Goal: Task Accomplishment & Management: Use online tool/utility

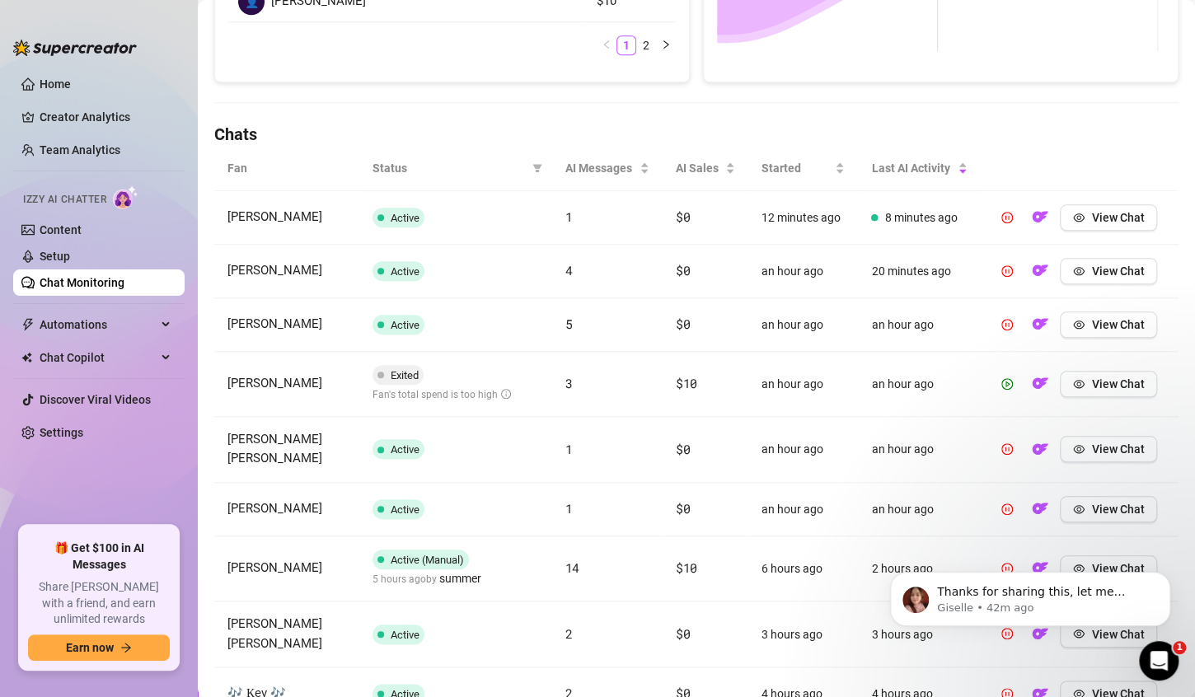
scroll to position [477, 0]
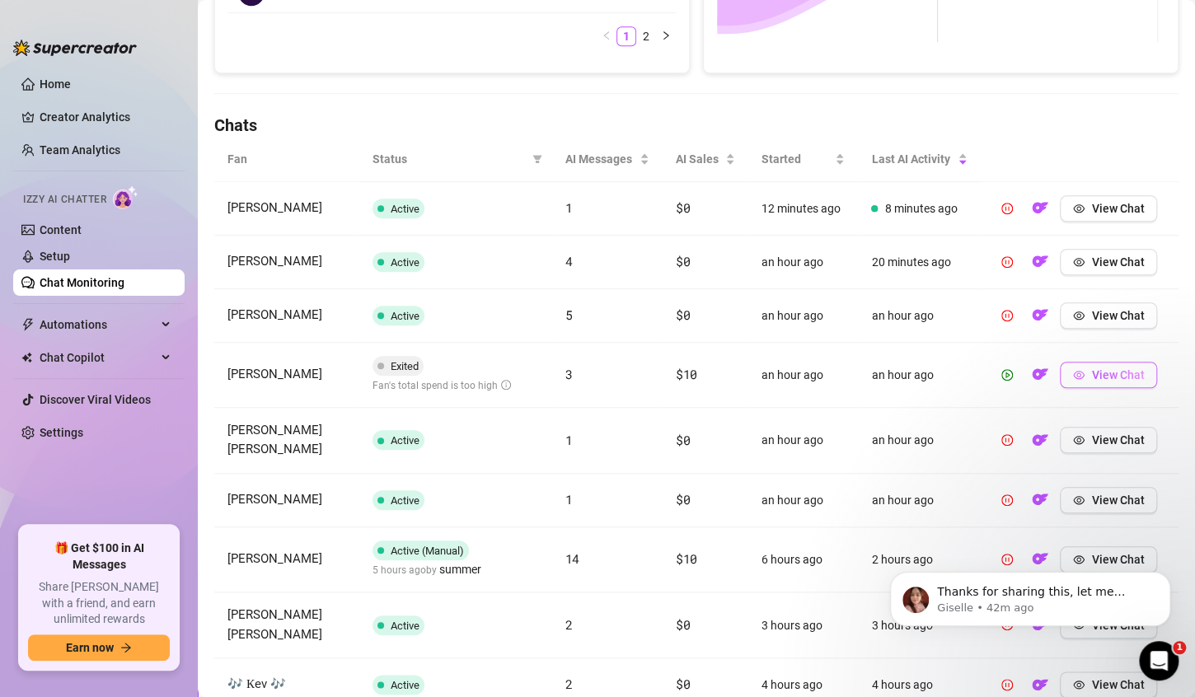
click at [1110, 378] on span "View Chat" at bounding box center [1117, 374] width 53 height 13
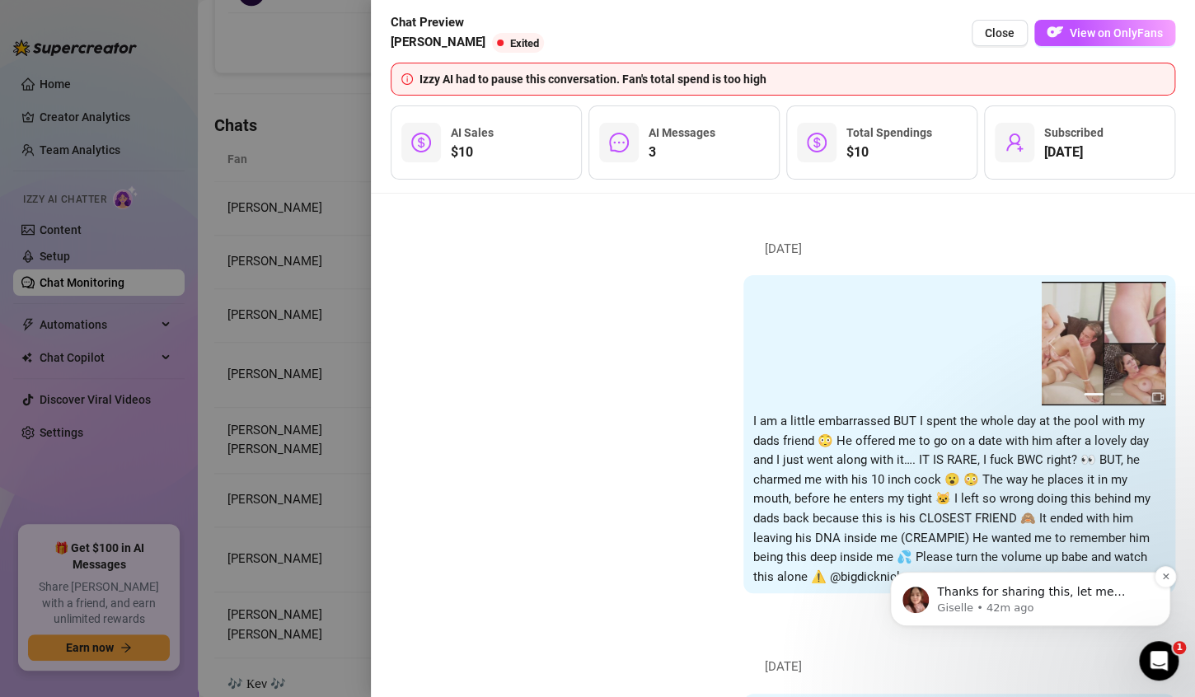
click at [1007, 602] on p "Giselle • 42m ago" at bounding box center [1043, 608] width 213 height 15
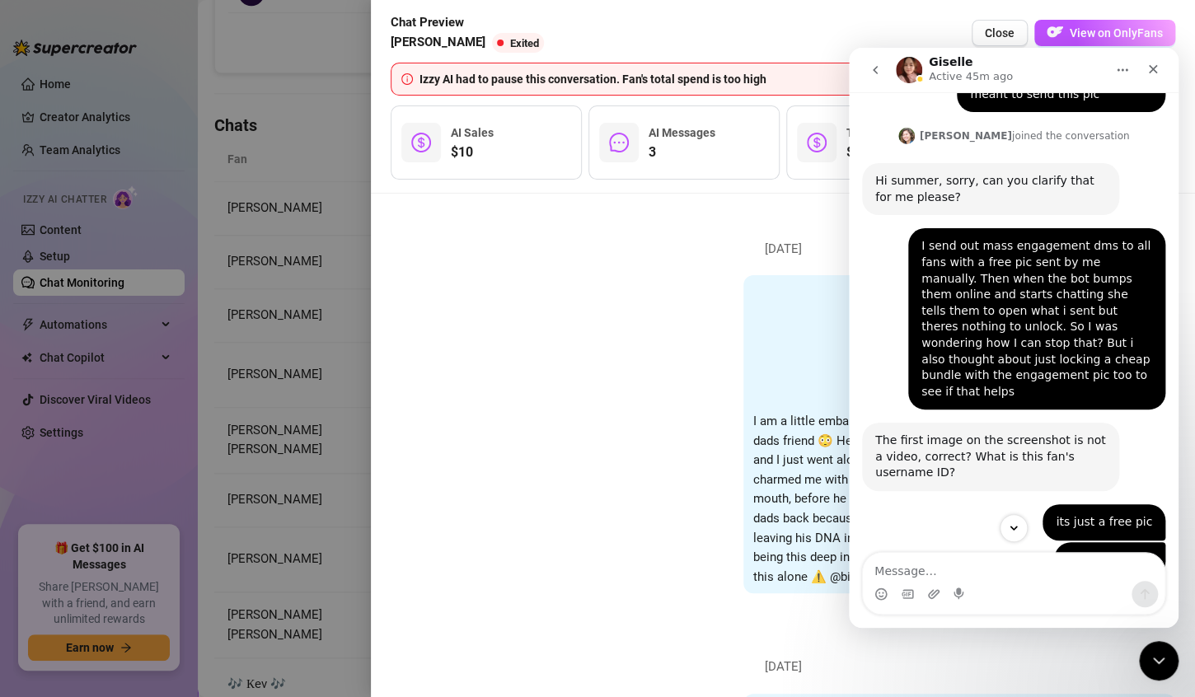
scroll to position [3004, 0]
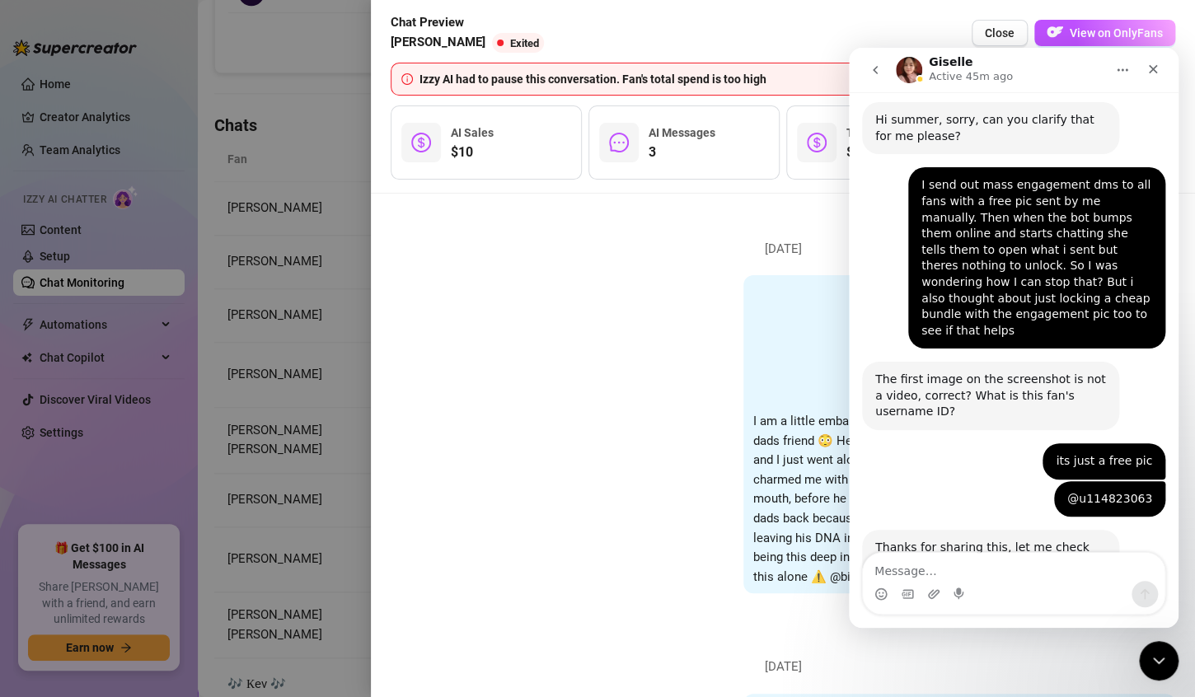
click at [951, 566] on textarea "Message…" at bounding box center [1014, 567] width 302 height 28
type textarea "ok ty"
click at [1141, 598] on icon "Send a message…" at bounding box center [1144, 594] width 13 height 13
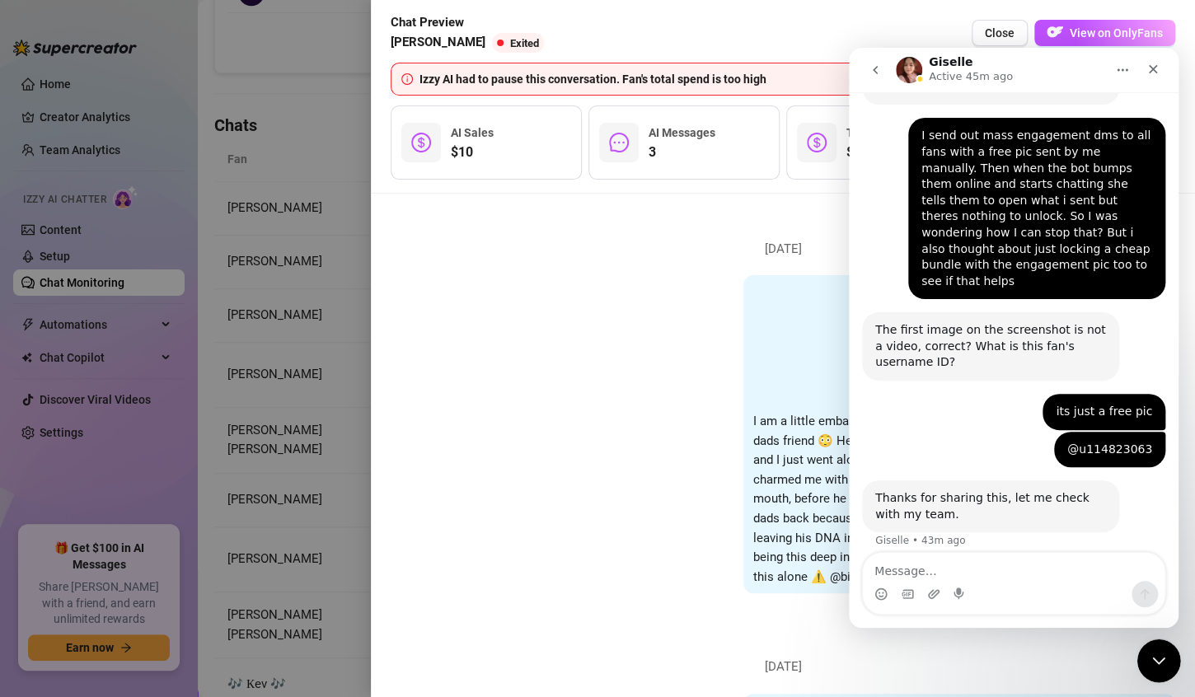
click at [1156, 658] on icon "Close Intercom Messenger" at bounding box center [1156, 659] width 20 height 20
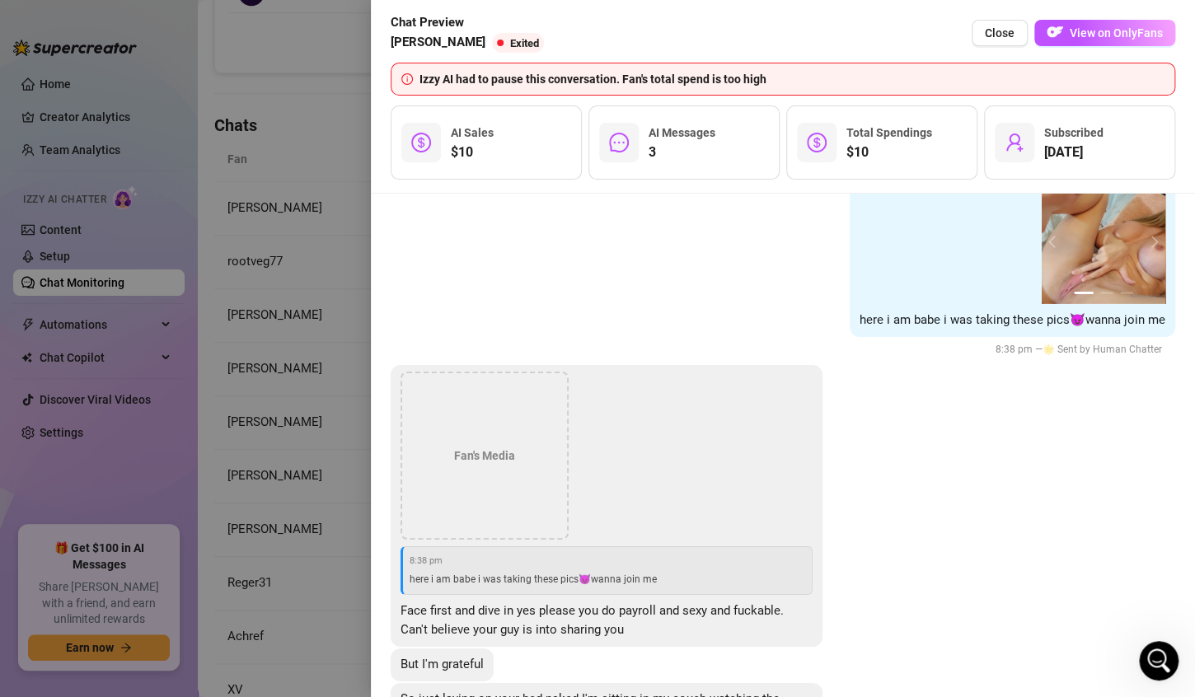
scroll to position [5570, 0]
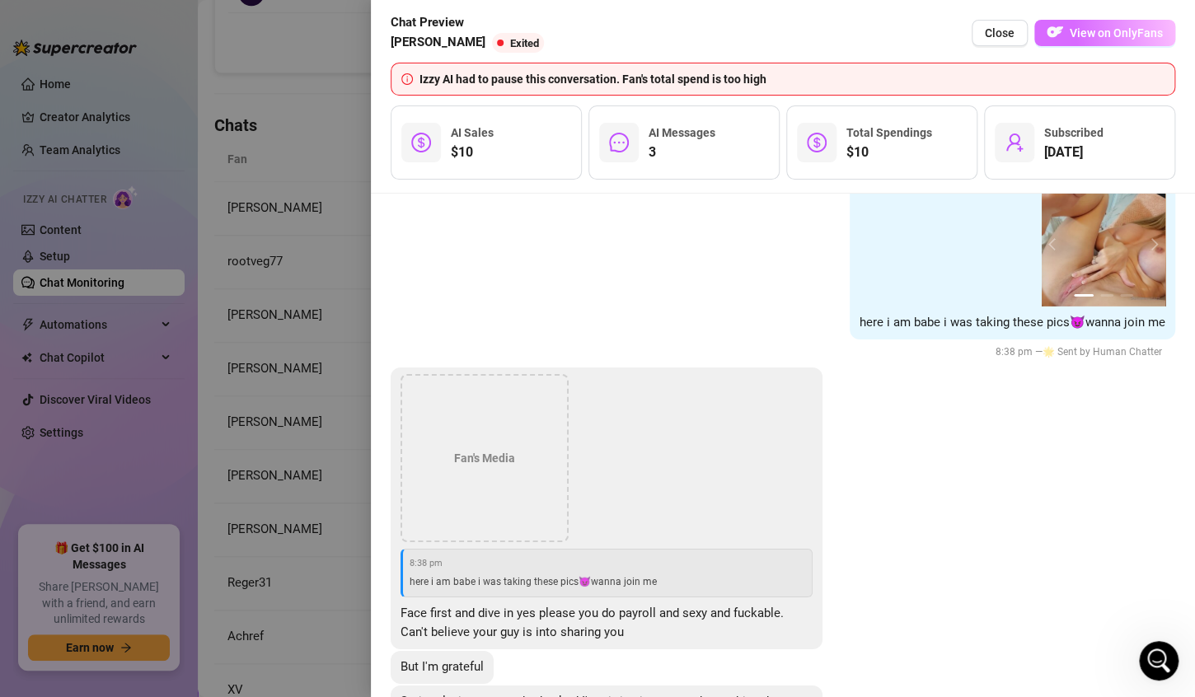
click at [1095, 28] on span "View on OnlyFans" at bounding box center [1116, 32] width 93 height 13
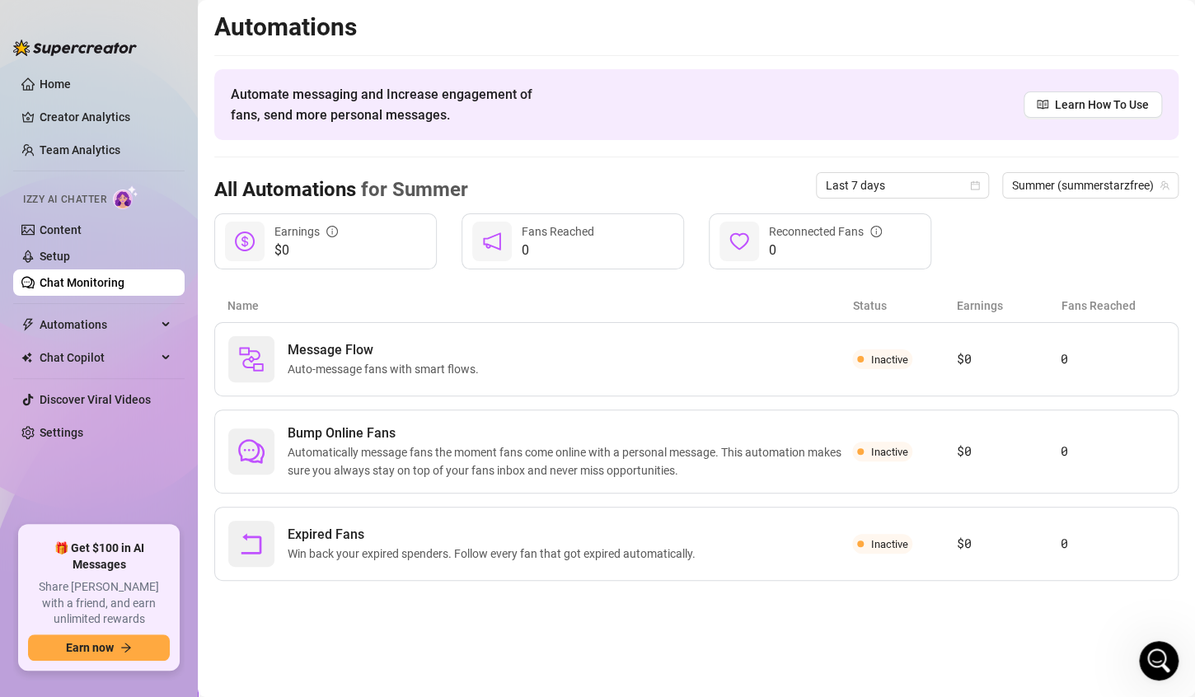
click at [57, 276] on link "Chat Monitoring" at bounding box center [82, 282] width 85 height 13
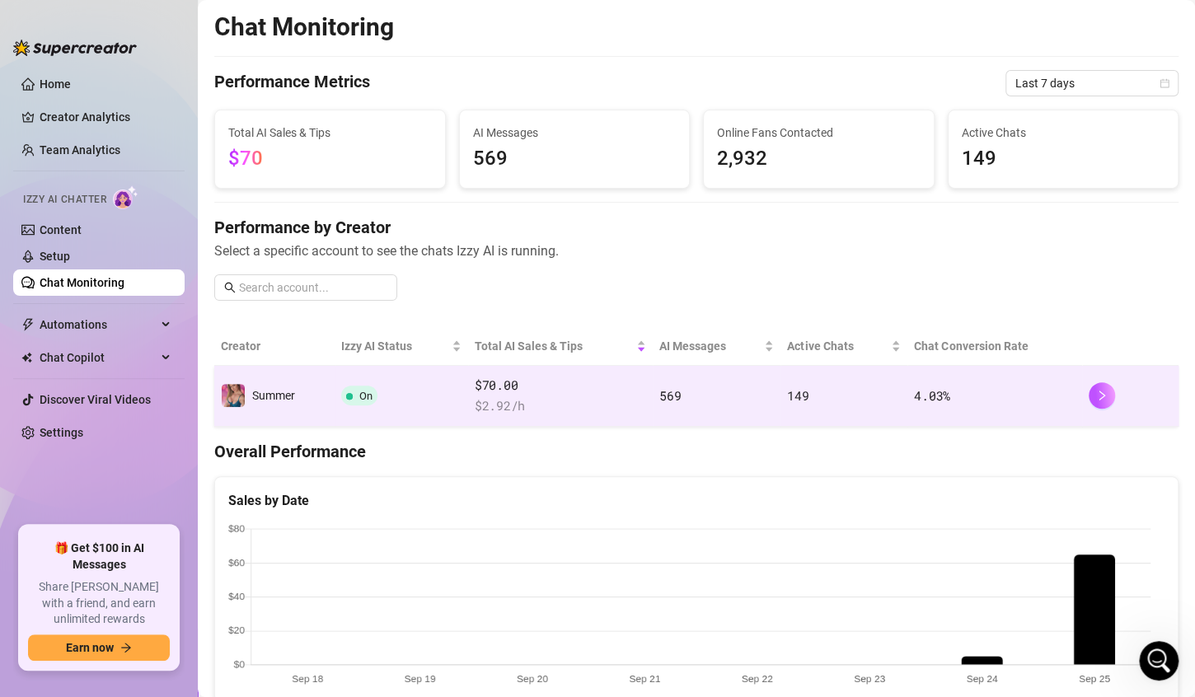
click at [722, 394] on td "569" at bounding box center [717, 396] width 128 height 61
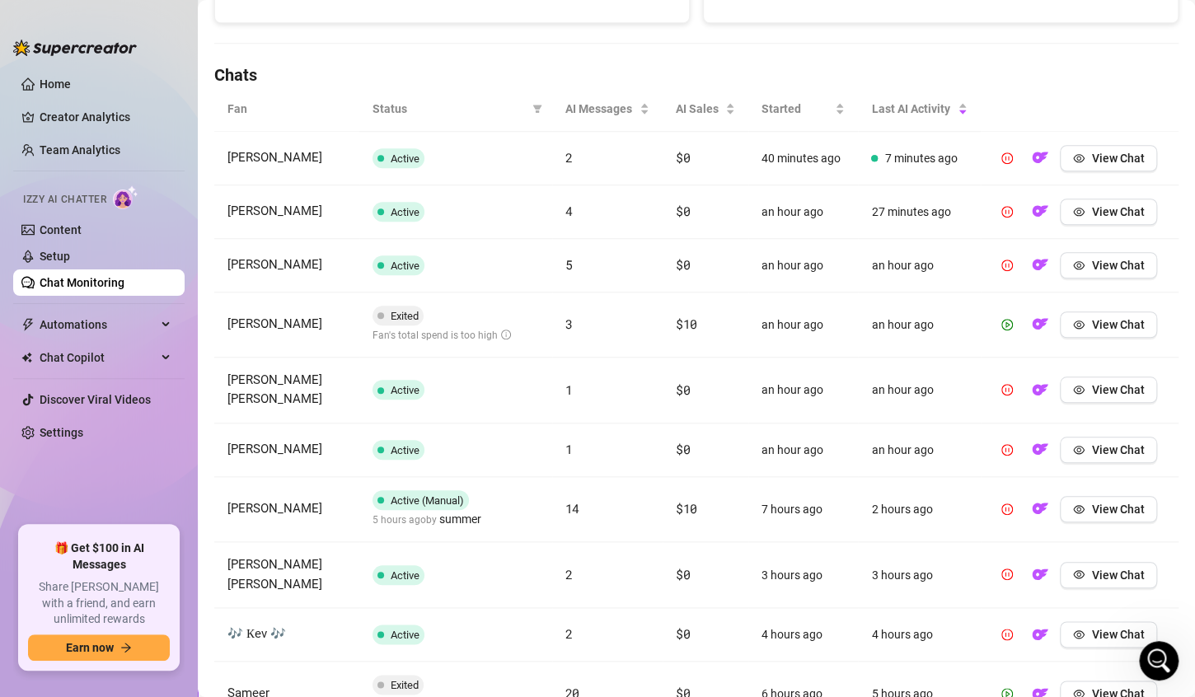
scroll to position [524, 0]
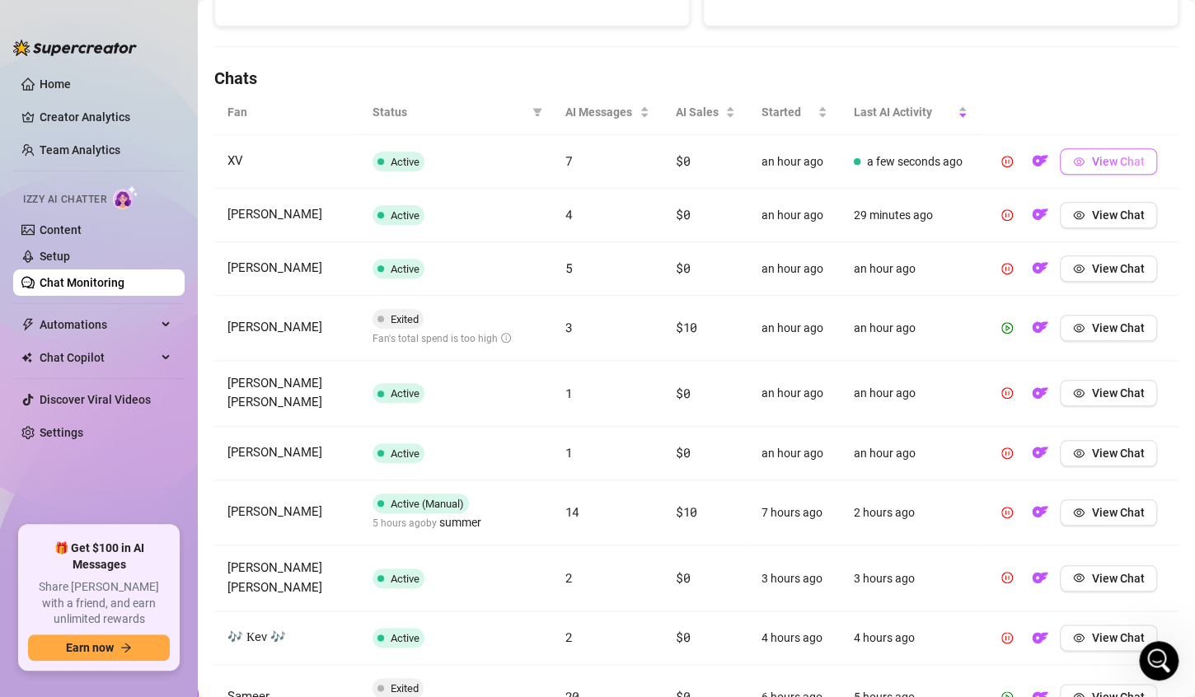
click at [1095, 168] on button "View Chat" at bounding box center [1108, 161] width 97 height 26
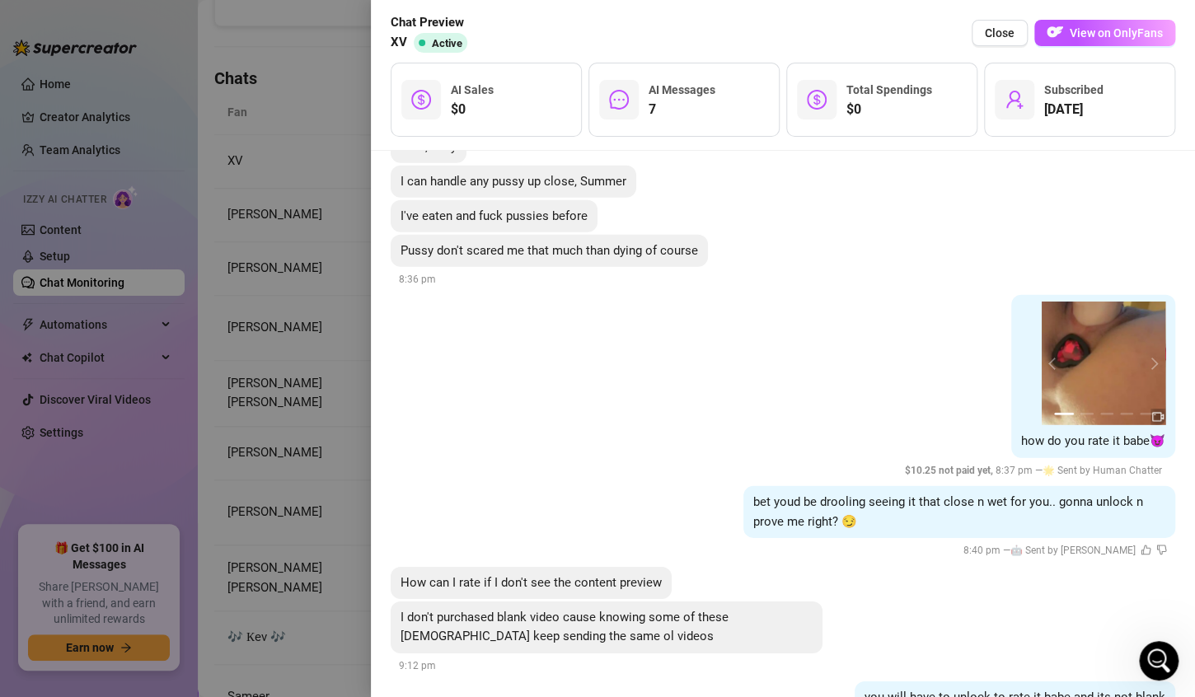
scroll to position [5346, 0]
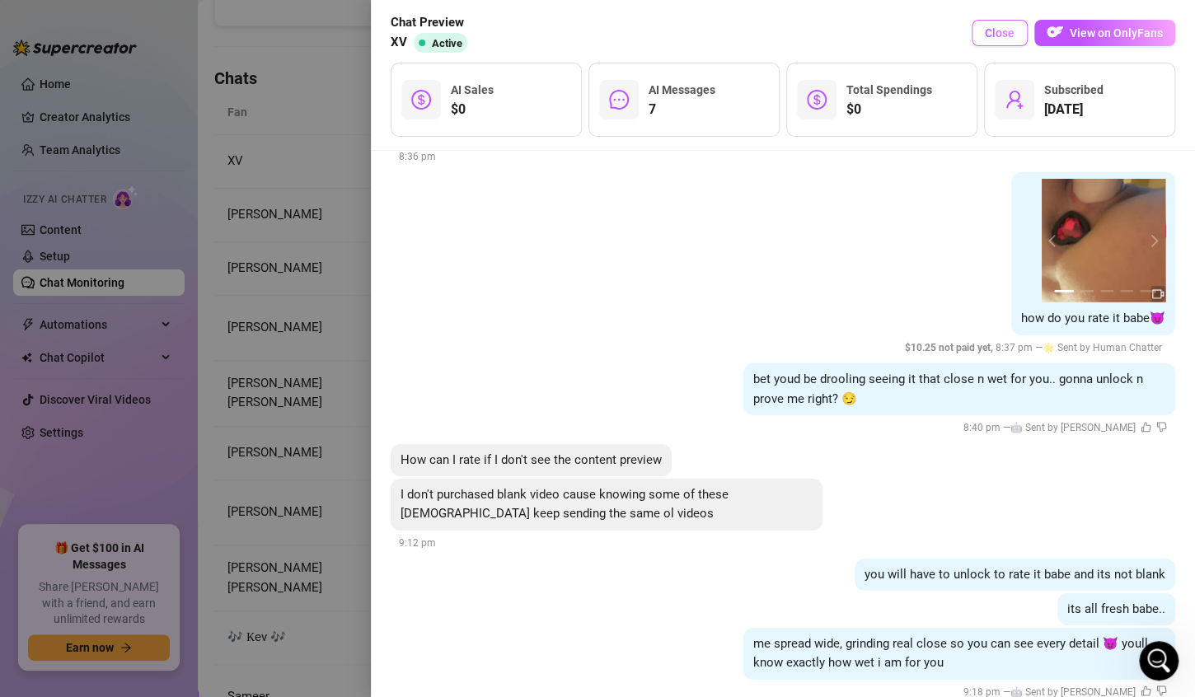
click at [997, 35] on span "Close" at bounding box center [1000, 32] width 30 height 13
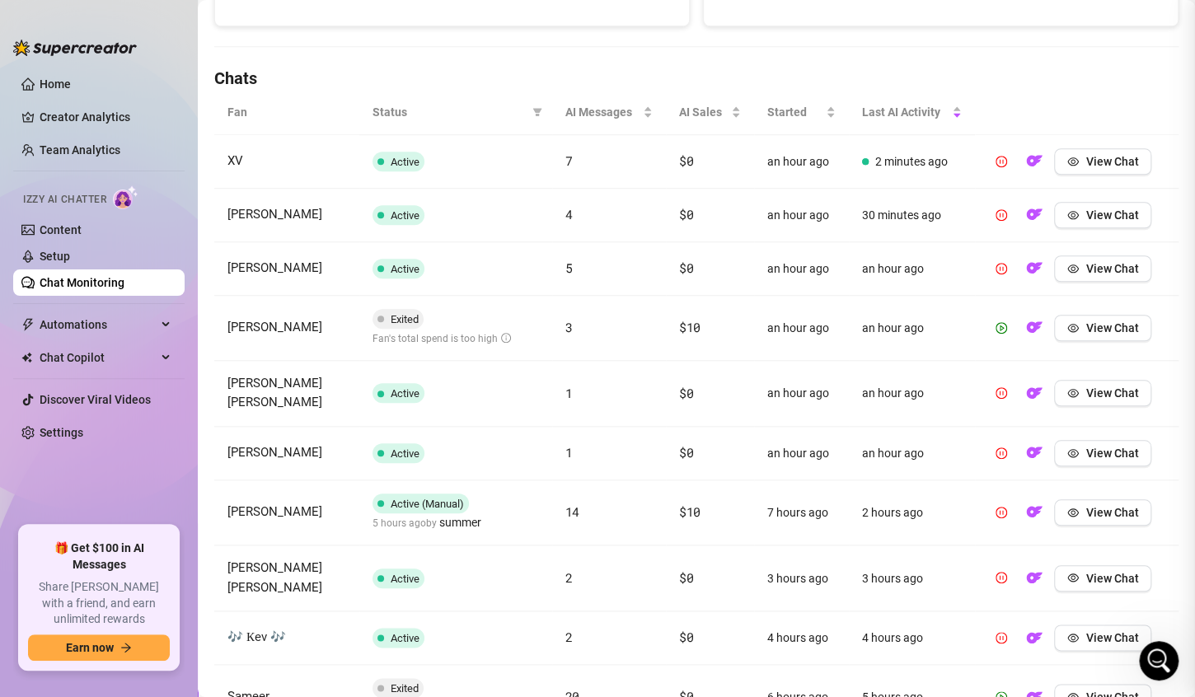
scroll to position [0, 0]
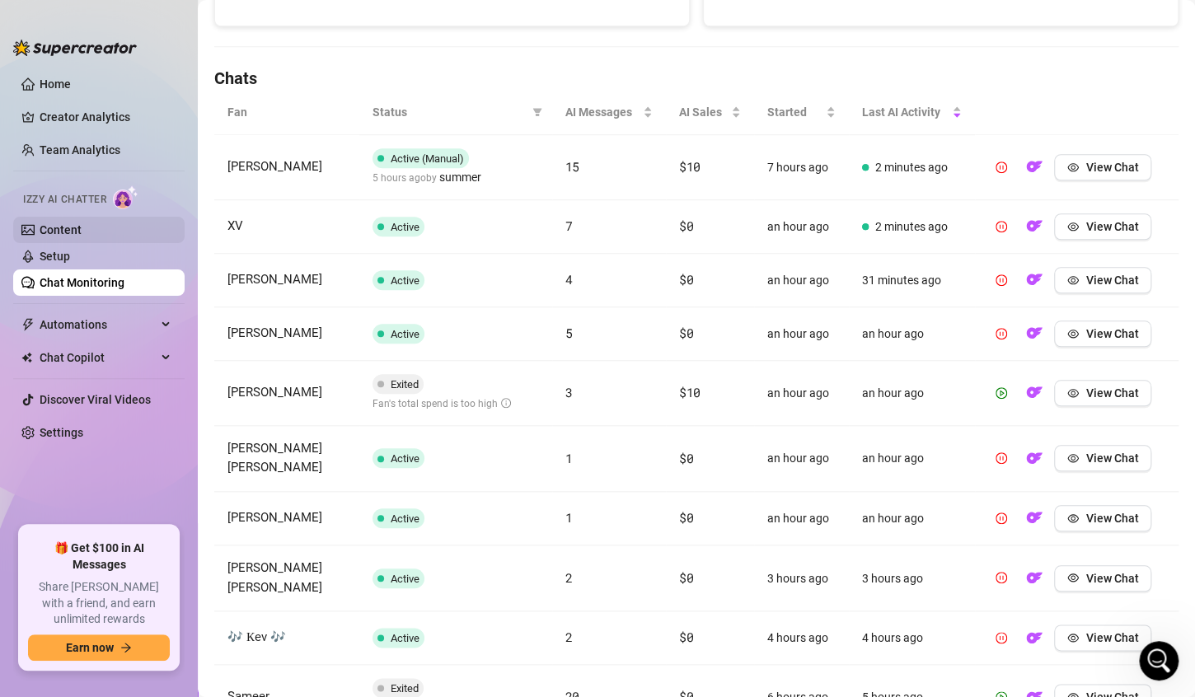
click at [59, 231] on link "Content" at bounding box center [61, 229] width 42 height 13
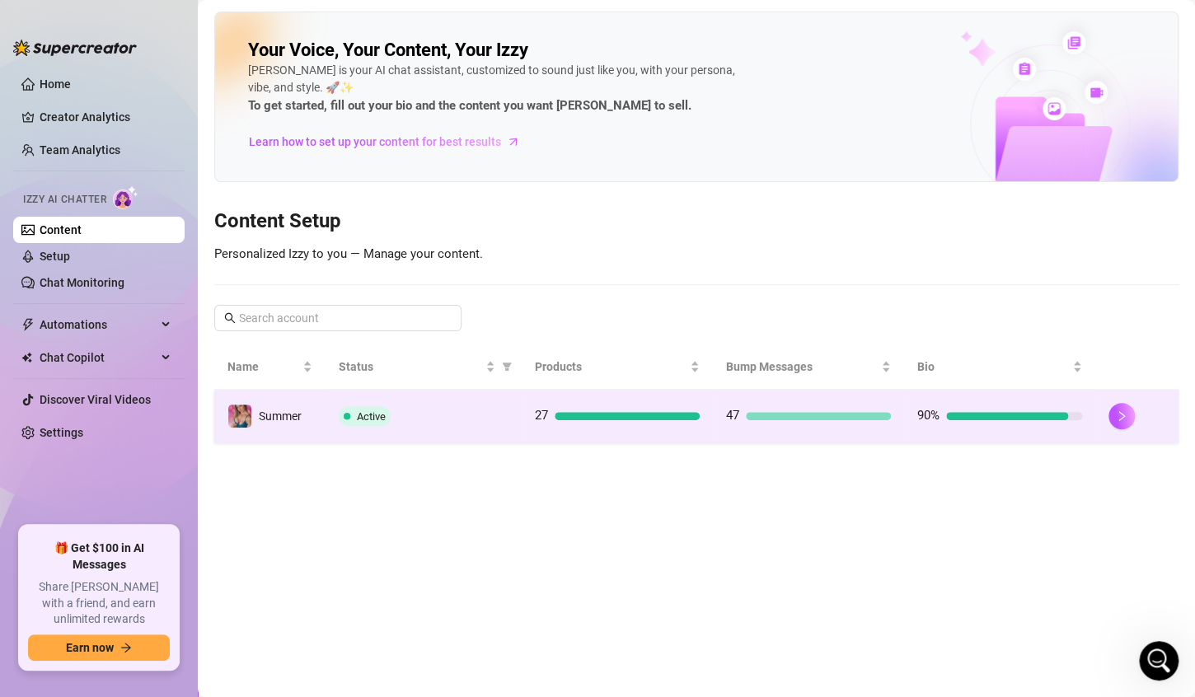
click at [438, 414] on div "Active" at bounding box center [424, 416] width 170 height 20
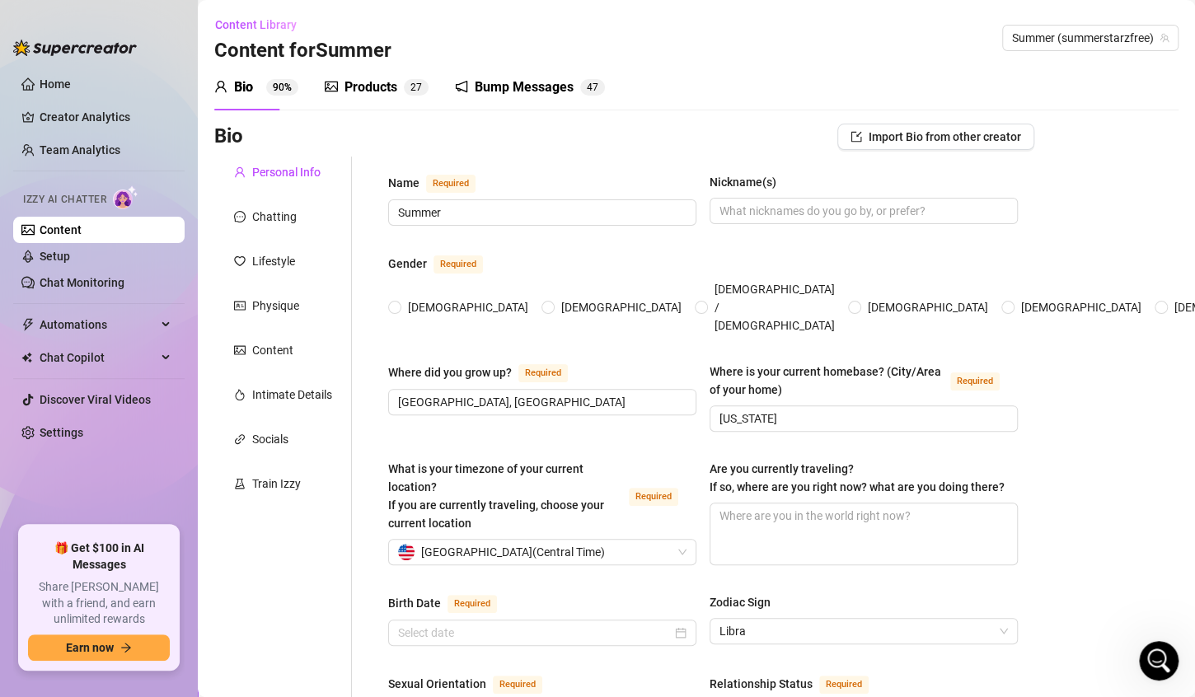
radio input "true"
type input "[DATE]"
click at [356, 85] on div "Products" at bounding box center [370, 87] width 53 height 20
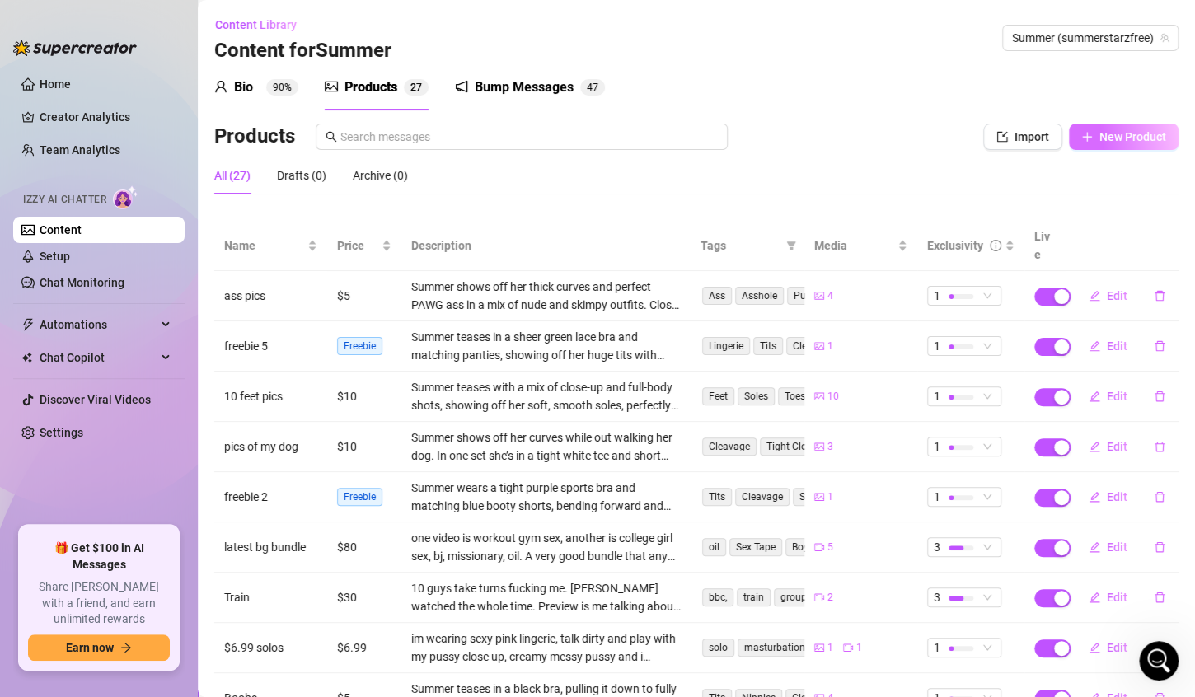
click at [1113, 136] on span "New Product" at bounding box center [1132, 136] width 67 height 13
type textarea "Type your message here..."
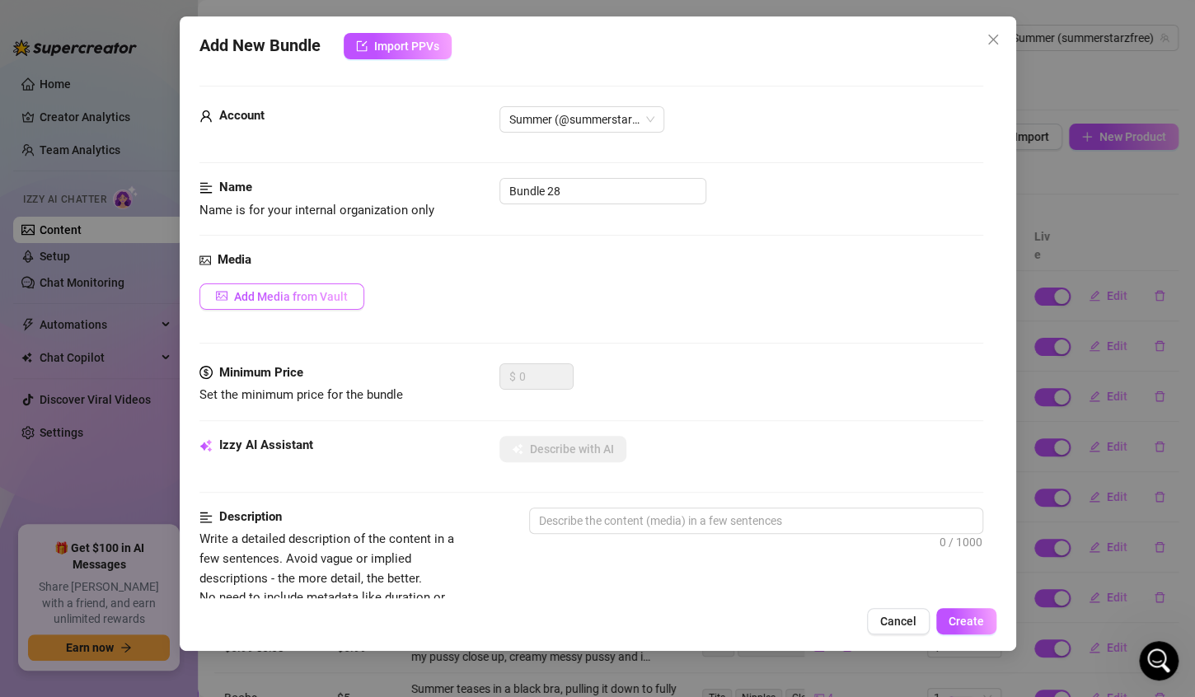
click at [326, 302] on span "Add Media from Vault" at bounding box center [291, 296] width 114 height 13
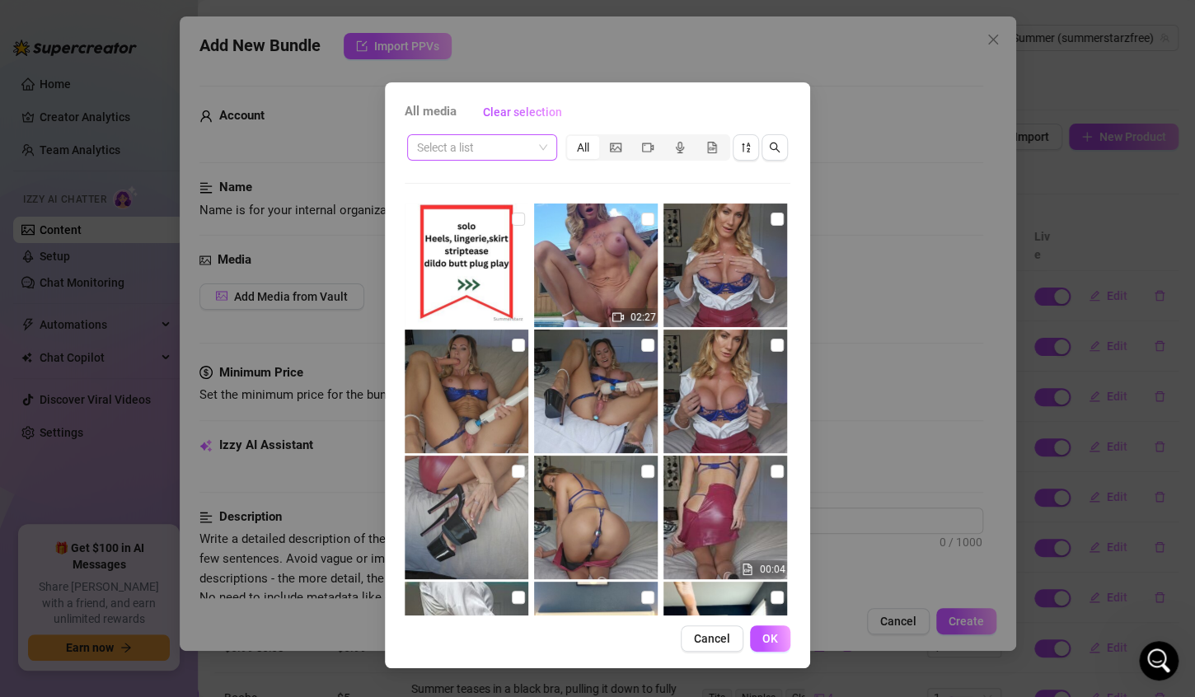
scroll to position [3053, 0]
click at [774, 152] on icon "search" at bounding box center [775, 148] width 12 height 12
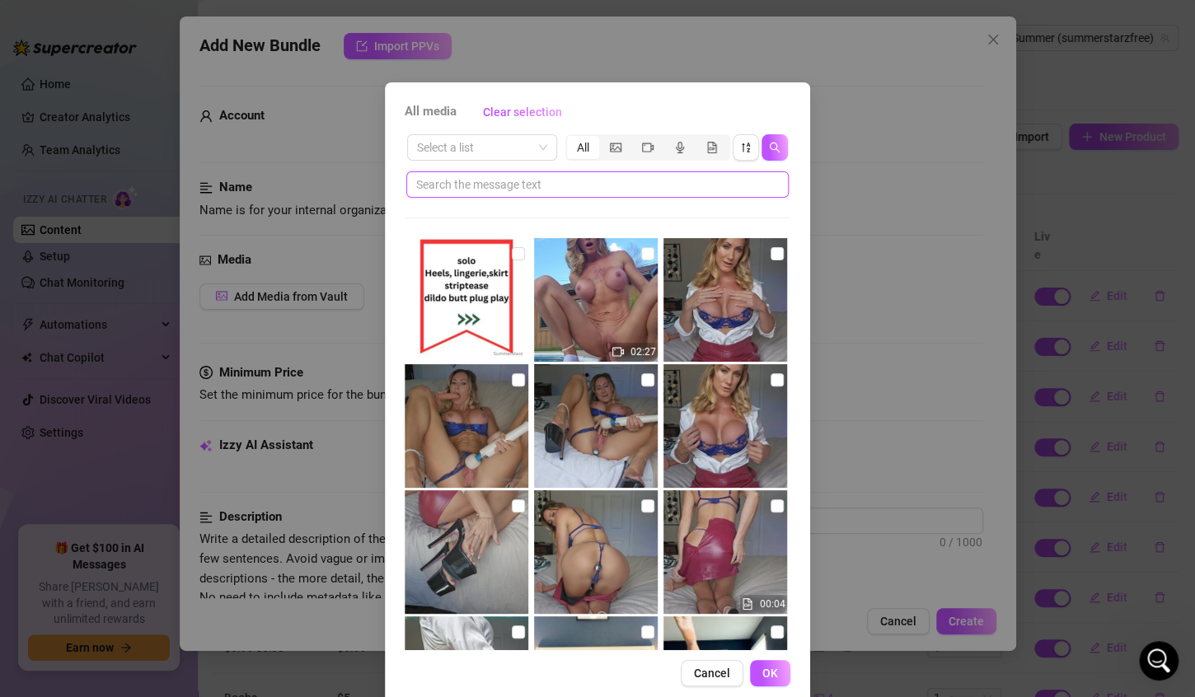
click at [675, 176] on input "text" at bounding box center [590, 185] width 349 height 18
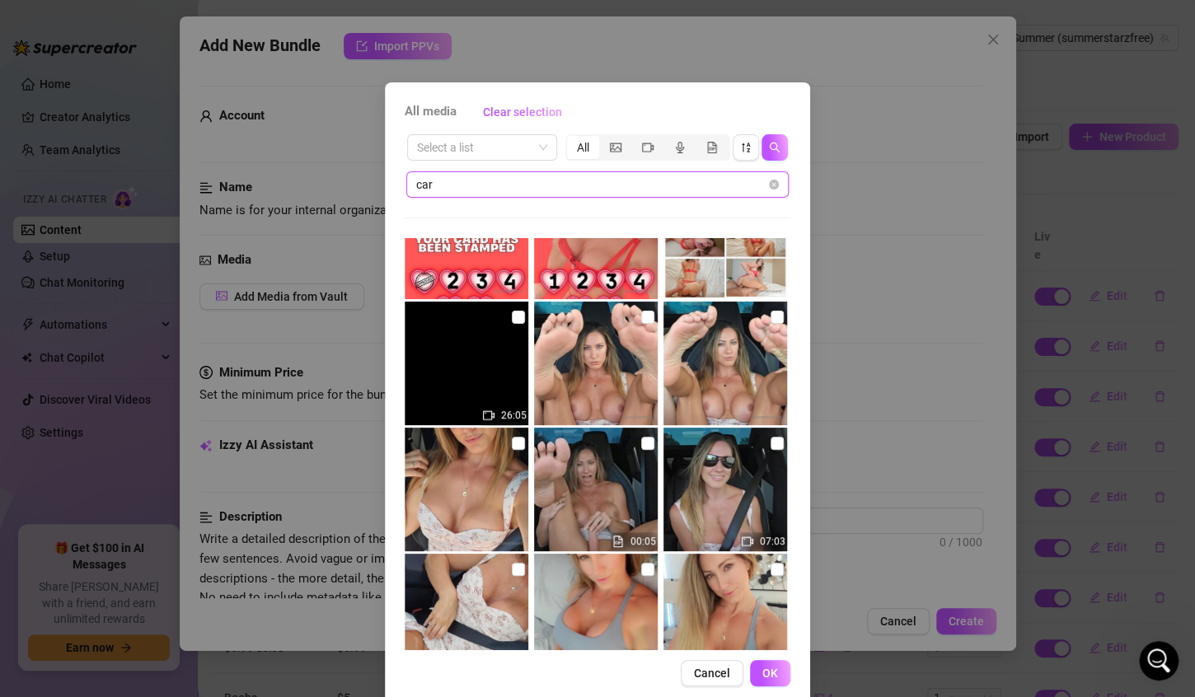
scroll to position [448, 0]
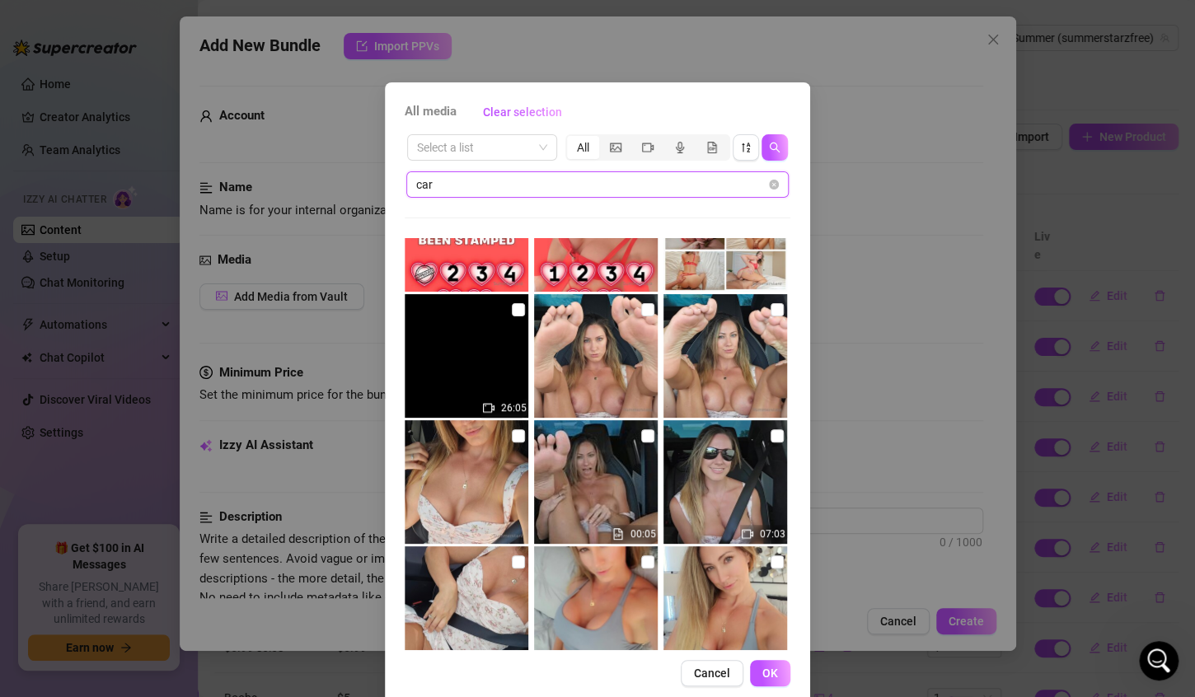
type input "car"
click at [563, 343] on img at bounding box center [596, 356] width 124 height 124
checkbox input "true"
click at [687, 349] on img at bounding box center [725, 356] width 124 height 124
checkbox input "true"
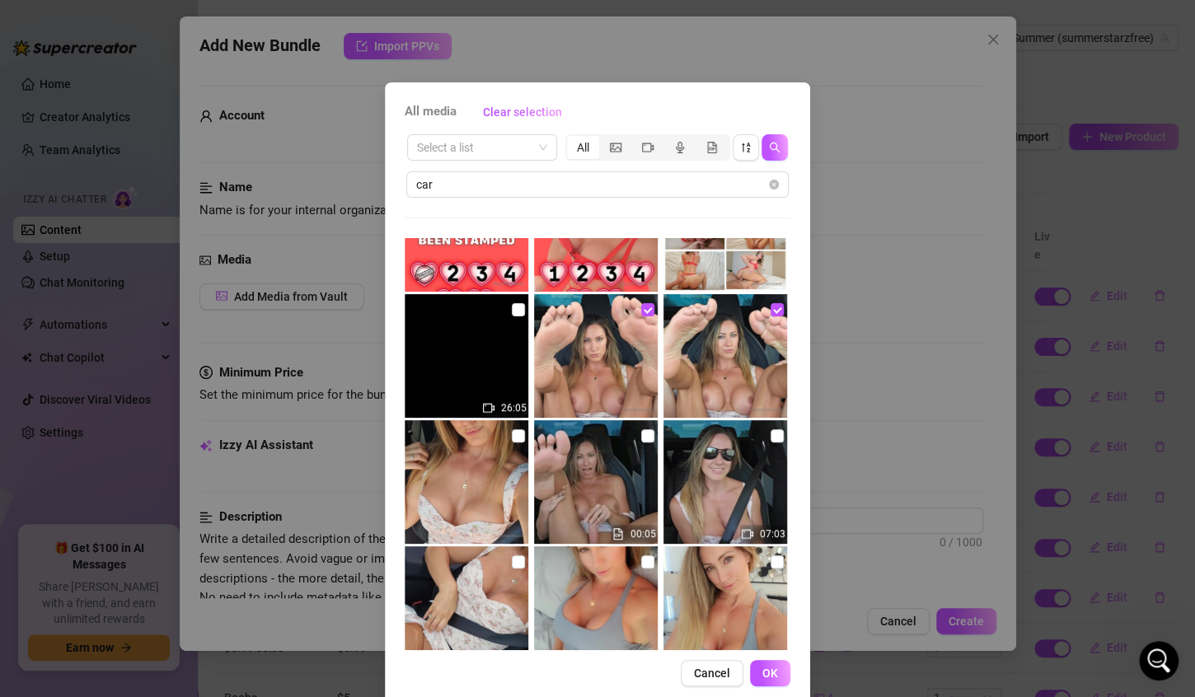
click at [433, 467] on img at bounding box center [467, 482] width 124 height 124
checkbox input "true"
click at [567, 475] on img at bounding box center [596, 482] width 124 height 124
checkbox input "true"
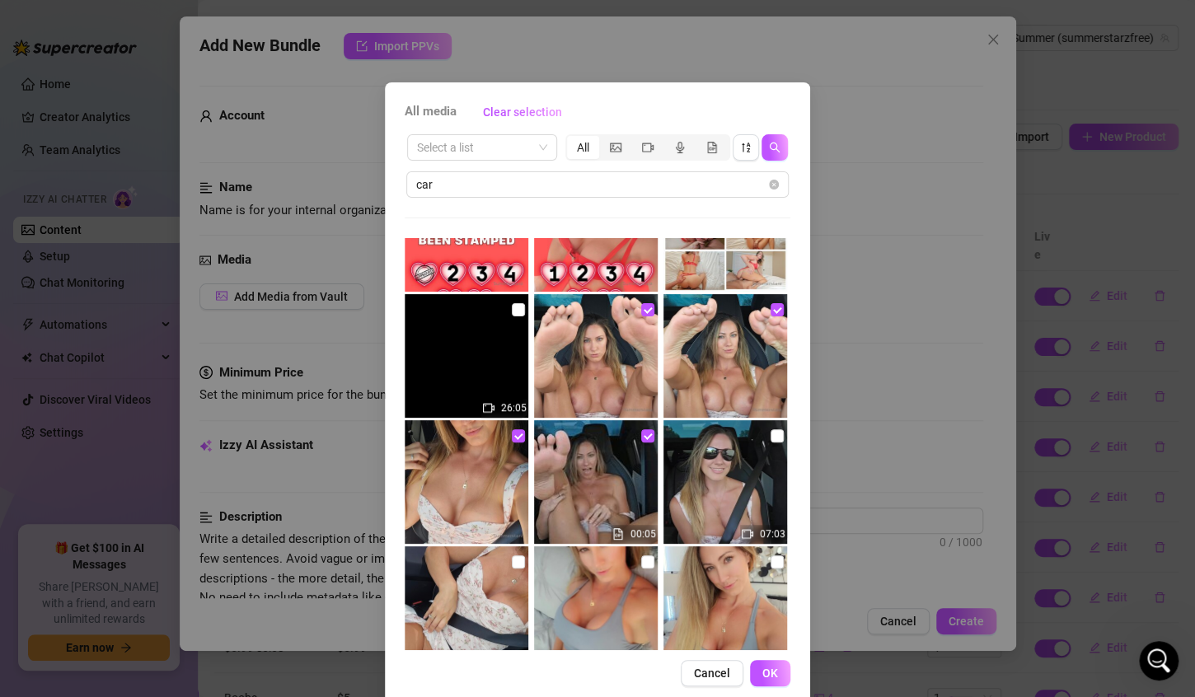
click at [473, 573] on img at bounding box center [467, 608] width 124 height 124
checkbox input "true"
click at [696, 481] on img at bounding box center [725, 482] width 124 height 124
checkbox input "true"
click at [762, 676] on span "OK" at bounding box center [770, 673] width 16 height 13
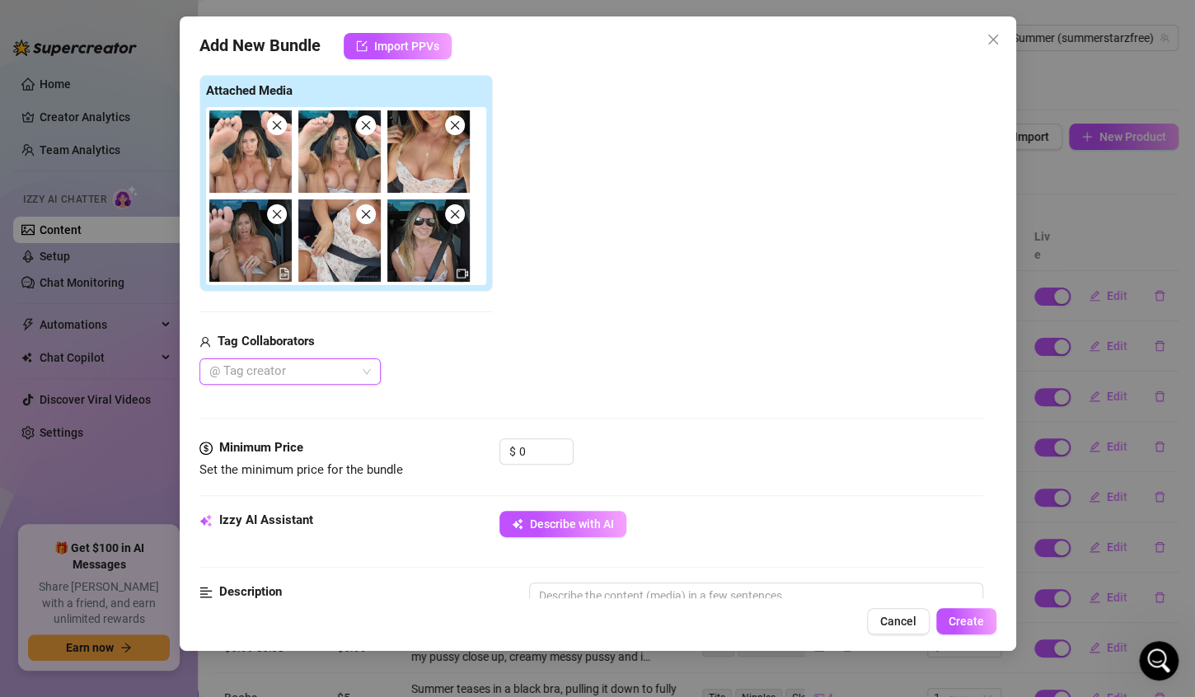
scroll to position [254, 0]
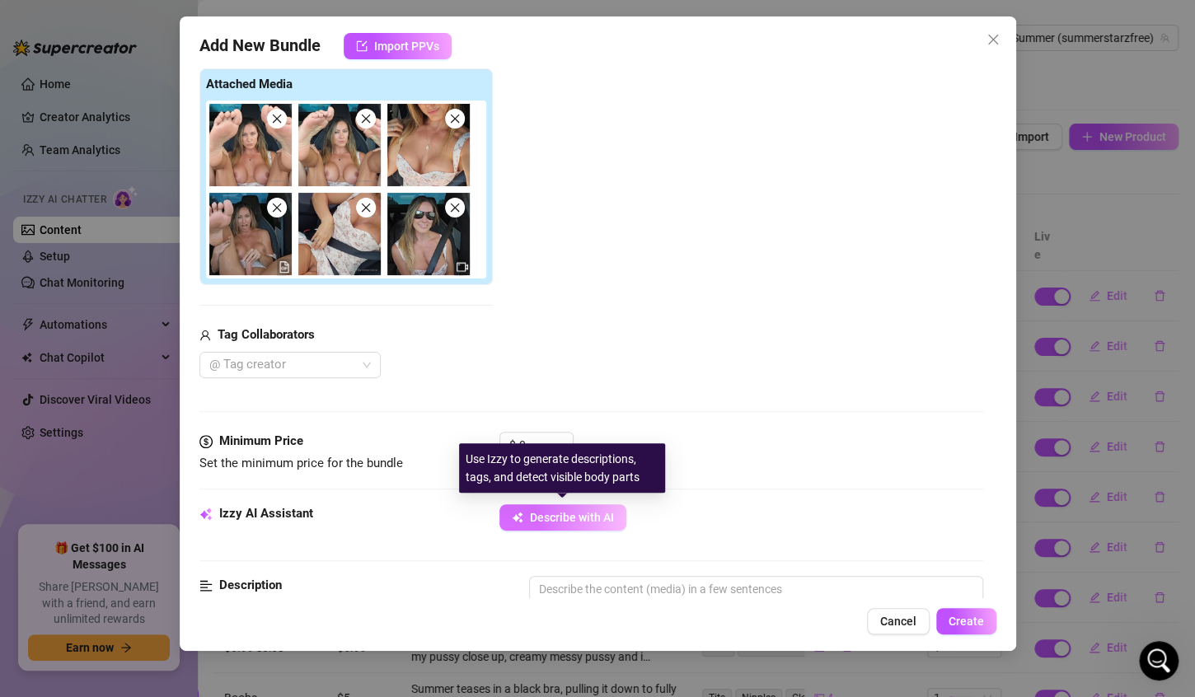
click at [589, 511] on span "Describe with AI" at bounding box center [572, 517] width 84 height 13
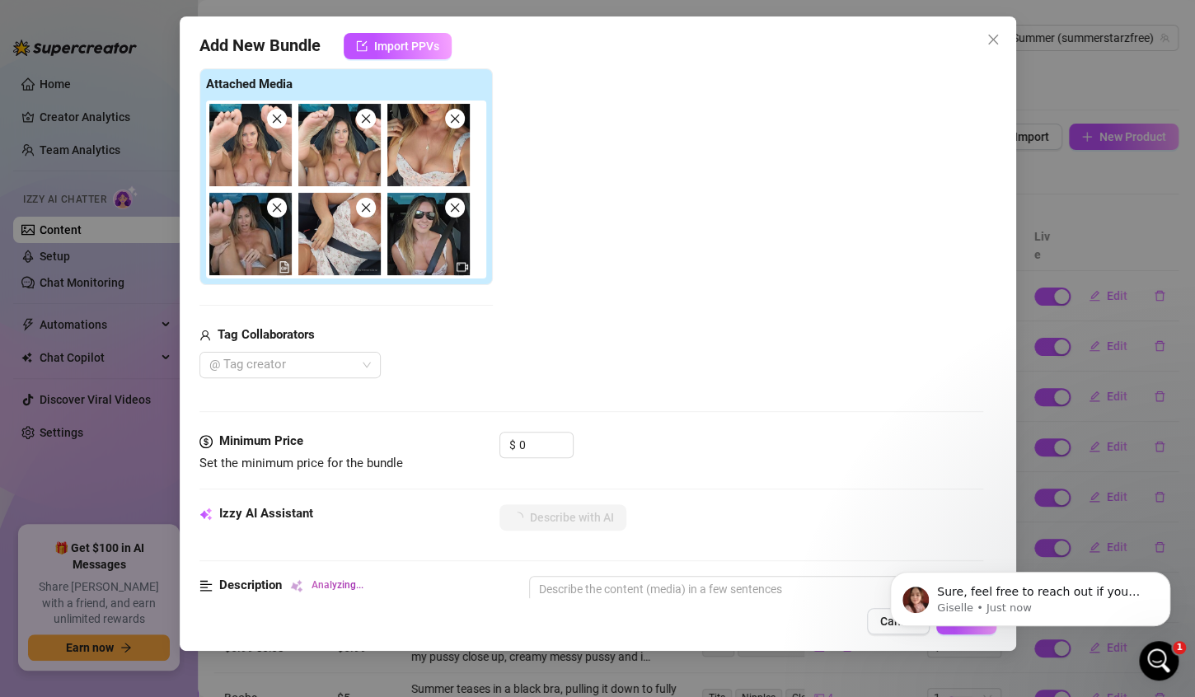
scroll to position [3119, 0]
type textarea "Summer"
type textarea "Summer teases"
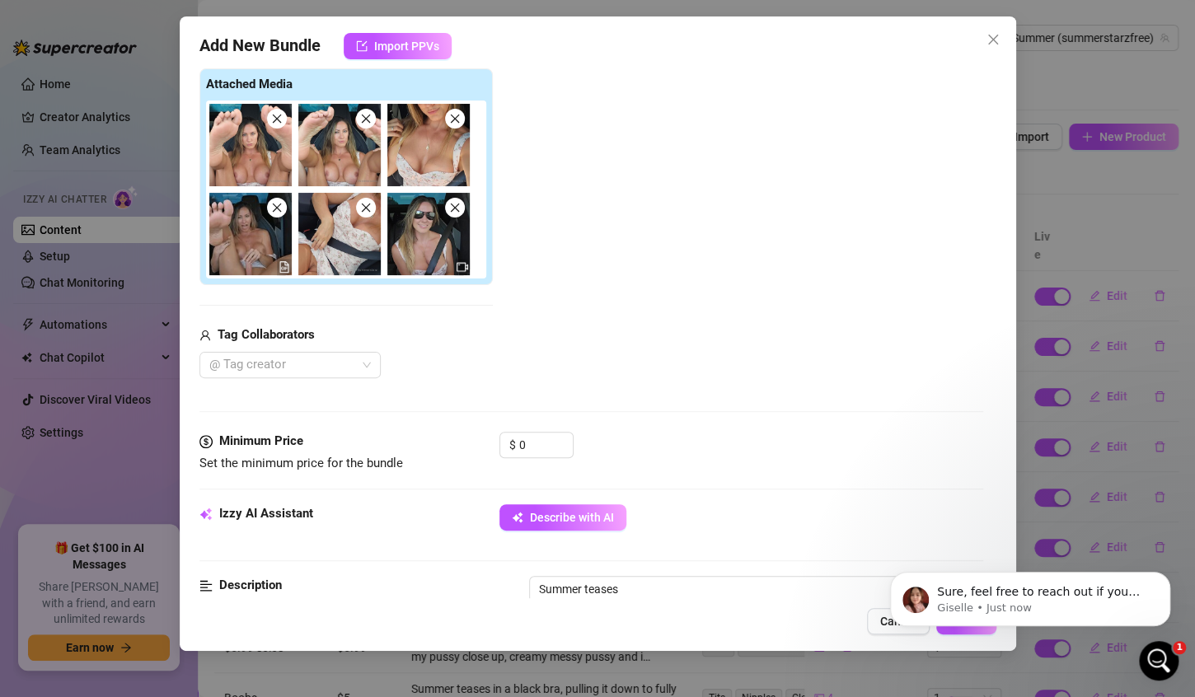
type textarea "Summer teases in"
type textarea "Summer teases in a"
type textarea "Summer teases in a floral"
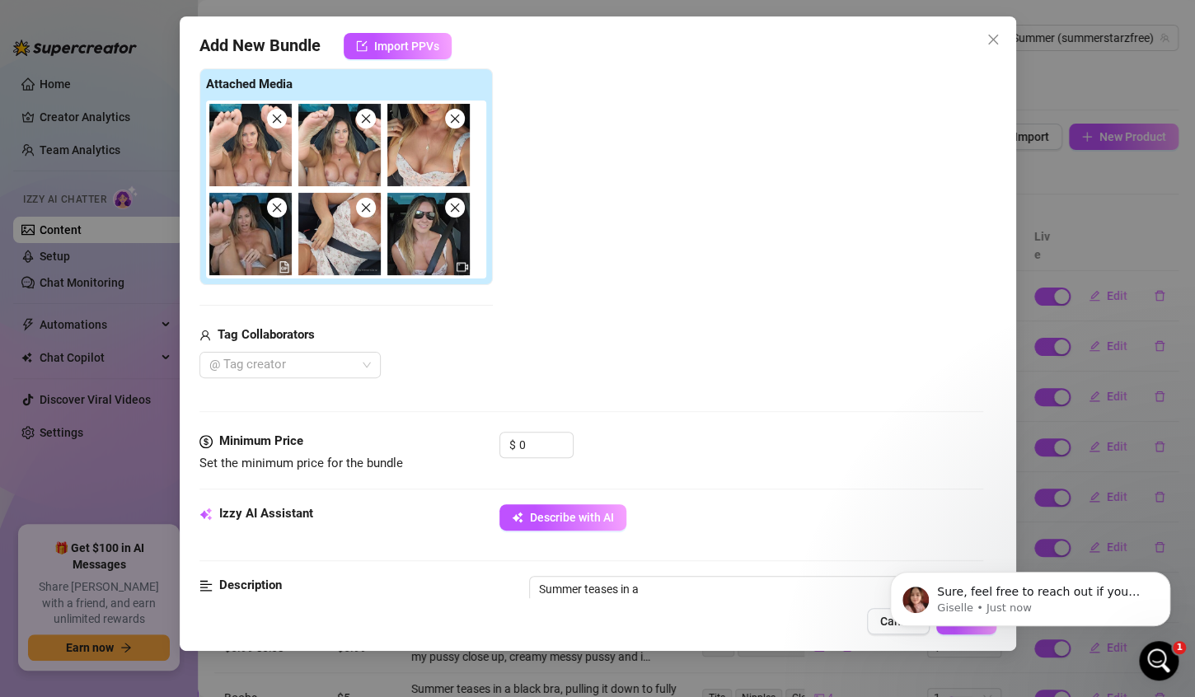
type textarea "Summer teases in a floral"
type textarea "Summer teases in a floral sundress"
type textarea "Summer teases in a floral sundress inside"
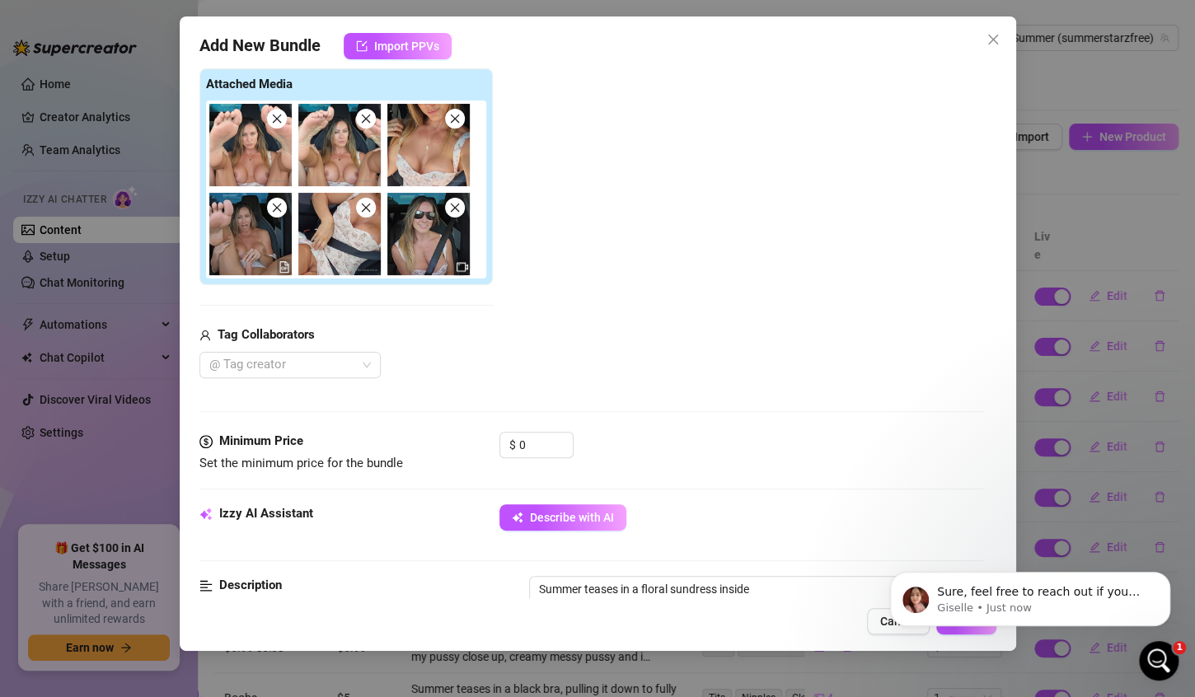
type textarea "Summer teases in a floral sundress inside a"
type textarea "Summer teases in a floral sundress inside a car,"
type textarea "Summer teases in a floral sundress inside a car, pulling"
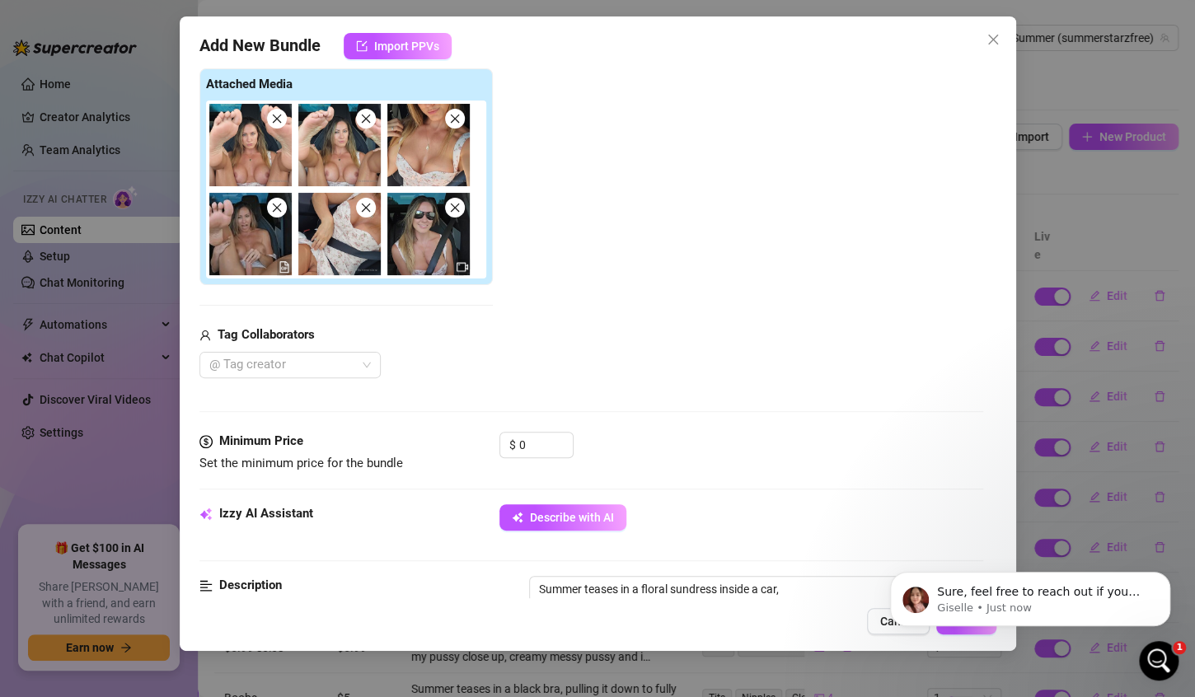
type textarea "Summer teases in a floral sundress inside a car, pulling"
type textarea "Summer teases in a floral sundress inside a car, pulling it"
type textarea "Summer teases in a floral sundress inside a car, pulling it up"
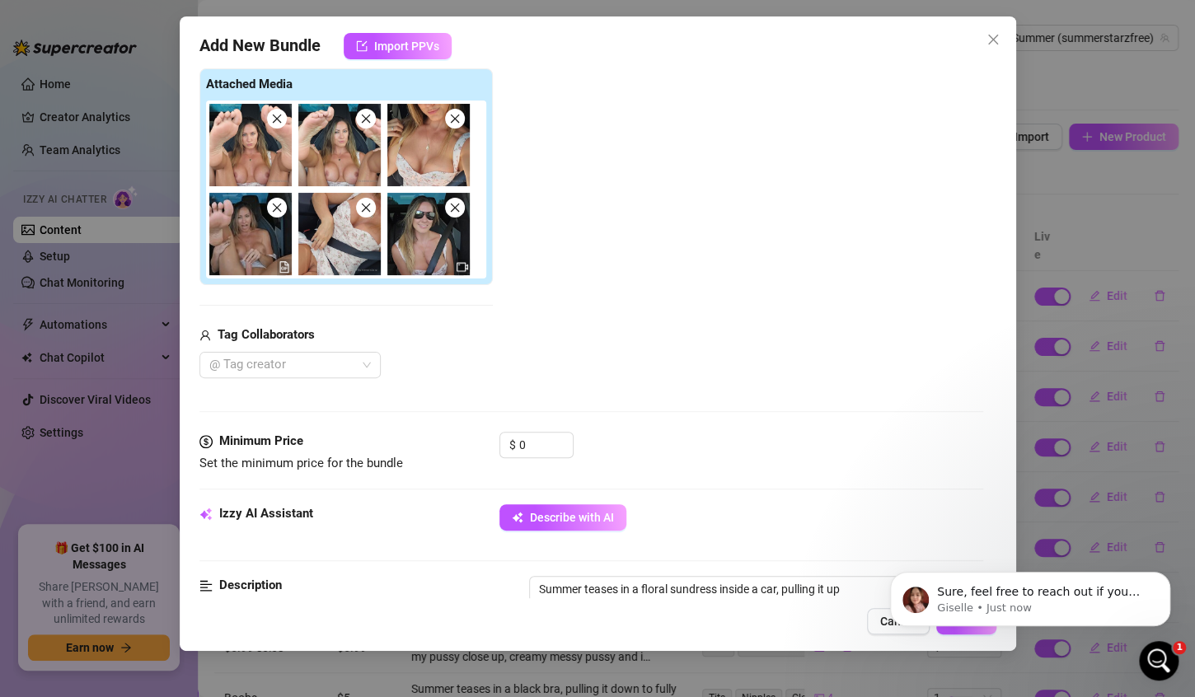
type textarea "Summer teases in a floral sundress inside a car, pulling it up to"
type textarea "Summer teases in a floral sundress inside a car, pulling it up to flash"
type textarea "Summer teases in a floral sundress inside a car, pulling it up to flash her"
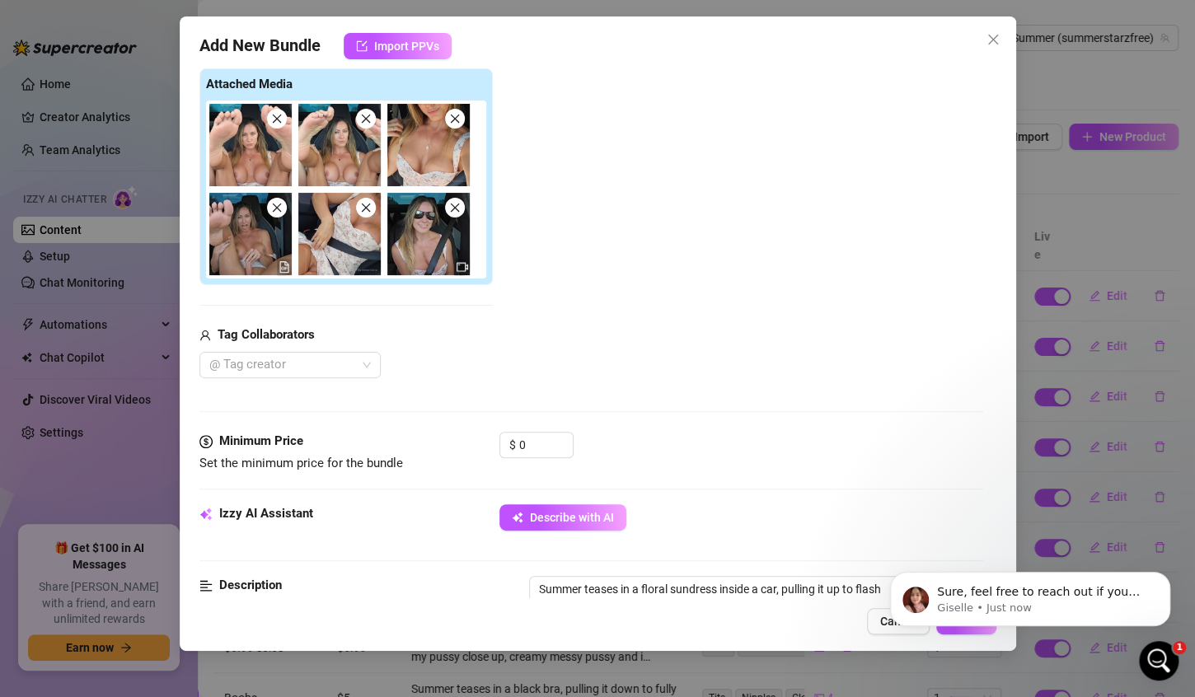
type textarea "Summer teases in a floral sundress inside a car, pulling it up to flash her"
type textarea "Summer teases in a floral sundress inside a car, pulling it up to flash her bare"
type textarea "Summer teases in a floral sundress inside a car, pulling it up to flash her bar…"
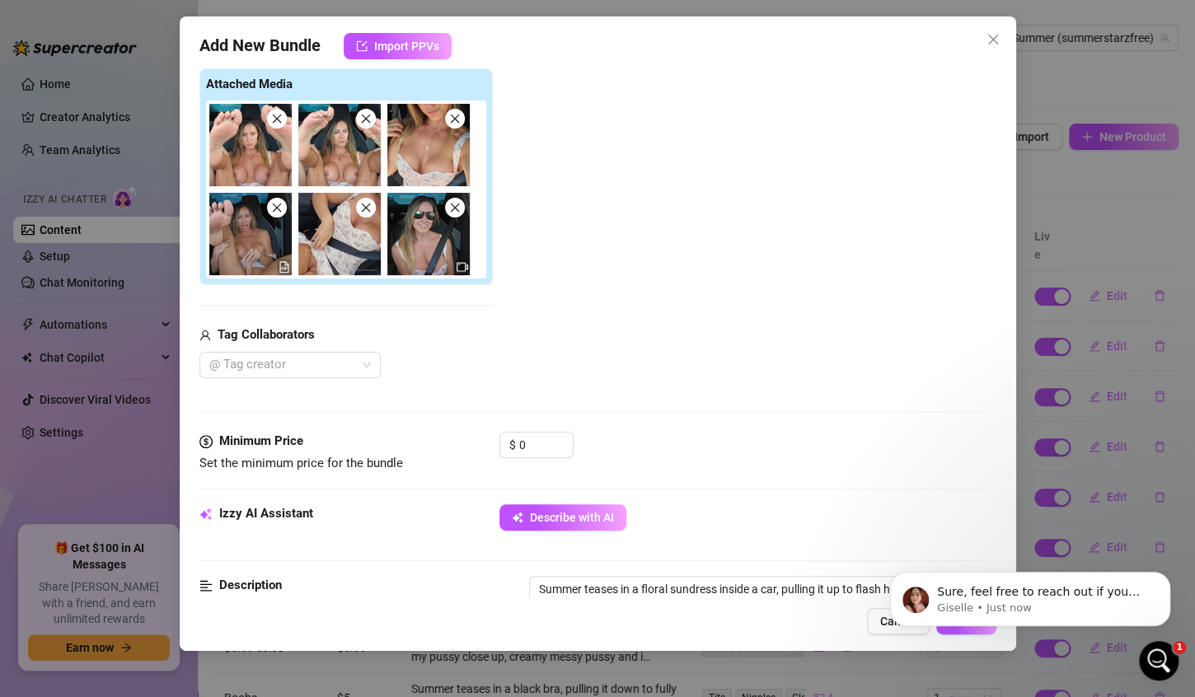
type textarea "Summer teases in a floral sundress inside a car, pulling it up to flash her bar…"
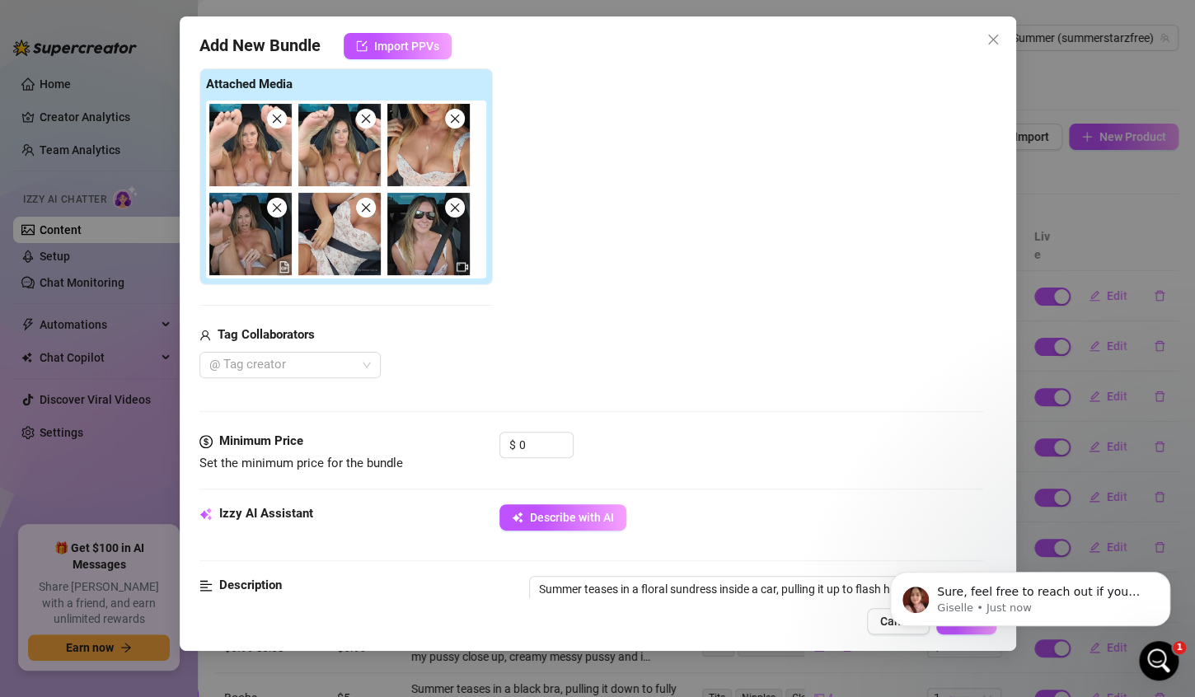
type textarea "Summer teases in a floral sundress inside a car, pulling it up to flash her bar…"
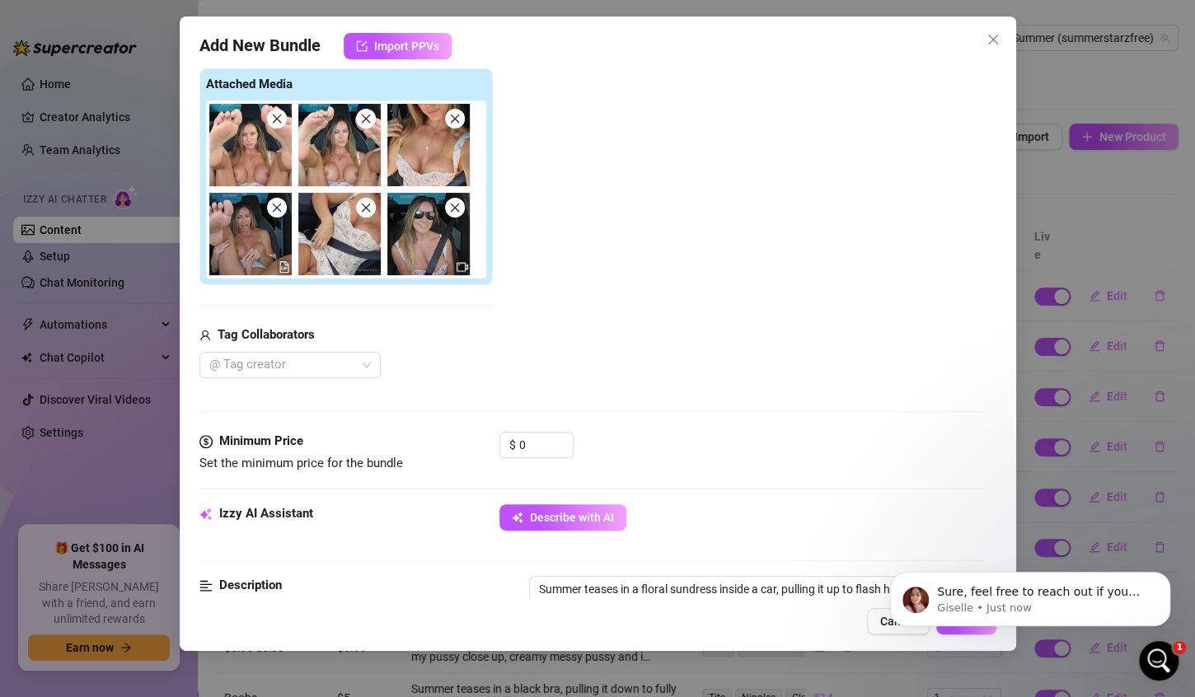
type textarea "Summer teases in a floral sundress inside a car, pulling it up to flash her bar…"
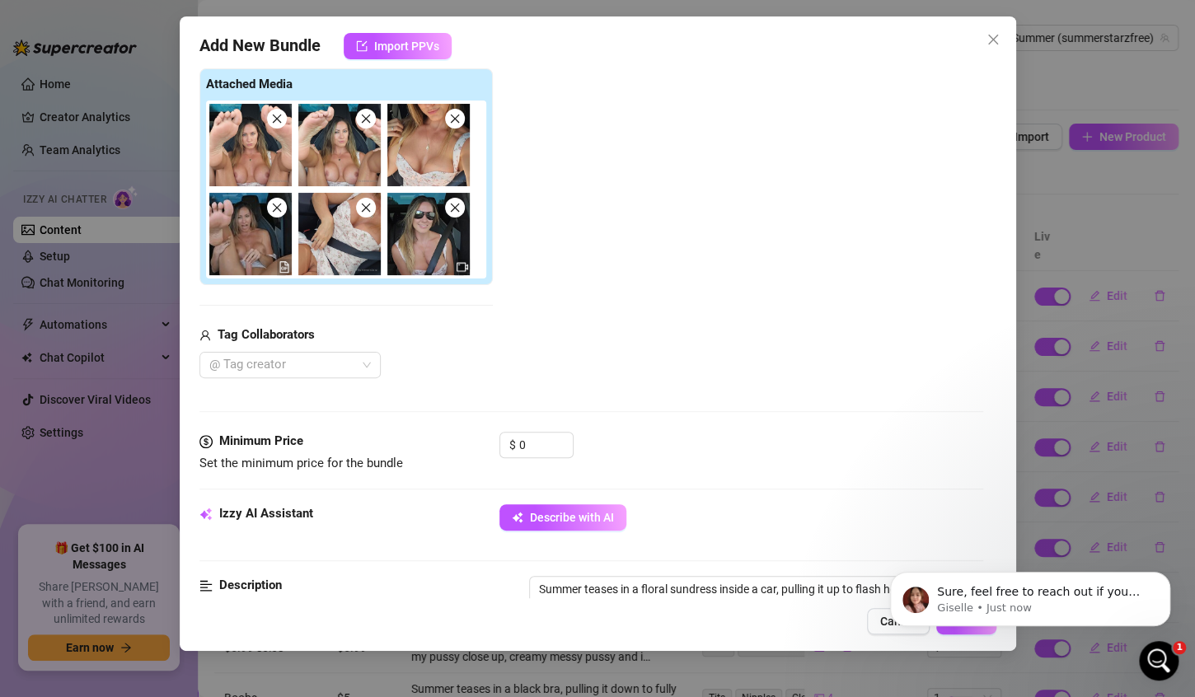
type textarea "Summer teases in a floral sundress inside a car, pulling it up to flash her bar…"
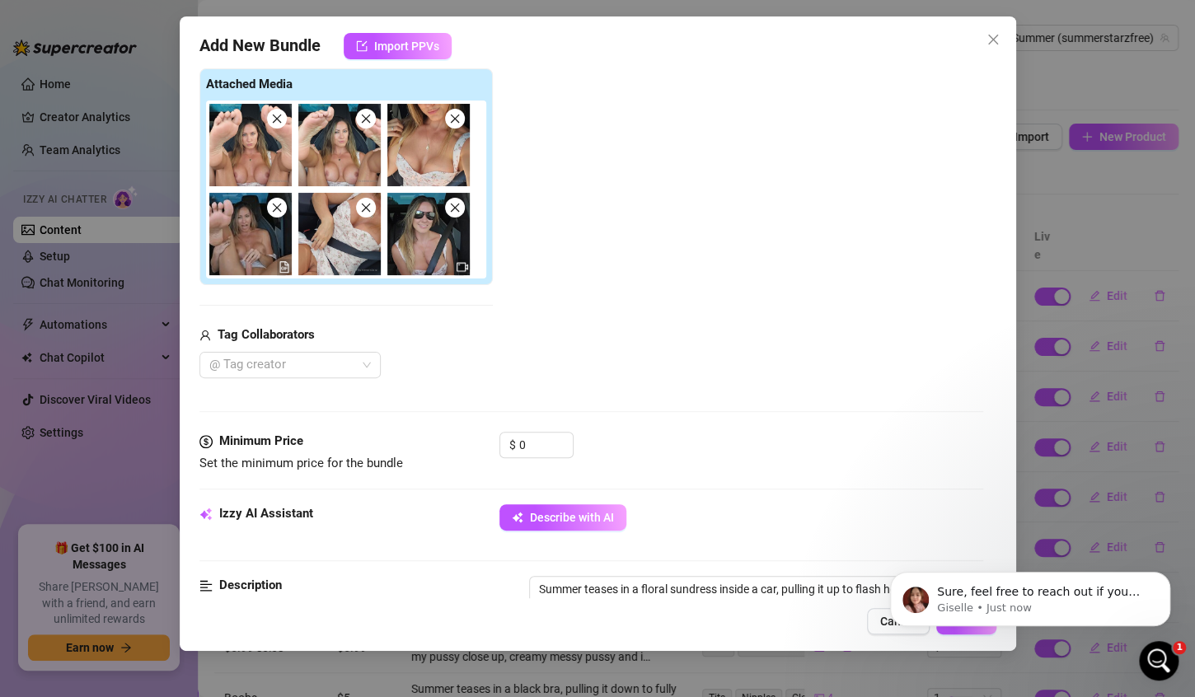
type textarea "Summer teases in a floral sundress inside a car, pulling it up to flash her bar…"
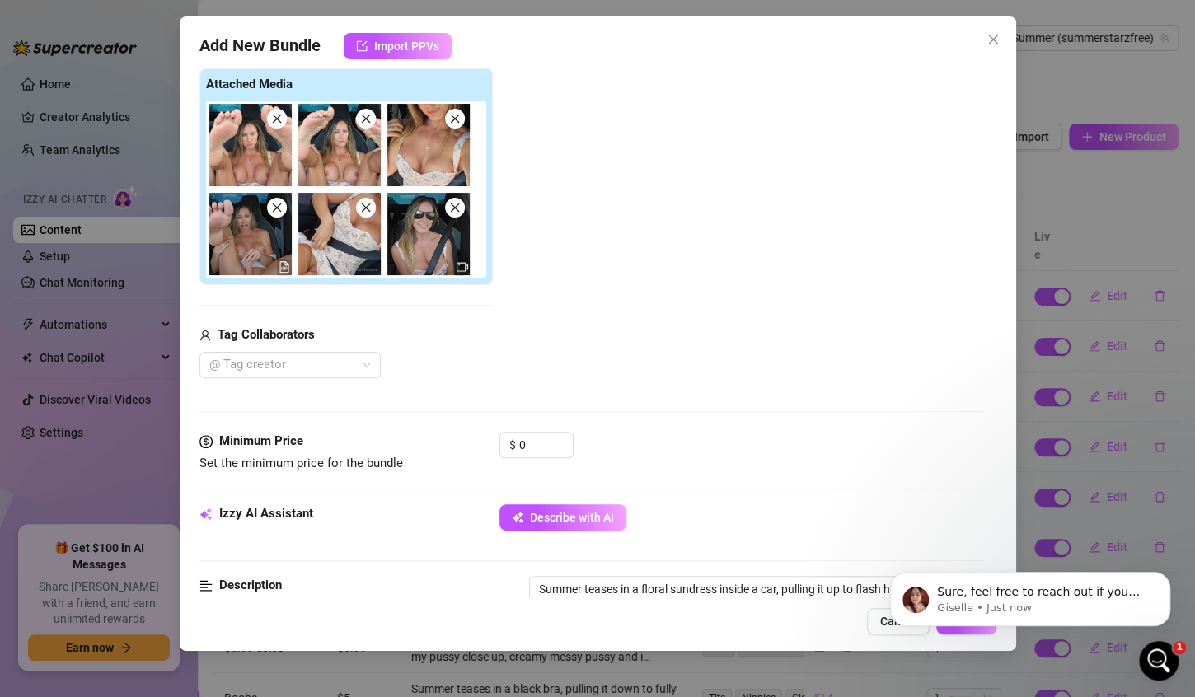
type textarea "Summer teases in a floral sundress inside a car, pulling it up to flash her bar…"
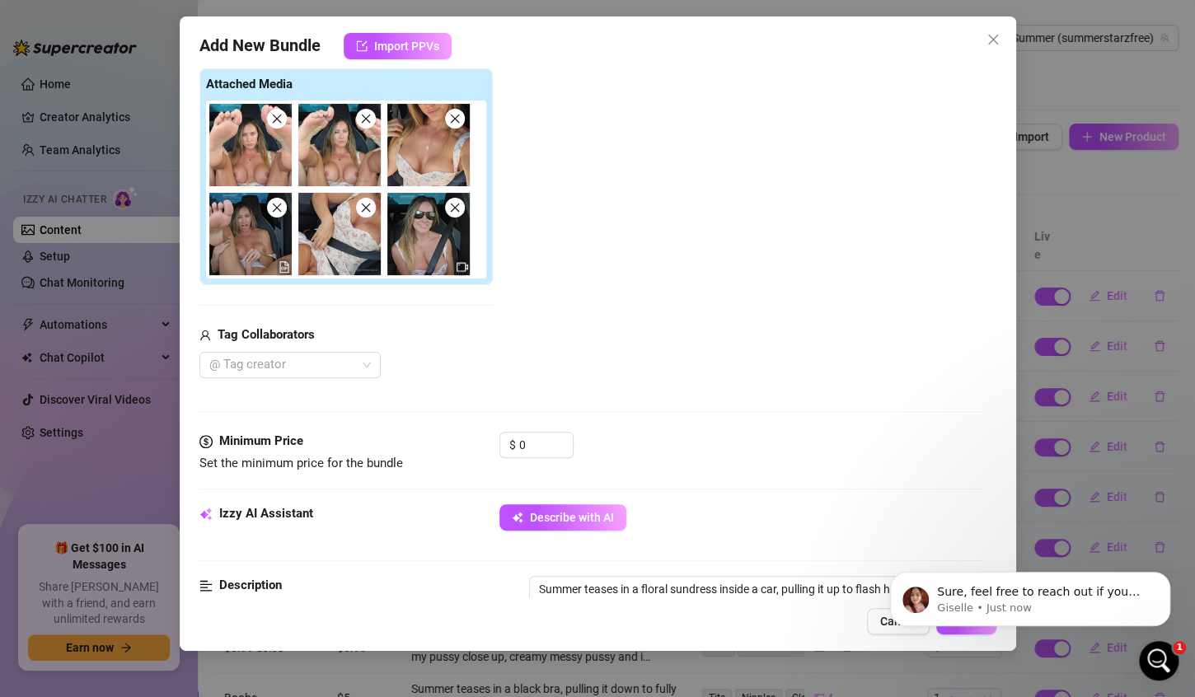
type textarea "Summer teases in a floral sundress inside a car, pulling it up to flash her bar…"
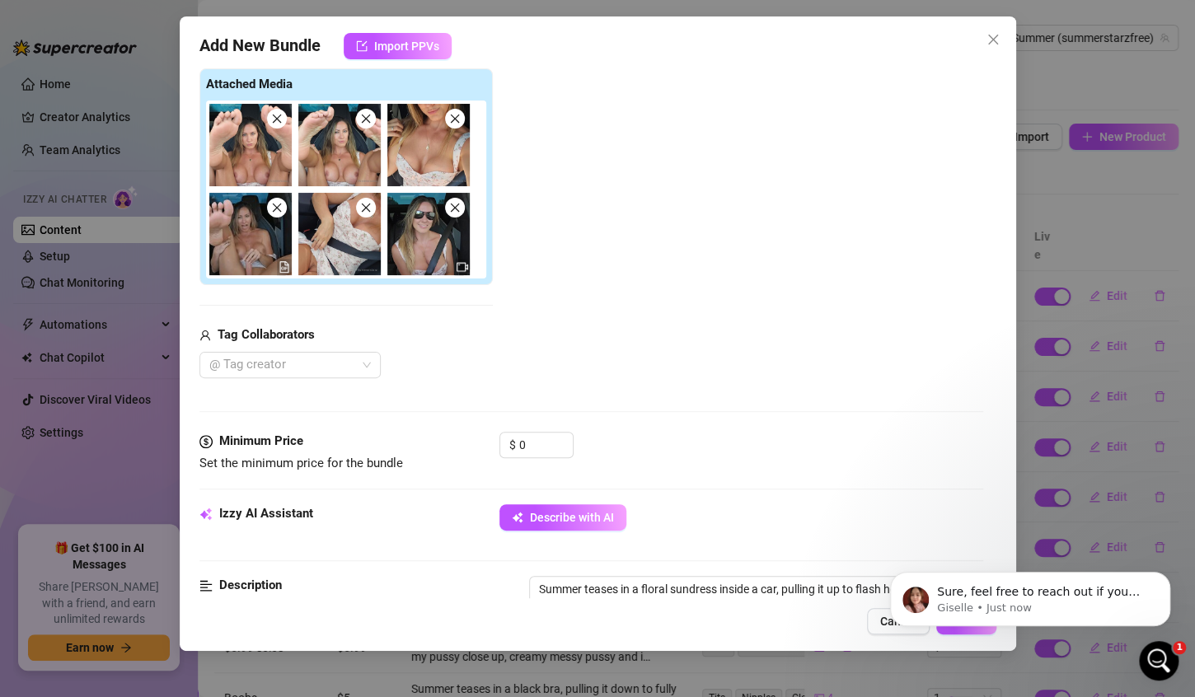
type textarea "Summer teases in a floral sundress inside a car, pulling it up to flash her bar…"
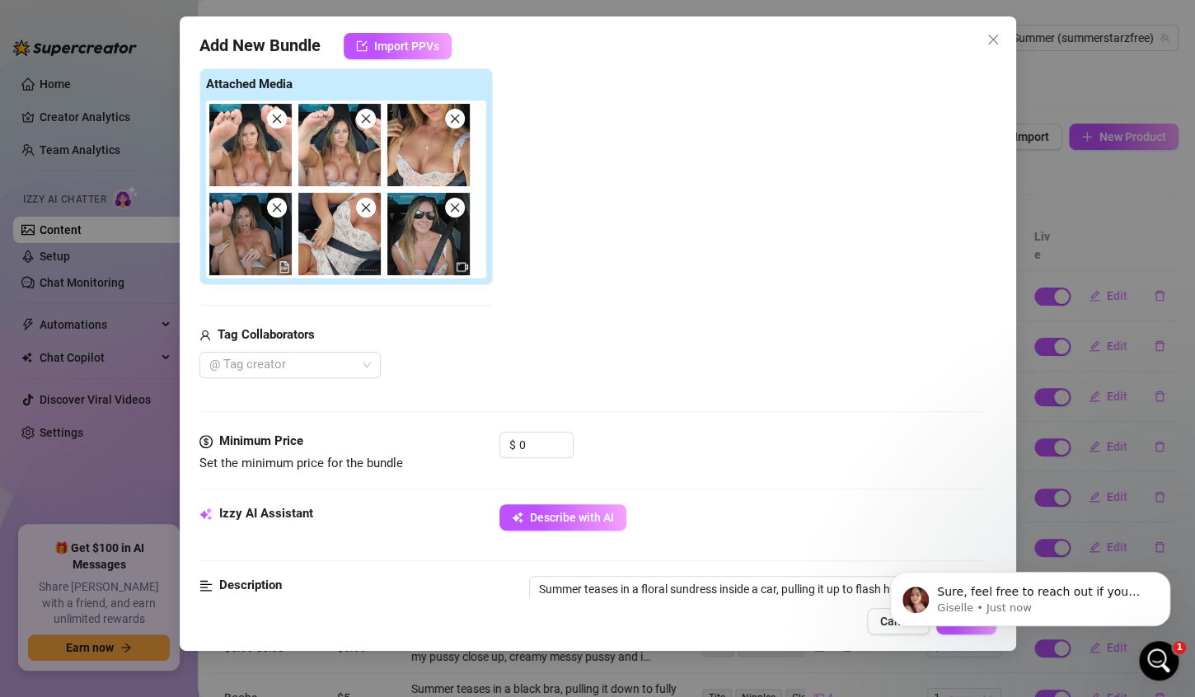
type textarea "Summer teases in a floral sundress inside a car, pulling it up to flash her bar…"
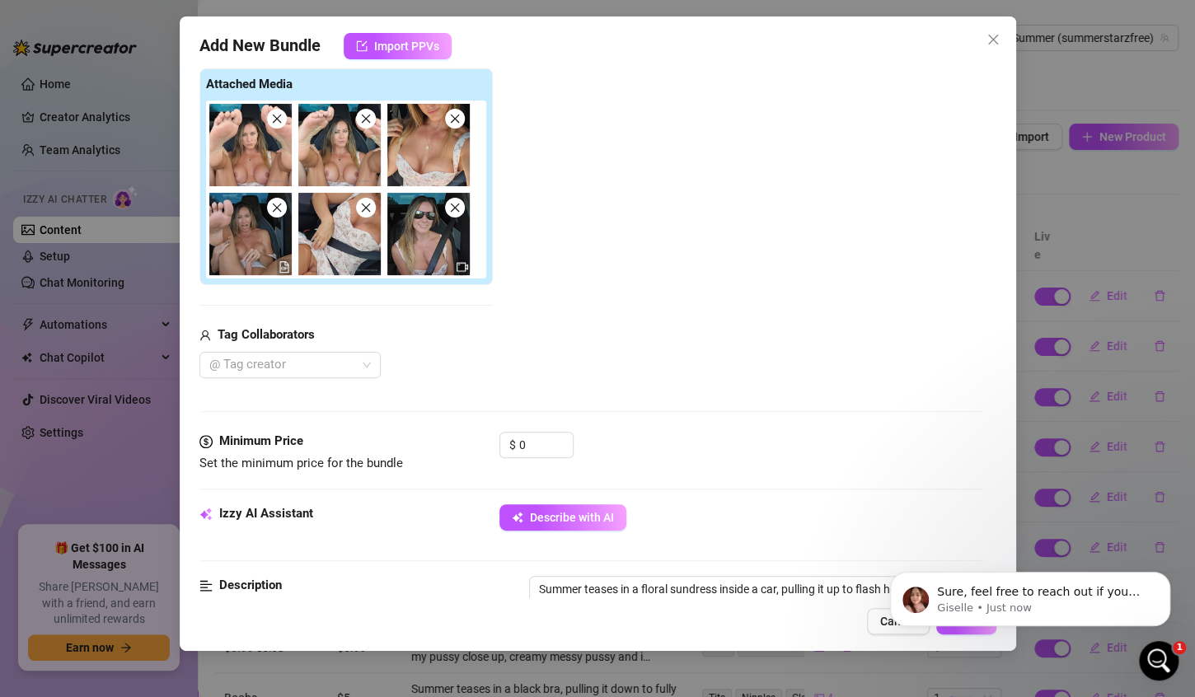
type textarea "Summer teases in a floral sundress inside a car, pulling it up to flash her bar…"
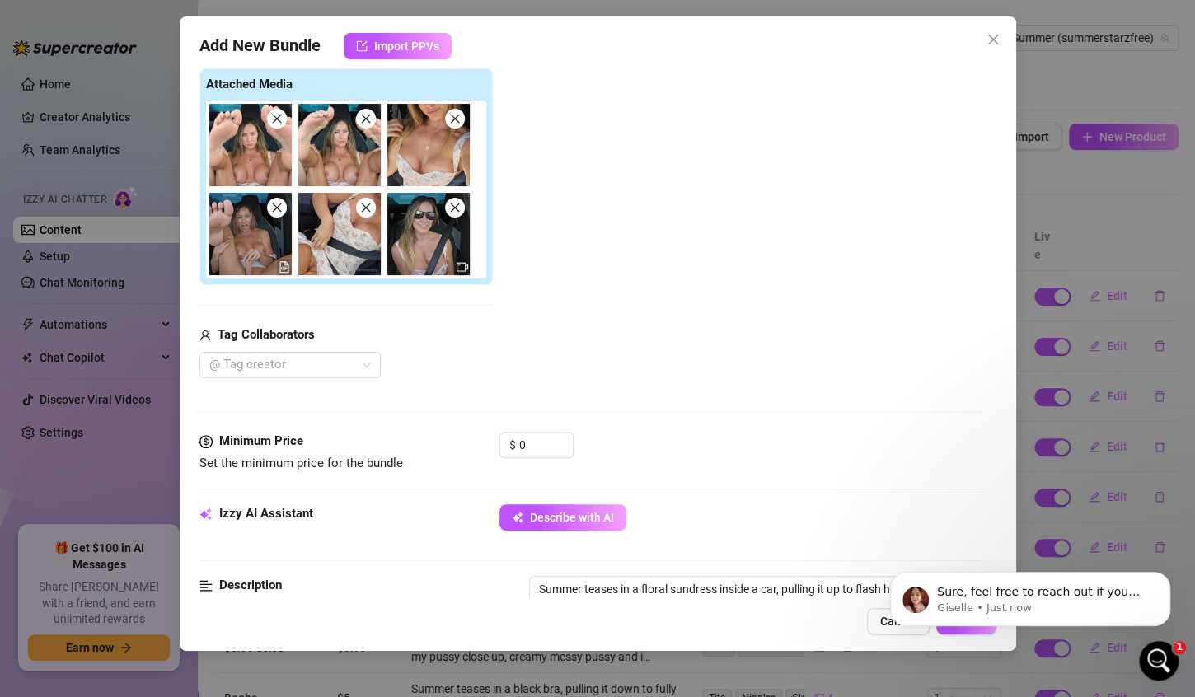
type textarea "Summer teases in a floral sundress inside a car, pulling it up to flash her bar…"
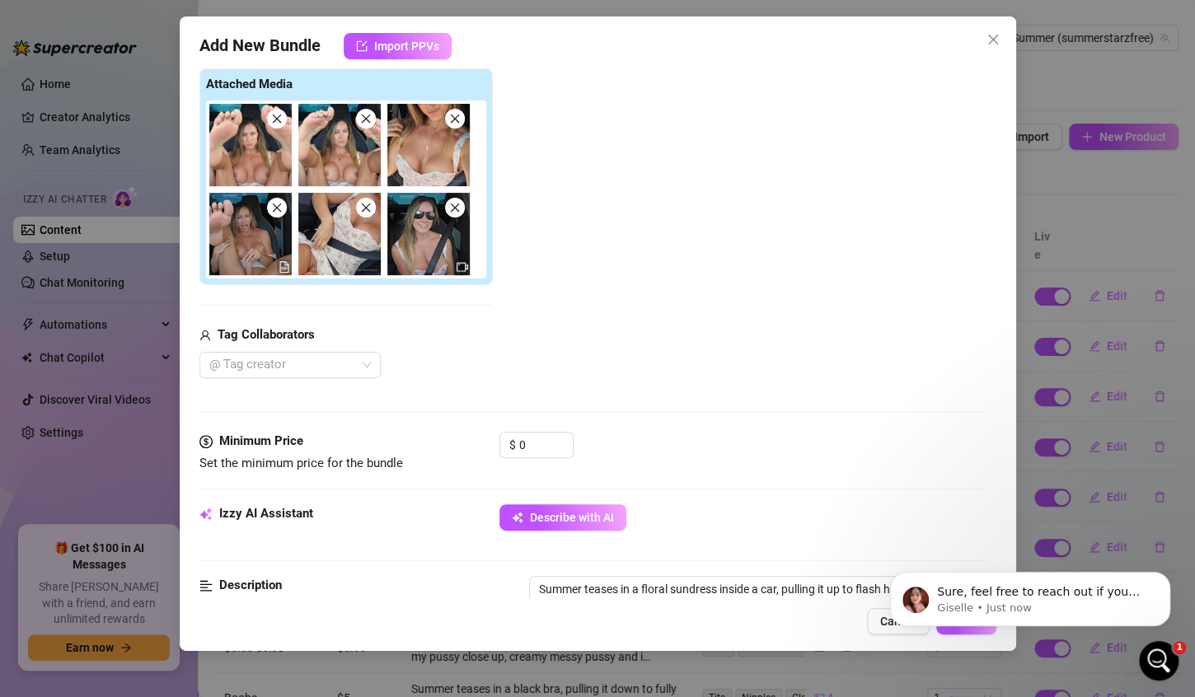
type textarea "Summer teases in a floral sundress inside a car, pulling it up to flash her bar…"
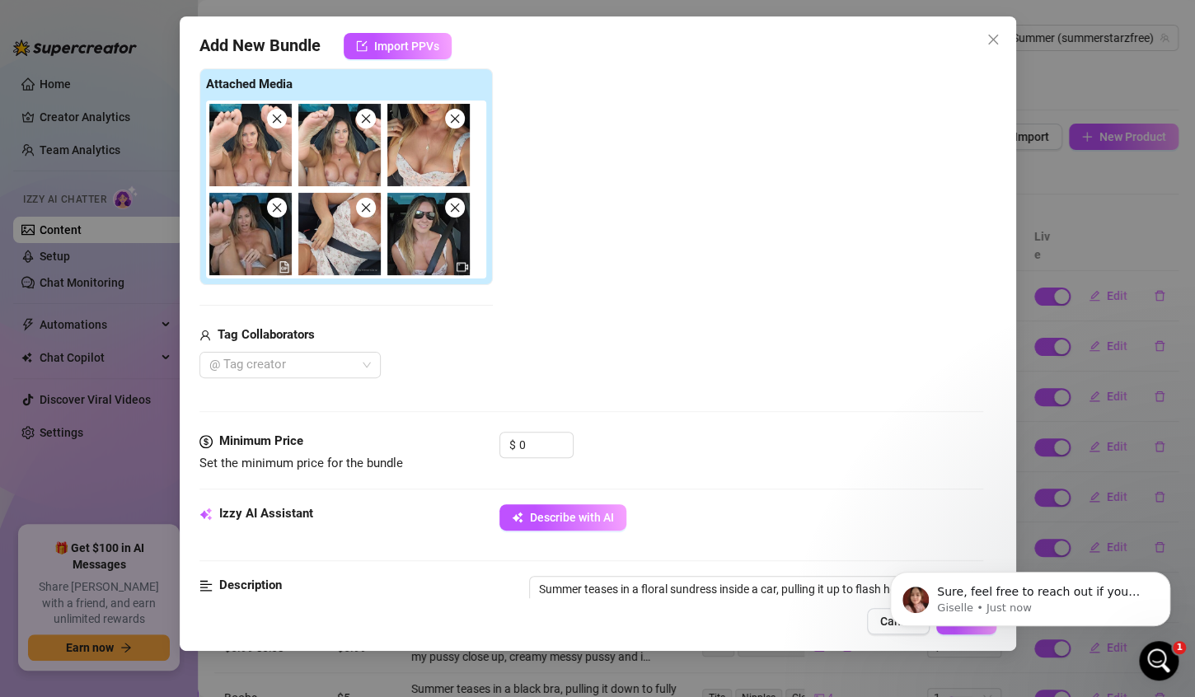
type textarea "Summer teases in a floral sundress inside a car, pulling it up to flash her bar…"
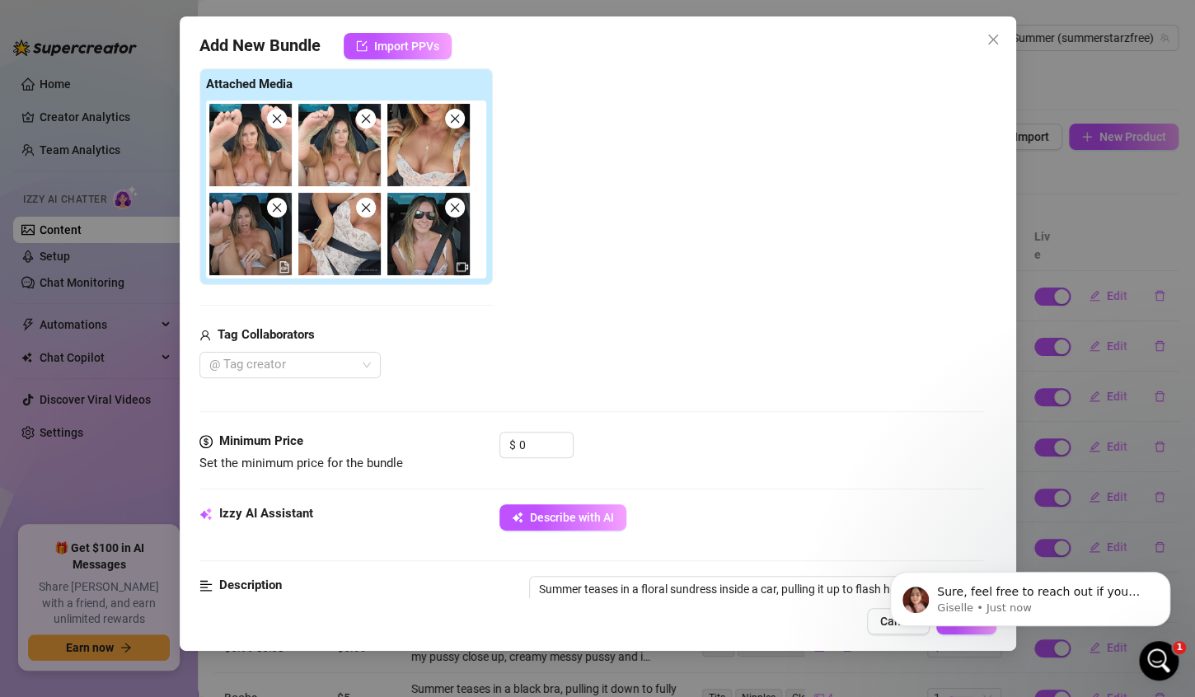
type textarea "Summer teases in a floral sundress inside a car, pulling it up to flash her bar…"
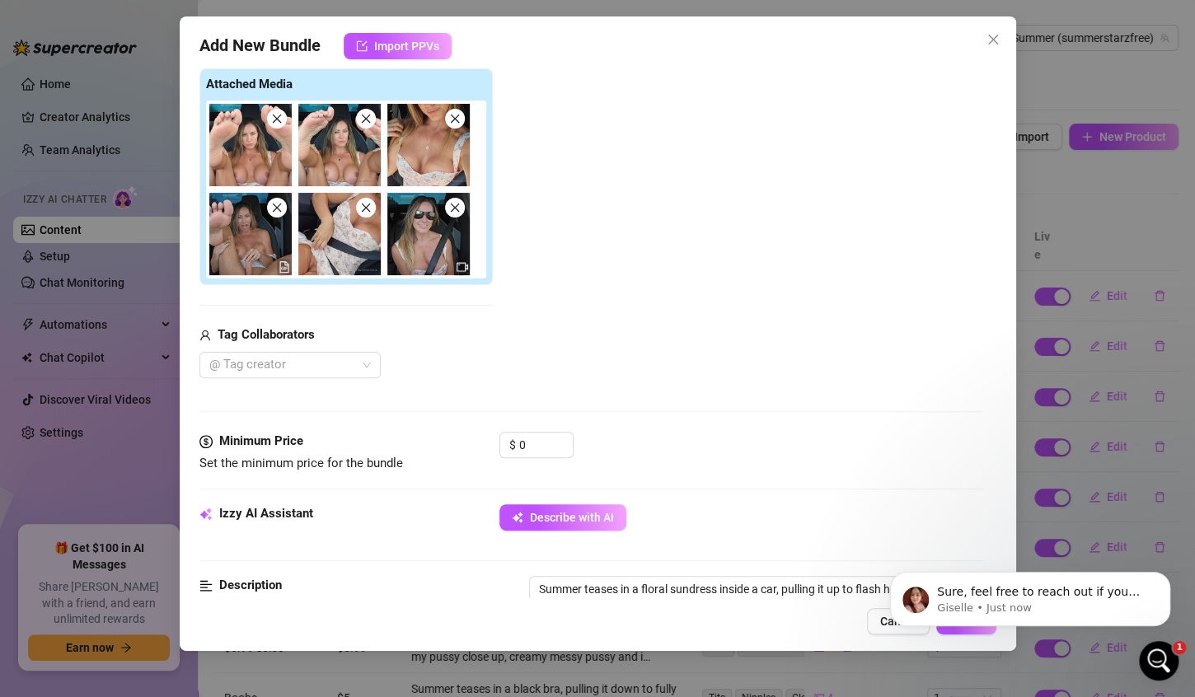
type textarea "Summer teases in a floral sundress inside a car, pulling it up to flash her bar…"
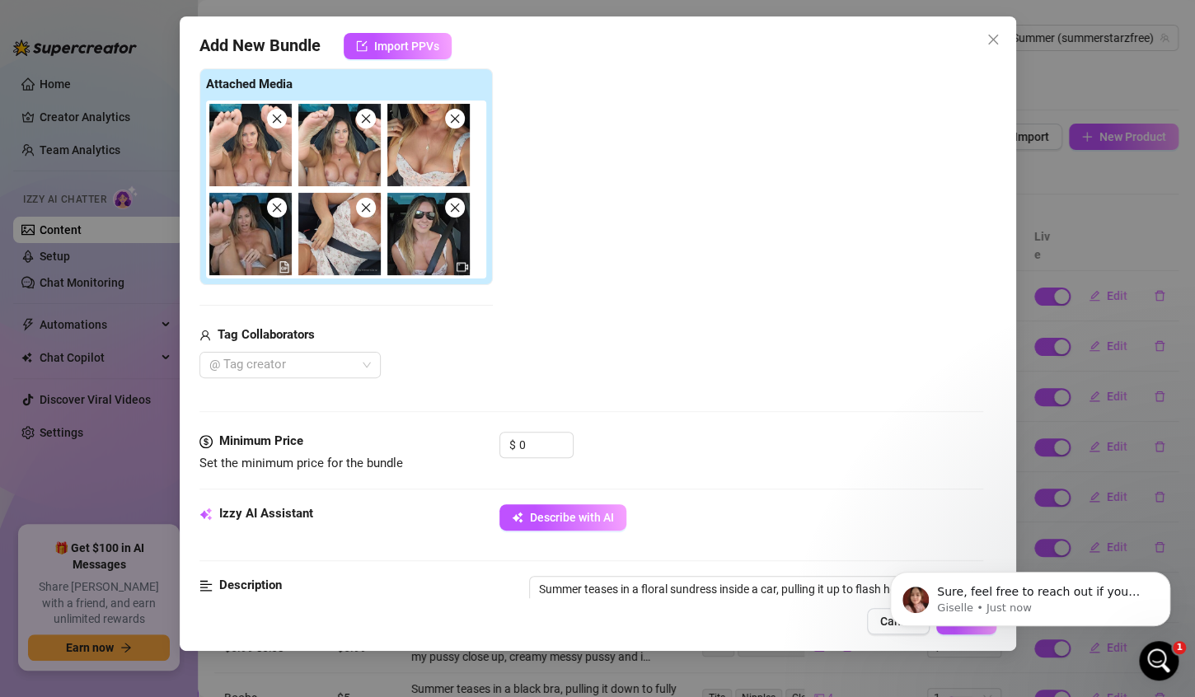
type textarea "Summer teases in a floral sundress inside a car, pulling it up to flash her bar…"
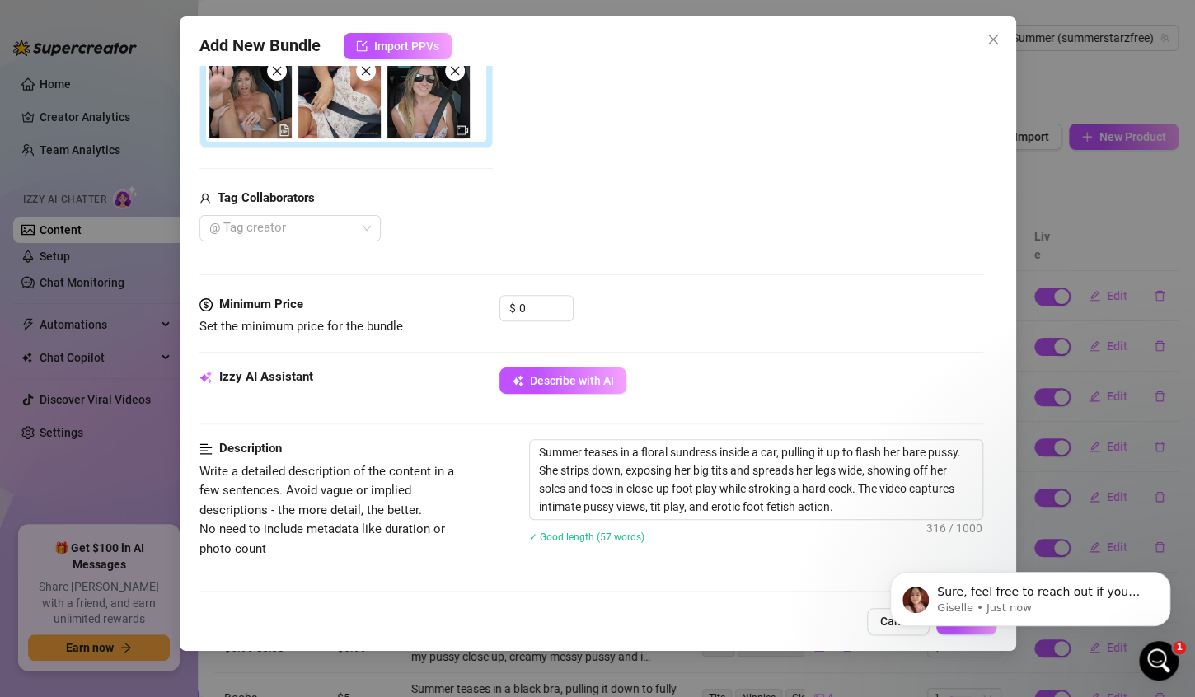
scroll to position [391, 0]
click at [827, 486] on textarea "Summer teases in a floral sundress inside a car, pulling it up to flash her bar…" at bounding box center [756, 478] width 452 height 79
type textarea "Summer teases in a floral sundress inside a car, pulling it up to flash her bar…"
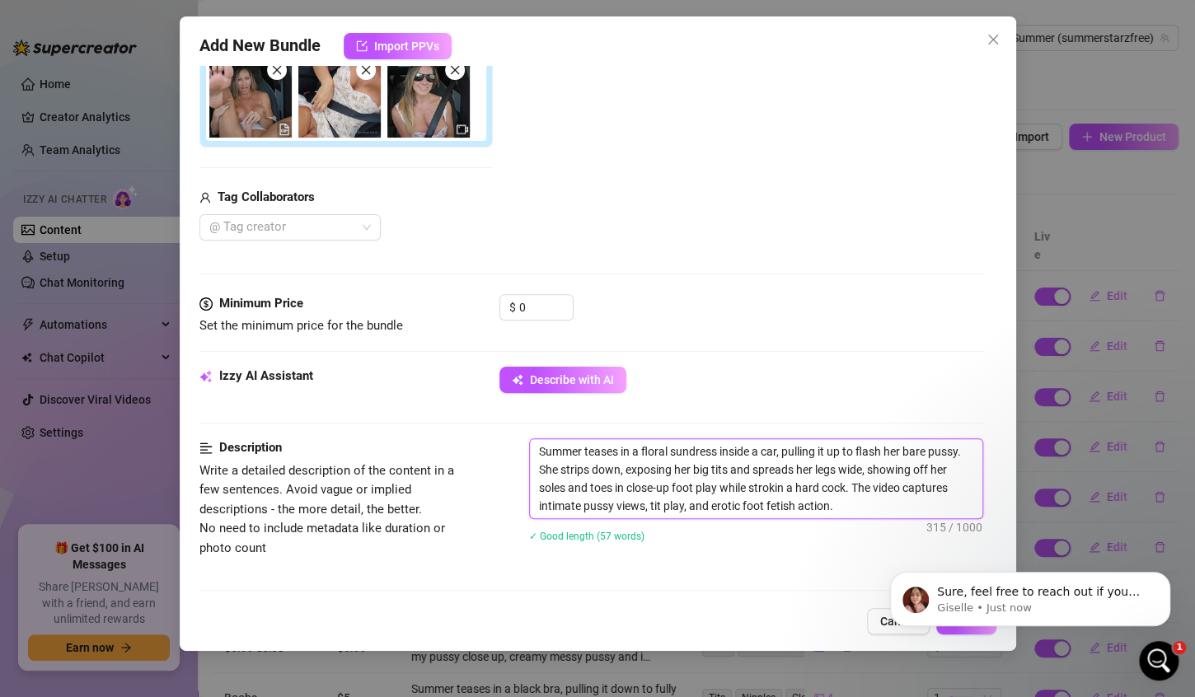
type textarea "Summer teases in a floral sundress inside a car, pulling it up to flash her bar…"
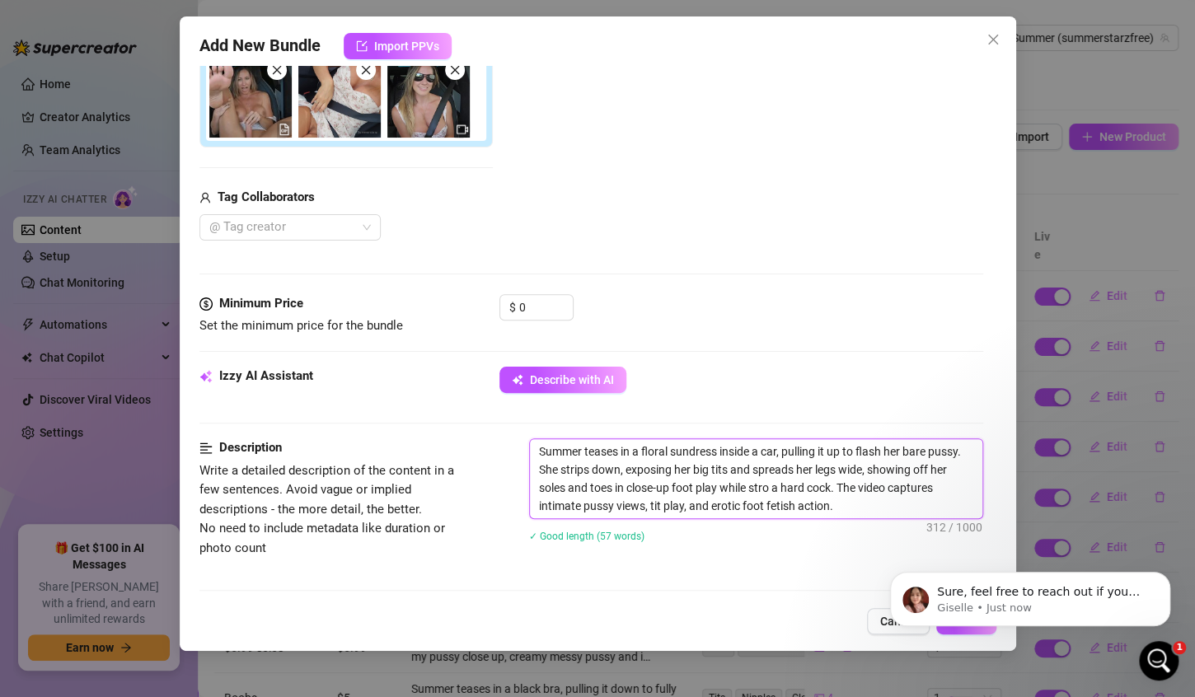
type textarea "Summer teases in a floral sundress inside a car, pulling it up to flash her bar…"
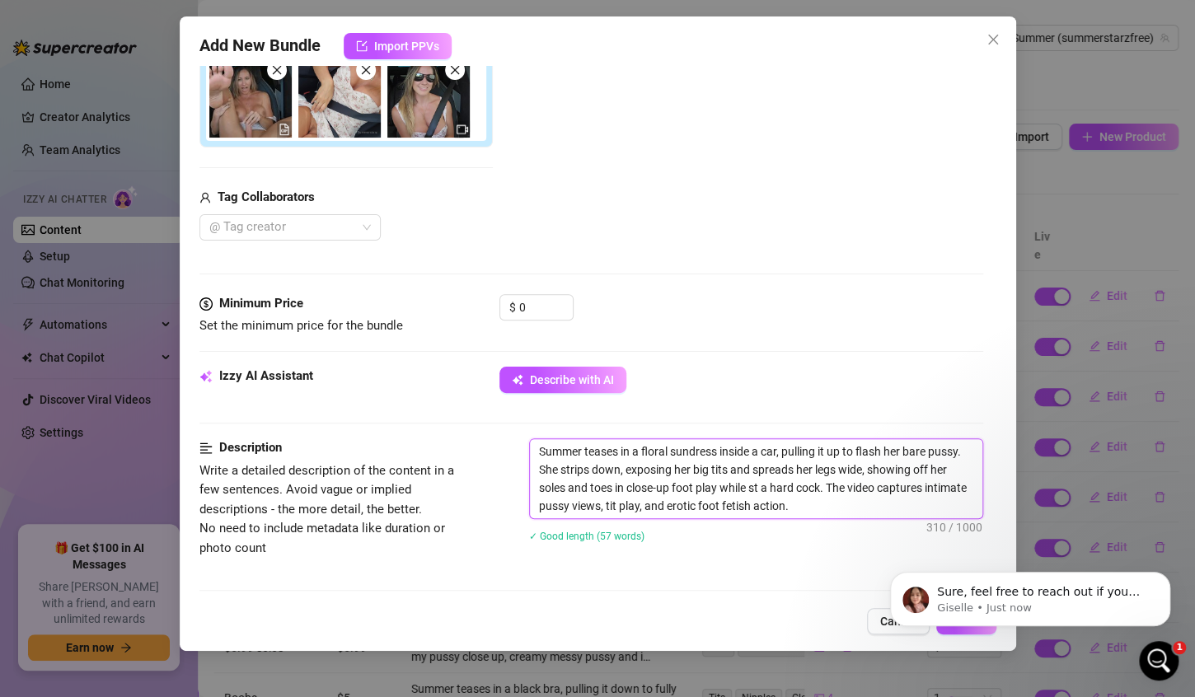
type textarea "Summer teases in a floral sundress inside a car, pulling it up to flash her bar…"
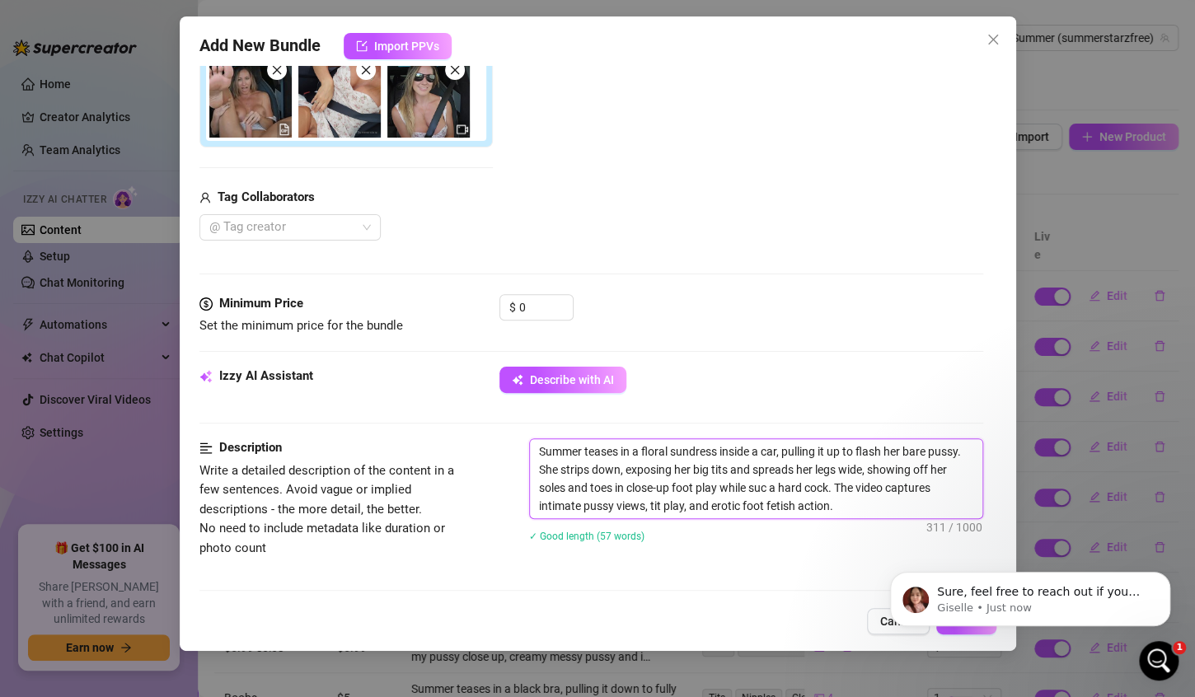
type textarea "Summer teases in a floral sundress inside a car, pulling it up to flash her bar…"
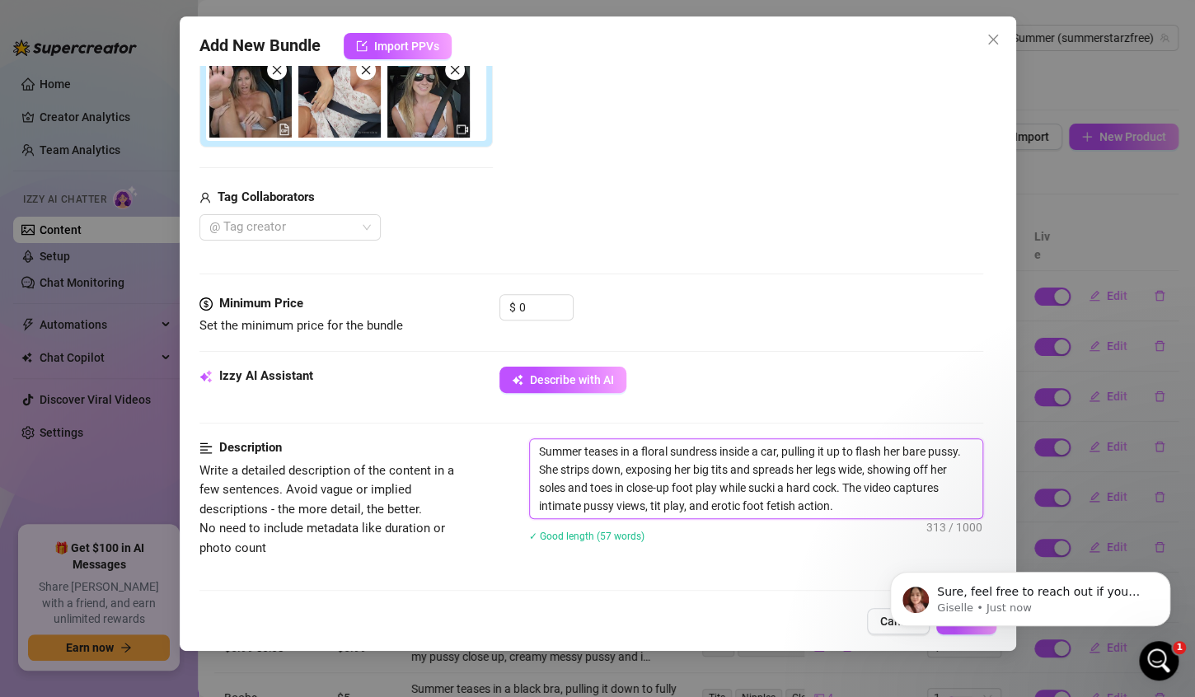
type textarea "Summer teases in a floral sundress inside a car, pulling it up to flash her bar…"
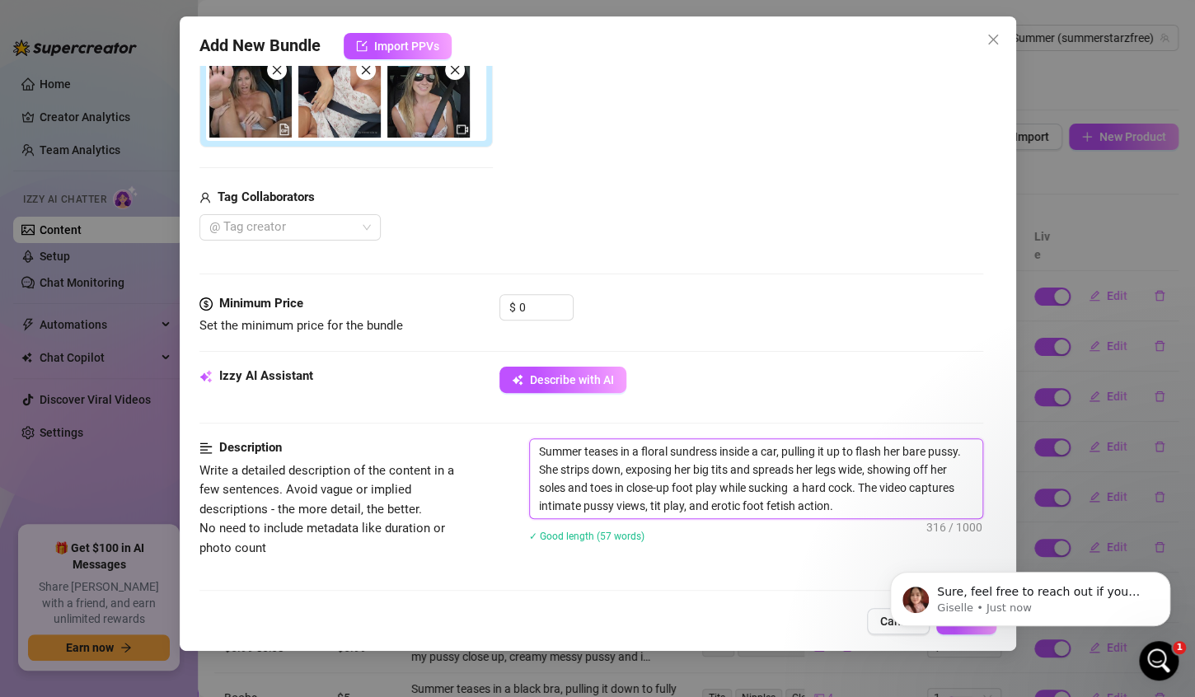
type textarea "Summer teases in a floral sundress inside a car, pulling it up to flash her bar…"
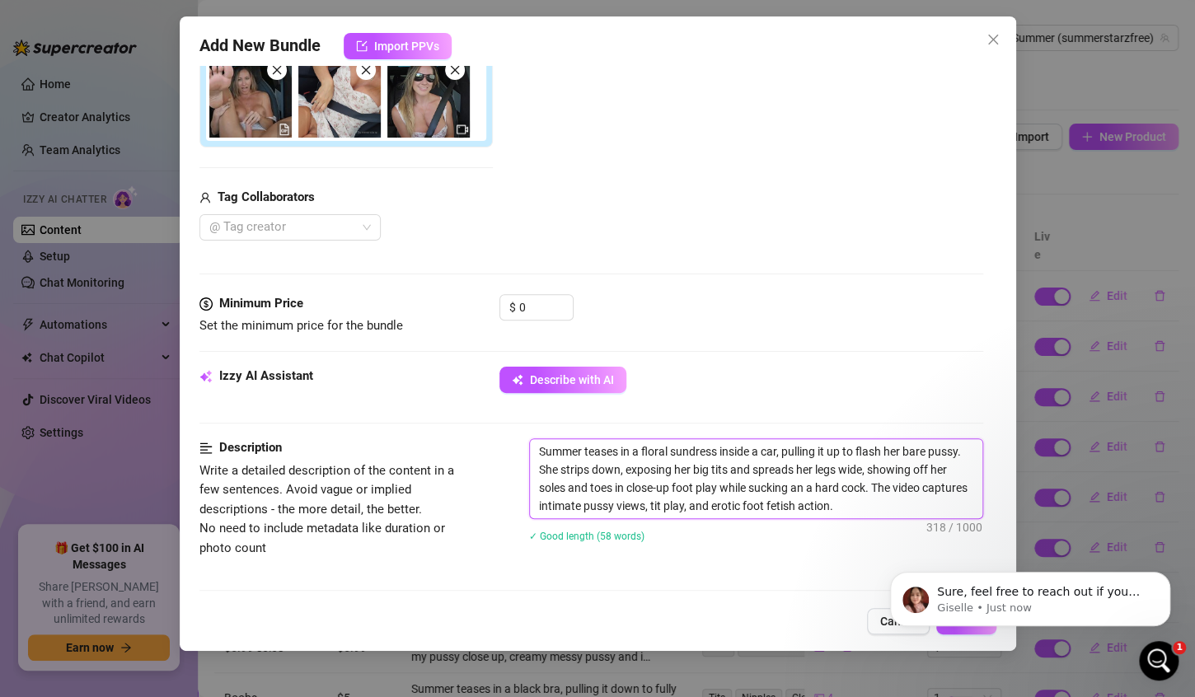
type textarea "Summer teases in a floral sundress inside a car, pulling it up to flash her bar…"
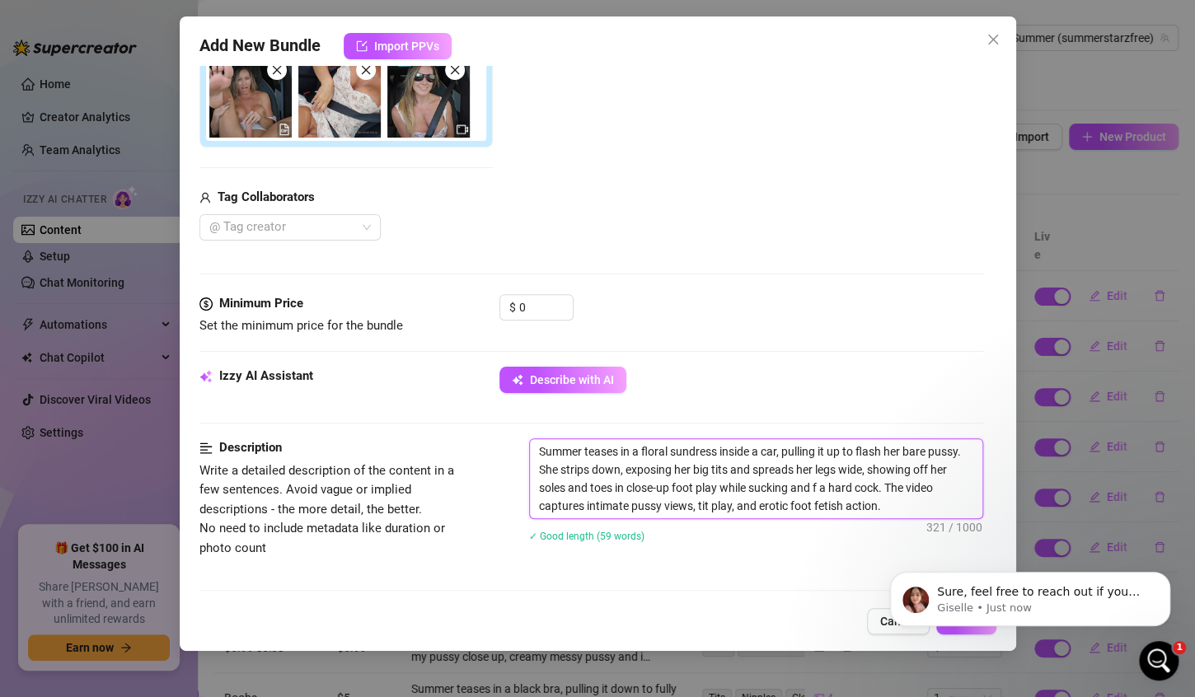
type textarea "Summer teases in a floral sundress inside a car, pulling it up to flash her bar…"
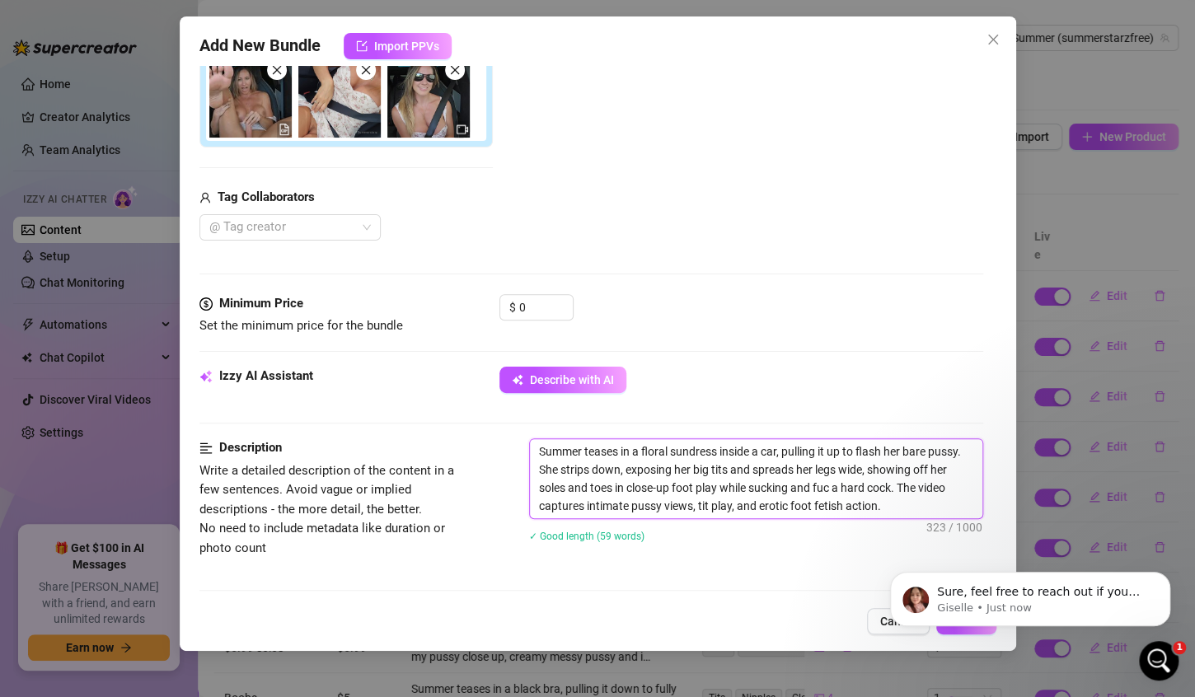
type textarea "Summer teases in a floral sundress inside a car, pulling it up to flash her bar…"
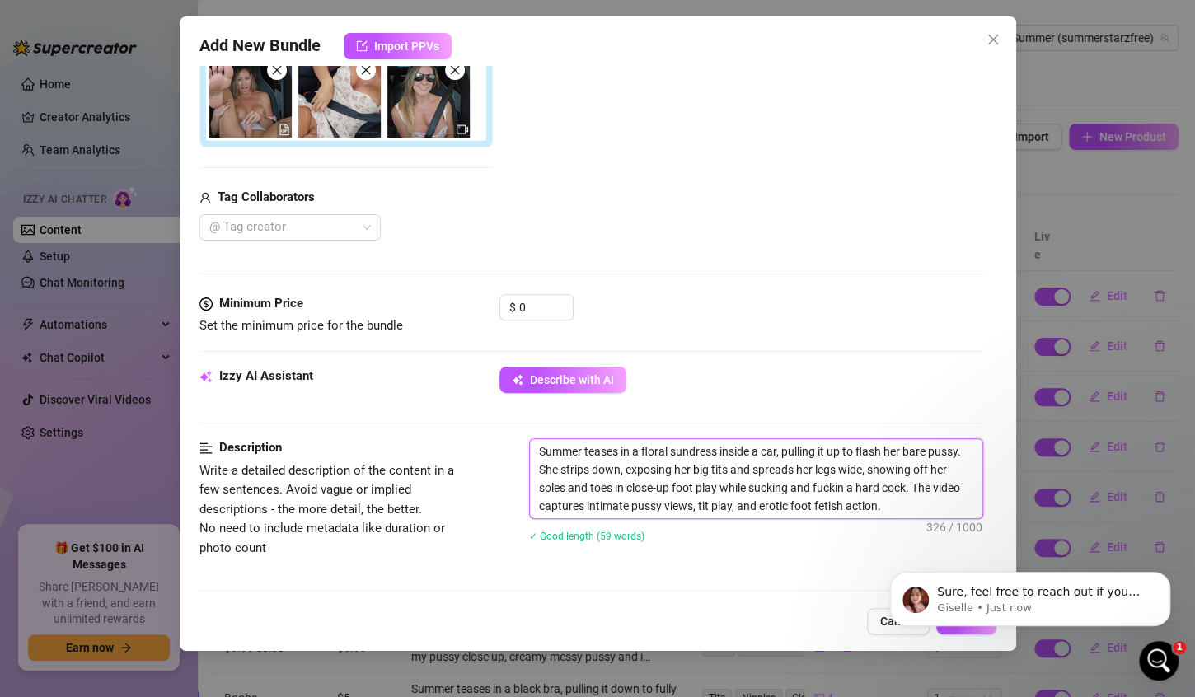
type textarea "Summer teases in a floral sundress inside a car, pulling it up to flash her bar…"
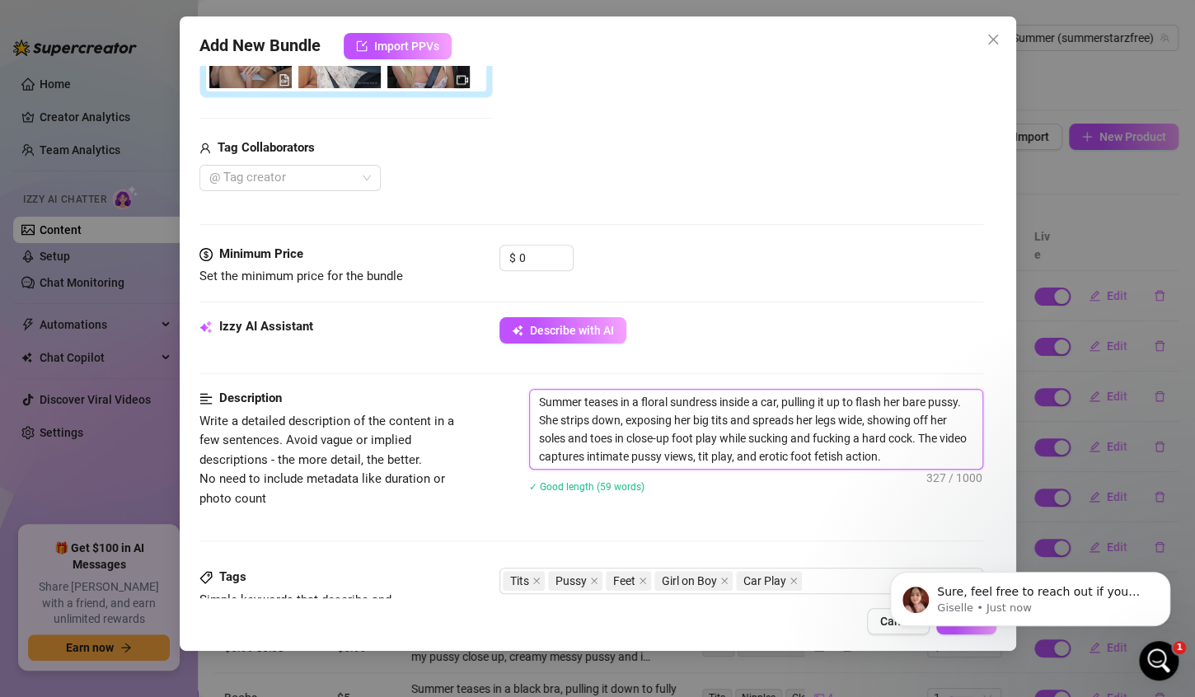
scroll to position [445, 0]
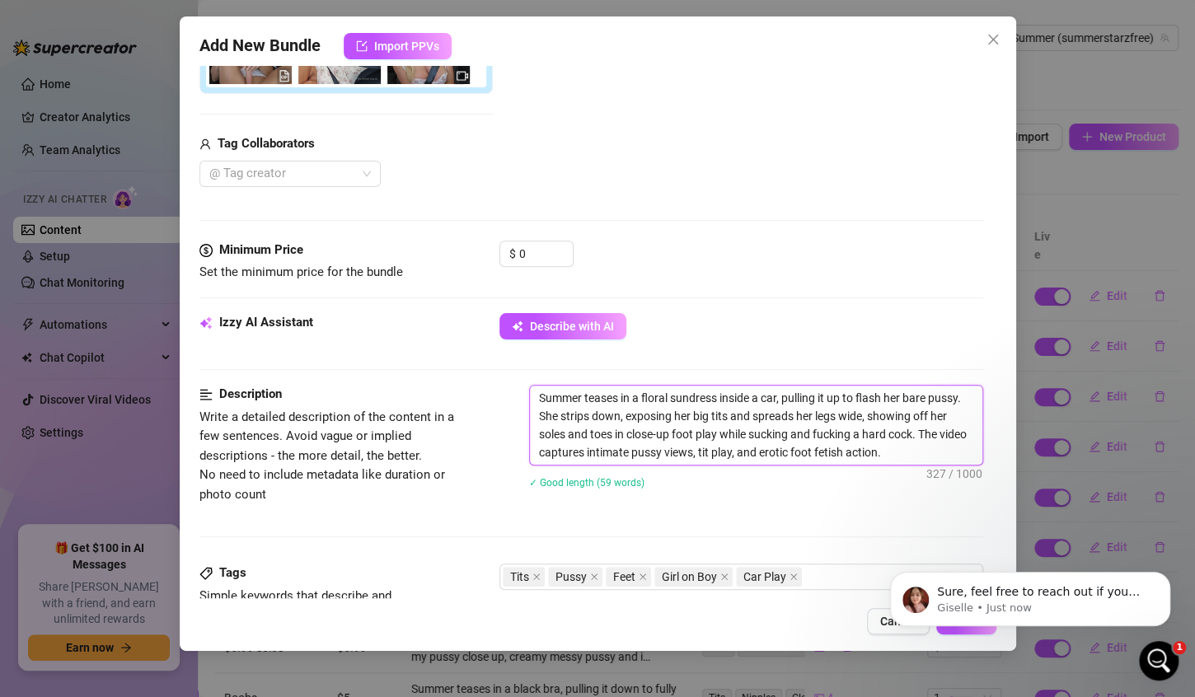
click at [942, 448] on textarea "Summer teases in a floral sundress inside a car, pulling it up to flash her bar…" at bounding box center [756, 425] width 452 height 79
type textarea "Summer teases in a floral sundress inside a car, pulling it up to flash her bar…"
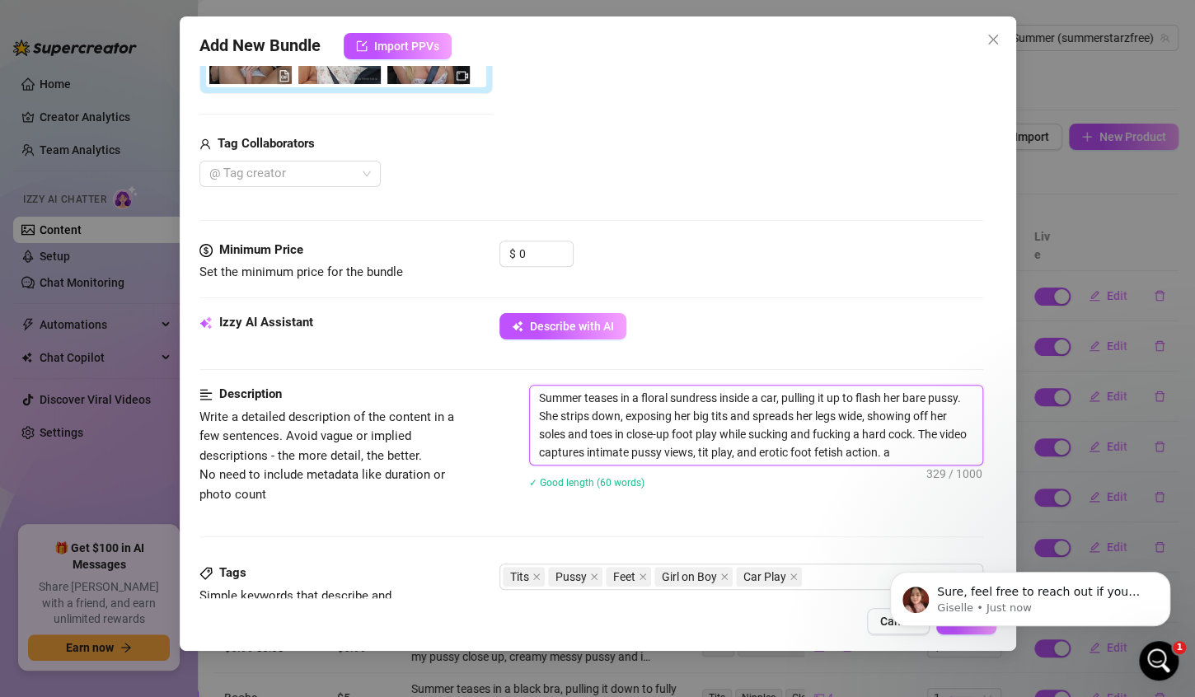
type textarea "Summer teases in a floral sundress inside a car, pulling it up to flash her bar…"
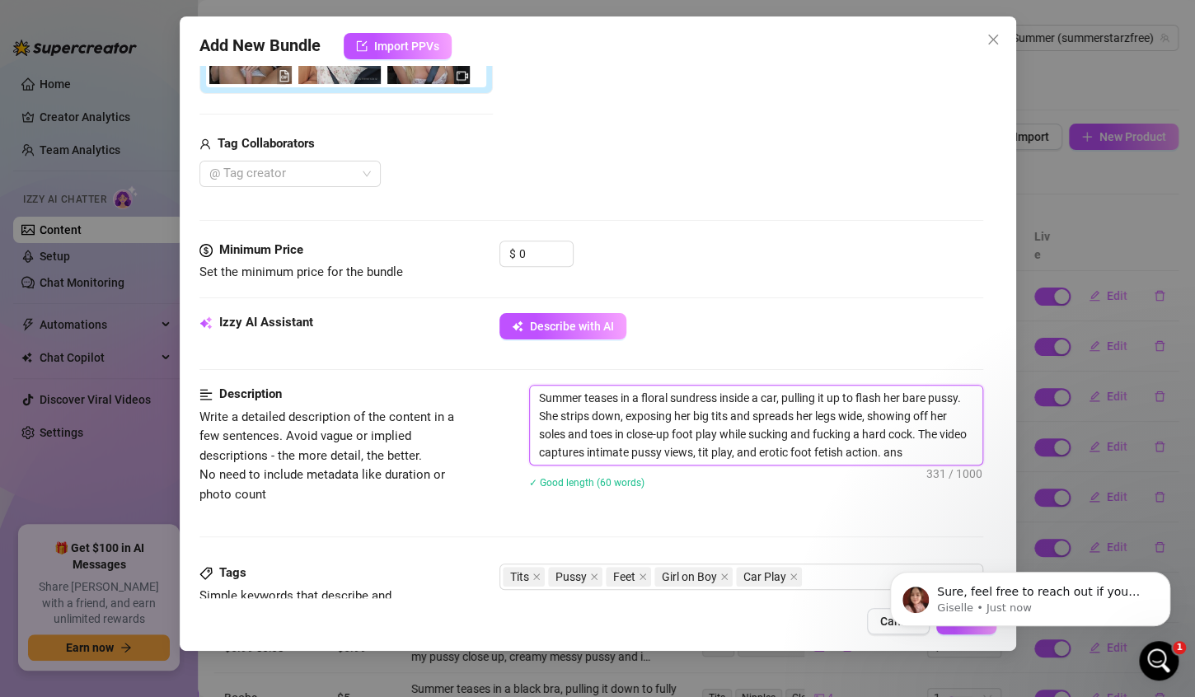
type textarea "Summer teases in a floral sundress inside a car, pulling it up to flash her bar…"
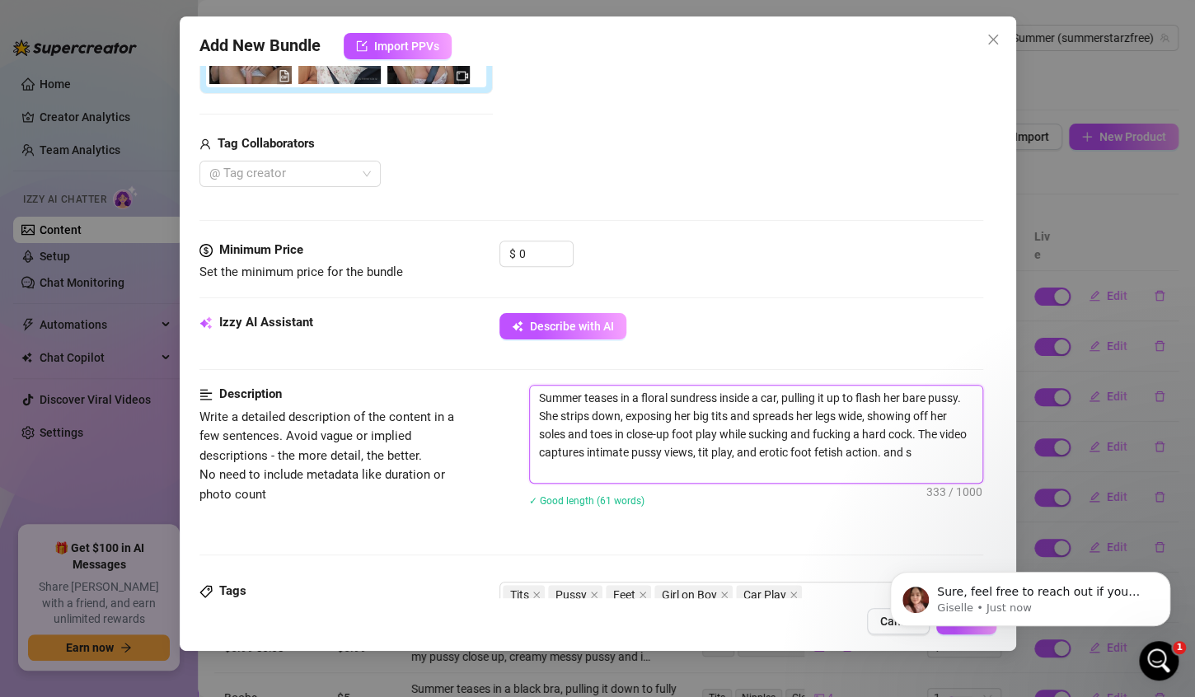
type textarea "Summer teases in a floral sundress inside a car, pulling it up to flash her bar…"
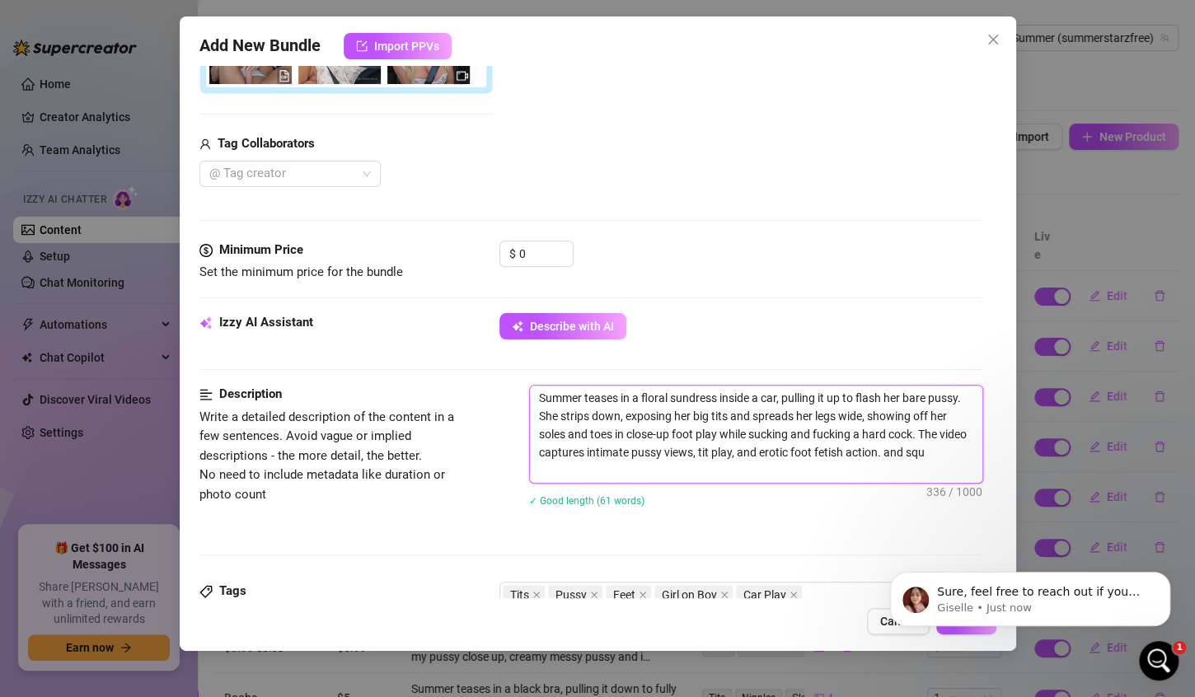
type textarea "Summer teases in a floral sundress inside a car, pulling it up to flash her bar…"
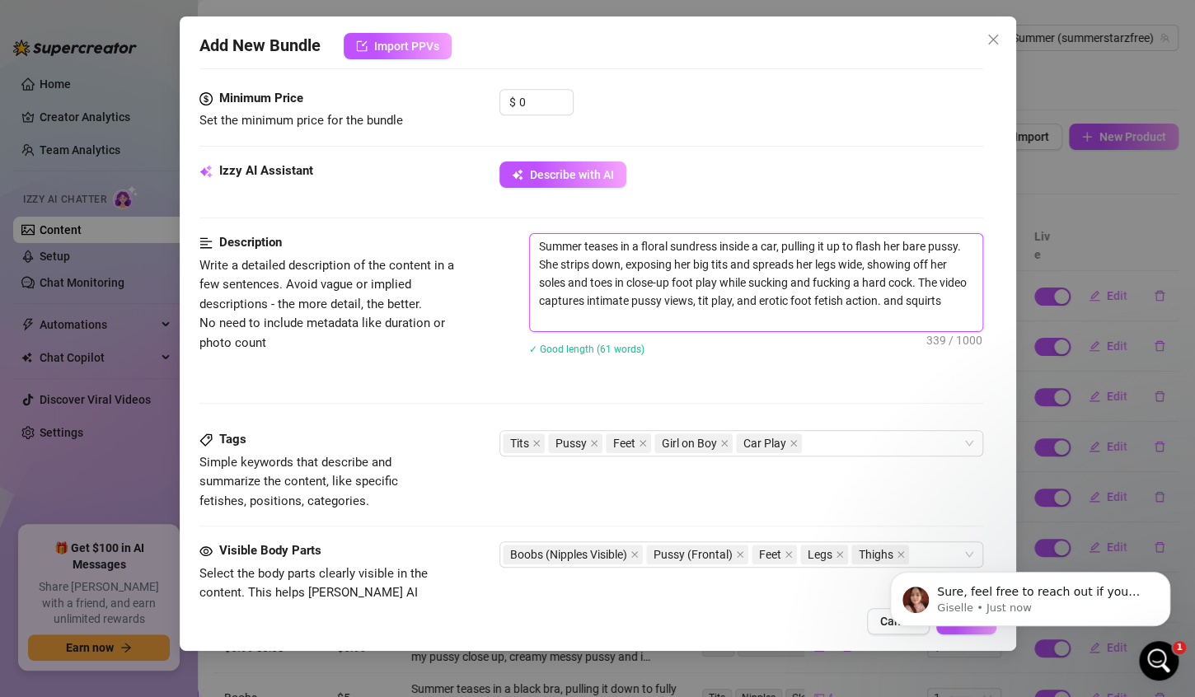
scroll to position [600, 0]
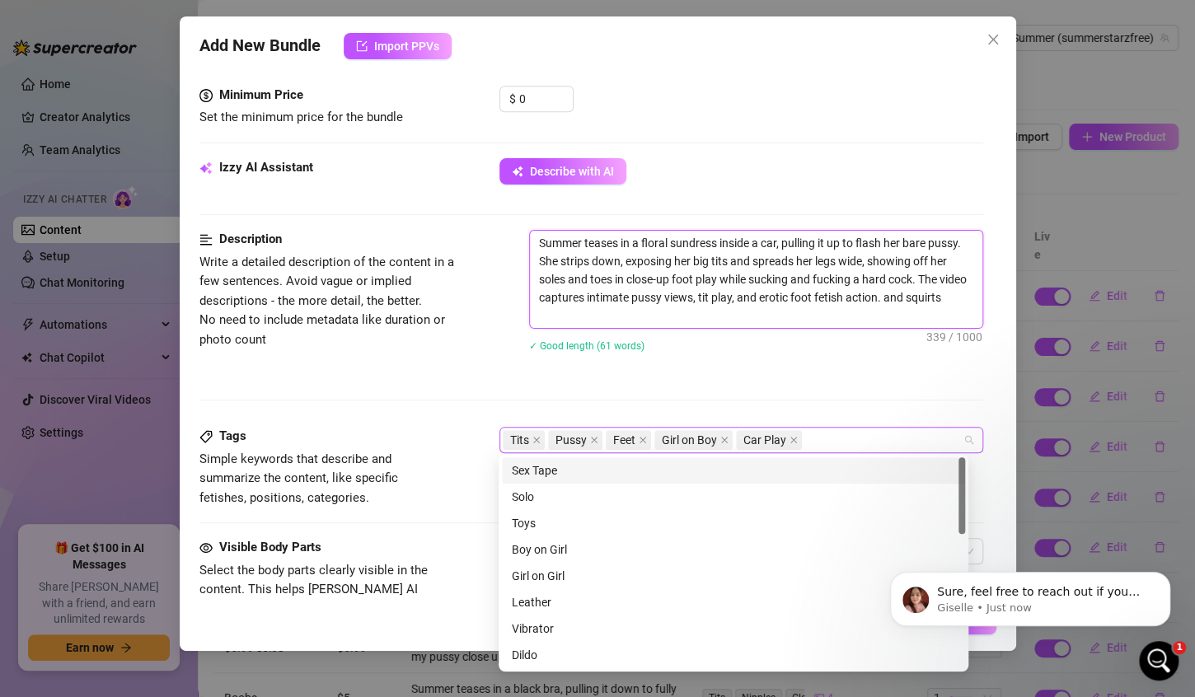
click at [860, 435] on div "Tits Pussy Feet Girl on Boy Car Play" at bounding box center [733, 440] width 460 height 23
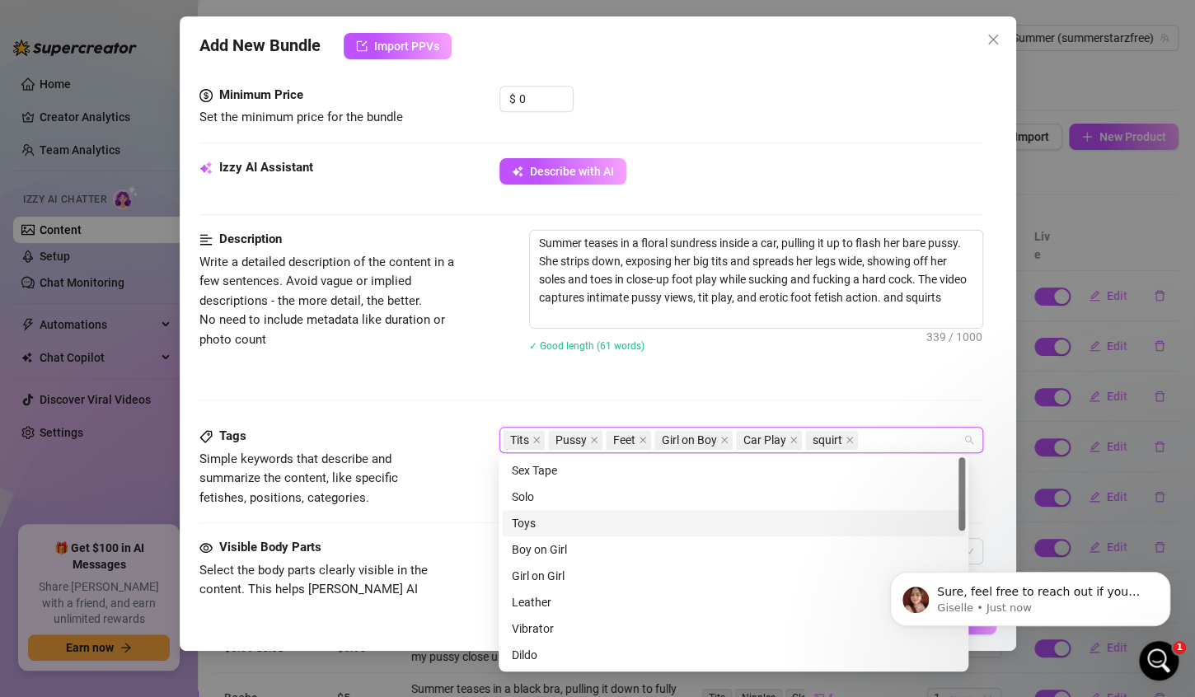
click at [550, 531] on div "Toys" at bounding box center [733, 523] width 443 height 18
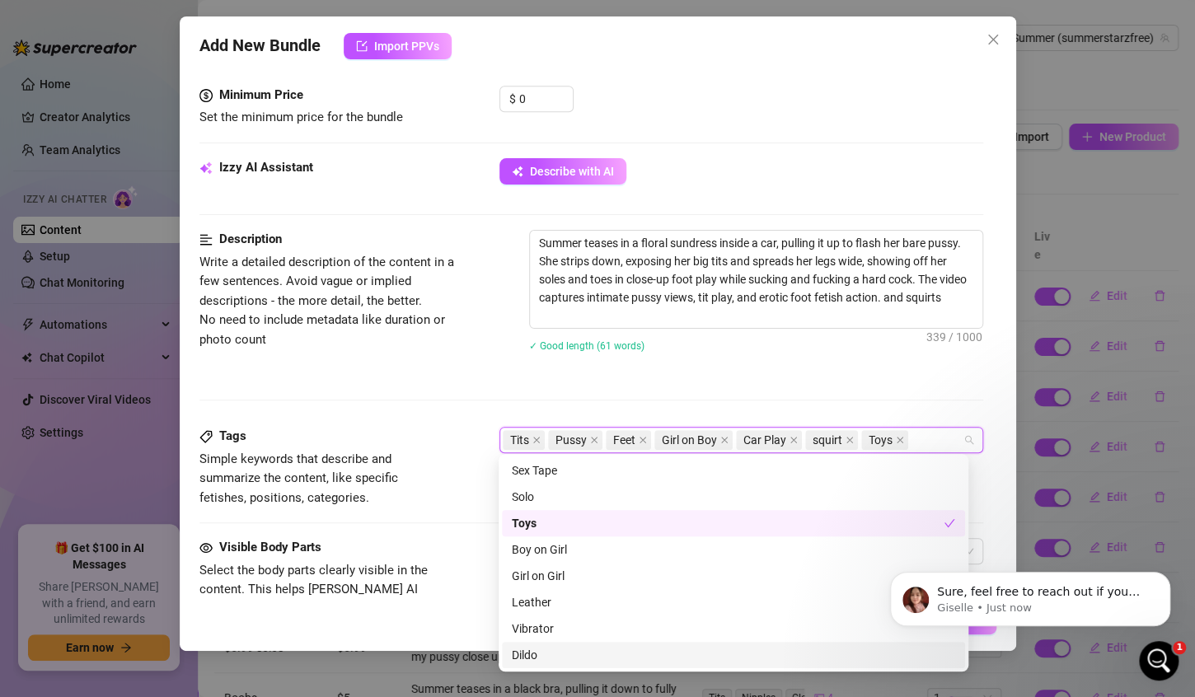
click at [551, 650] on div "Dildo" at bounding box center [733, 655] width 443 height 18
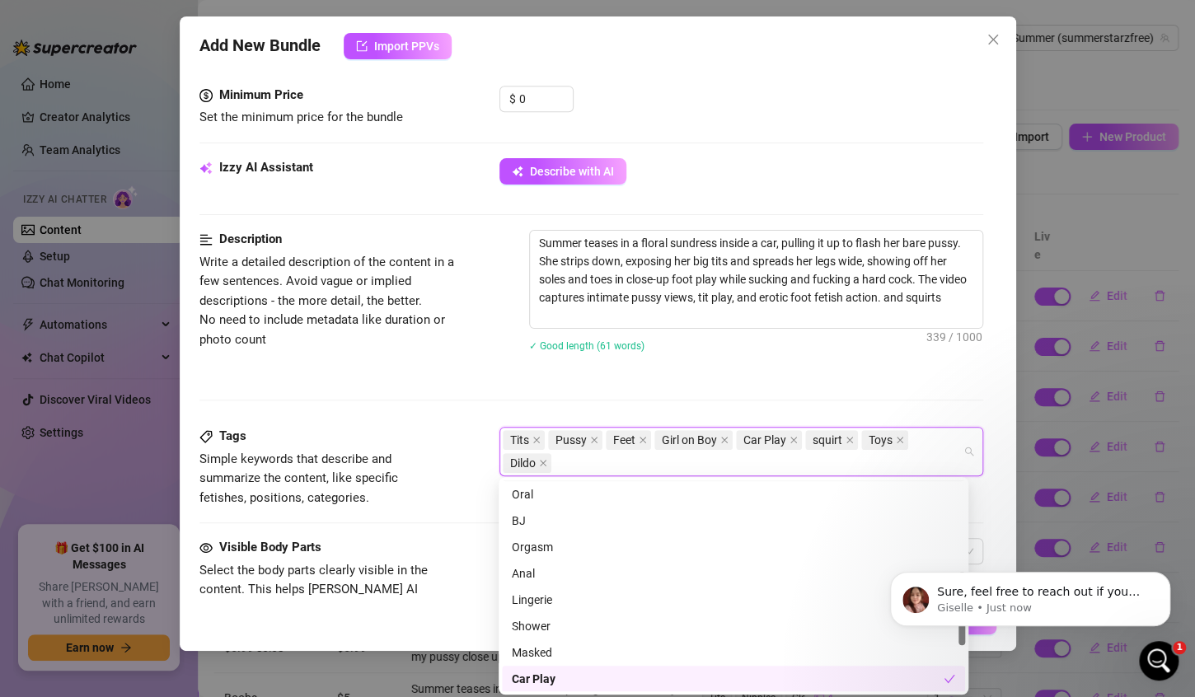
scroll to position [264, 0]
click at [538, 549] on div "Orgasm" at bounding box center [733, 546] width 443 height 18
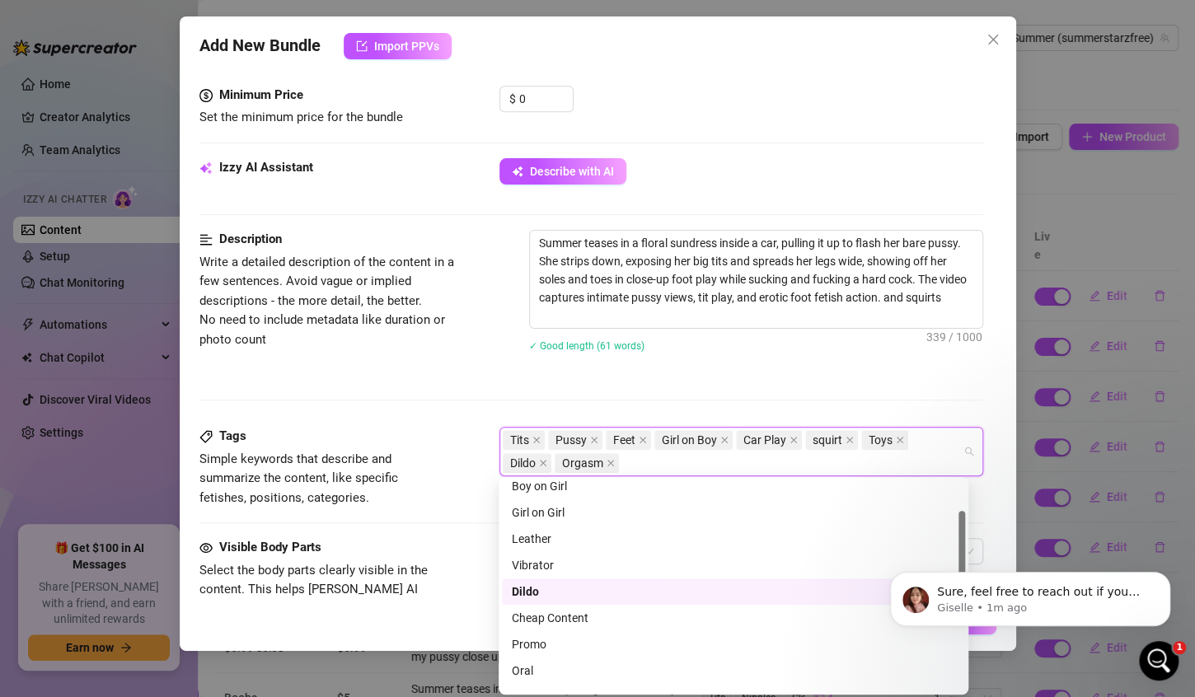
scroll to position [0, 0]
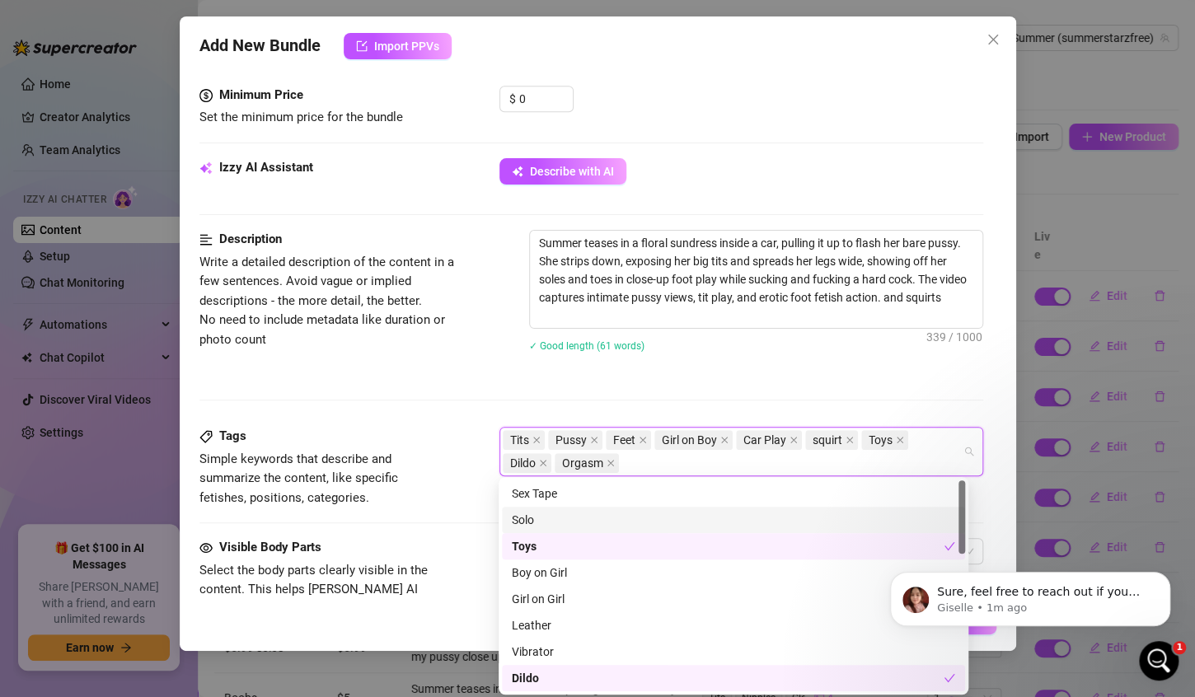
click at [546, 524] on div "Solo" at bounding box center [733, 520] width 443 height 18
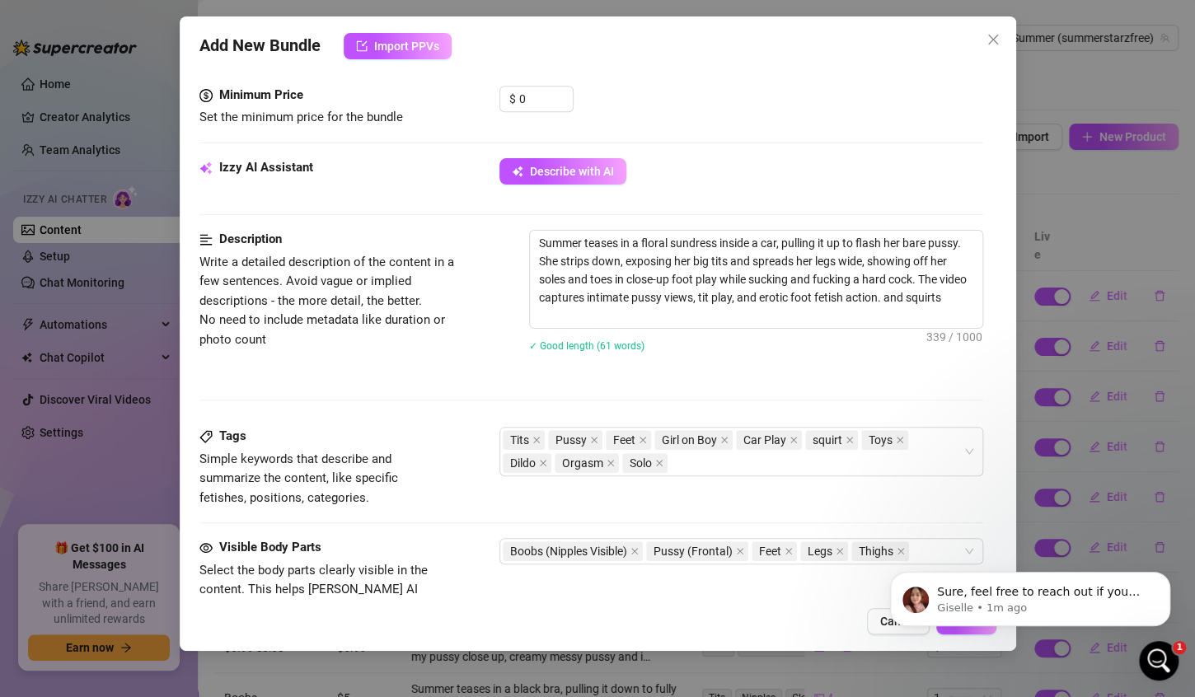
click at [560, 405] on div "Description Write a detailed description of the content in a few sentences. Avo…" at bounding box center [591, 328] width 784 height 197
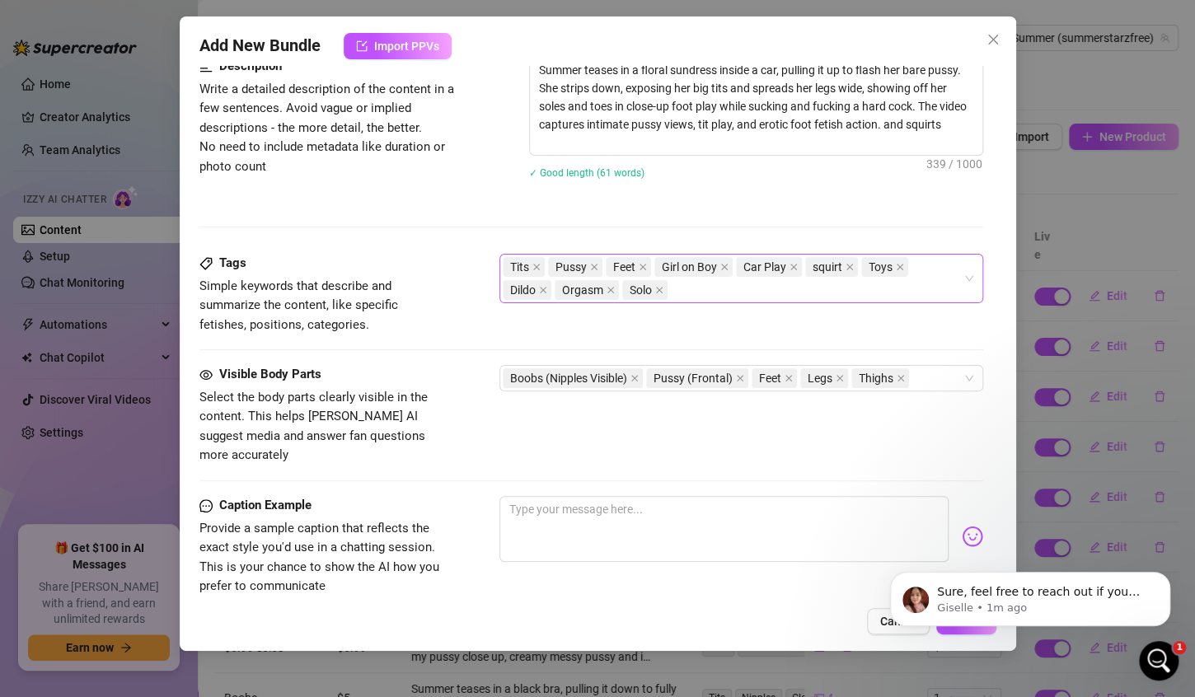
scroll to position [774, 0]
click at [514, 495] on textarea at bounding box center [723, 528] width 449 height 66
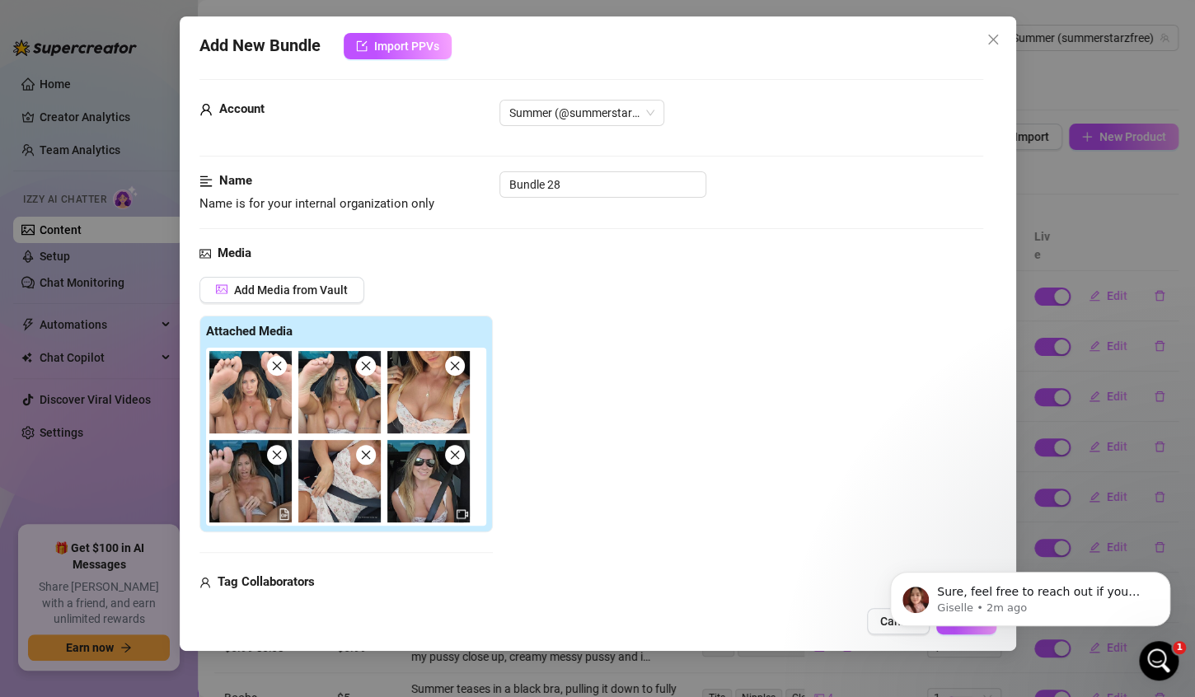
scroll to position [0, 0]
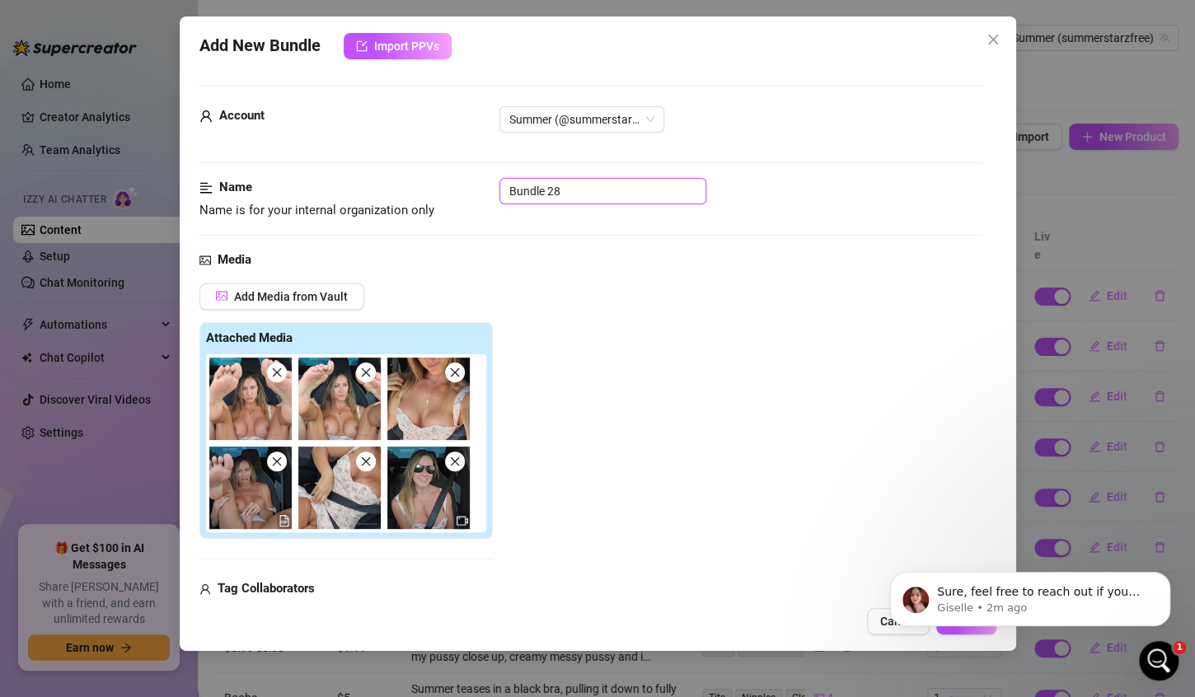
click at [578, 190] on input "Bundle 28" at bounding box center [602, 191] width 207 height 26
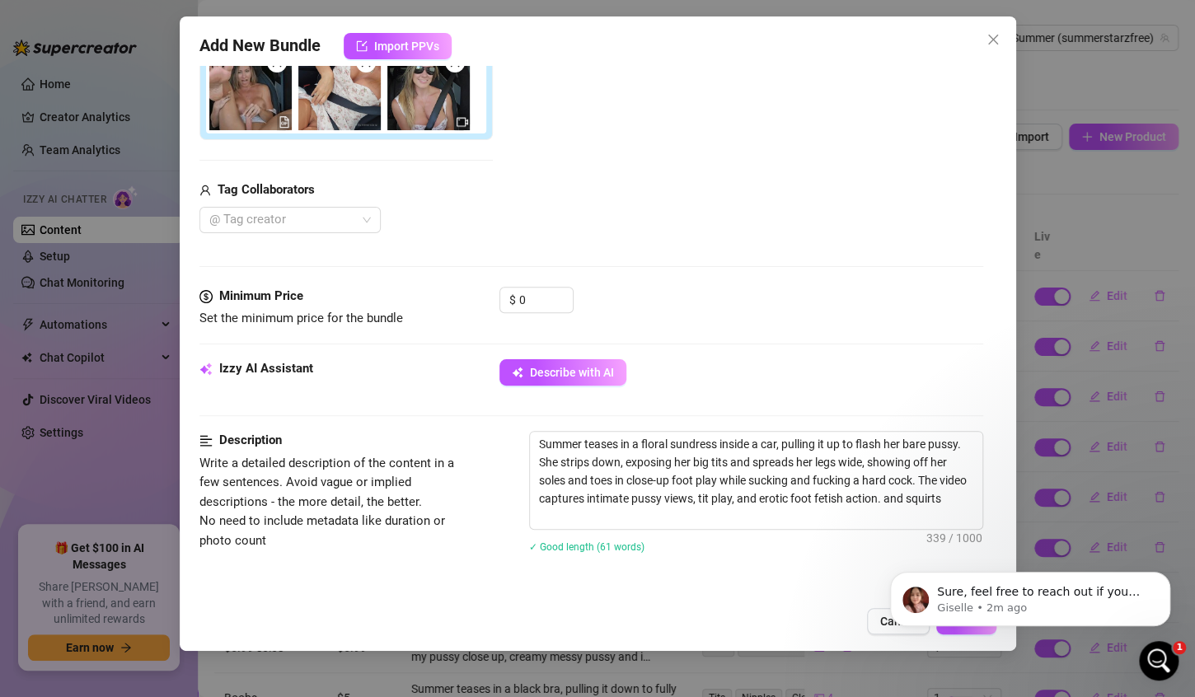
scroll to position [399, 0]
click at [583, 518] on textarea "Summer teases in a floral sundress inside a car, pulling it up to flash her bar…" at bounding box center [756, 480] width 452 height 97
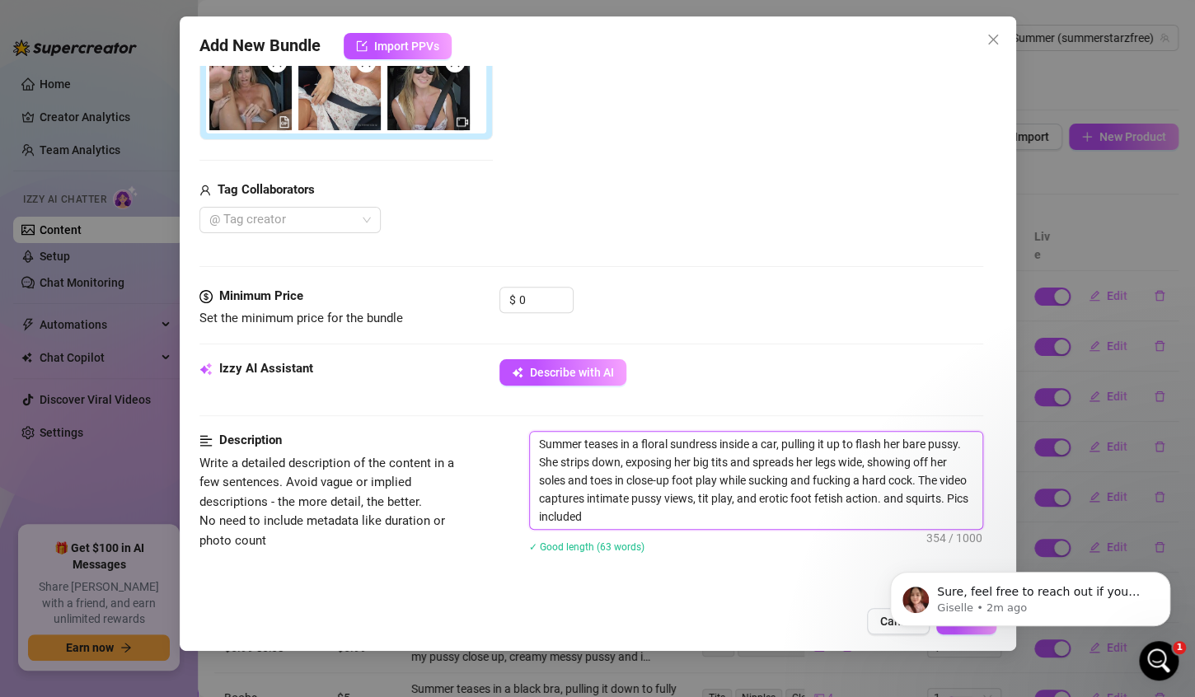
click at [580, 515] on textarea "Summer teases in a floral sundress inside a car, pulling it up to flash her bar…" at bounding box center [756, 480] width 452 height 97
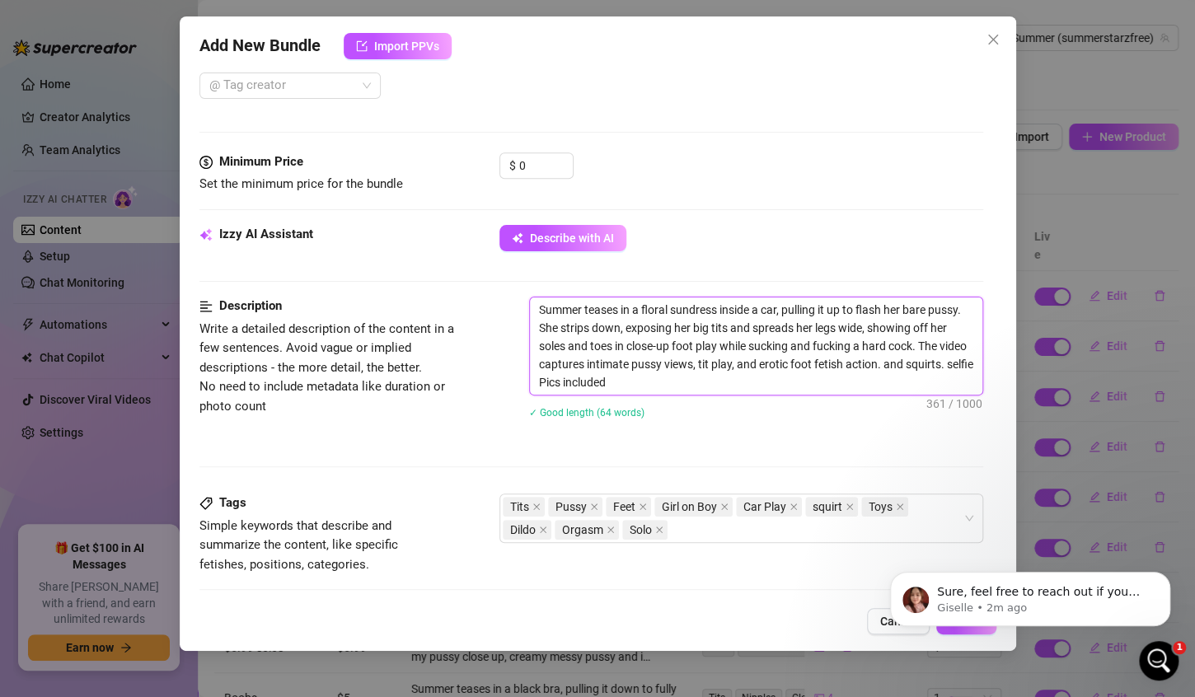
scroll to position [534, 0]
click at [557, 160] on span "Increase Value" at bounding box center [564, 159] width 18 height 15
click at [630, 197] on div "Minimum Price Set the minimum price for the bundle $ 10" at bounding box center [591, 188] width 784 height 73
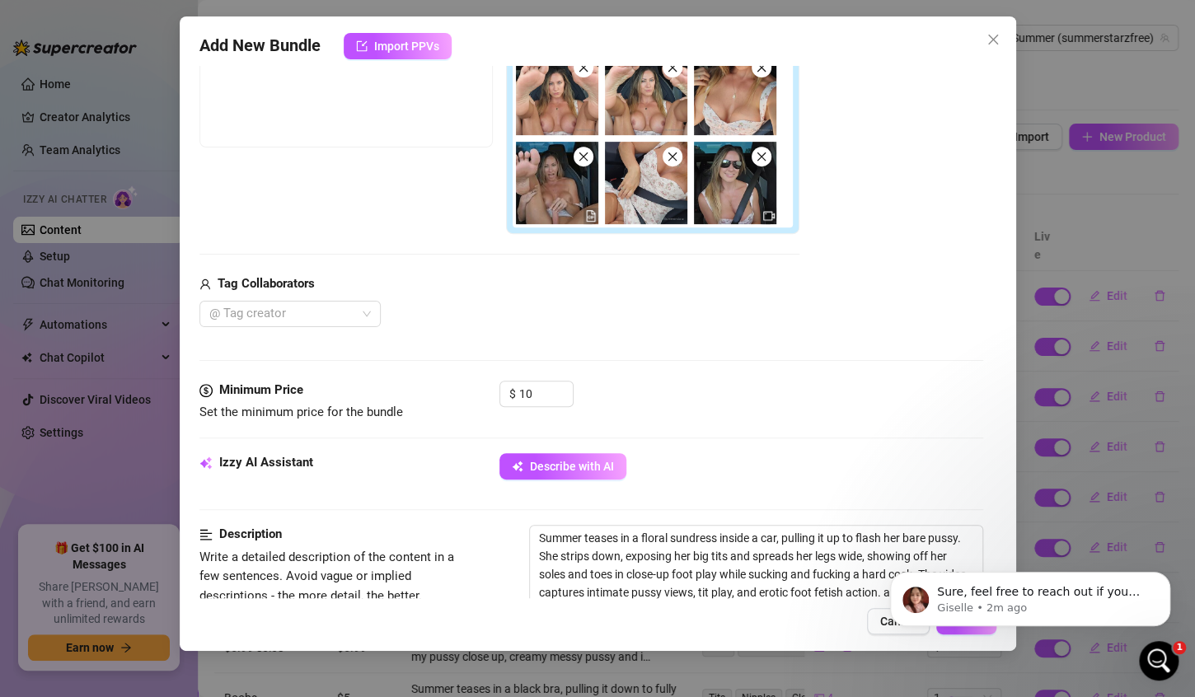
scroll to position [0, 0]
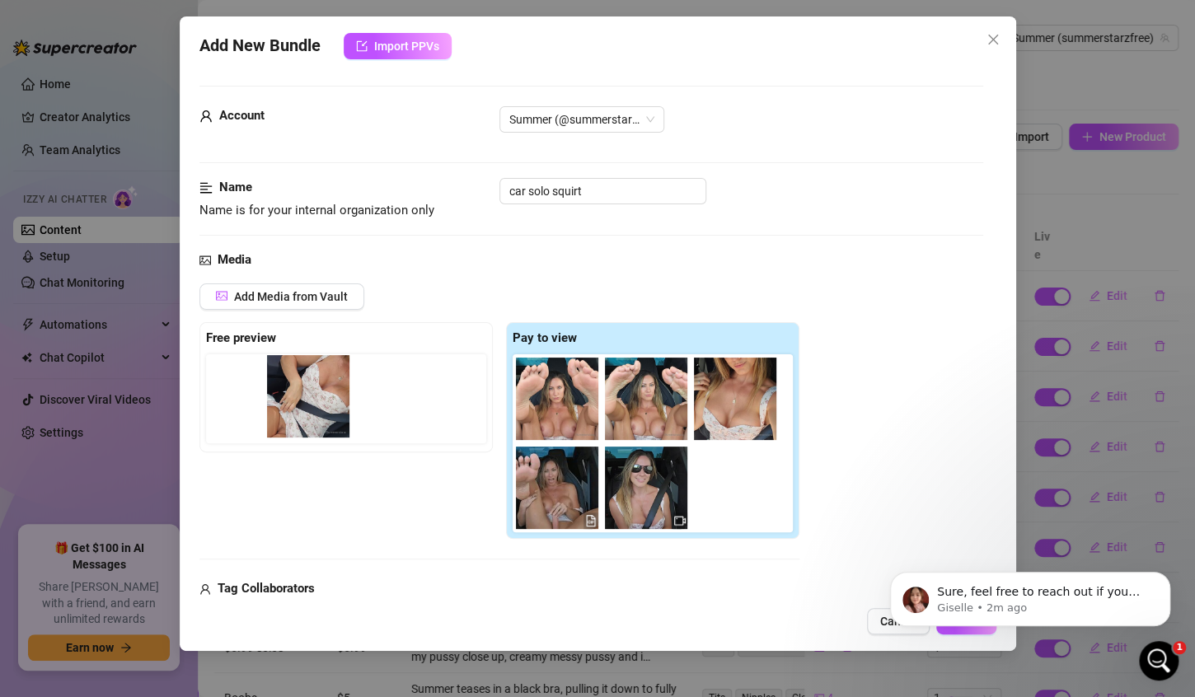
drag, startPoint x: 646, startPoint y: 480, endPoint x: 288, endPoint y: 389, distance: 369.2
click at [288, 389] on div "Free preview Pay to view" at bounding box center [499, 431] width 600 height 218
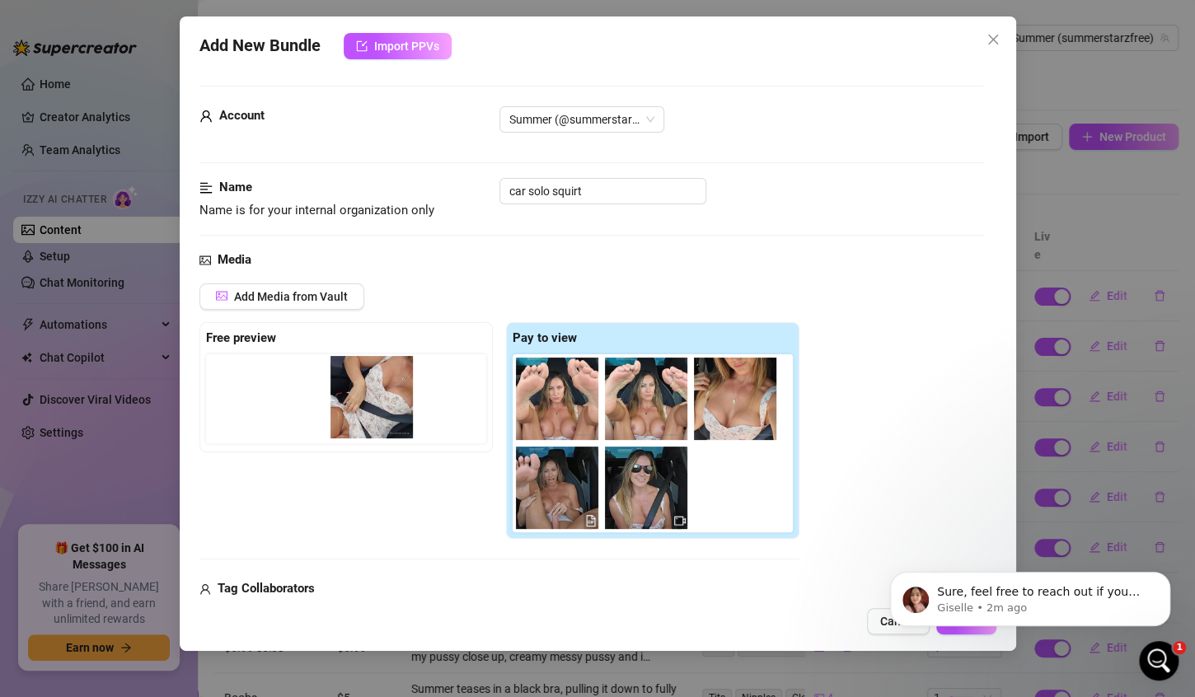
drag, startPoint x: 634, startPoint y: 491, endPoint x: 353, endPoint y: 400, distance: 295.5
click at [353, 400] on div "Free preview Pay to view" at bounding box center [499, 431] width 600 height 218
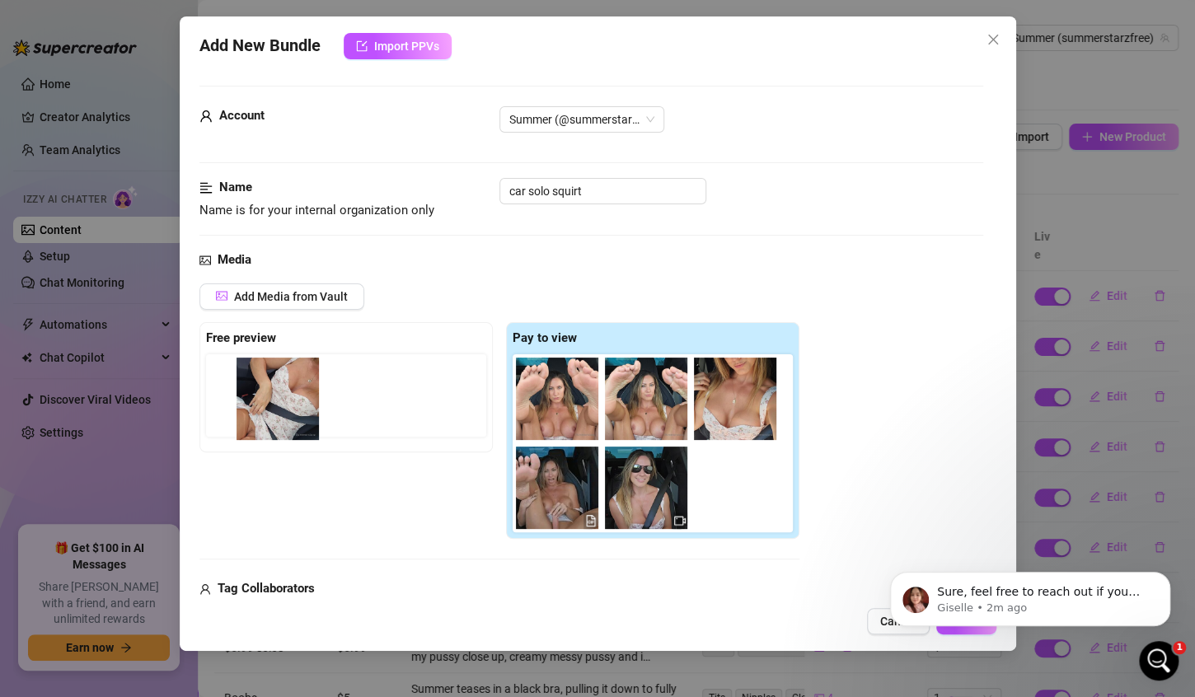
drag, startPoint x: 661, startPoint y: 496, endPoint x: 294, endPoint y: 403, distance: 378.4
click at [294, 403] on div "Free preview Pay to view" at bounding box center [499, 431] width 600 height 218
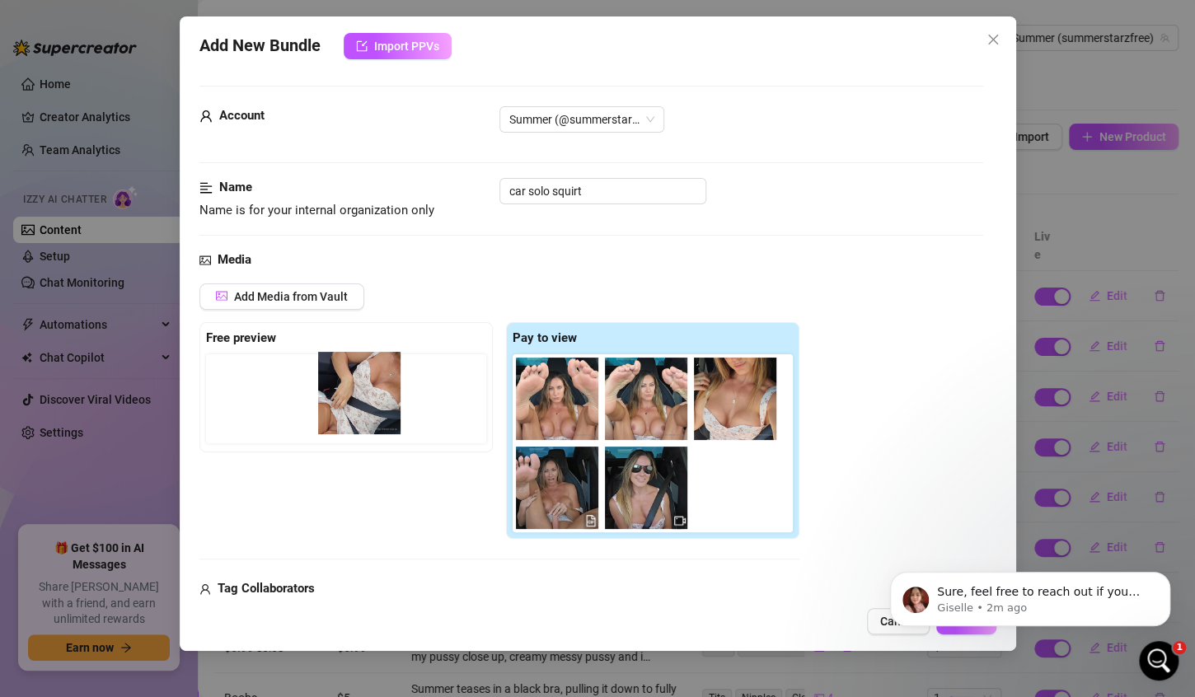
drag, startPoint x: 632, startPoint y: 491, endPoint x: 302, endPoint y: 388, distance: 346.2
click at [302, 388] on div "Free preview Pay to view" at bounding box center [499, 431] width 600 height 218
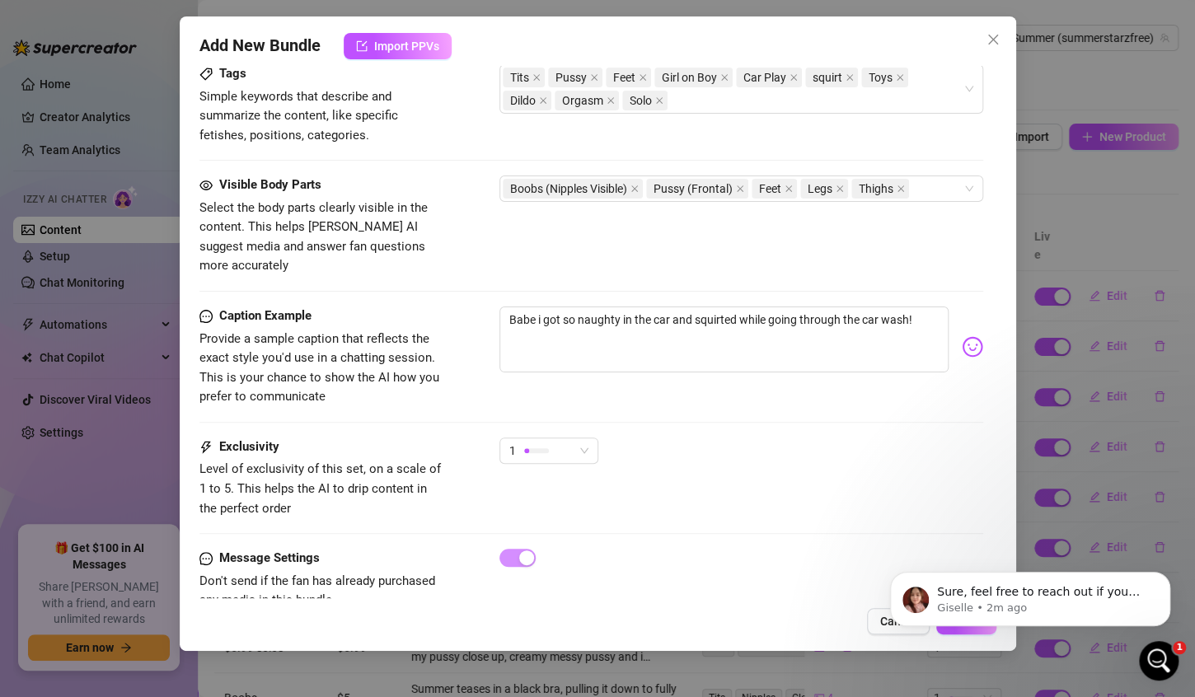
scroll to position [982, 0]
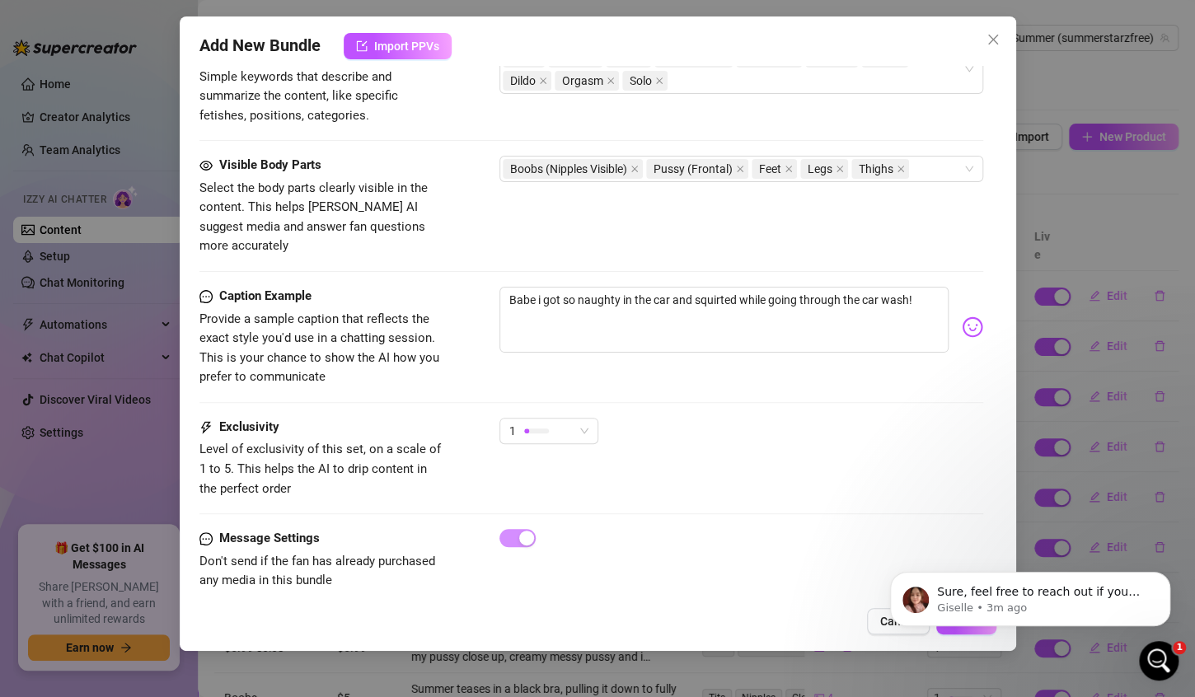
click at [951, 631] on body "Sure, feel free to reach out if you need anything else in the meantime Giselle …" at bounding box center [1030, 595] width 316 height 102
click at [1104, 603] on p "Giselle • 3m ago" at bounding box center [1043, 608] width 213 height 15
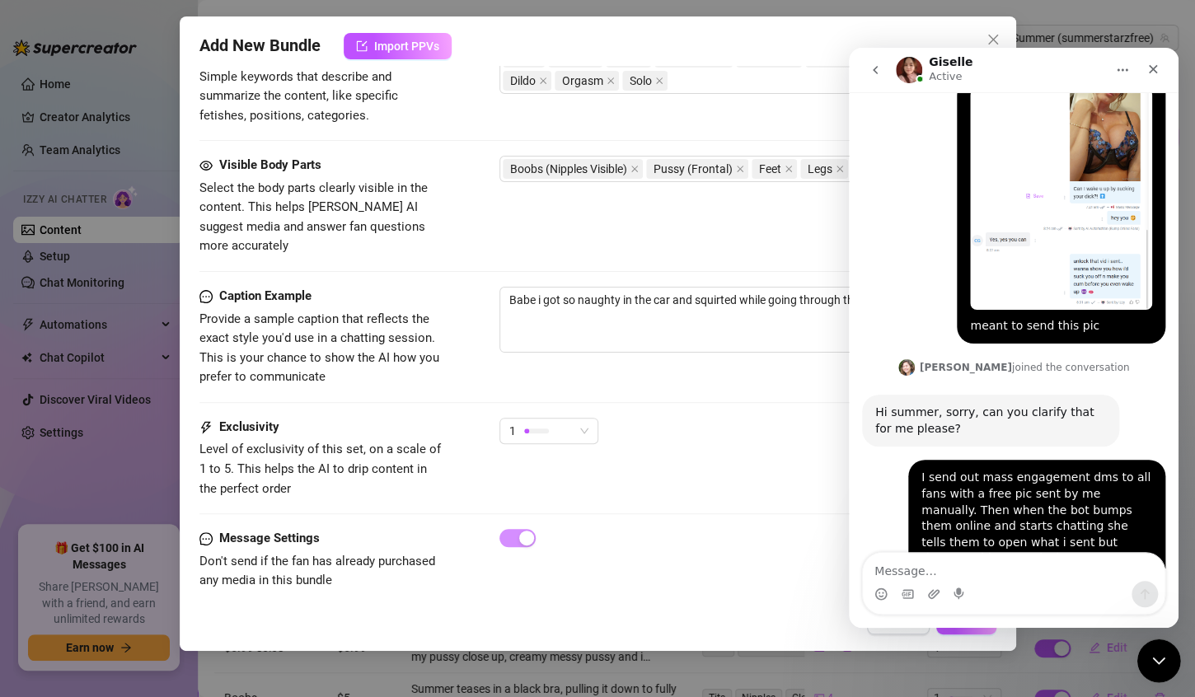
scroll to position [3146, 0]
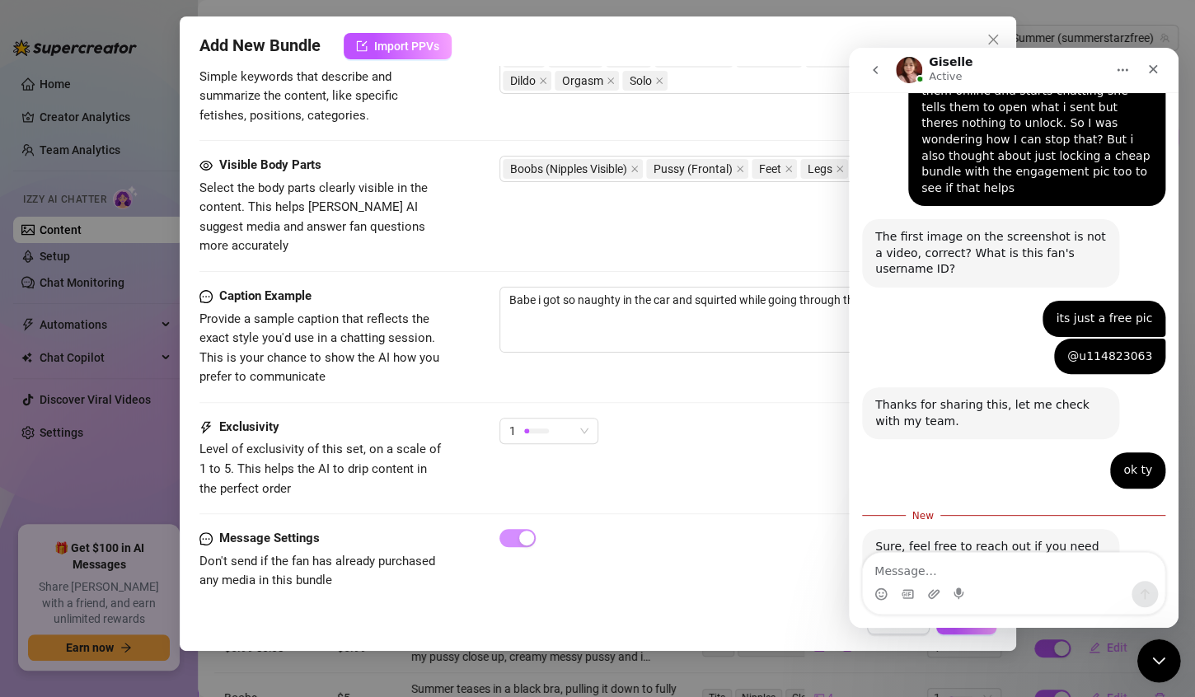
click at [1155, 658] on icon "Close Intercom Messenger" at bounding box center [1156, 659] width 20 height 20
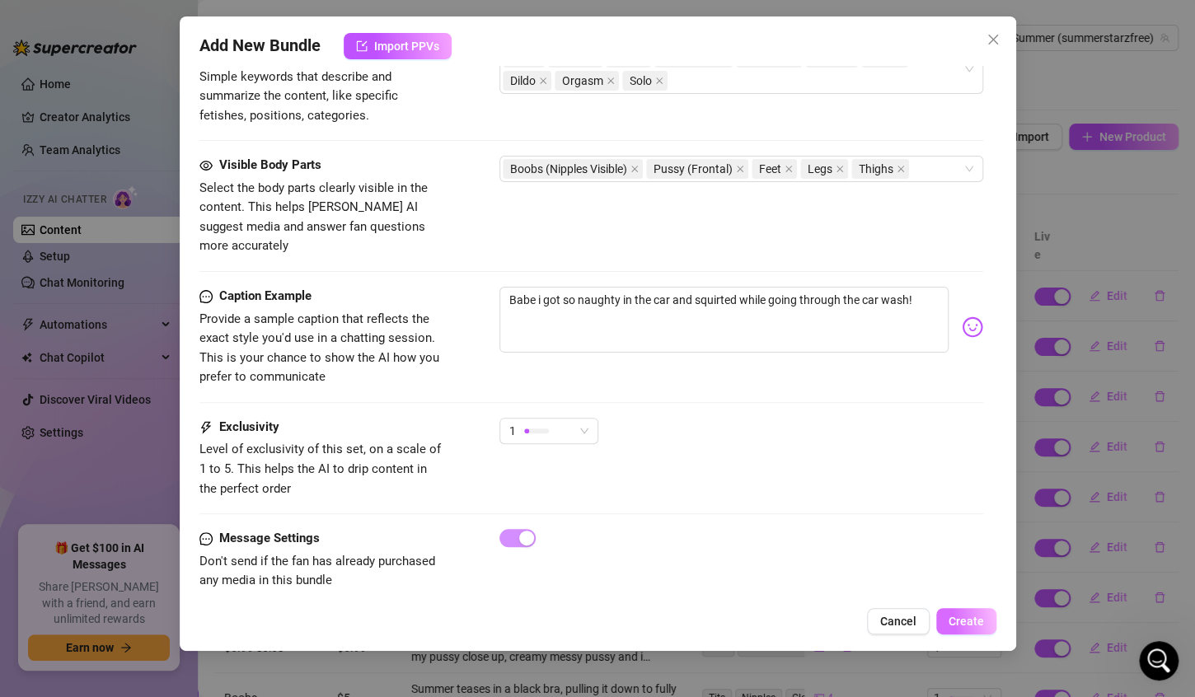
click at [971, 628] on span "Create" at bounding box center [966, 621] width 35 height 13
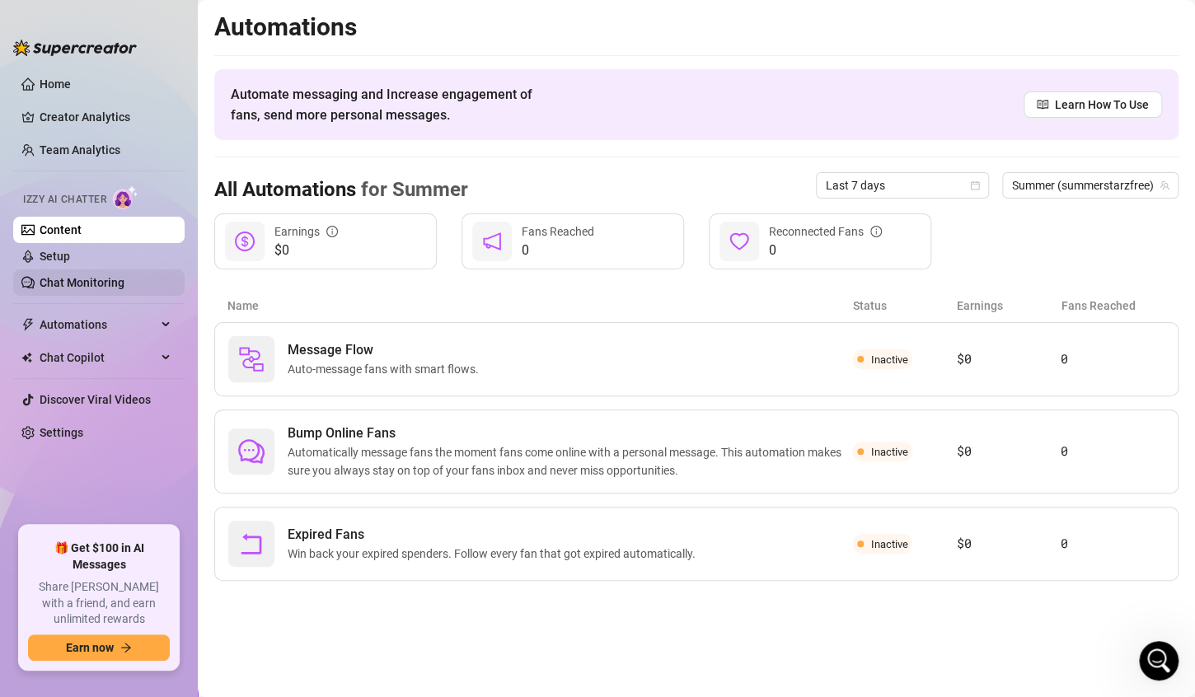
click at [71, 284] on link "Chat Monitoring" at bounding box center [82, 282] width 85 height 13
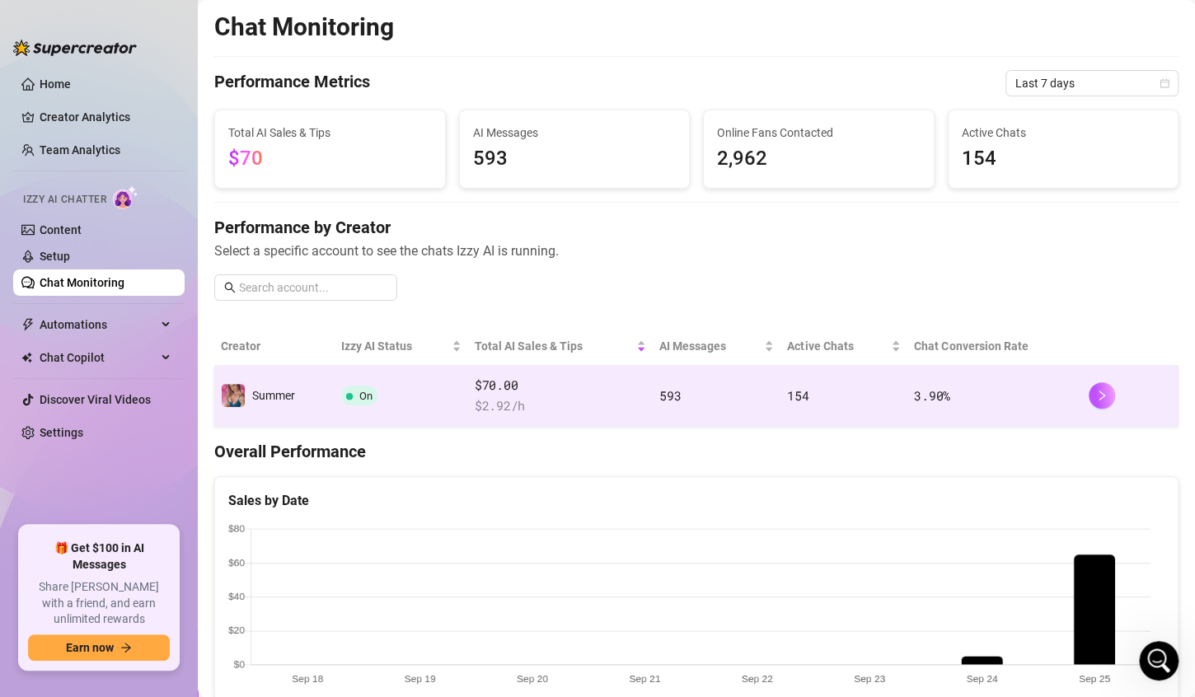
click at [553, 396] on span "$ 2.92 /h" at bounding box center [560, 406] width 171 height 20
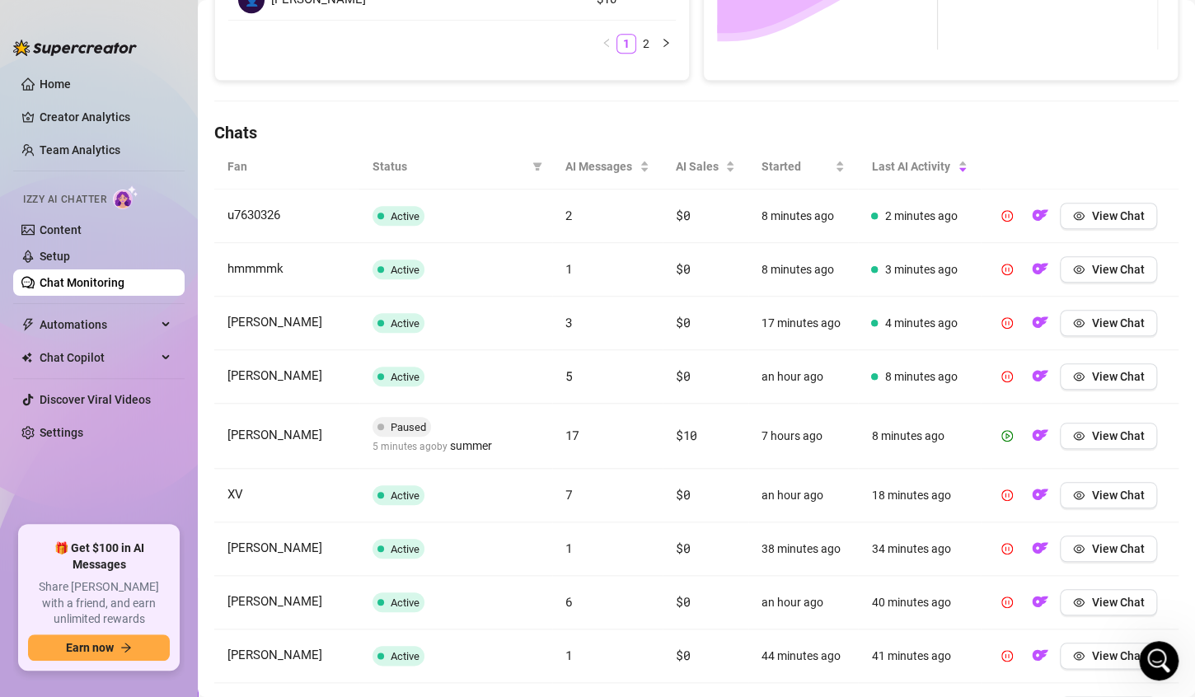
scroll to position [468, 0]
click at [1092, 216] on span "View Chat" at bounding box center [1117, 217] width 53 height 13
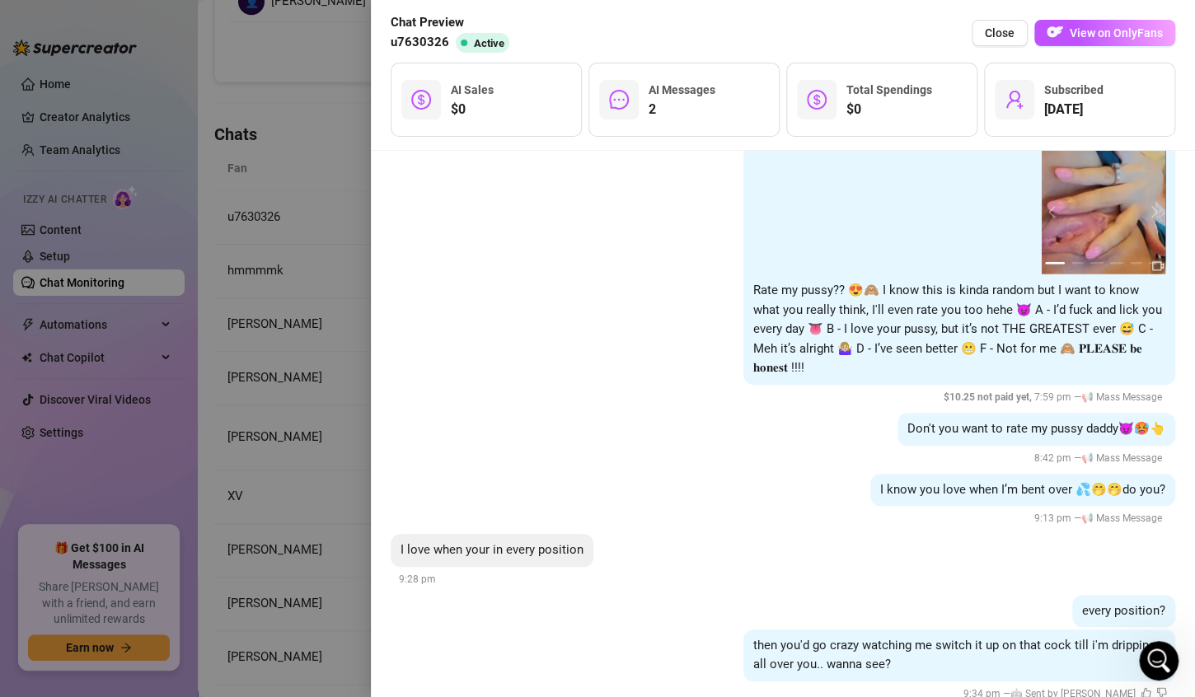
scroll to position [5225, 0]
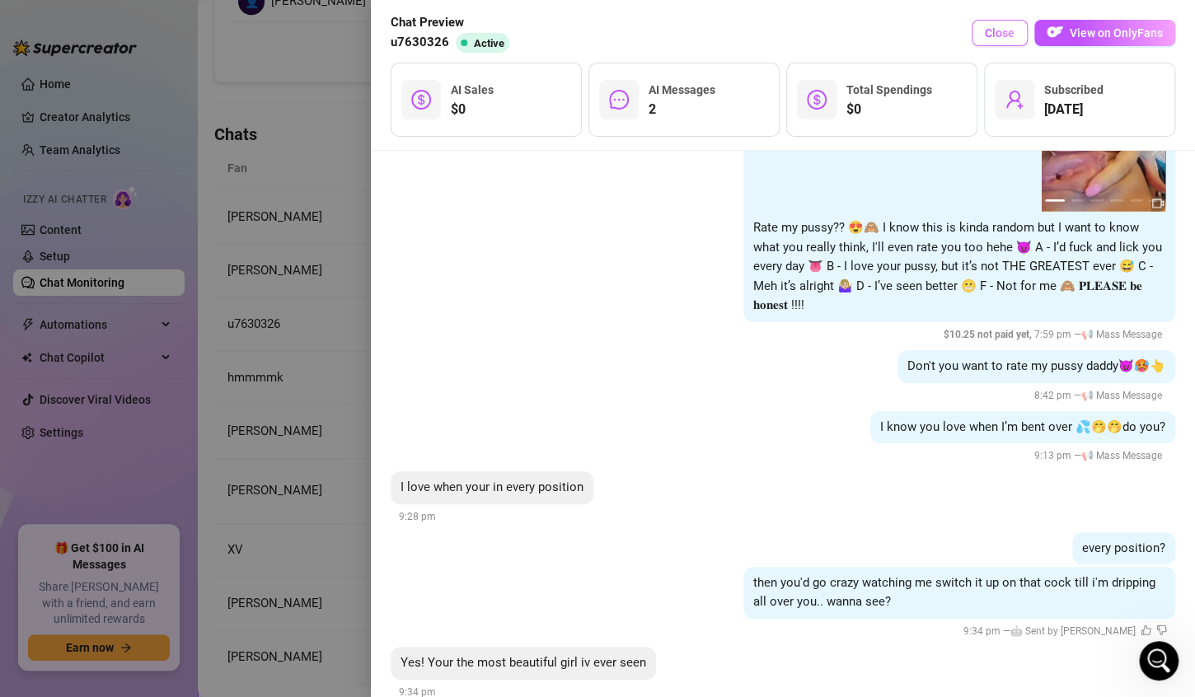
click at [1001, 30] on span "Close" at bounding box center [1000, 32] width 30 height 13
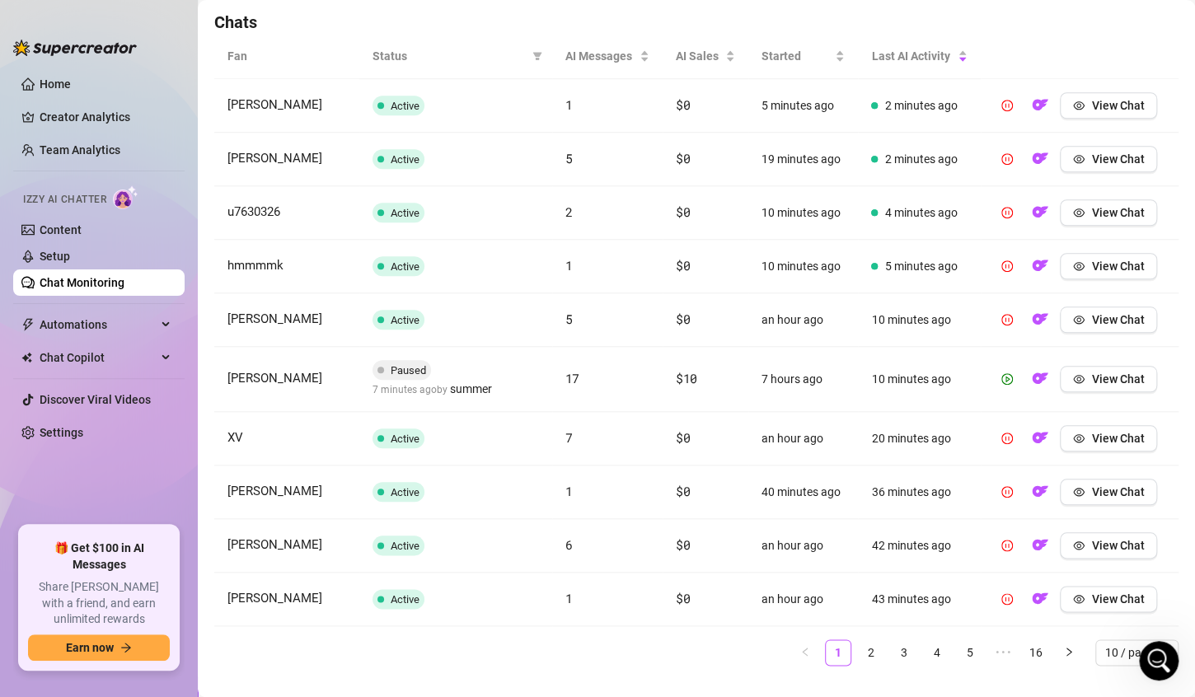
scroll to position [585, 0]
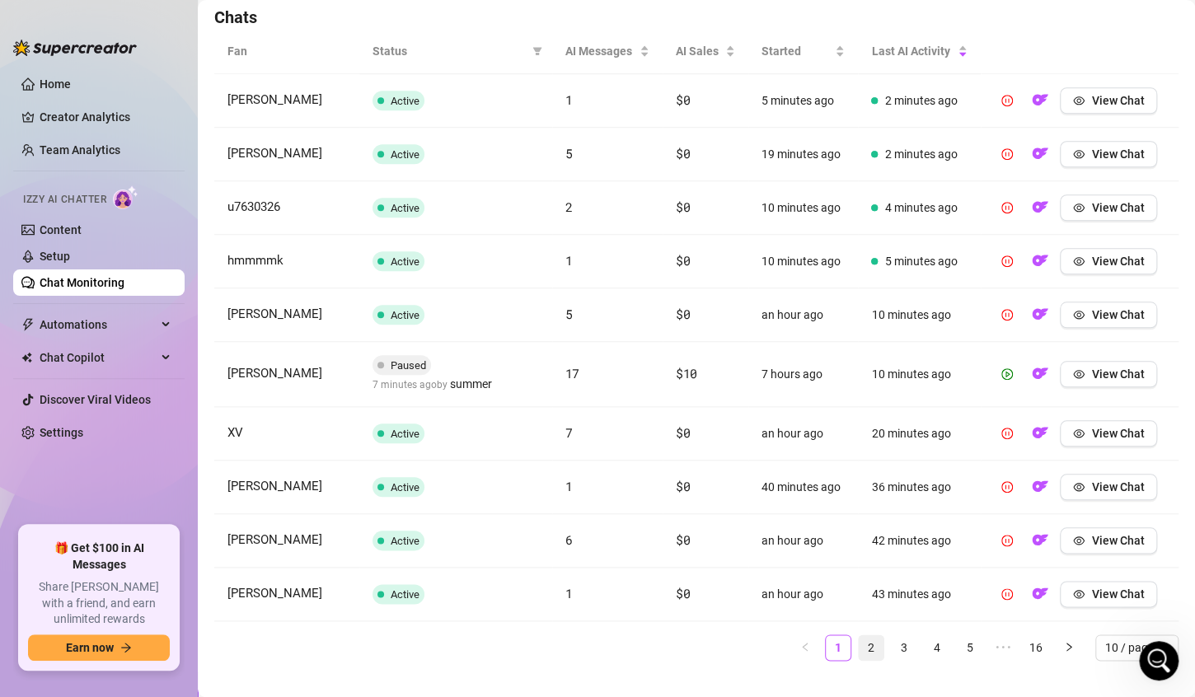
click at [859, 649] on link "2" at bounding box center [871, 647] width 25 height 25
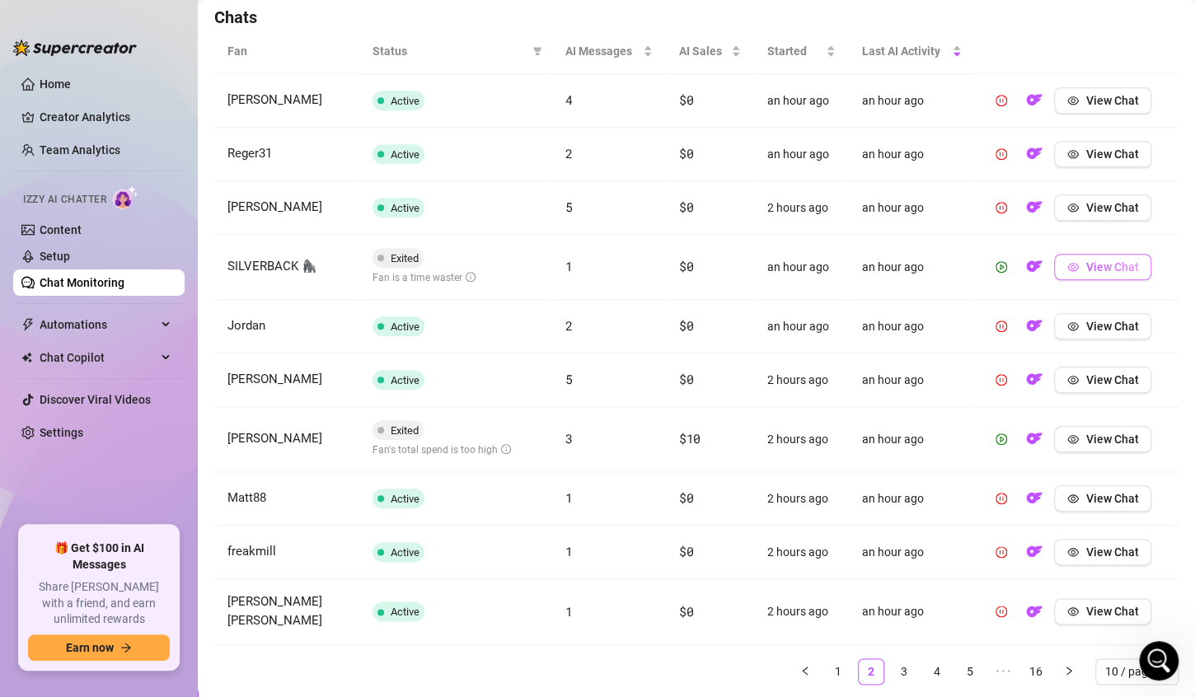
click at [1090, 264] on span "View Chat" at bounding box center [1111, 266] width 53 height 13
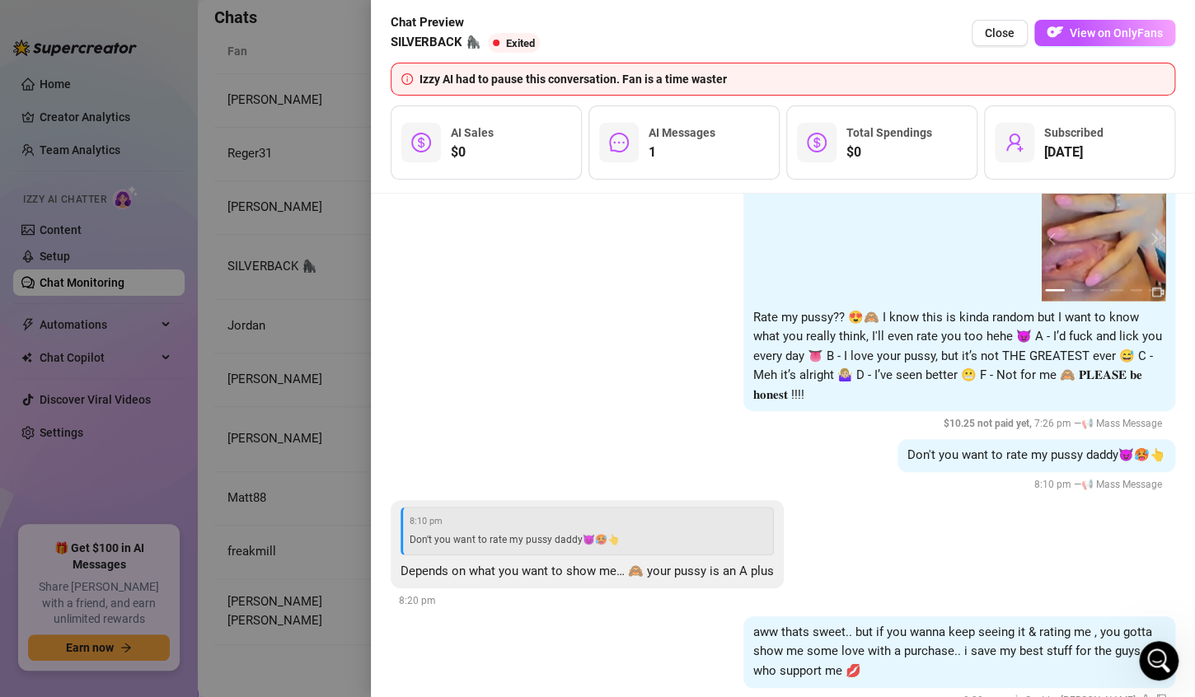
scroll to position [4808, 0]
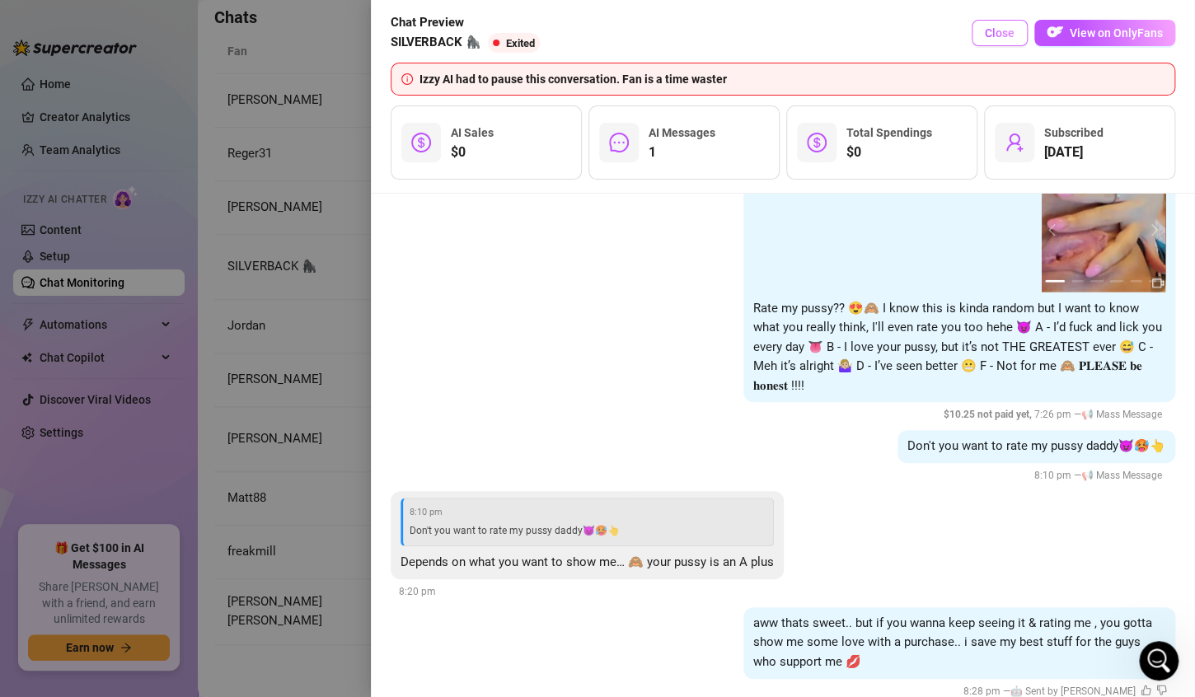
click at [997, 35] on span "Close" at bounding box center [1000, 32] width 30 height 13
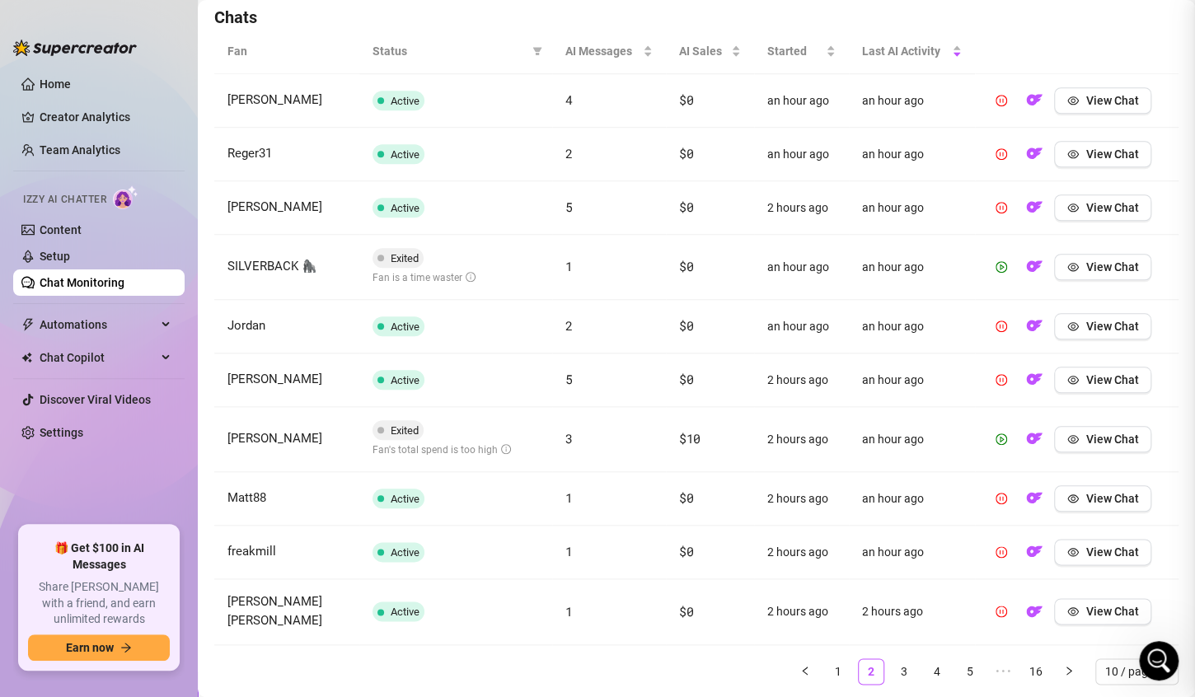
scroll to position [0, 0]
click at [897, 672] on link "3" at bounding box center [904, 671] width 25 height 25
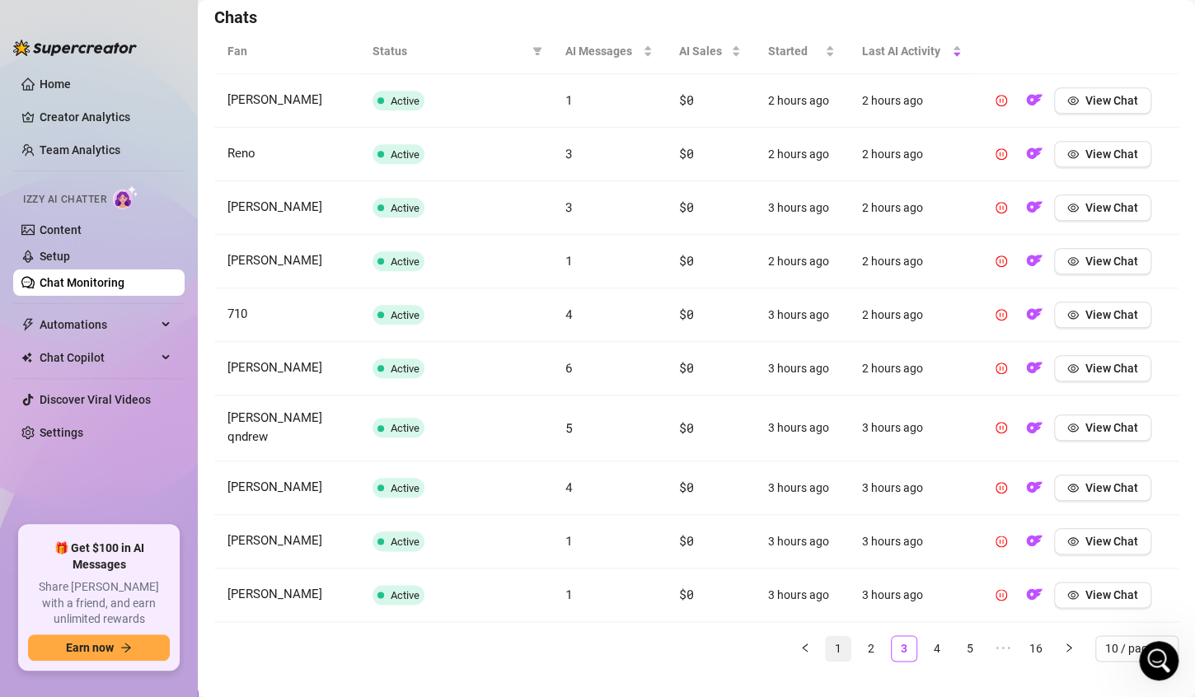
click at [830, 636] on link "1" at bounding box center [838, 648] width 25 height 25
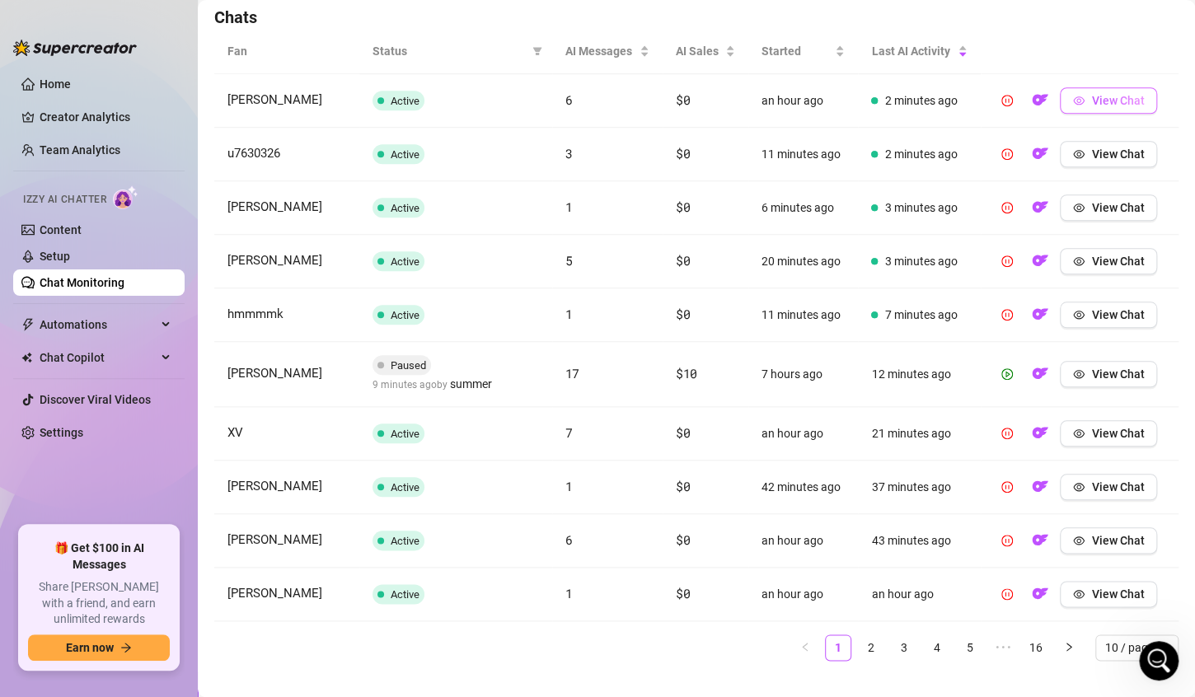
click at [1105, 98] on span "View Chat" at bounding box center [1117, 100] width 53 height 13
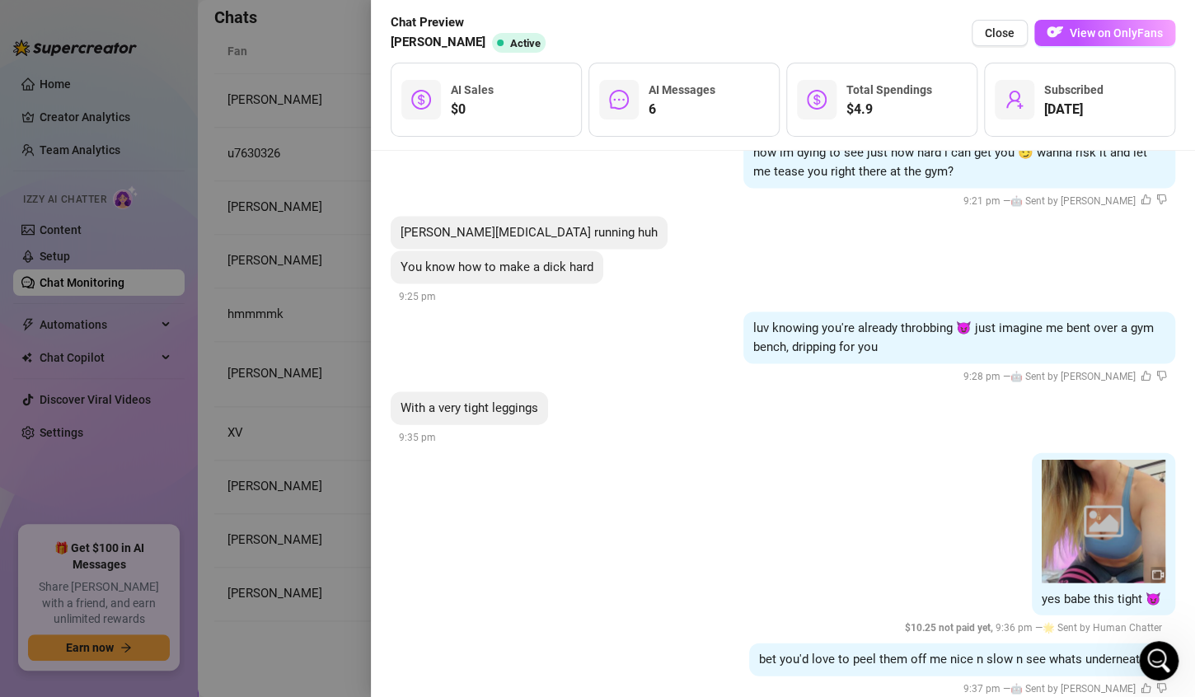
scroll to position [7604, 0]
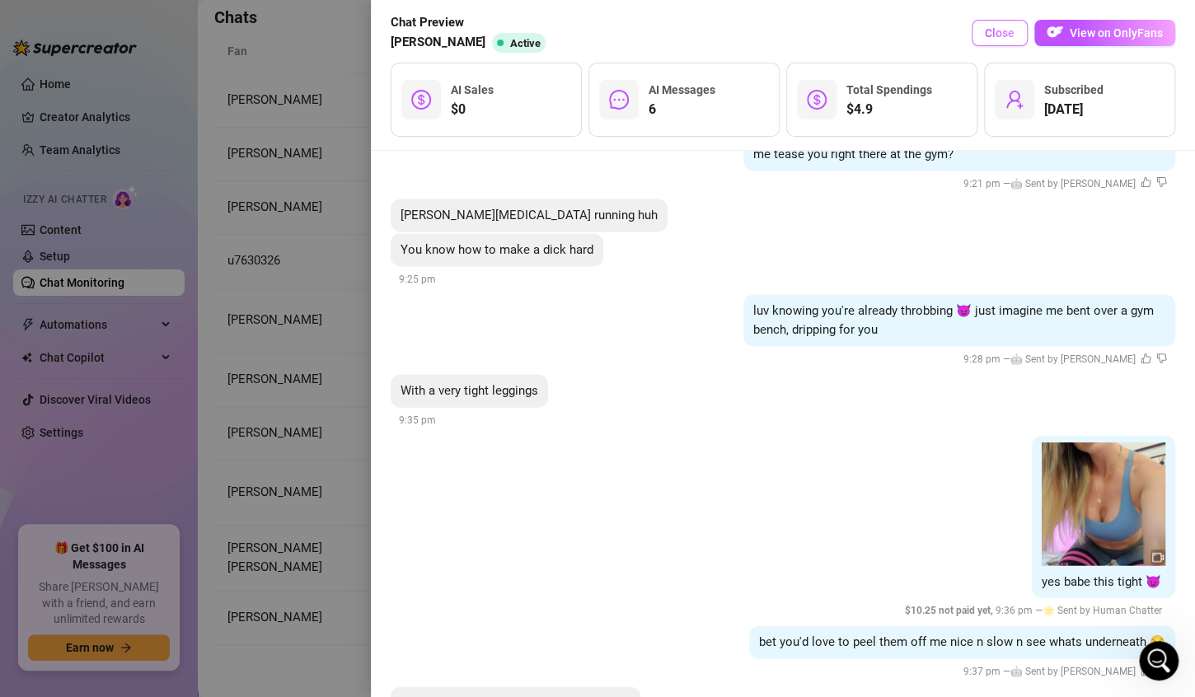
click at [996, 36] on span "Close" at bounding box center [1000, 32] width 30 height 13
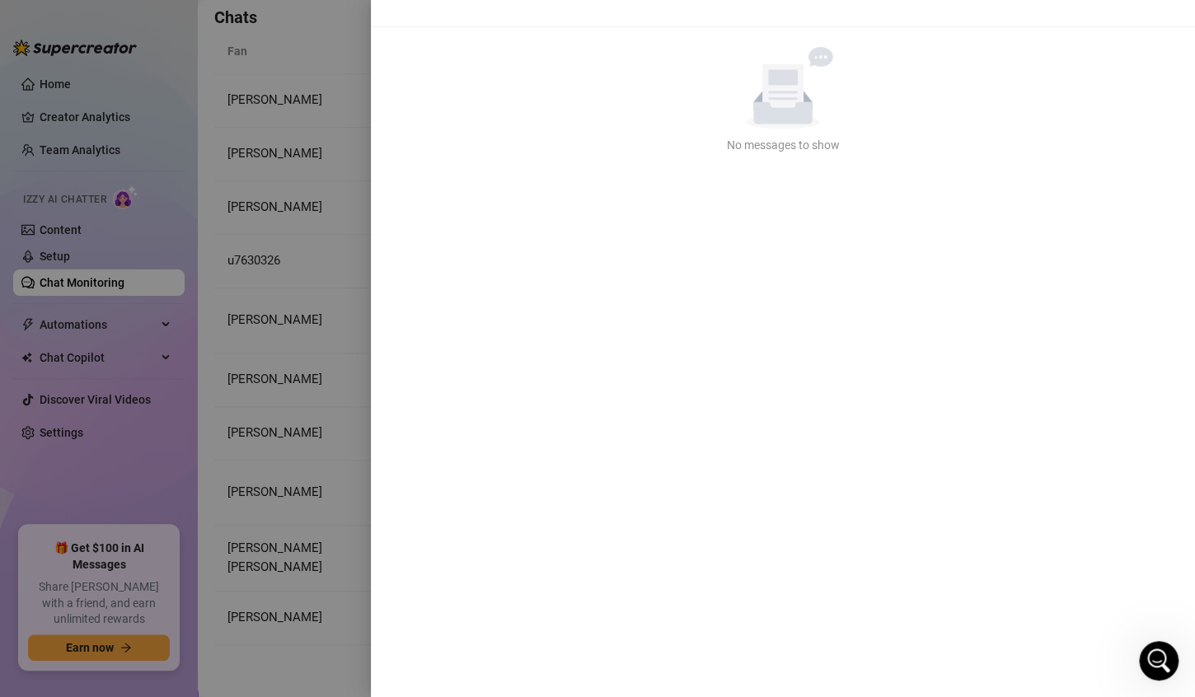
scroll to position [0, 0]
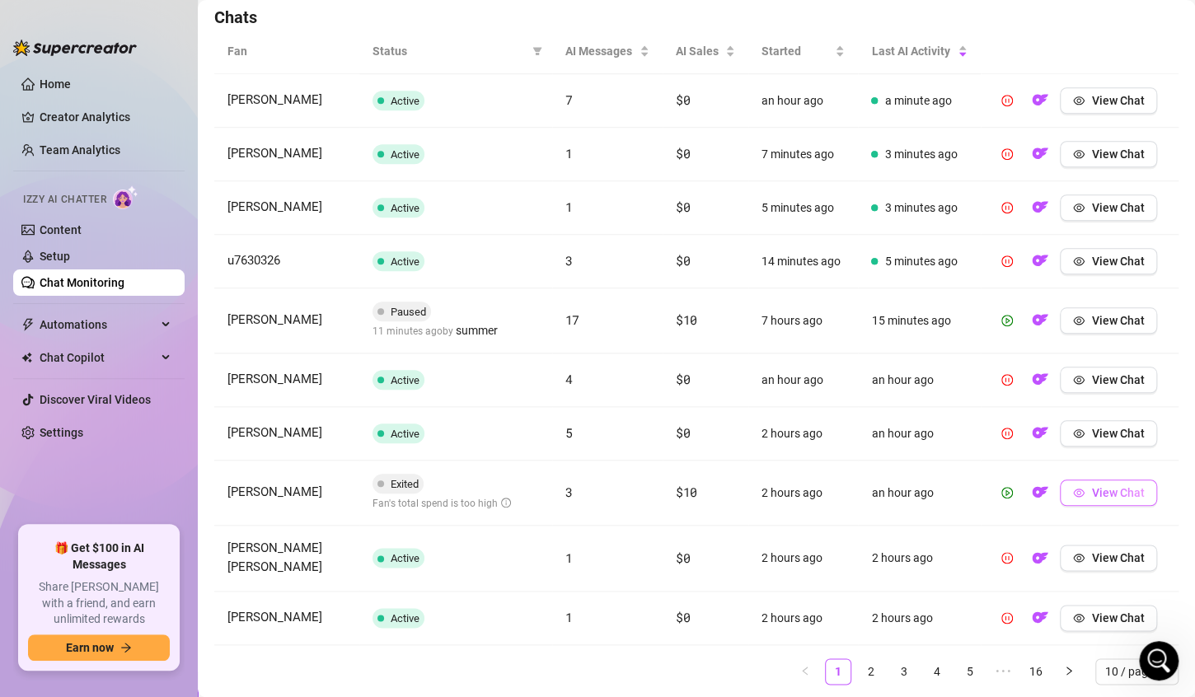
click at [1101, 494] on span "View Chat" at bounding box center [1117, 492] width 53 height 13
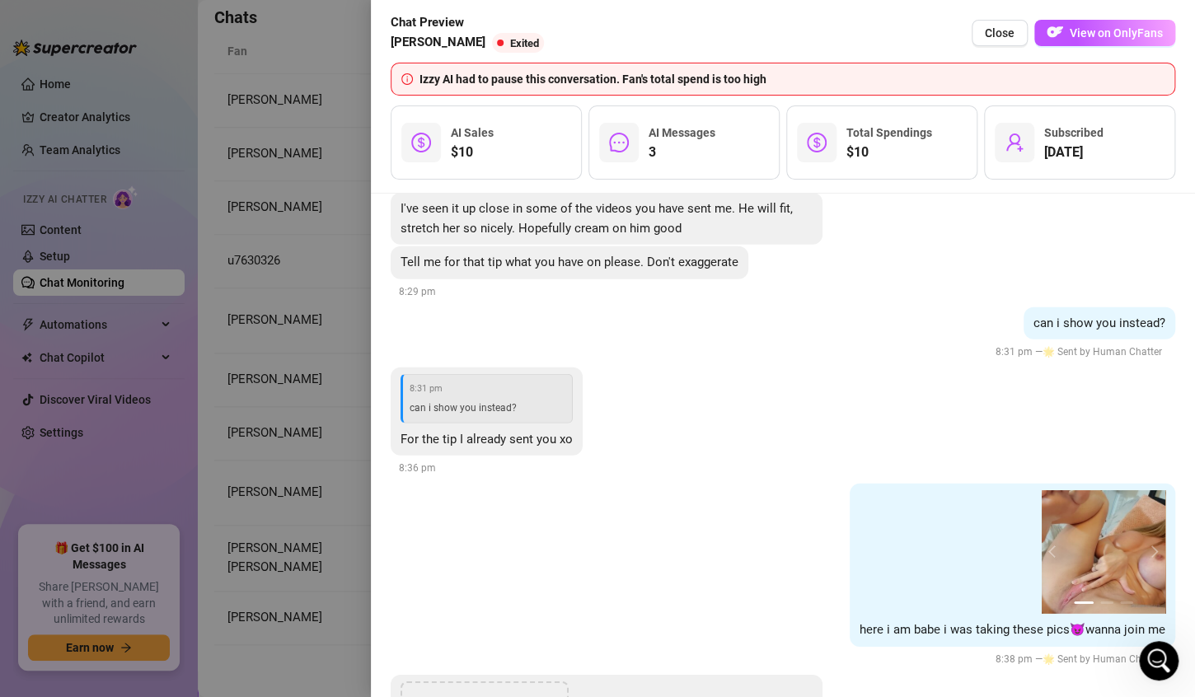
scroll to position [5299, 0]
click at [1012, 35] on span "Close" at bounding box center [1000, 32] width 30 height 13
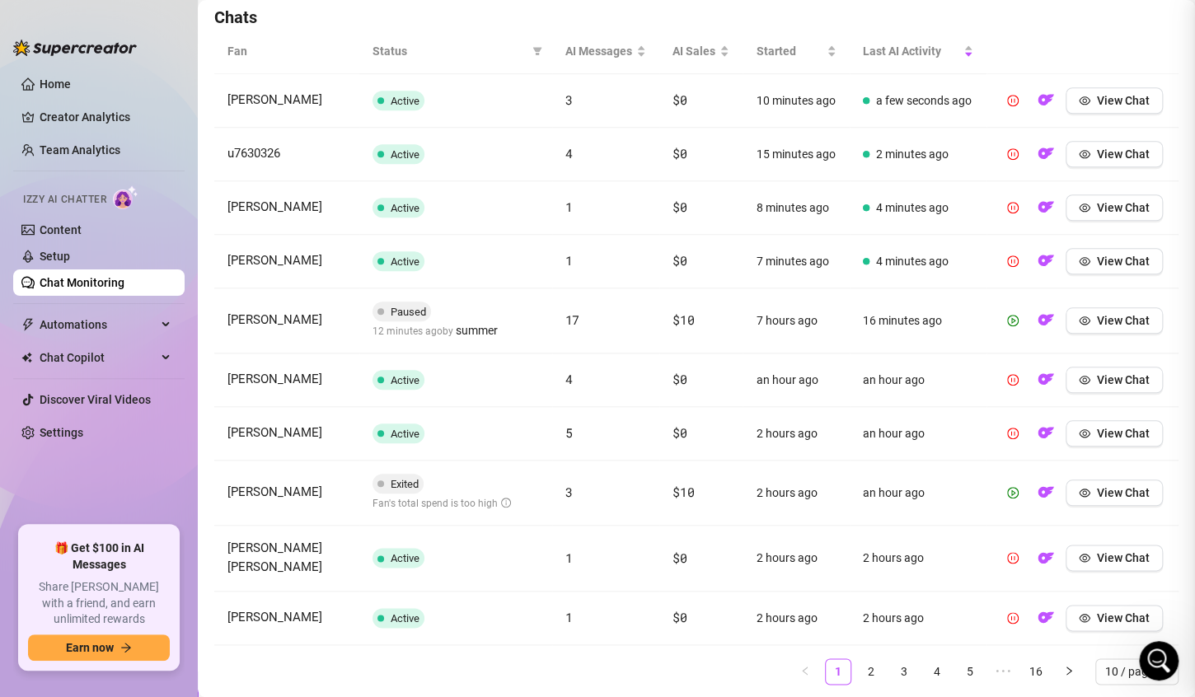
scroll to position [0, 0]
click at [64, 281] on link "Chat Monitoring" at bounding box center [82, 282] width 85 height 13
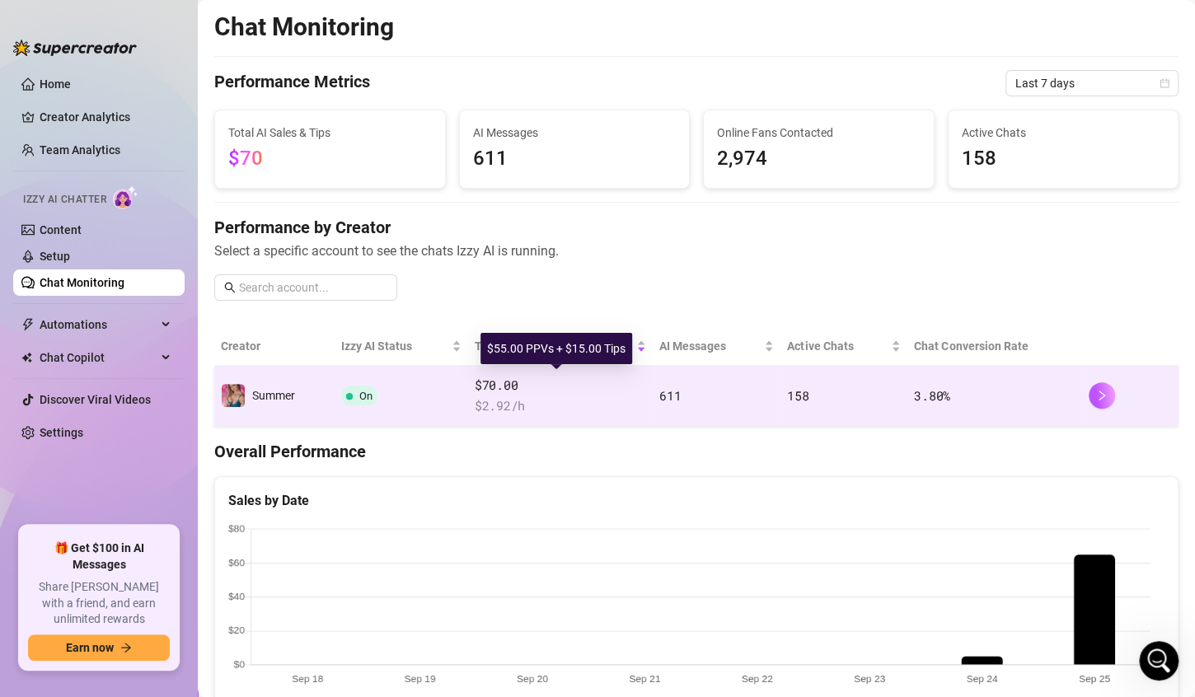
click at [565, 393] on span "$70.00" at bounding box center [560, 386] width 171 height 20
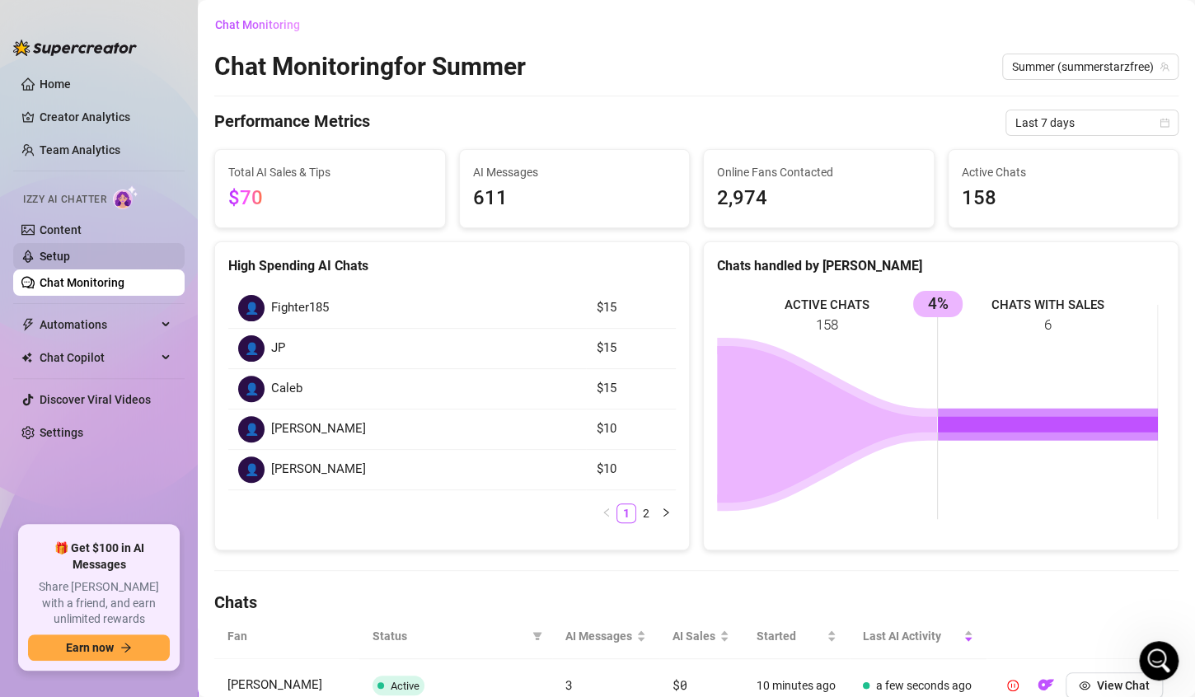
click at [70, 257] on link "Setup" at bounding box center [55, 256] width 30 height 13
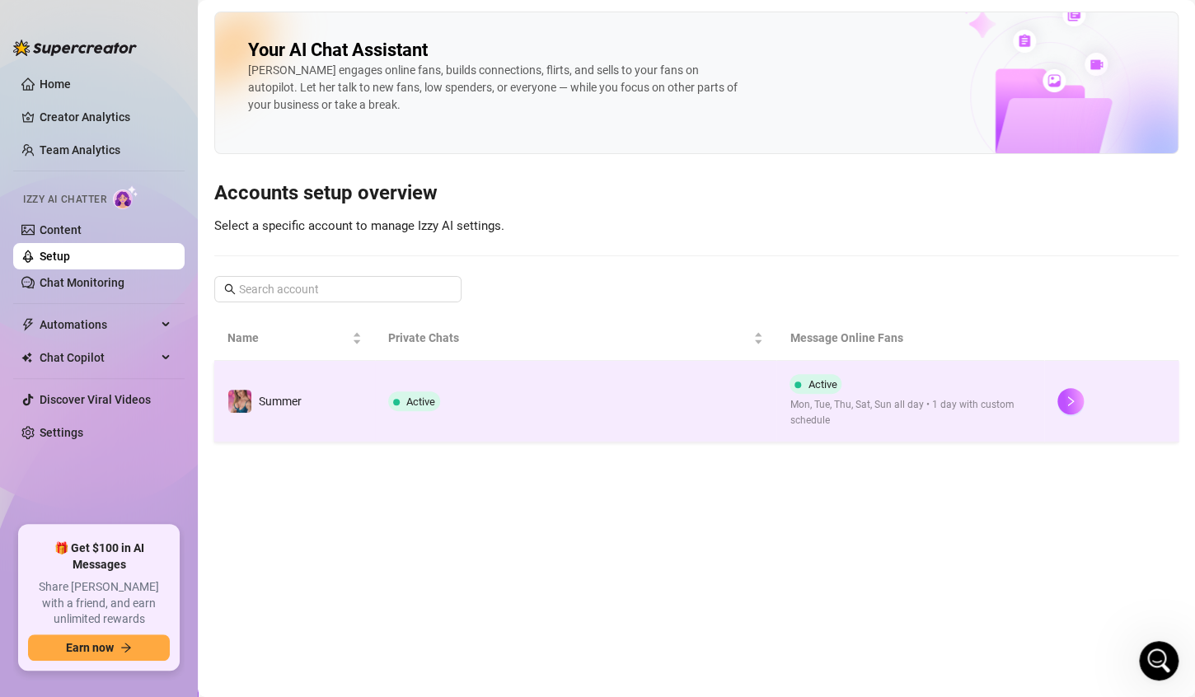
click at [525, 421] on td "Active" at bounding box center [576, 402] width 402 height 82
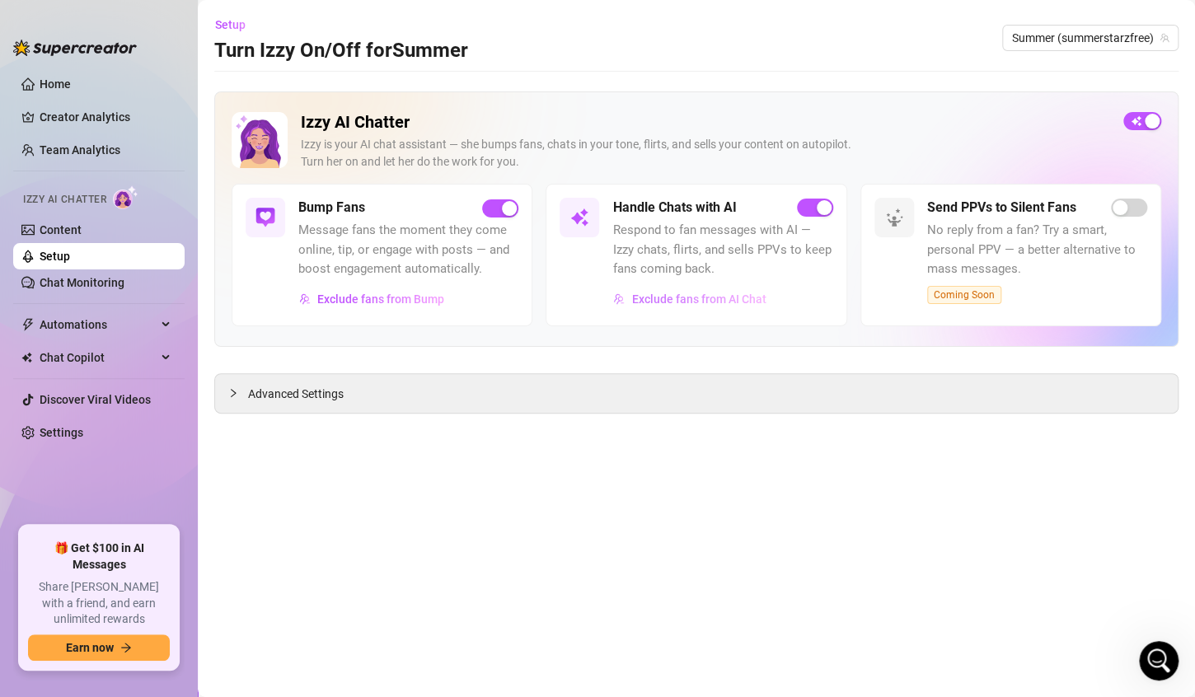
click at [708, 294] on span "Exclude fans from AI Chat" at bounding box center [698, 299] width 134 height 13
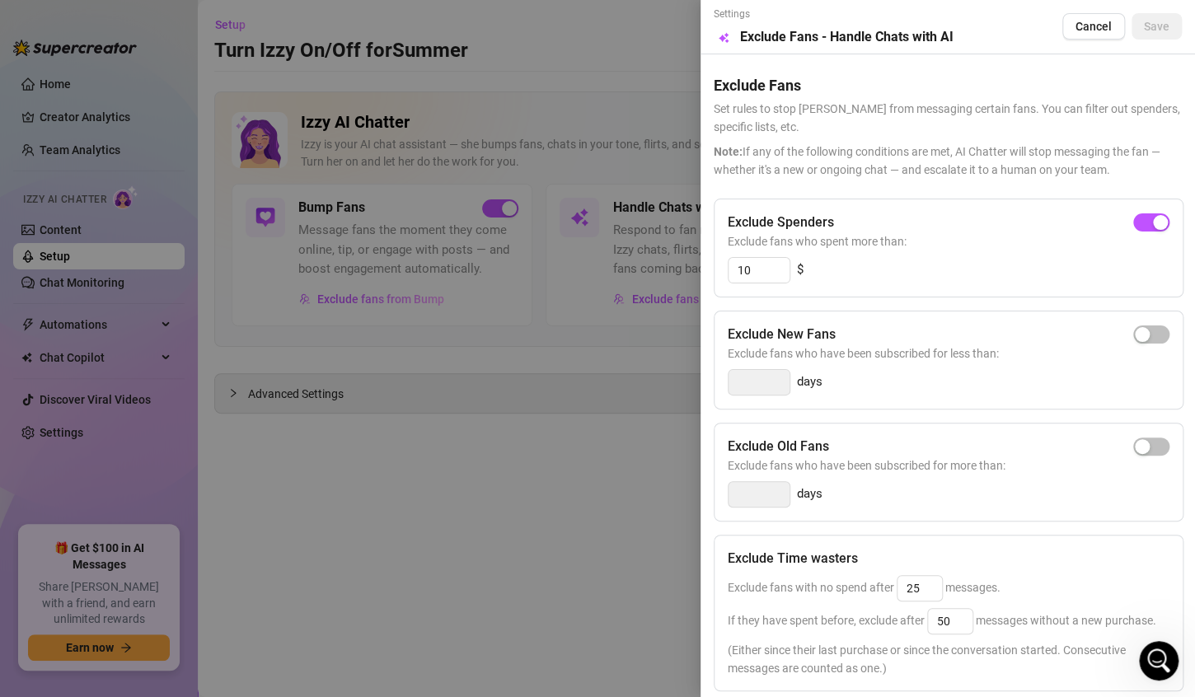
click at [512, 501] on div at bounding box center [597, 348] width 1195 height 697
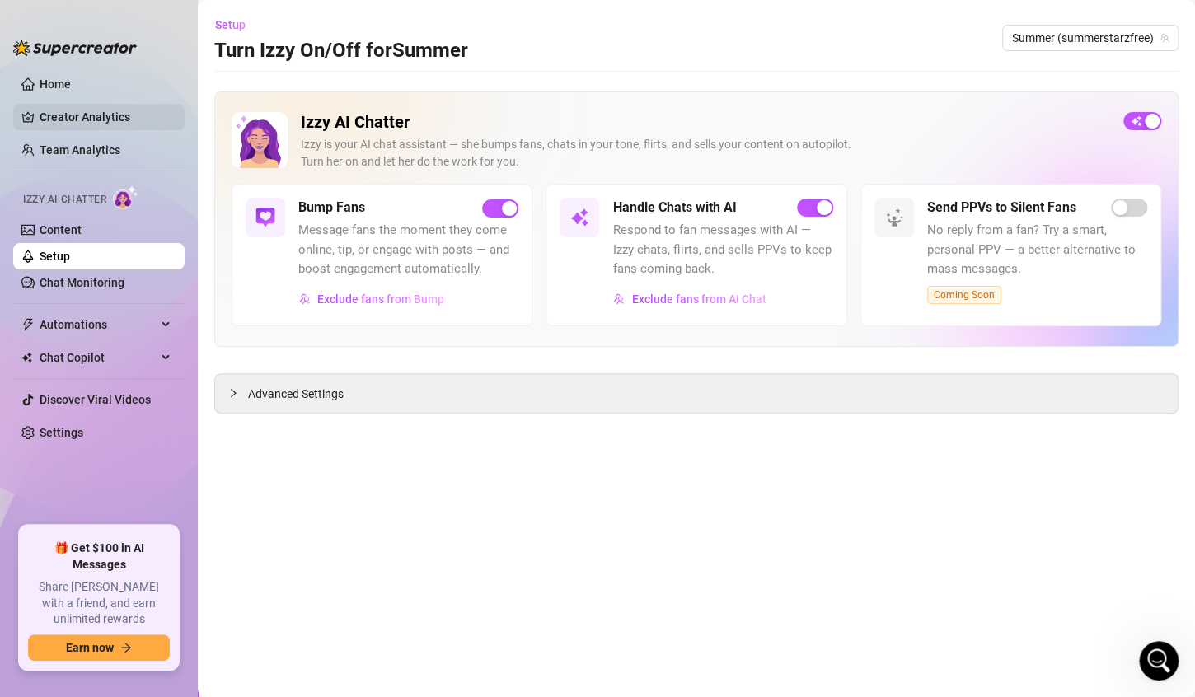
click at [59, 114] on link "Creator Analytics" at bounding box center [106, 117] width 132 height 26
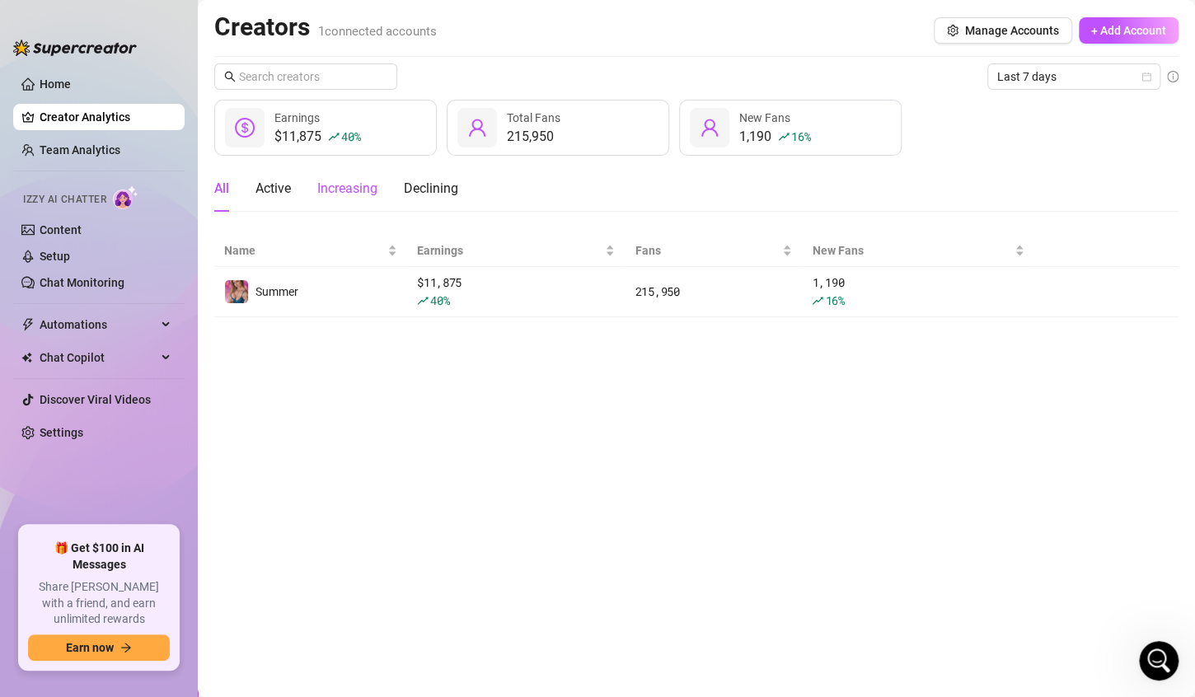
click at [337, 194] on div "Increasing" at bounding box center [347, 189] width 60 height 20
click at [434, 191] on div "Declining" at bounding box center [431, 189] width 54 height 20
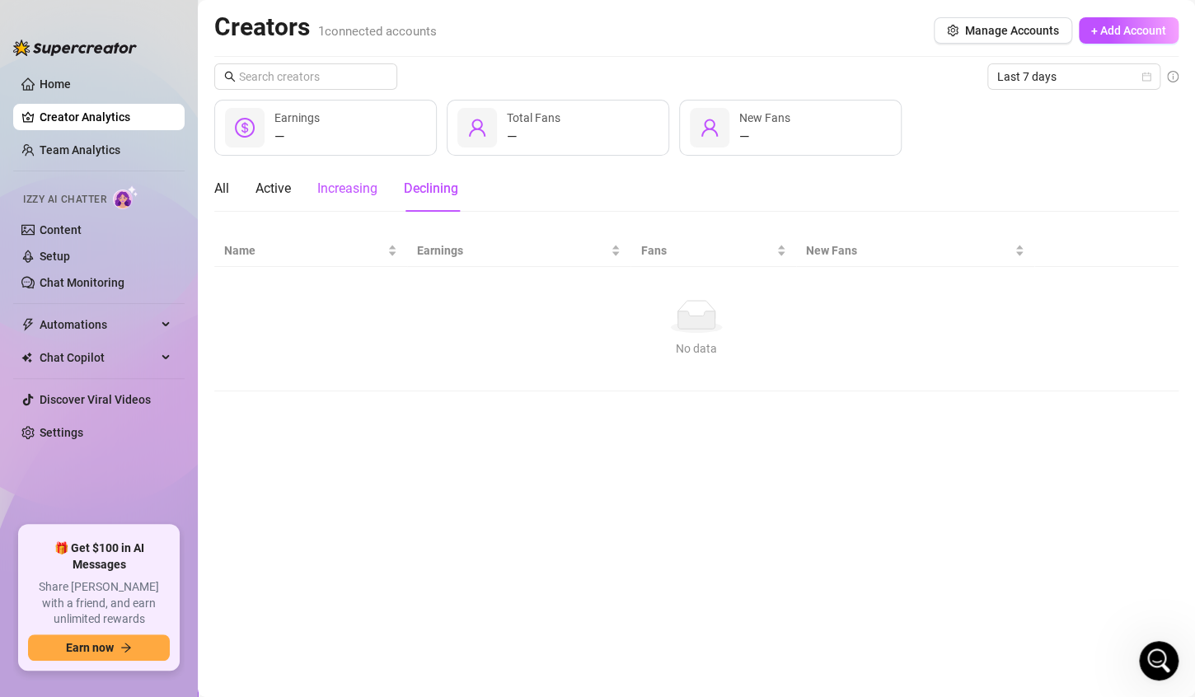
click at [368, 191] on div "Increasing" at bounding box center [347, 189] width 60 height 20
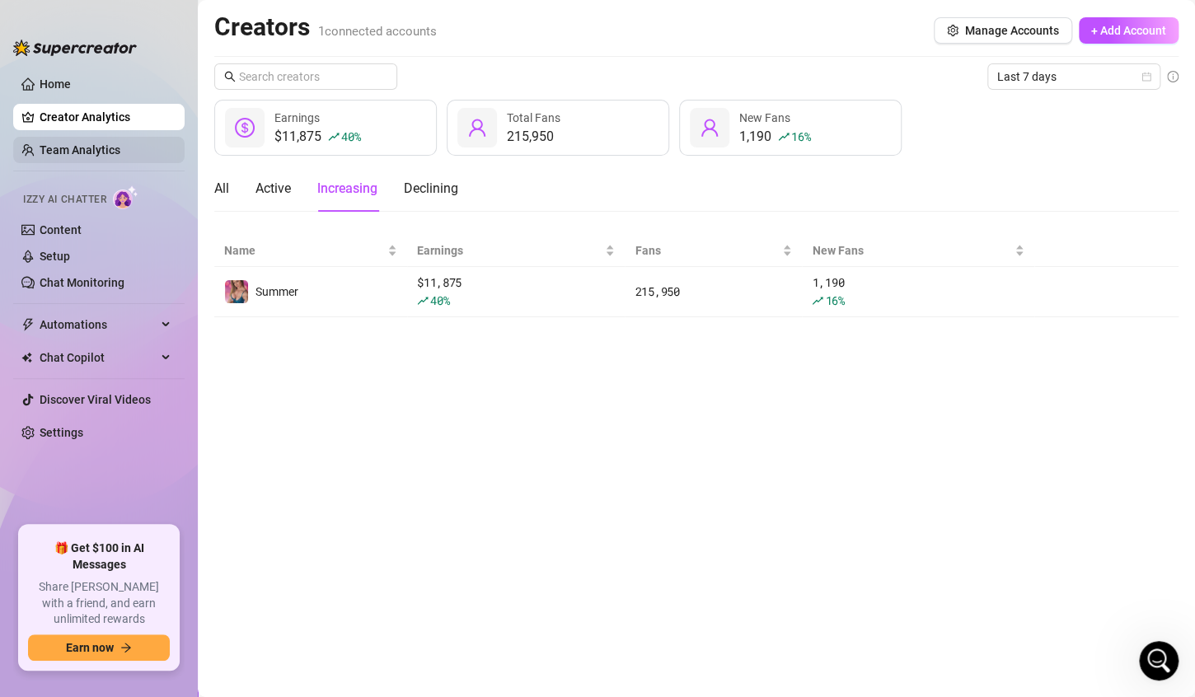
click at [109, 148] on link "Team Analytics" at bounding box center [80, 149] width 81 height 13
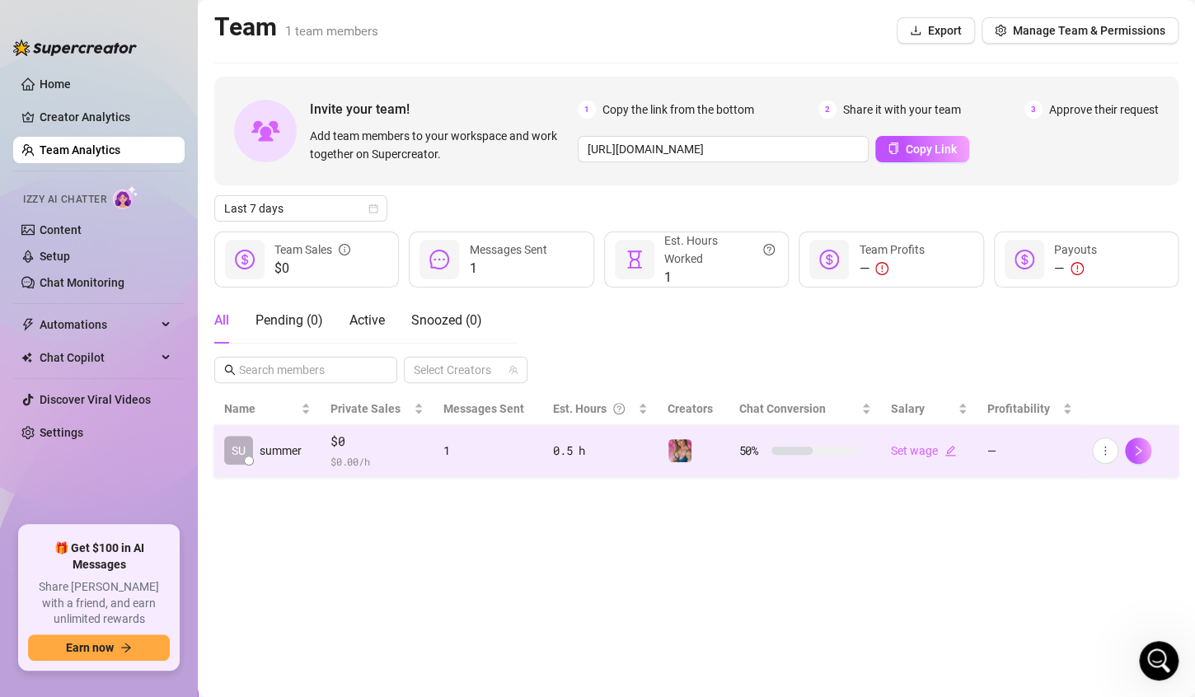
click at [535, 464] on td "1" at bounding box center [488, 451] width 110 height 52
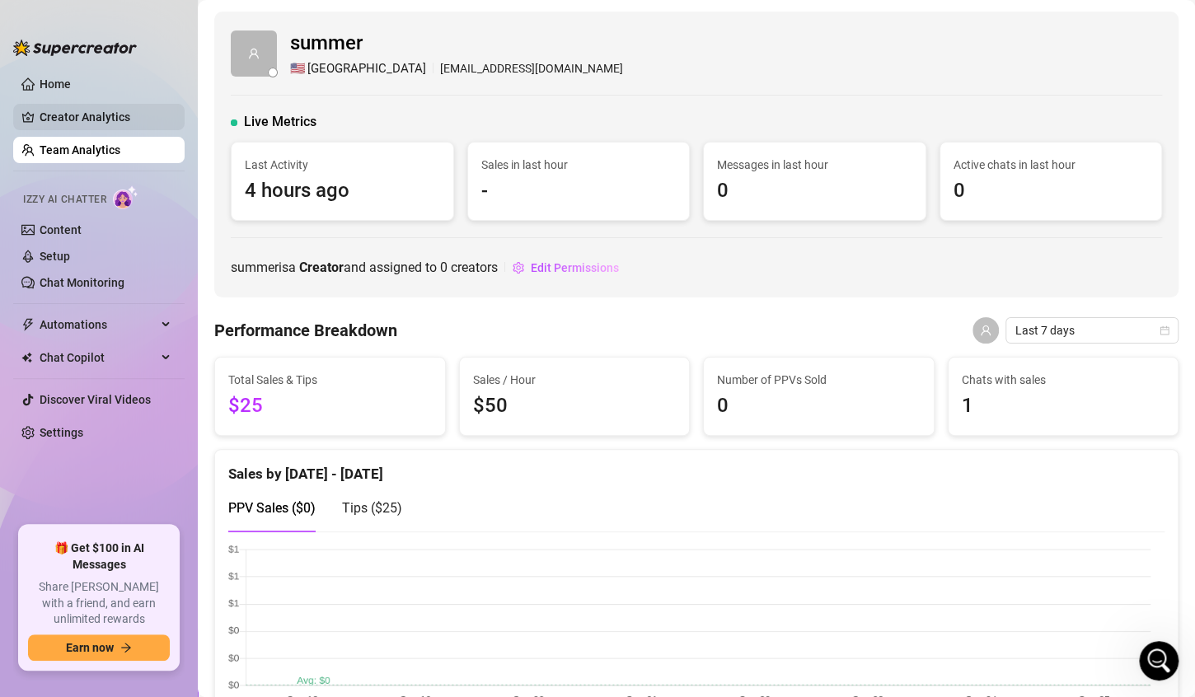
click at [74, 117] on link "Creator Analytics" at bounding box center [106, 117] width 132 height 26
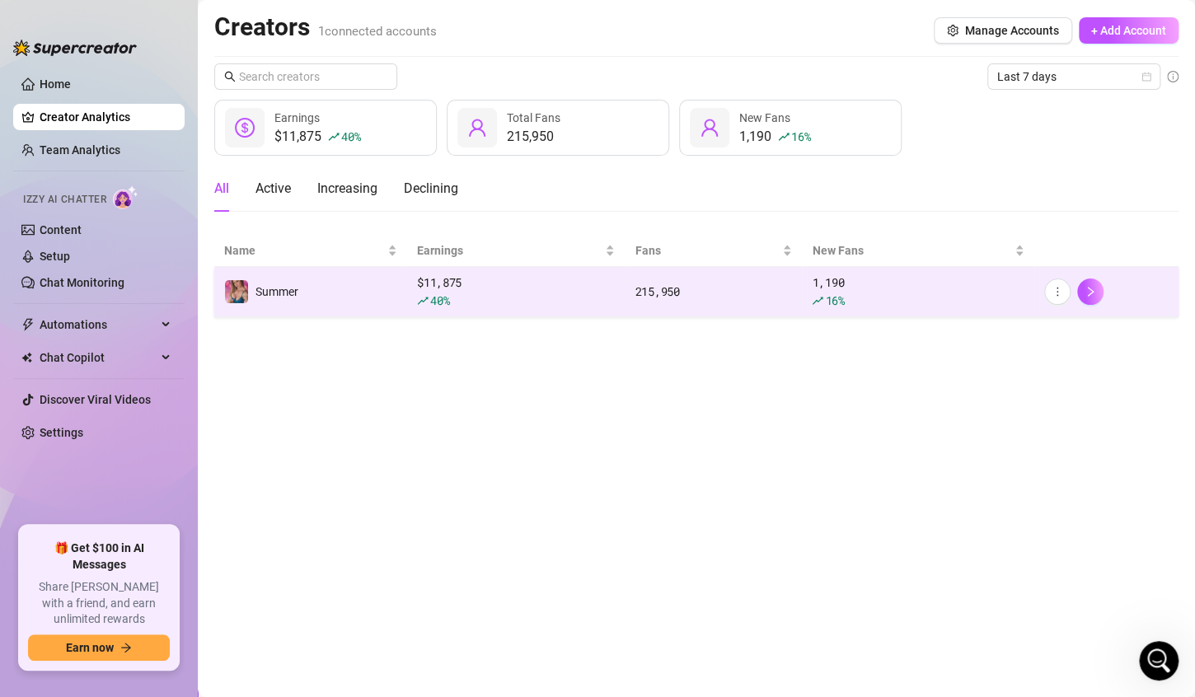
click at [325, 300] on td "Summer" at bounding box center [310, 292] width 193 height 50
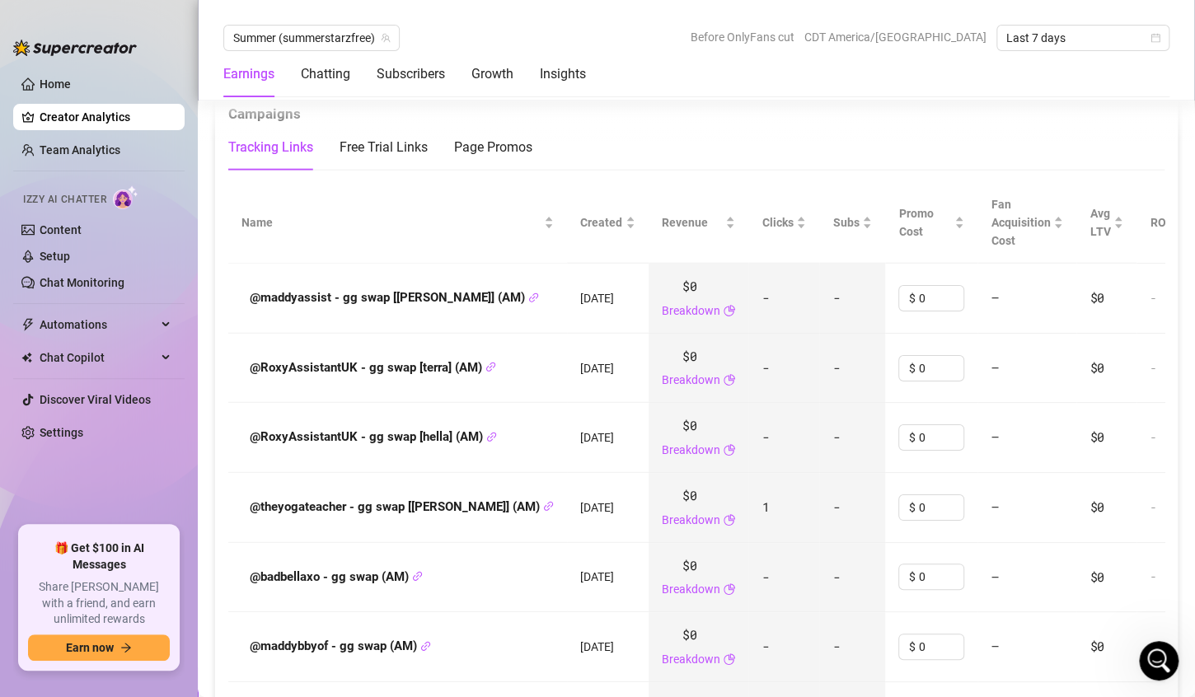
scroll to position [1843, 0]
click at [331, 85] on div "Chatting" at bounding box center [325, 74] width 49 height 46
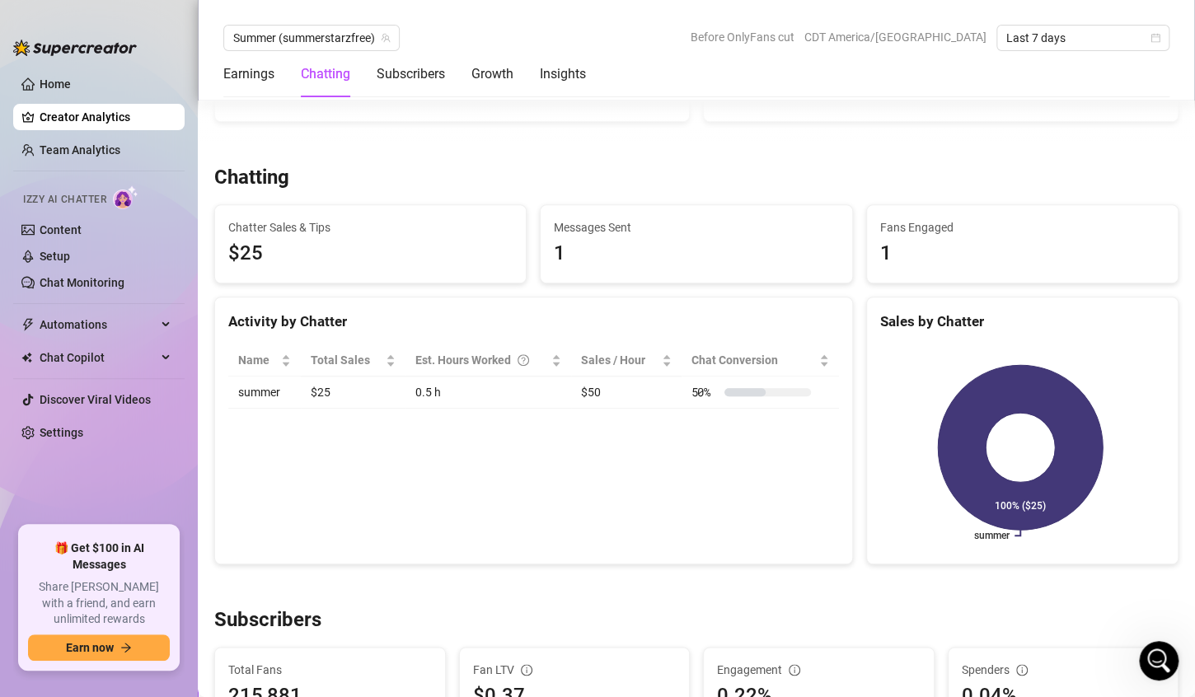
scroll to position [493, 0]
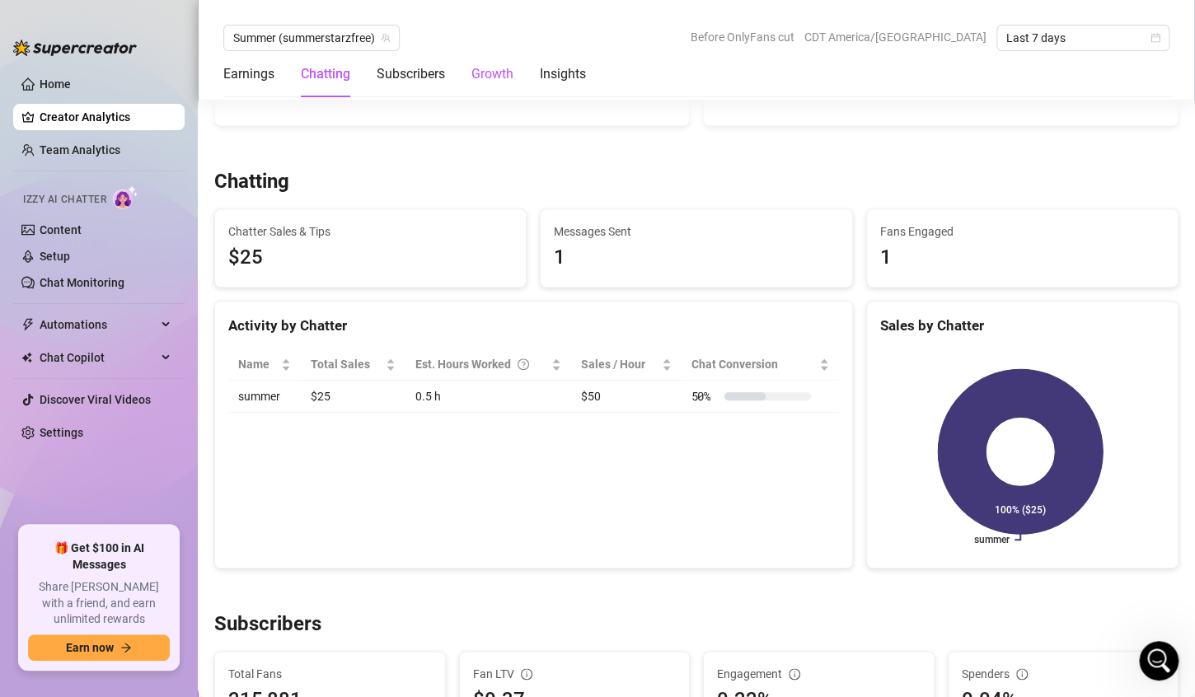
click at [490, 79] on div "Growth" at bounding box center [492, 74] width 42 height 20
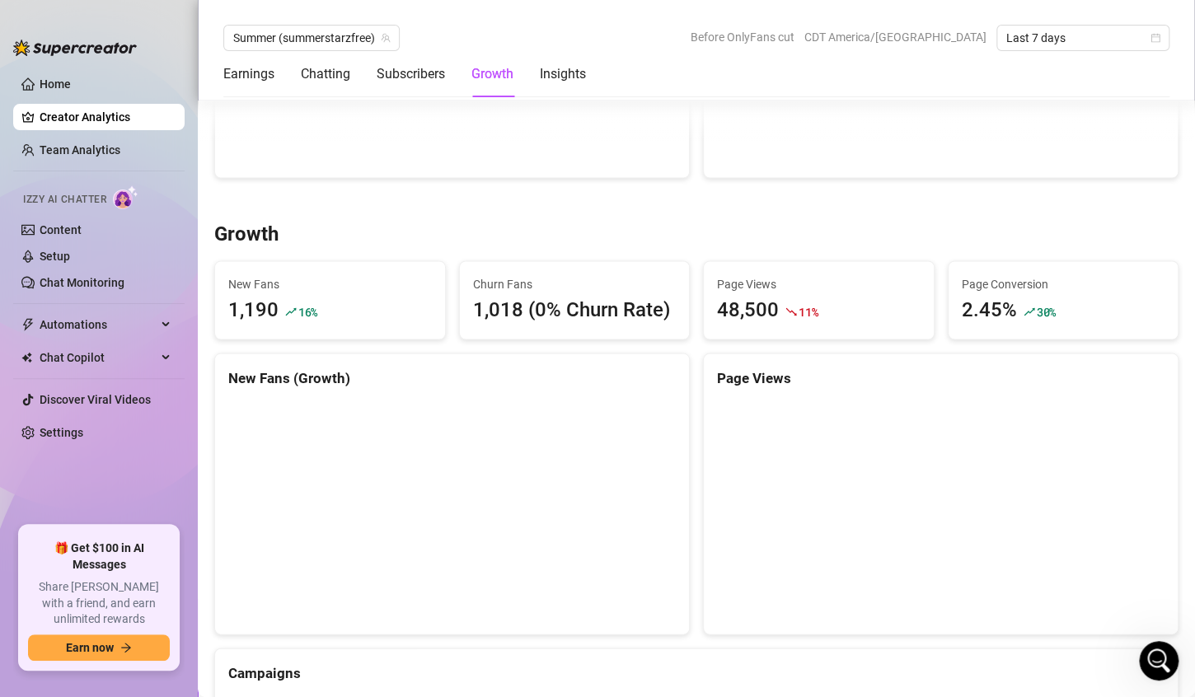
scroll to position [1394, 0]
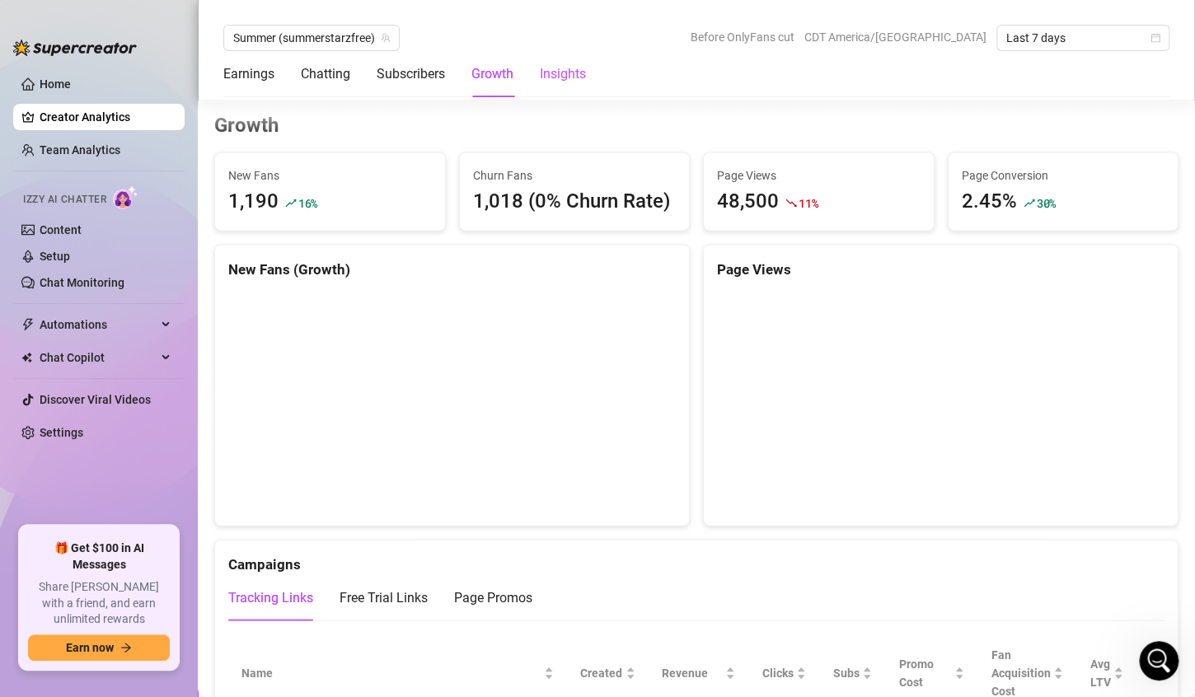
click at [560, 76] on div "Insights" at bounding box center [563, 74] width 46 height 20
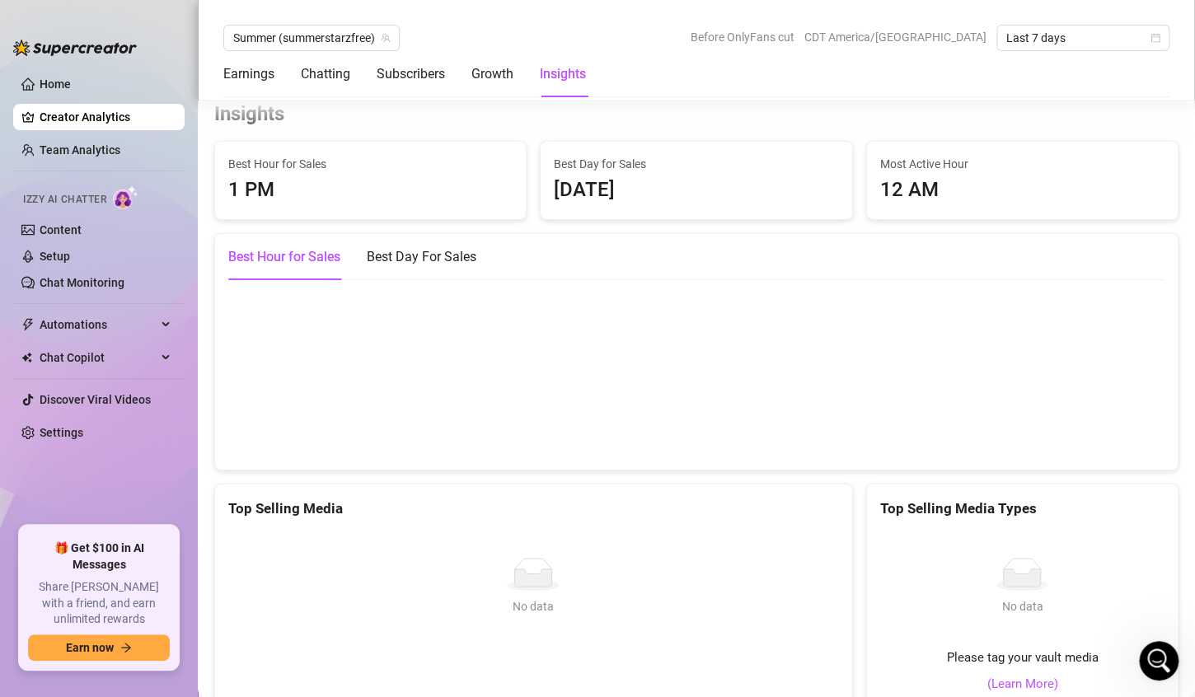
scroll to position [2805, 0]
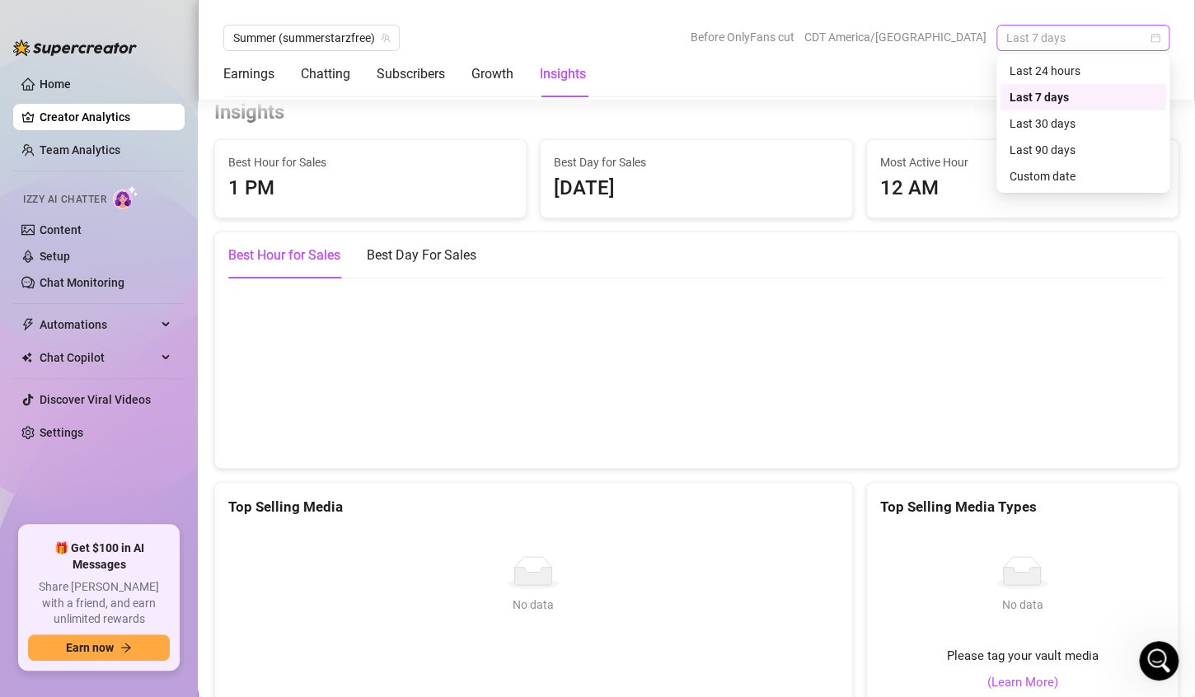
click at [1054, 44] on span "Last 7 days" at bounding box center [1082, 38] width 153 height 25
click at [1054, 119] on div "Last 30 days" at bounding box center [1083, 124] width 147 height 18
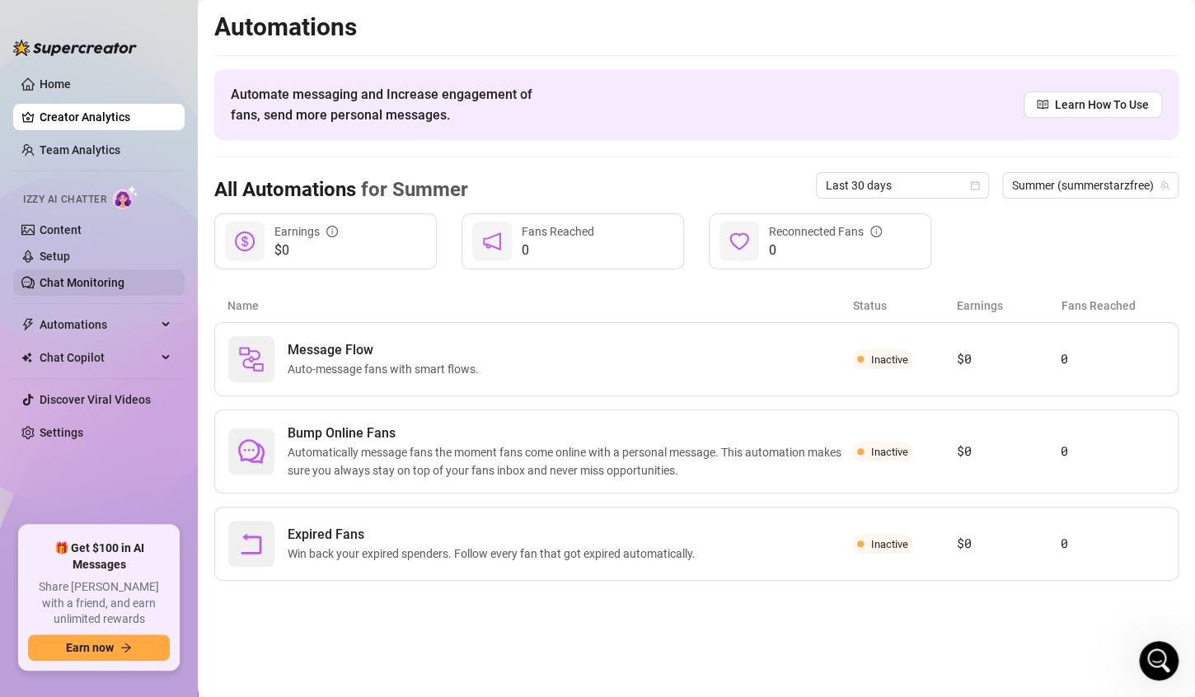
click at [65, 276] on link "Chat Monitoring" at bounding box center [82, 282] width 85 height 13
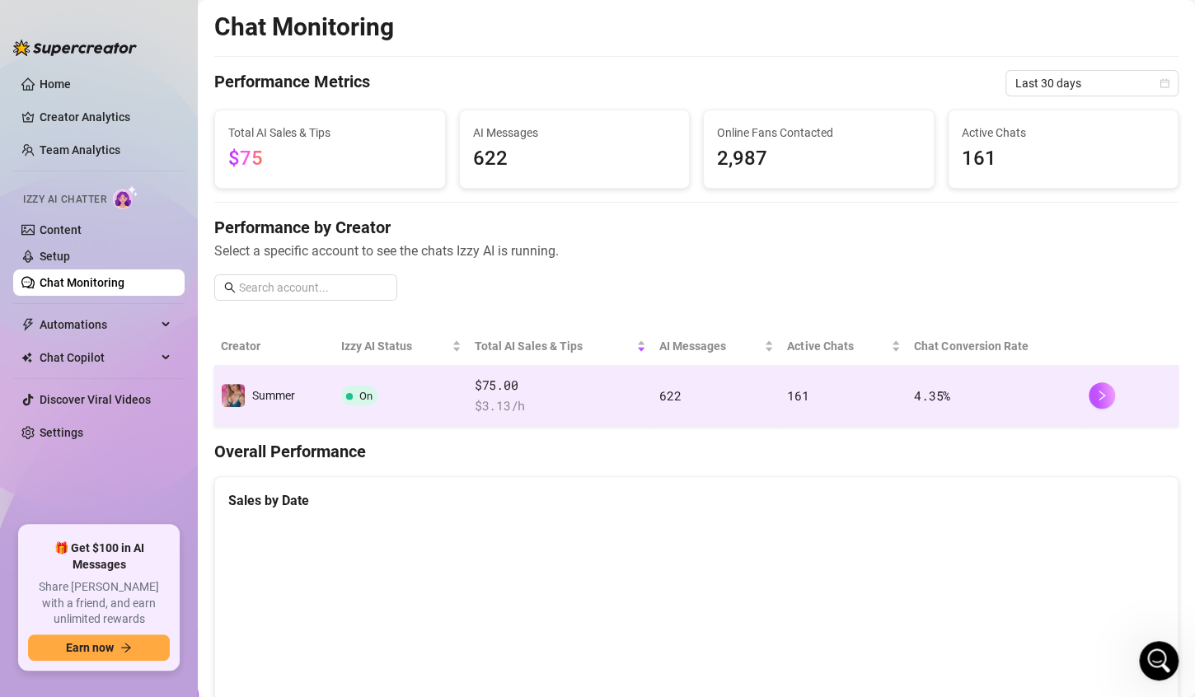
click at [527, 411] on span "$ 3.13 /h" at bounding box center [560, 406] width 171 height 20
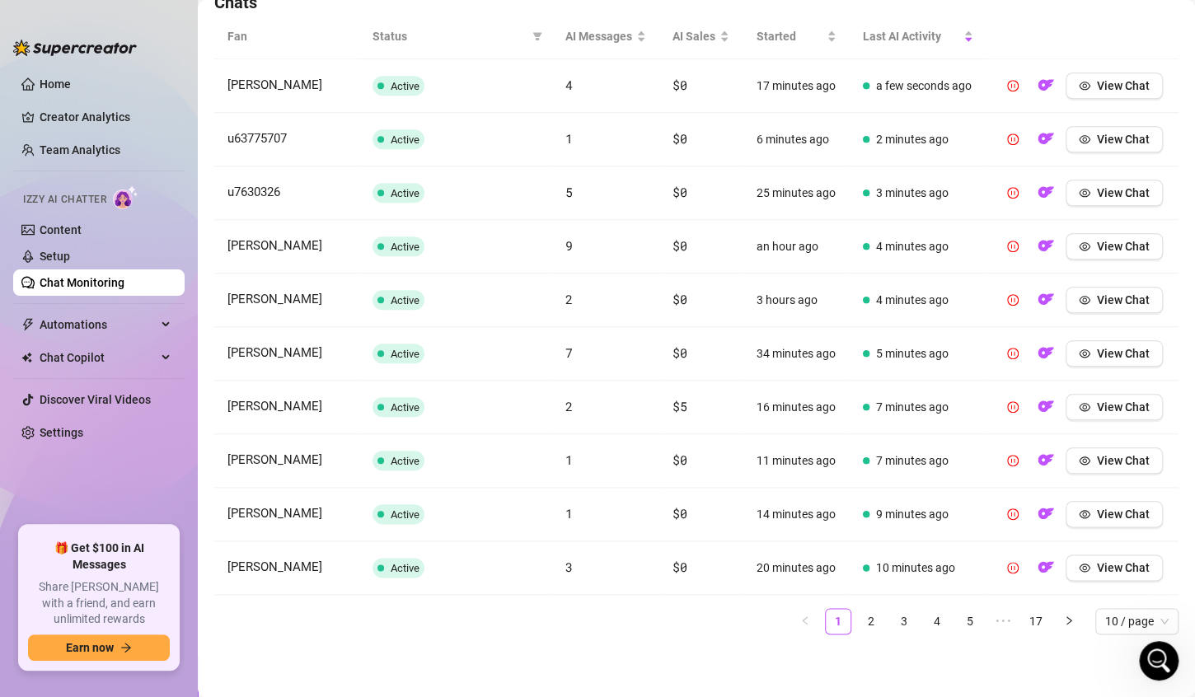
scroll to position [682, 0]
click at [1107, 401] on span "View Chat" at bounding box center [1123, 407] width 53 height 13
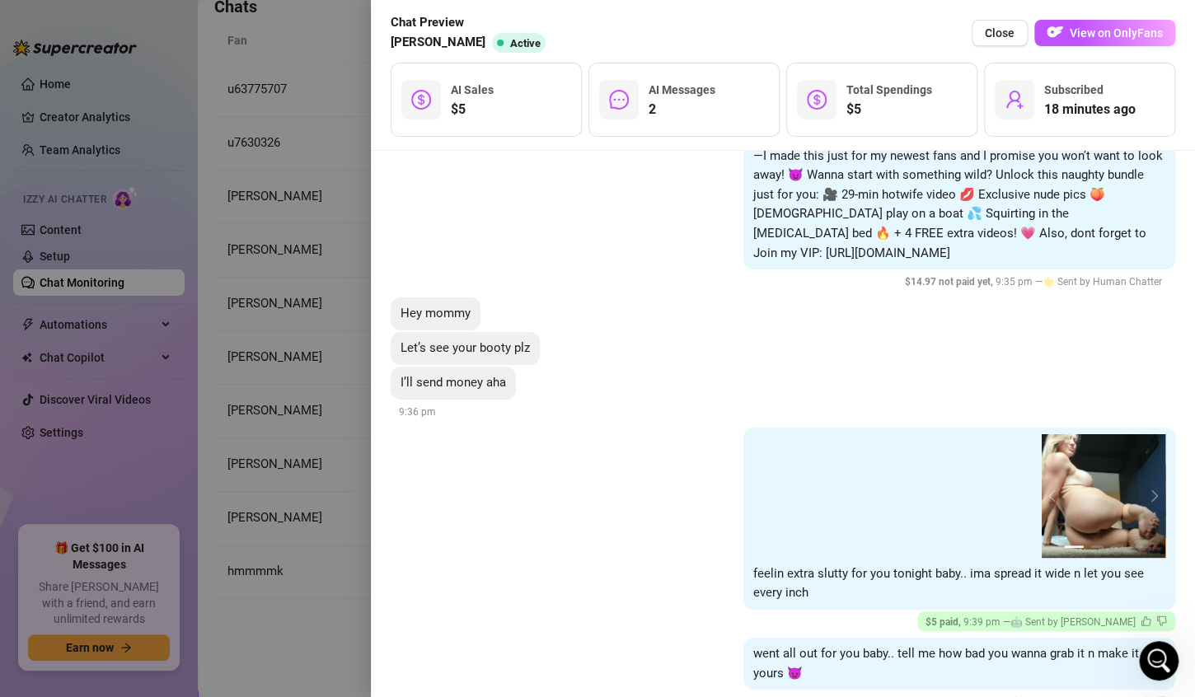
scroll to position [231, 0]
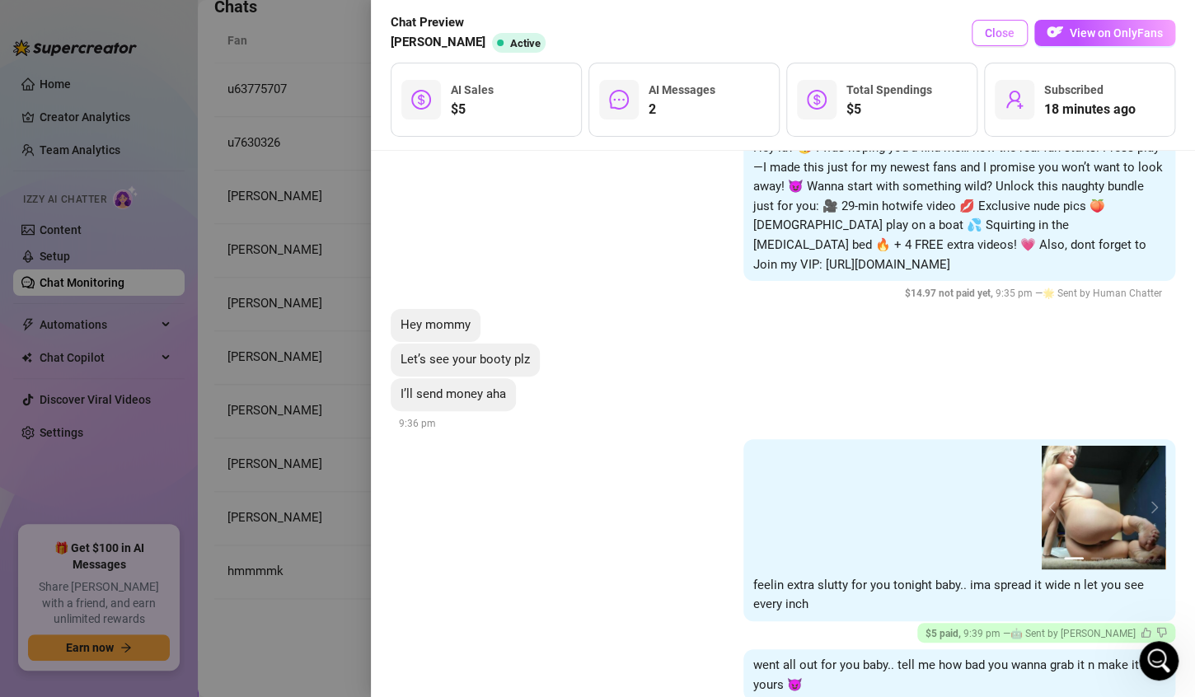
click at [1005, 35] on span "Close" at bounding box center [1000, 32] width 30 height 13
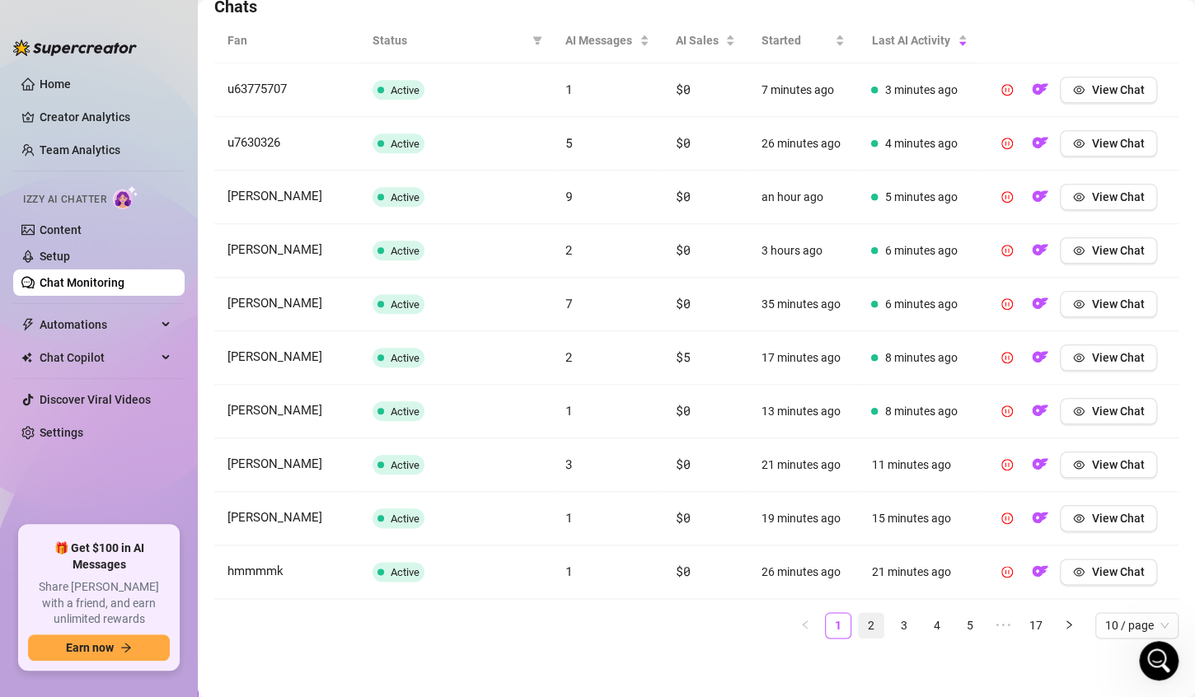
click at [859, 623] on link "2" at bounding box center [871, 625] width 25 height 25
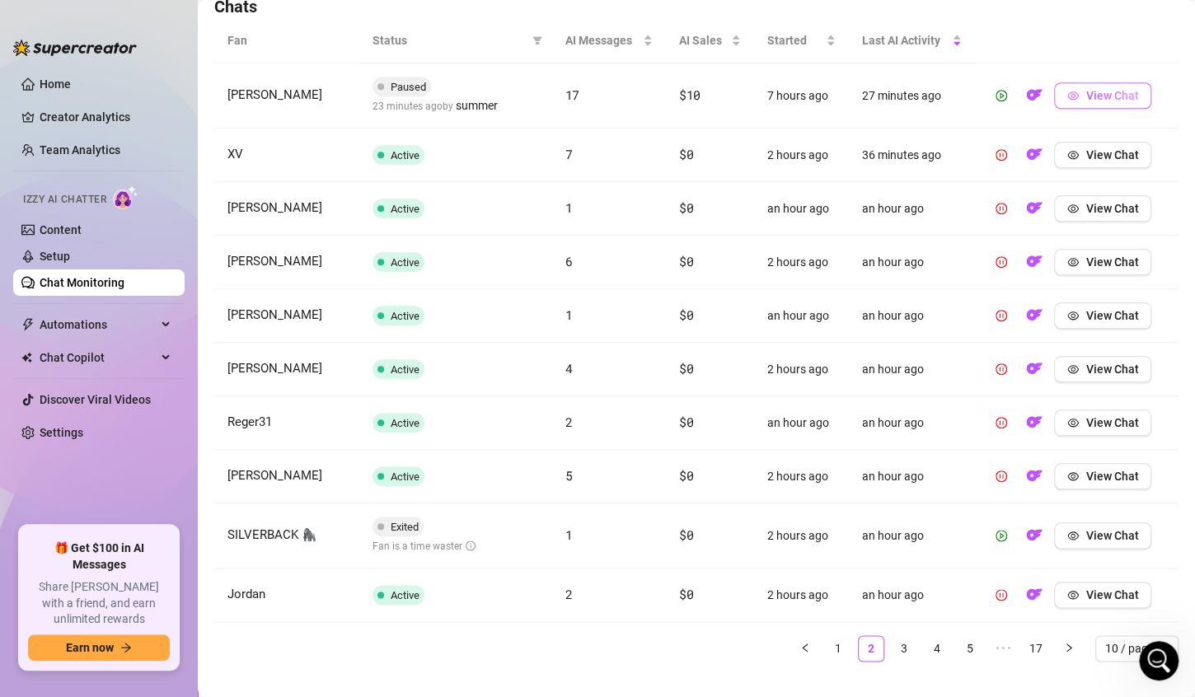
click at [1101, 96] on span "View Chat" at bounding box center [1111, 95] width 53 height 13
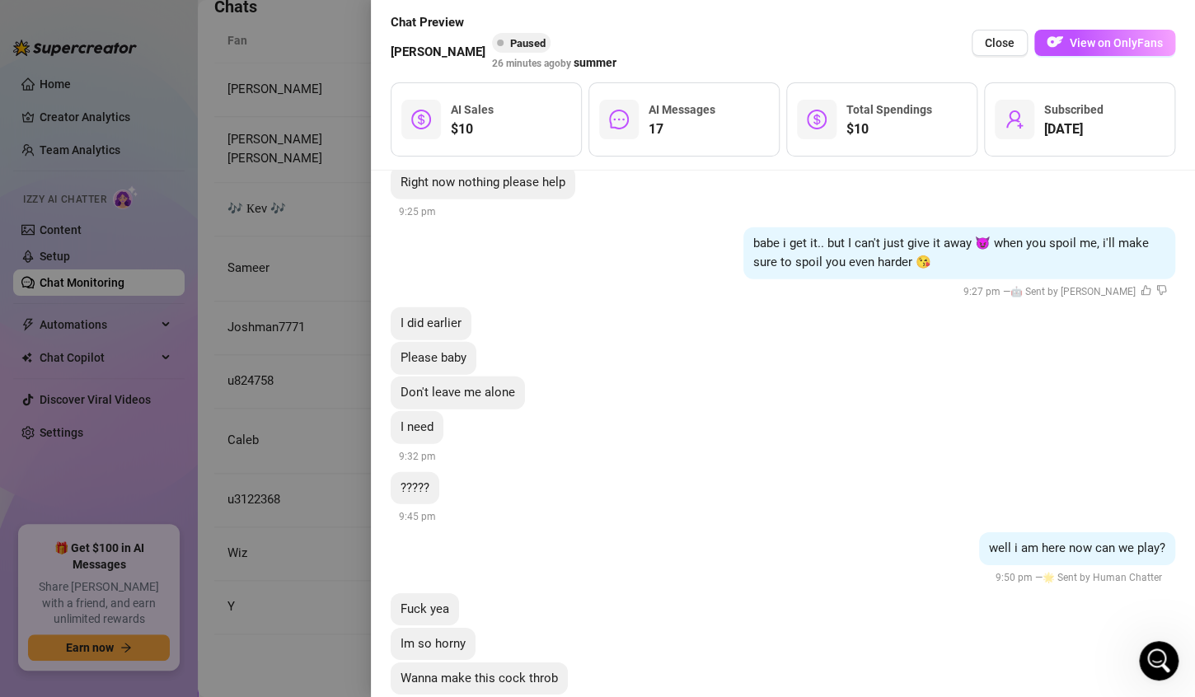
scroll to position [11221, 0]
click at [995, 45] on span "Close" at bounding box center [1000, 42] width 30 height 13
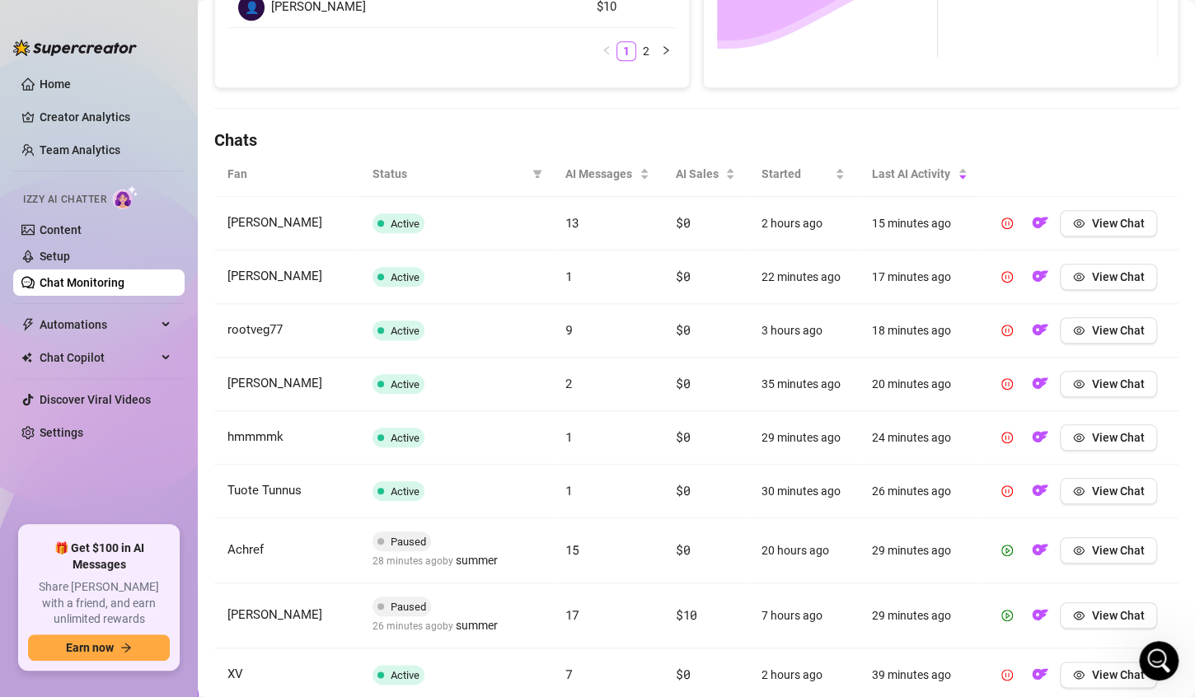
scroll to position [619, 0]
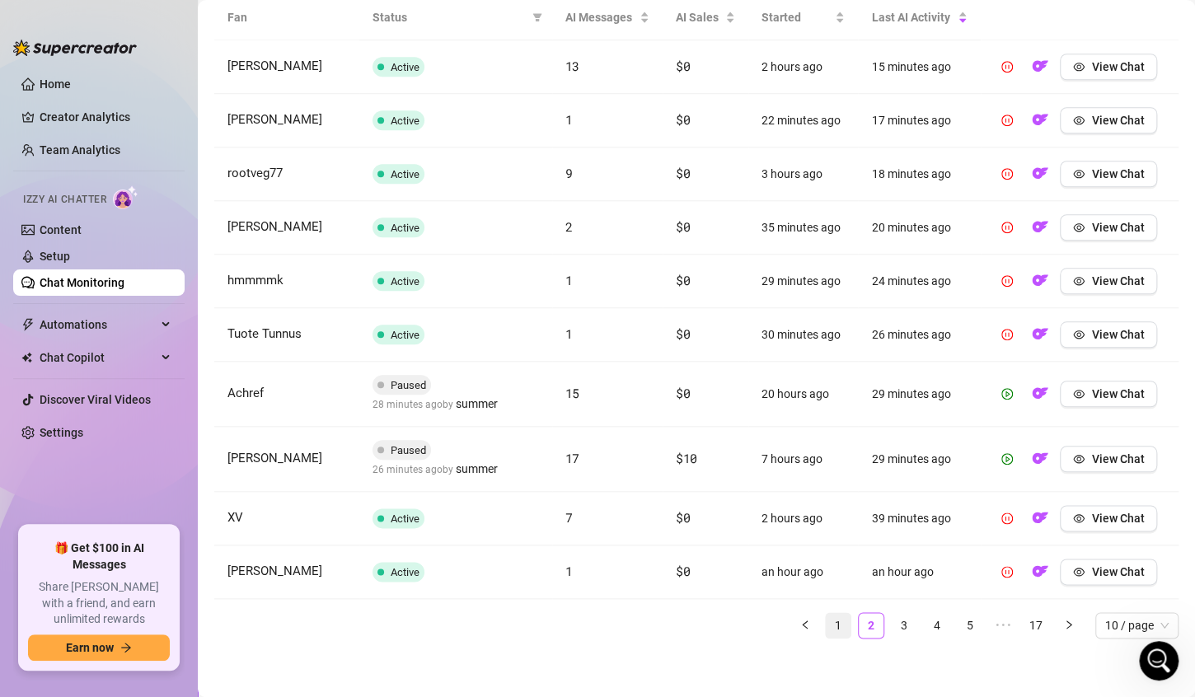
click at [826, 623] on link "1" at bounding box center [838, 625] width 25 height 25
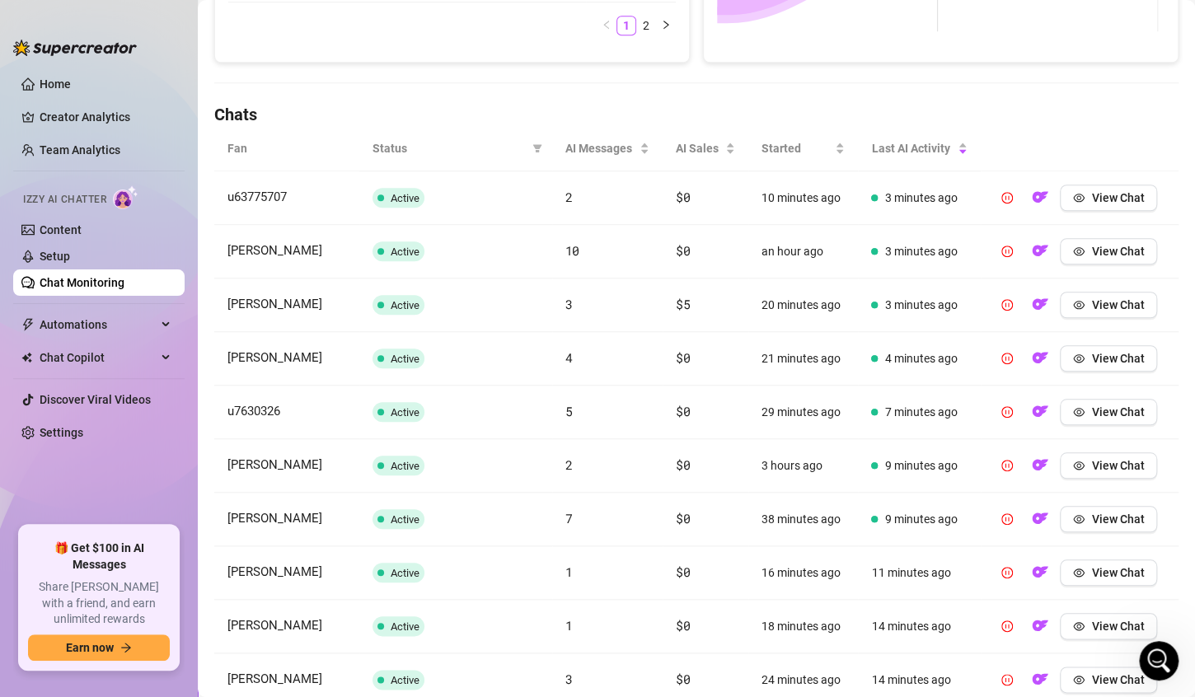
scroll to position [487, 0]
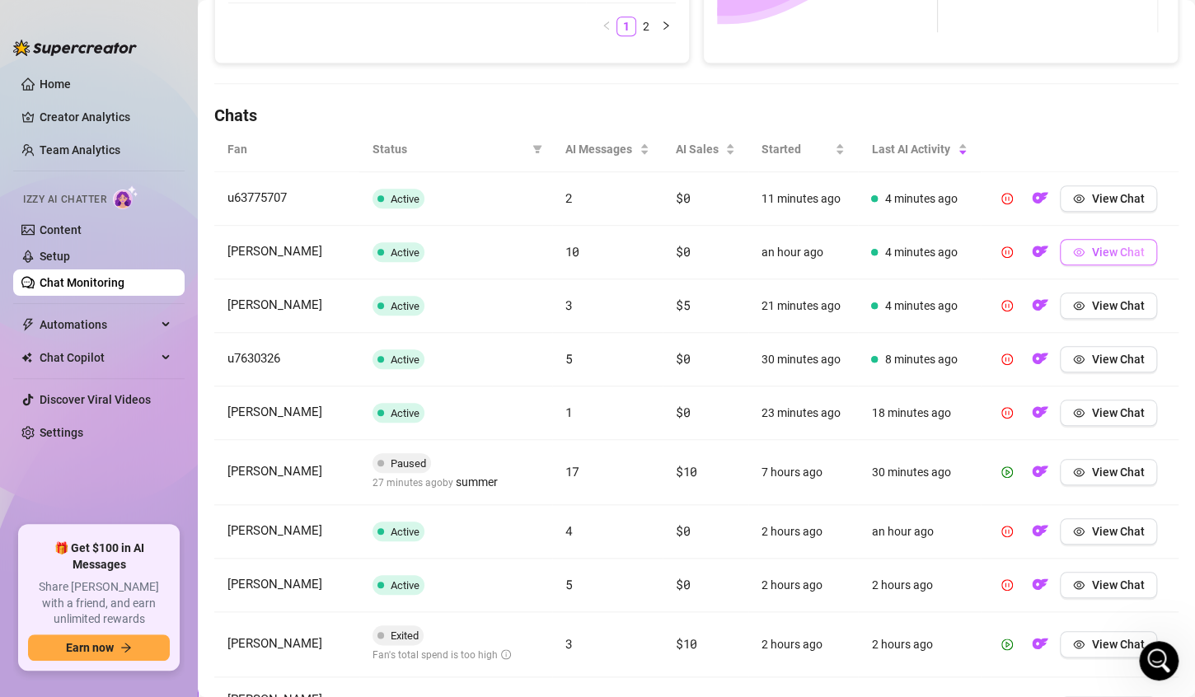
click at [1084, 258] on button "View Chat" at bounding box center [1108, 252] width 97 height 26
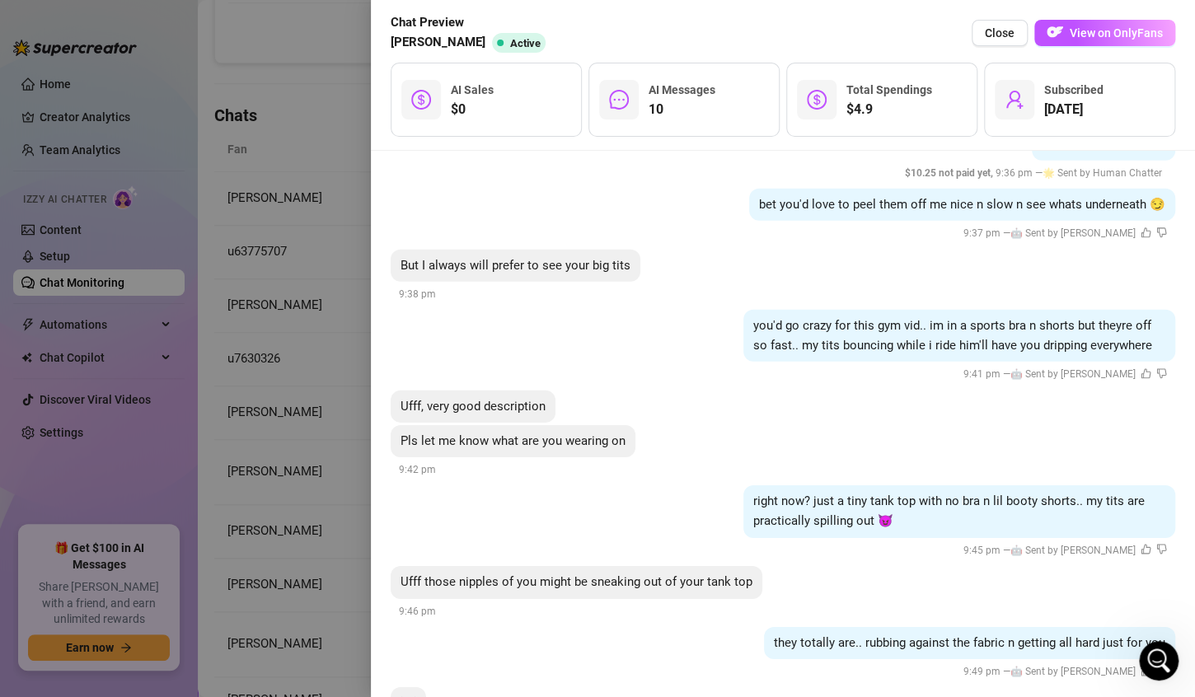
scroll to position [8340, 0]
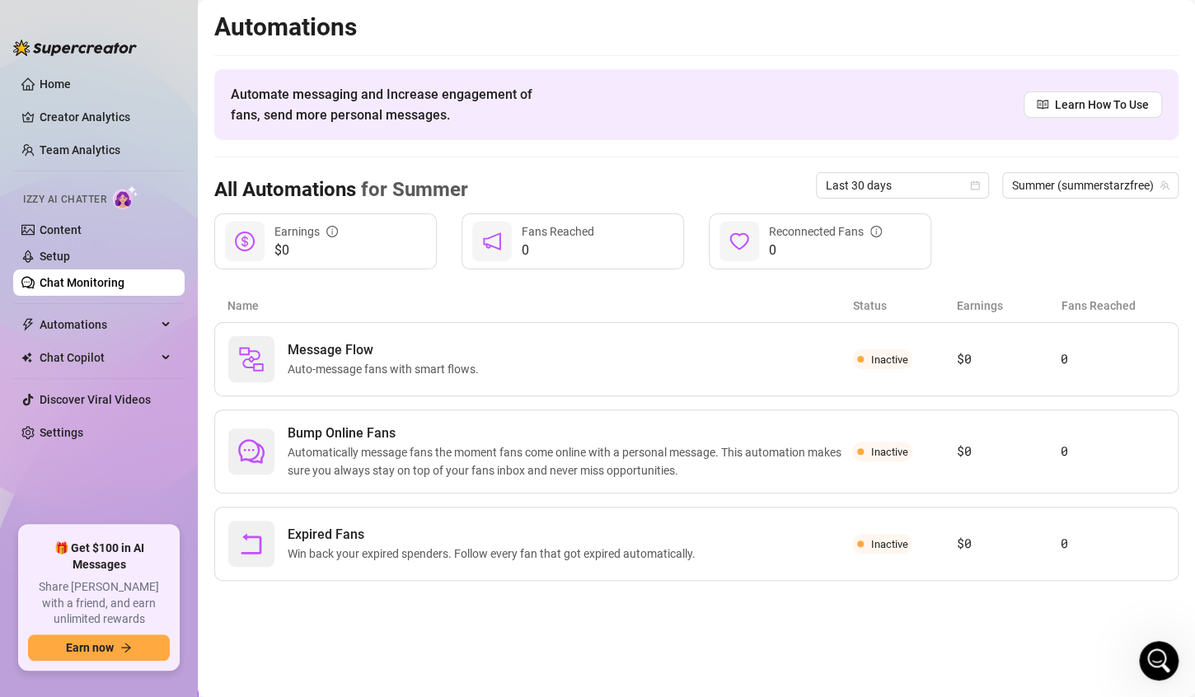
click at [124, 284] on link "Chat Monitoring" at bounding box center [82, 282] width 85 height 13
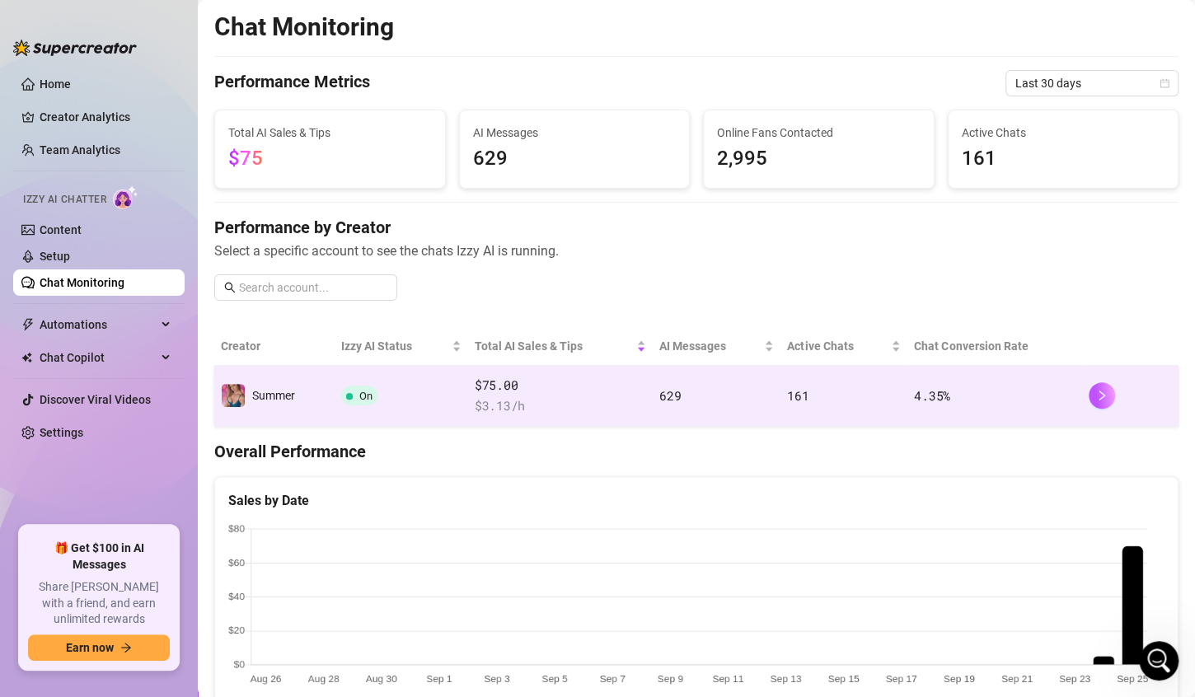
click at [428, 393] on td "On" at bounding box center [402, 396] width 134 height 61
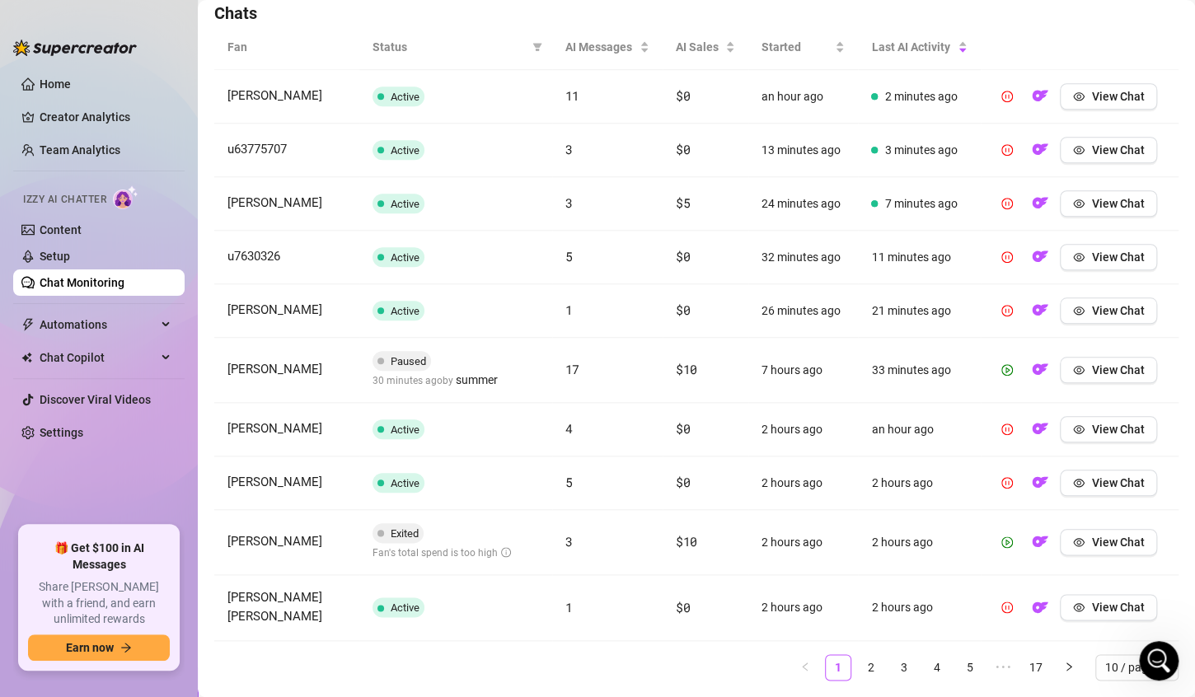
scroll to position [631, 0]
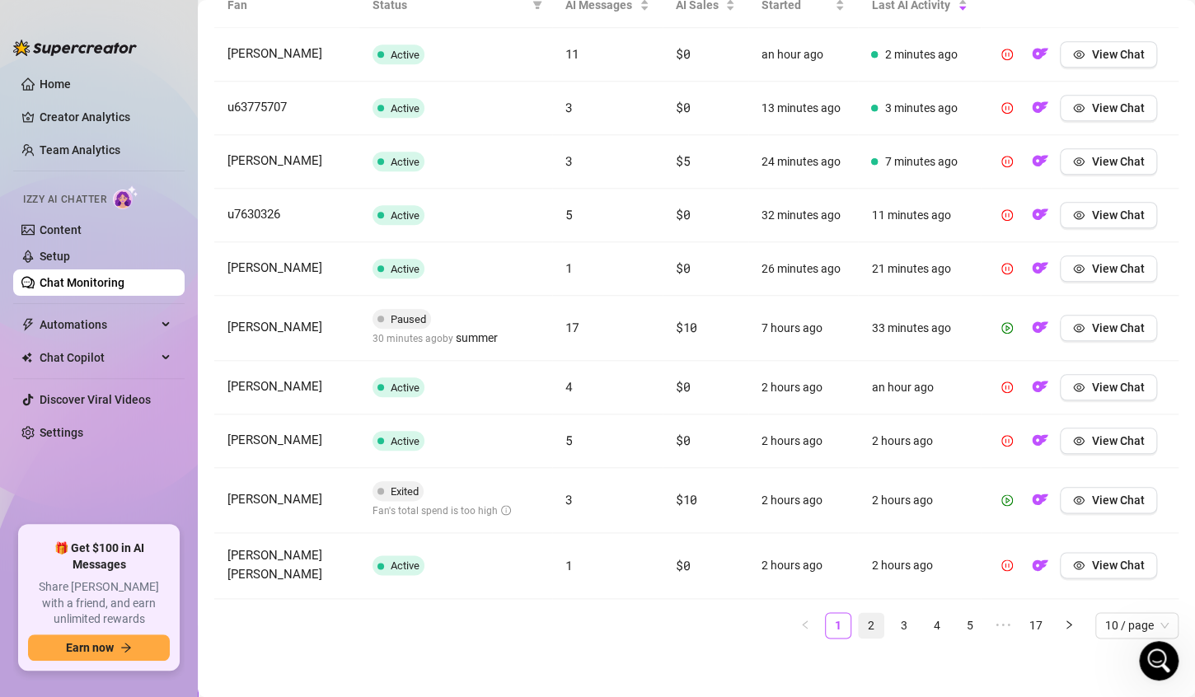
click at [859, 620] on link "2" at bounding box center [871, 625] width 25 height 25
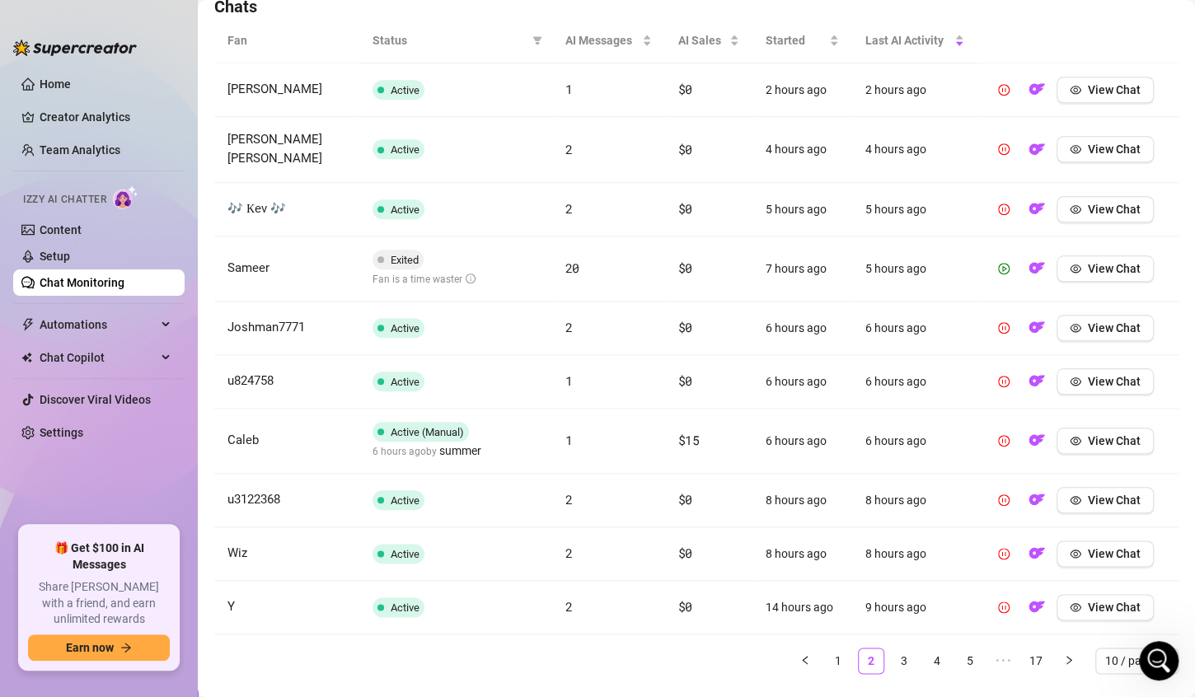
scroll to position [619, 0]
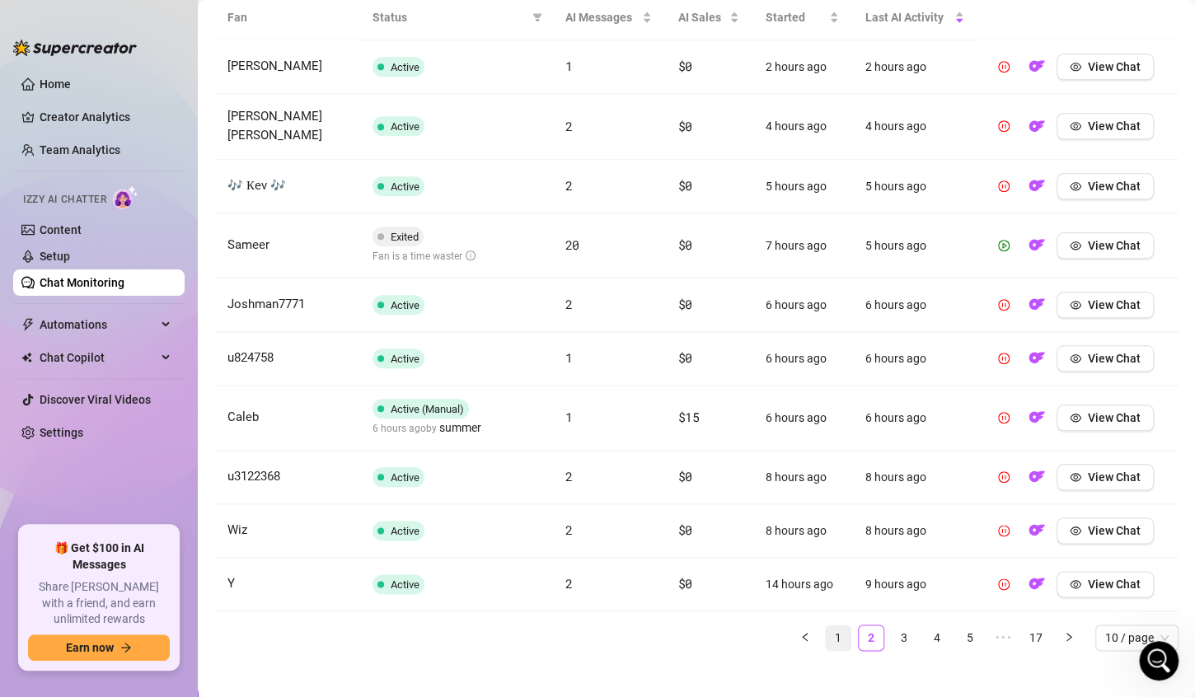
click at [826, 626] on link "1" at bounding box center [838, 638] width 25 height 25
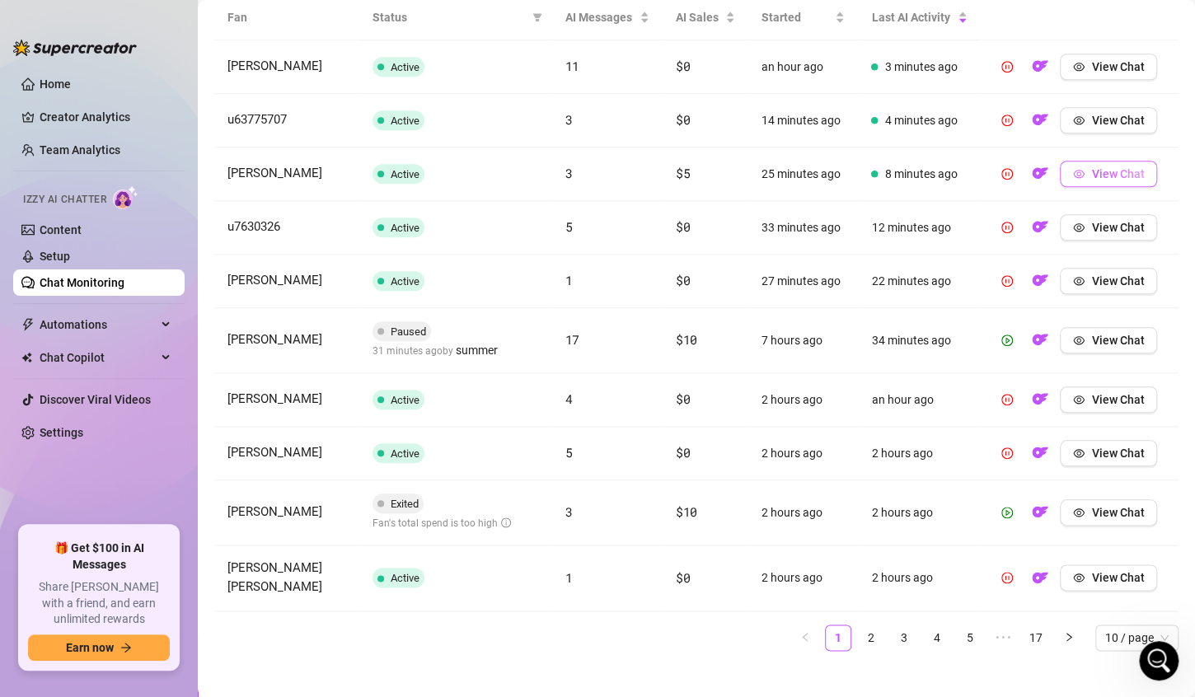
click at [1091, 174] on span "View Chat" at bounding box center [1117, 173] width 53 height 13
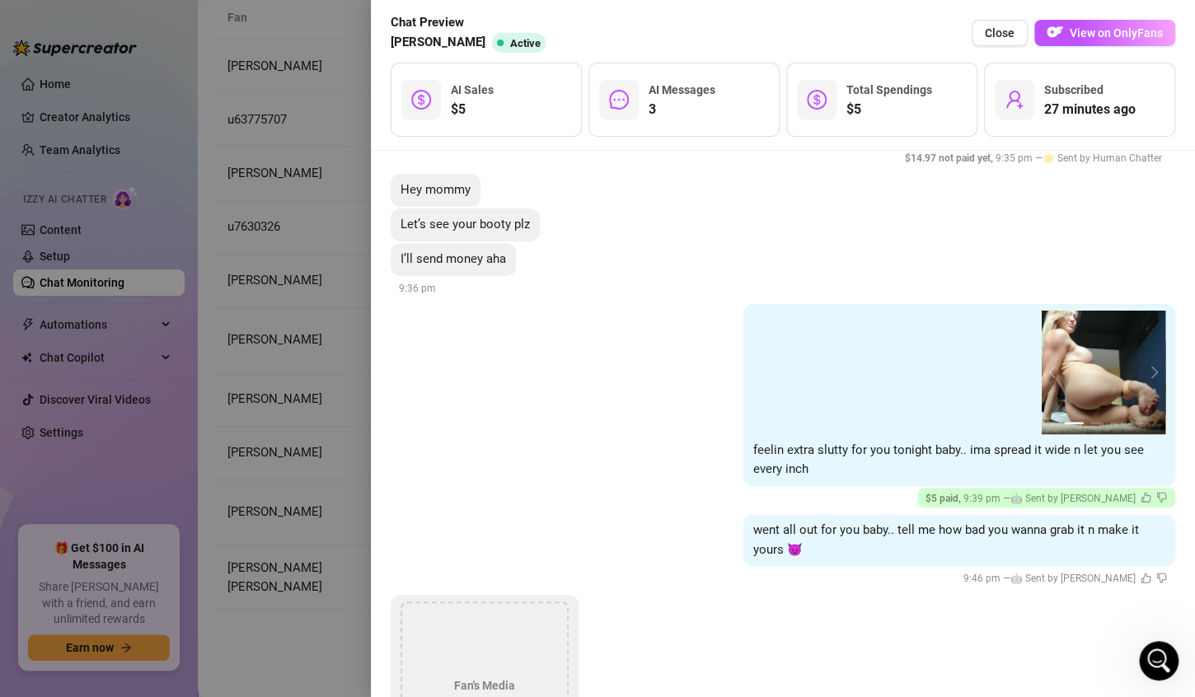
scroll to position [567, 0]
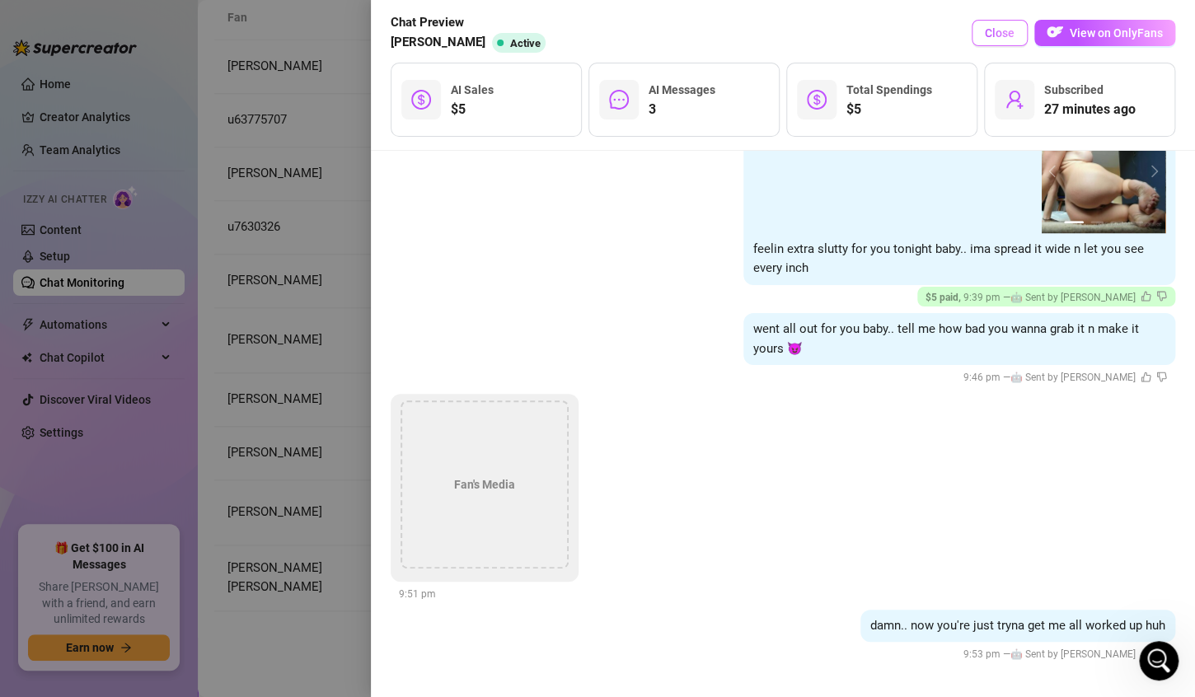
click at [996, 40] on button "Close" at bounding box center [1000, 33] width 56 height 26
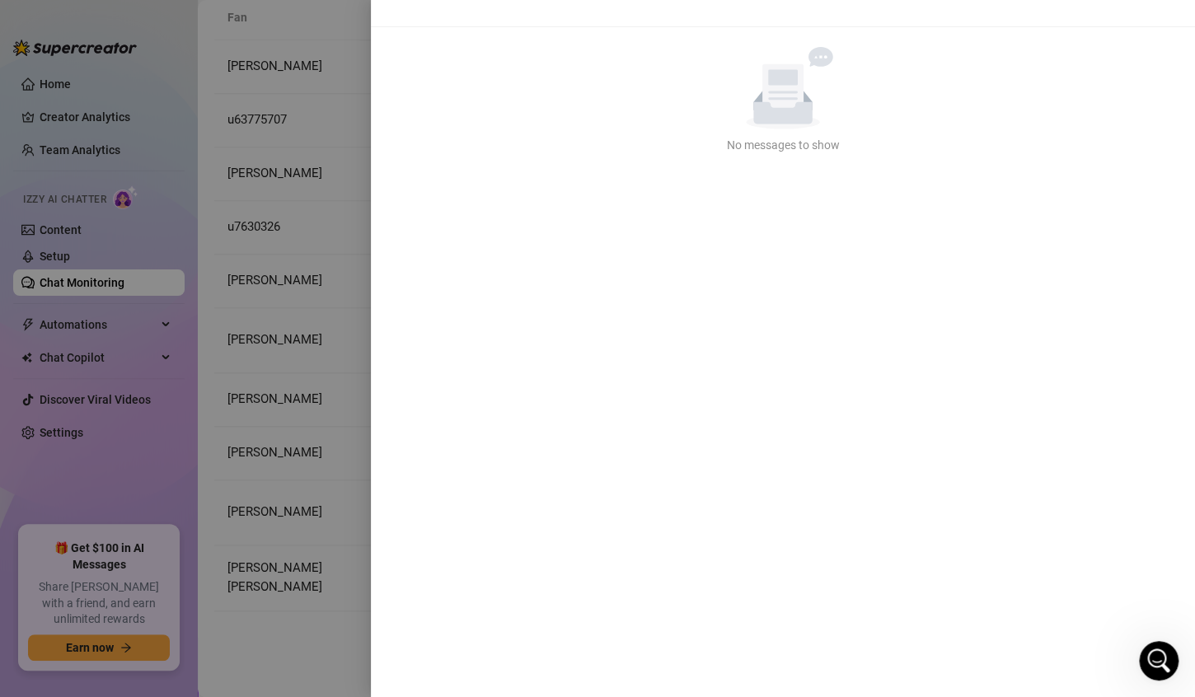
scroll to position [0, 0]
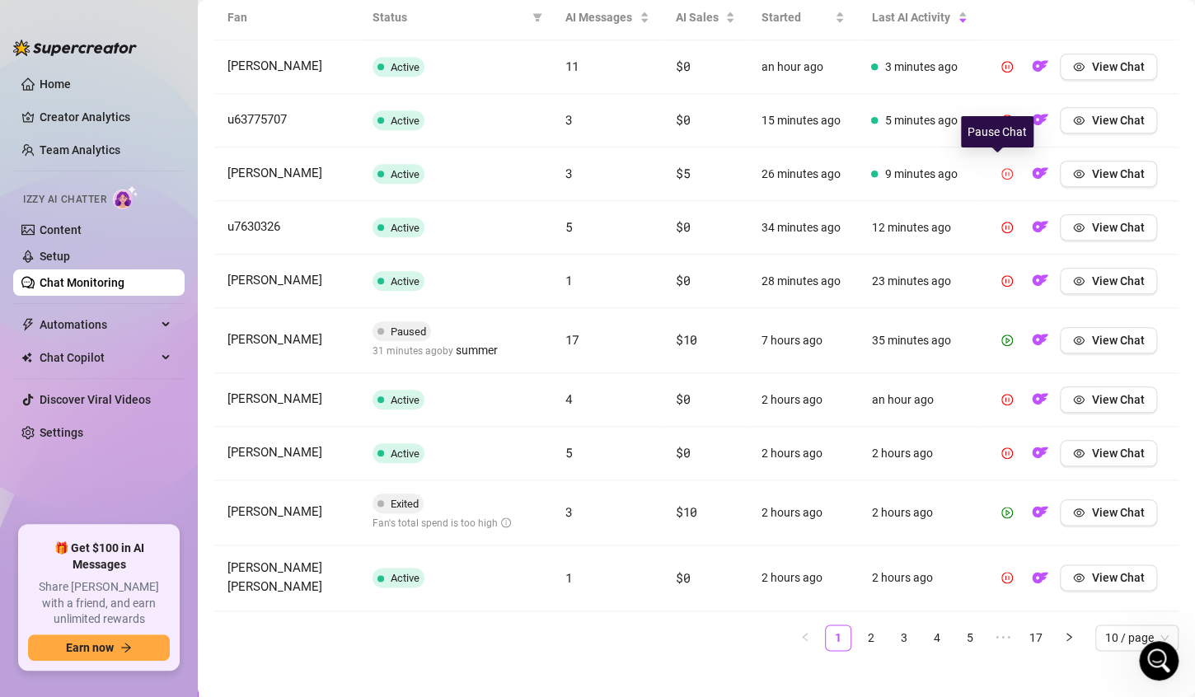
click at [1001, 172] on icon "pause-circle" at bounding box center [1007, 174] width 12 height 12
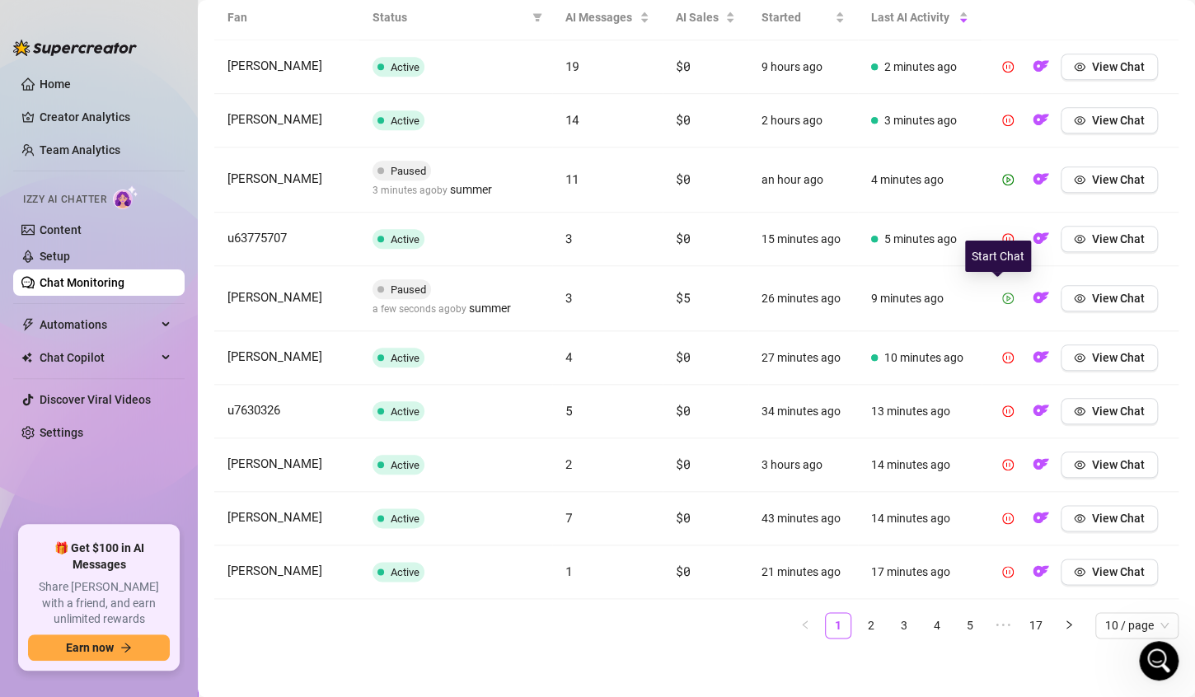
click at [1002, 298] on icon "play-circle" at bounding box center [1008, 299] width 12 height 12
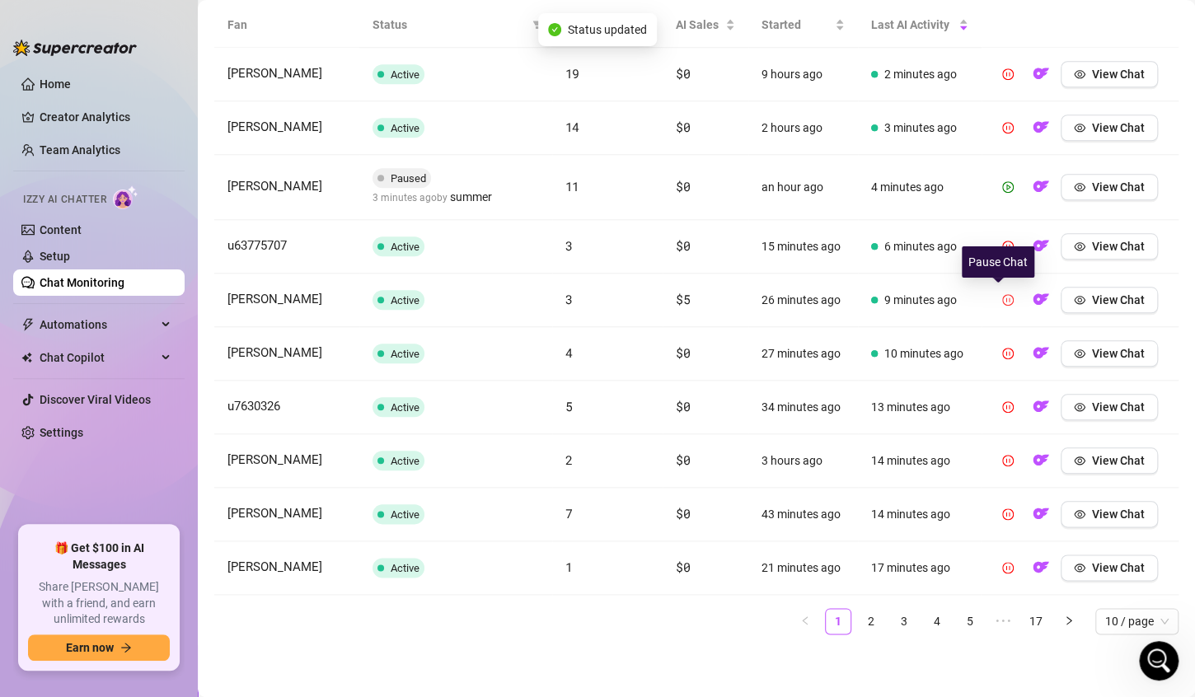
scroll to position [607, 0]
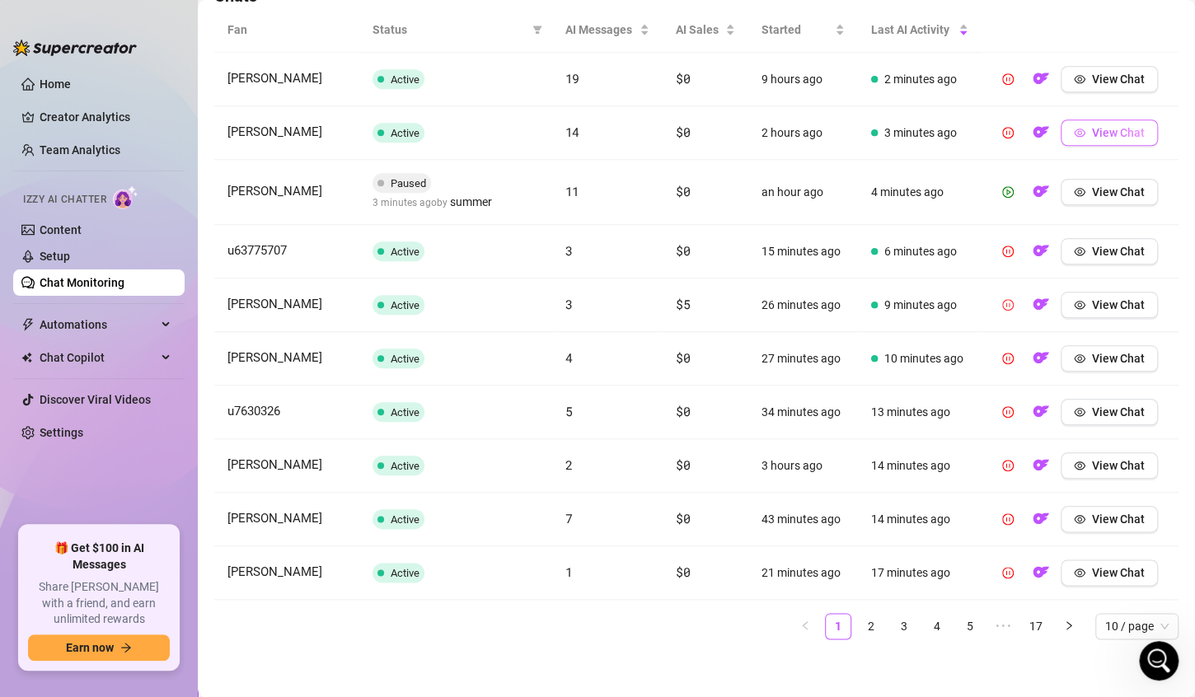
click at [1097, 131] on span "View Chat" at bounding box center [1118, 132] width 53 height 13
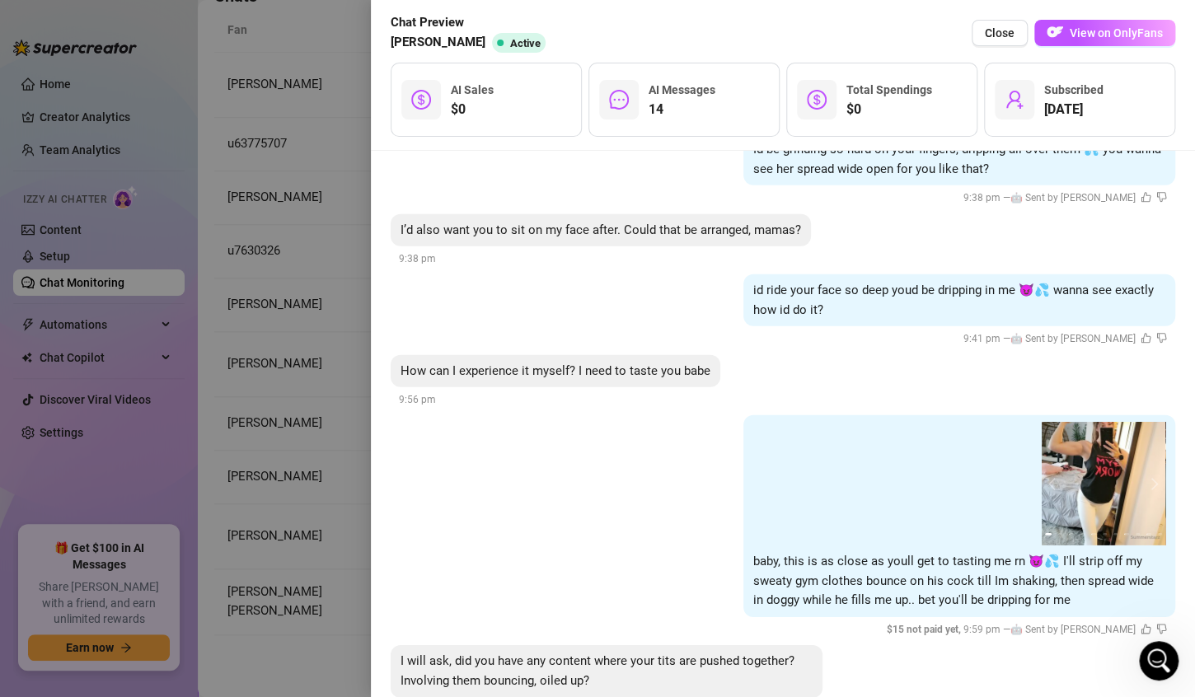
scroll to position [5211, 0]
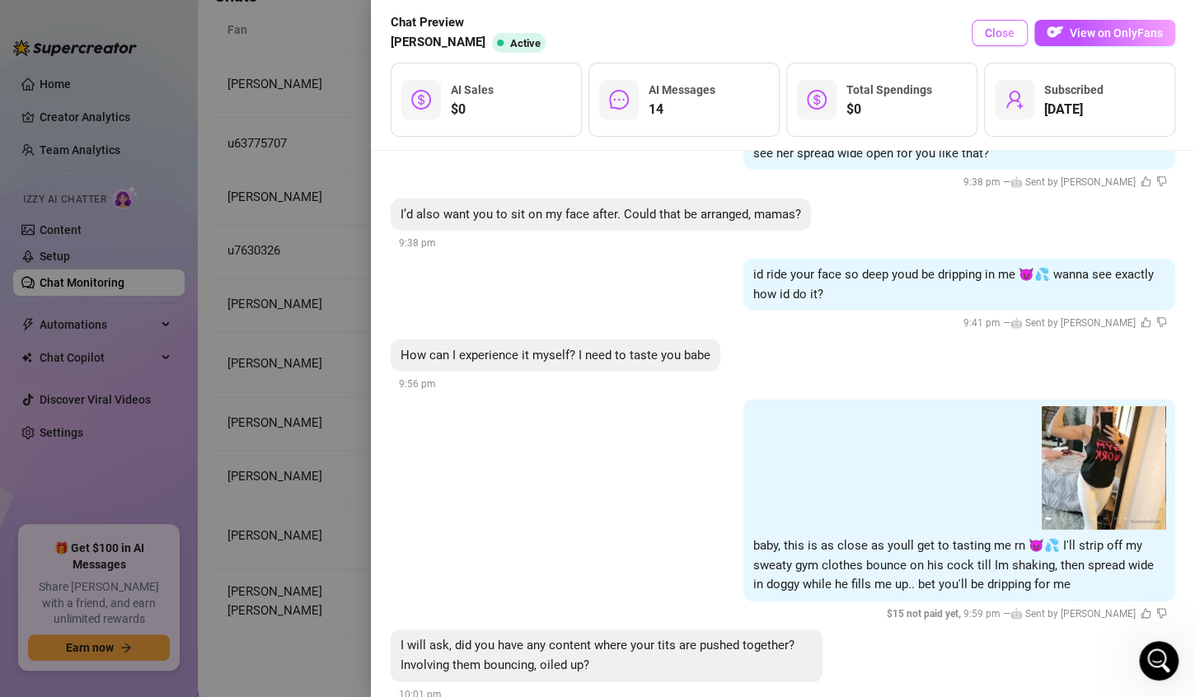
click at [996, 34] on span "Close" at bounding box center [1000, 32] width 30 height 13
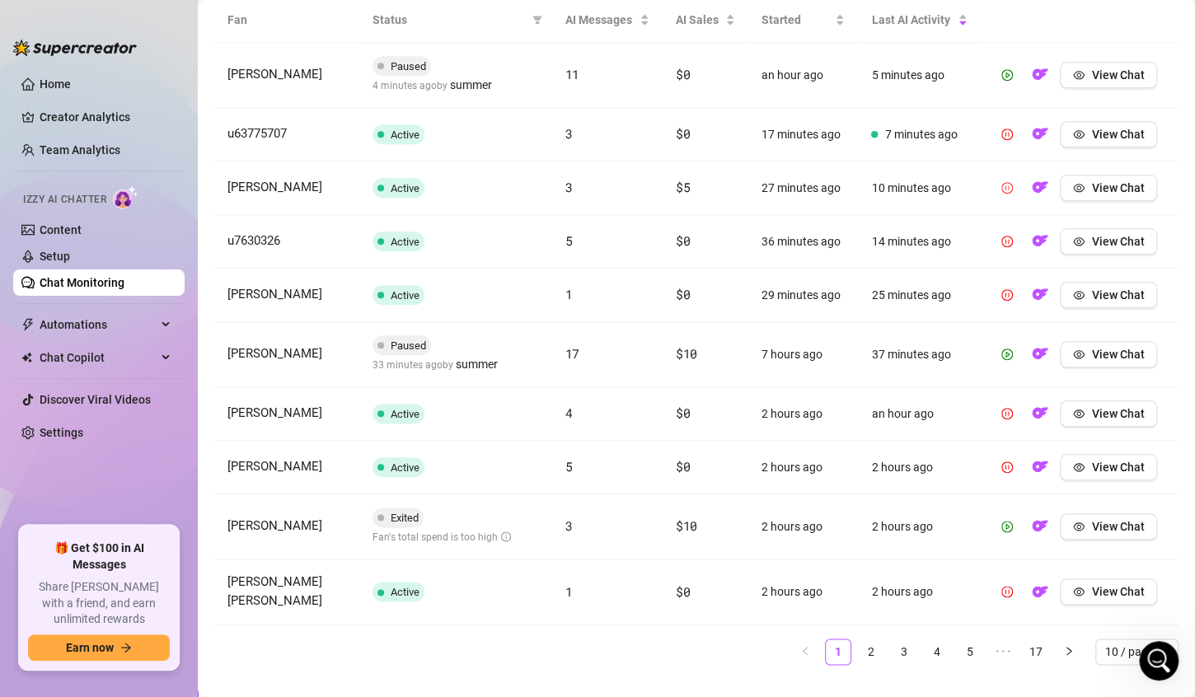
scroll to position [616, 0]
click at [859, 646] on link "2" at bounding box center [871, 652] width 25 height 25
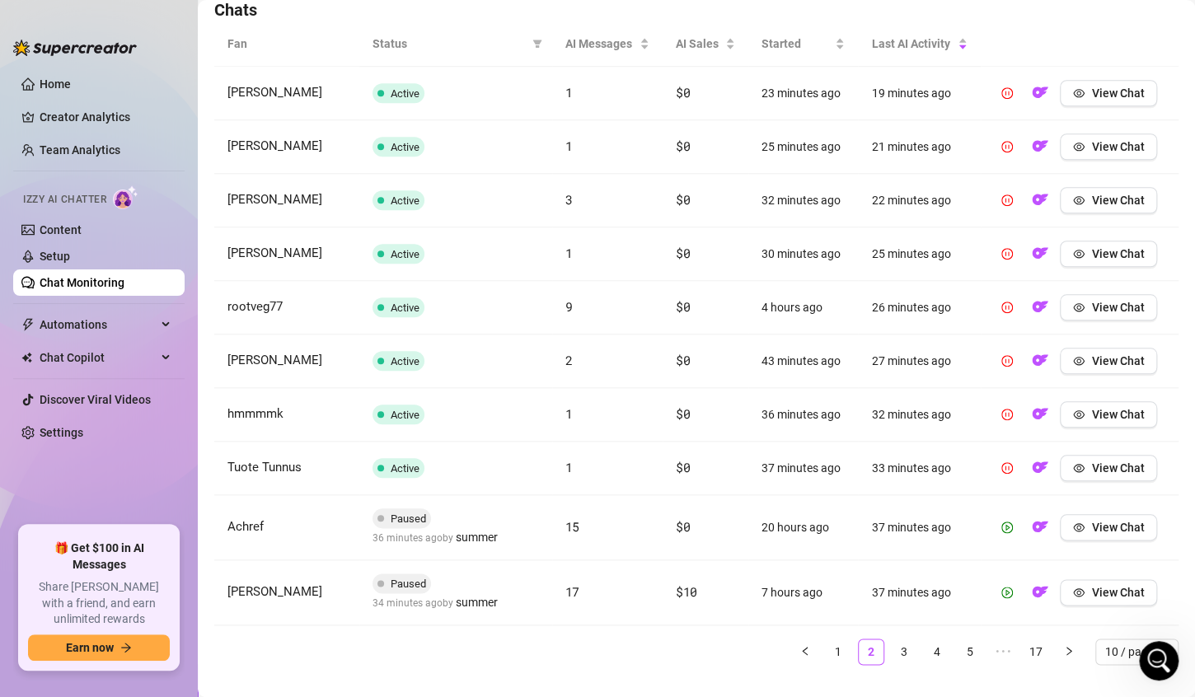
scroll to position [619, 0]
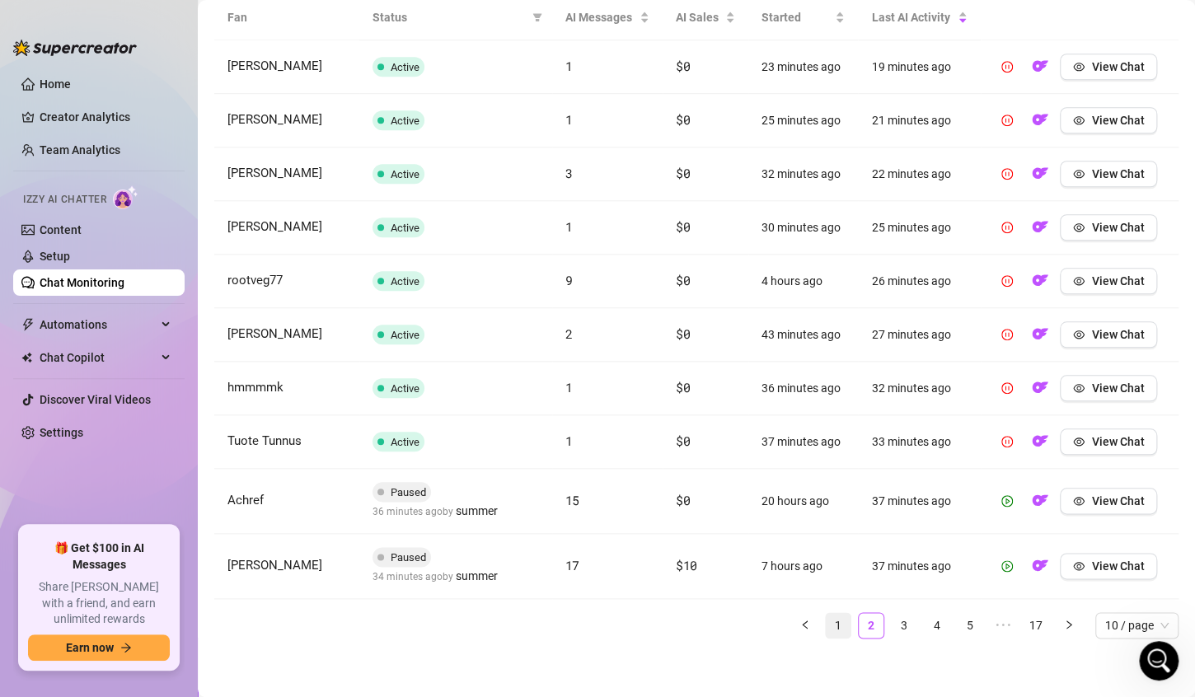
click at [826, 621] on link "1" at bounding box center [838, 625] width 25 height 25
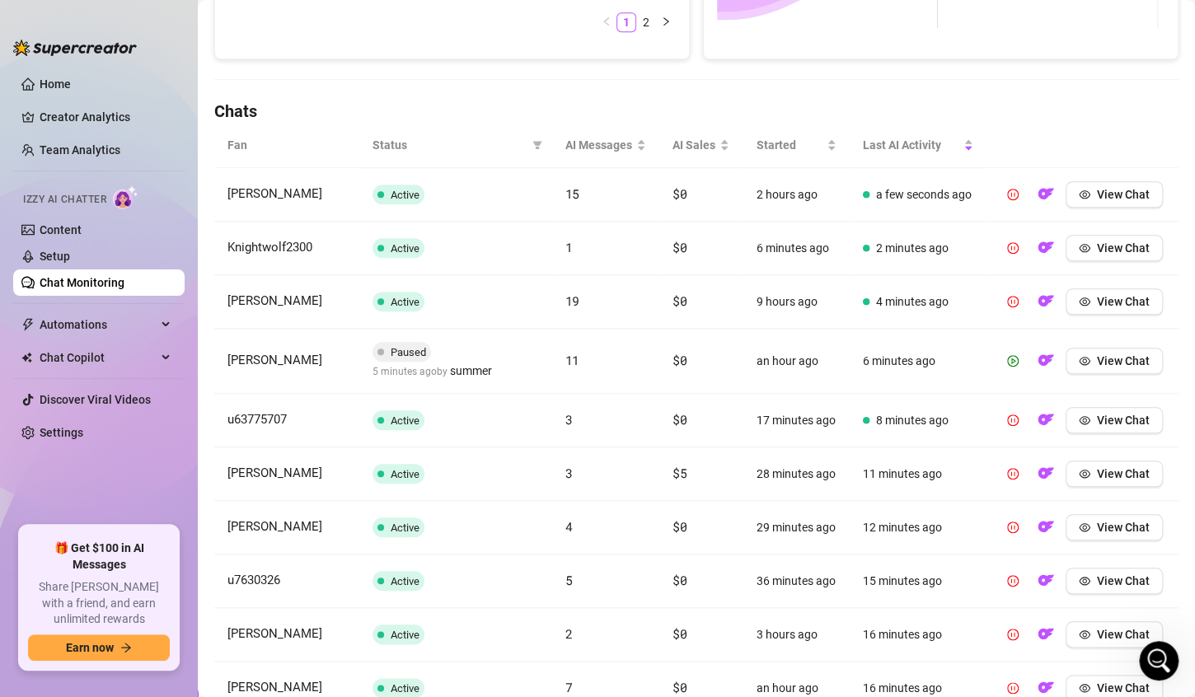
scroll to position [490, 0]
click at [1099, 209] on button "View Chat" at bounding box center [1114, 195] width 97 height 26
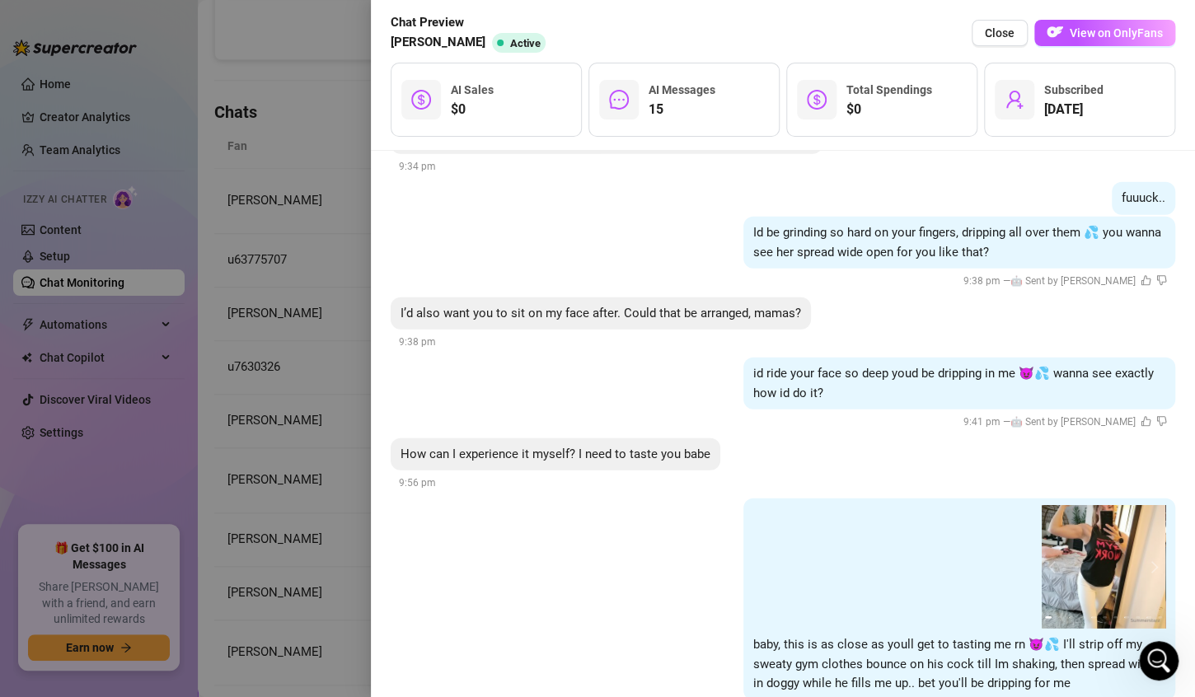
scroll to position [5291, 0]
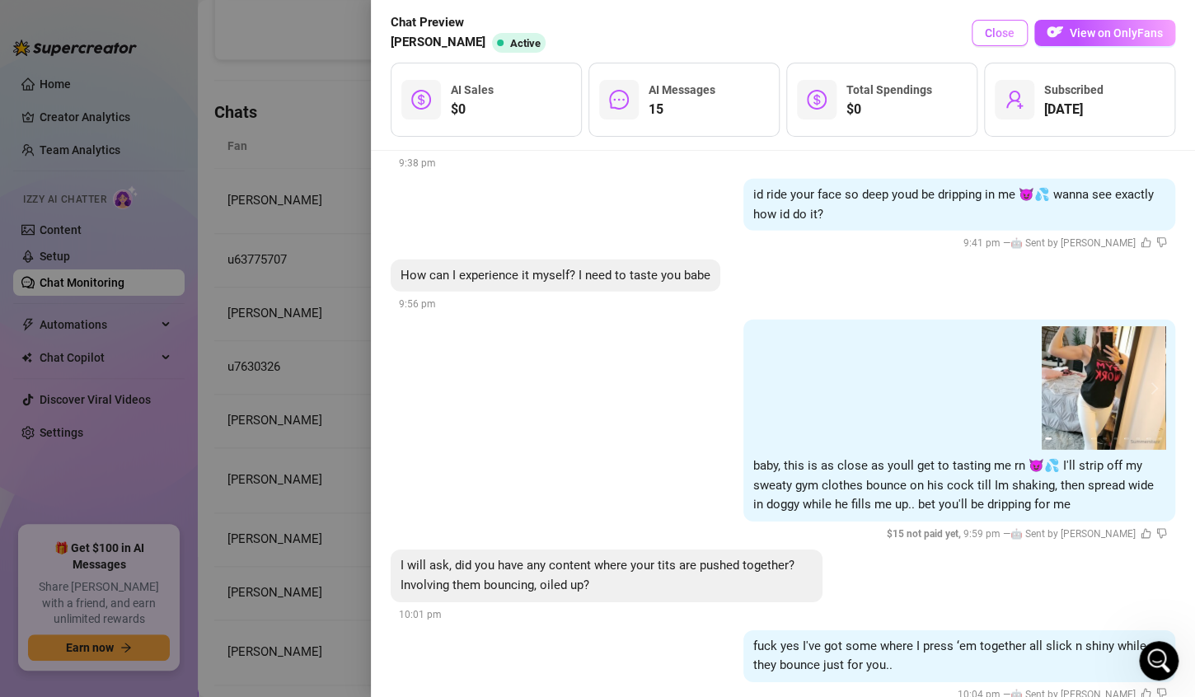
click at [1013, 28] on span "Close" at bounding box center [1000, 32] width 30 height 13
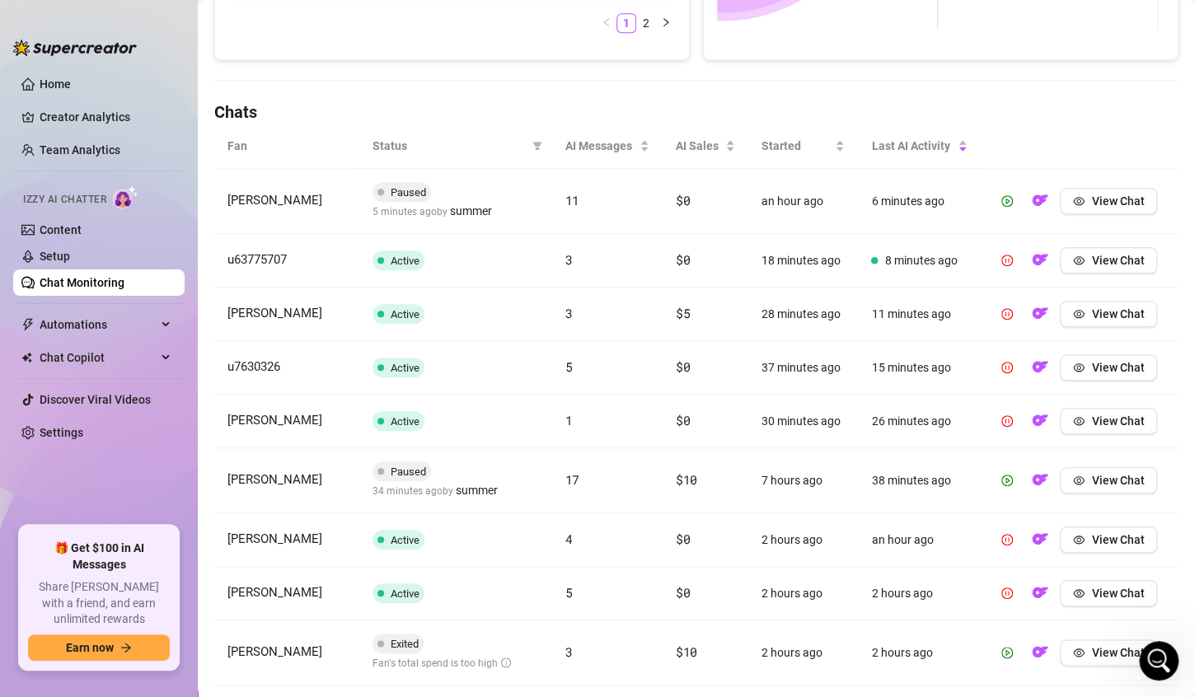
scroll to position [643, 0]
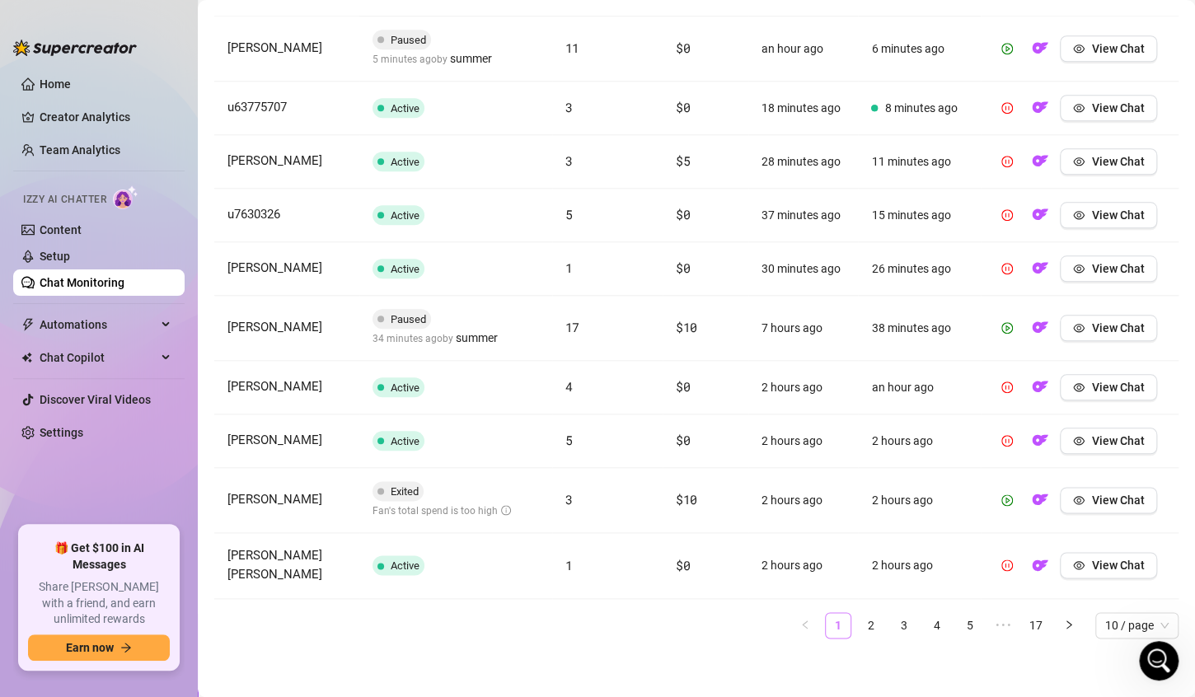
click at [826, 630] on link "1" at bounding box center [838, 625] width 25 height 25
click at [860, 626] on link "2" at bounding box center [871, 625] width 25 height 25
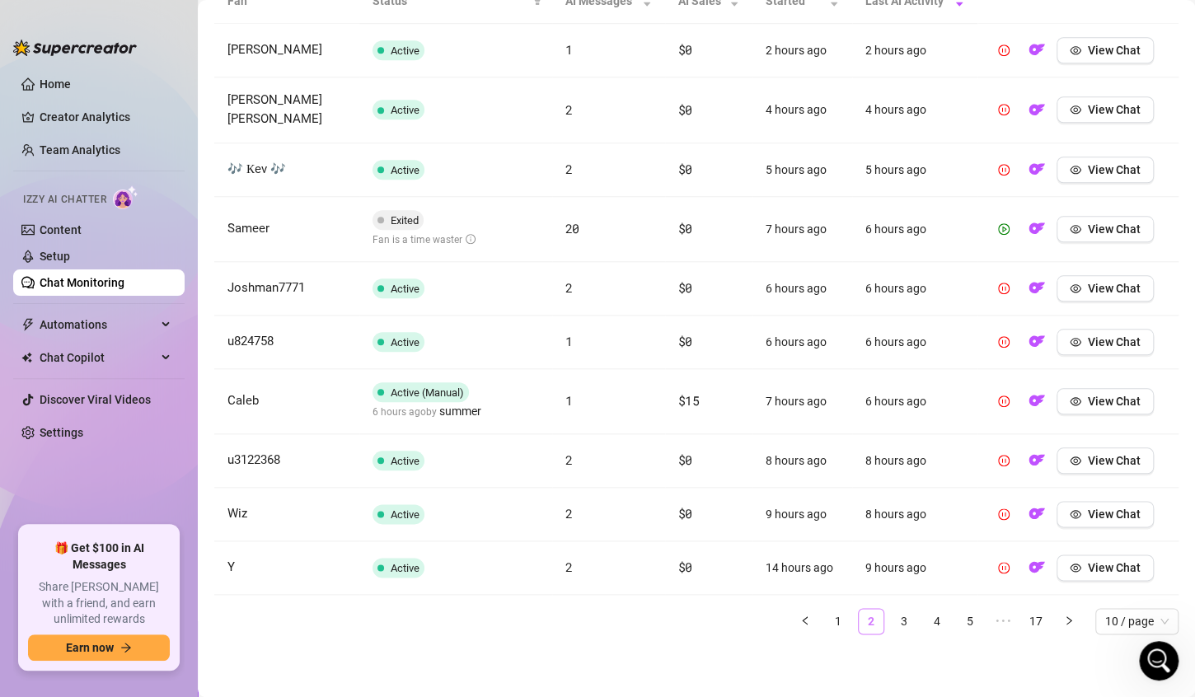
scroll to position [619, 0]
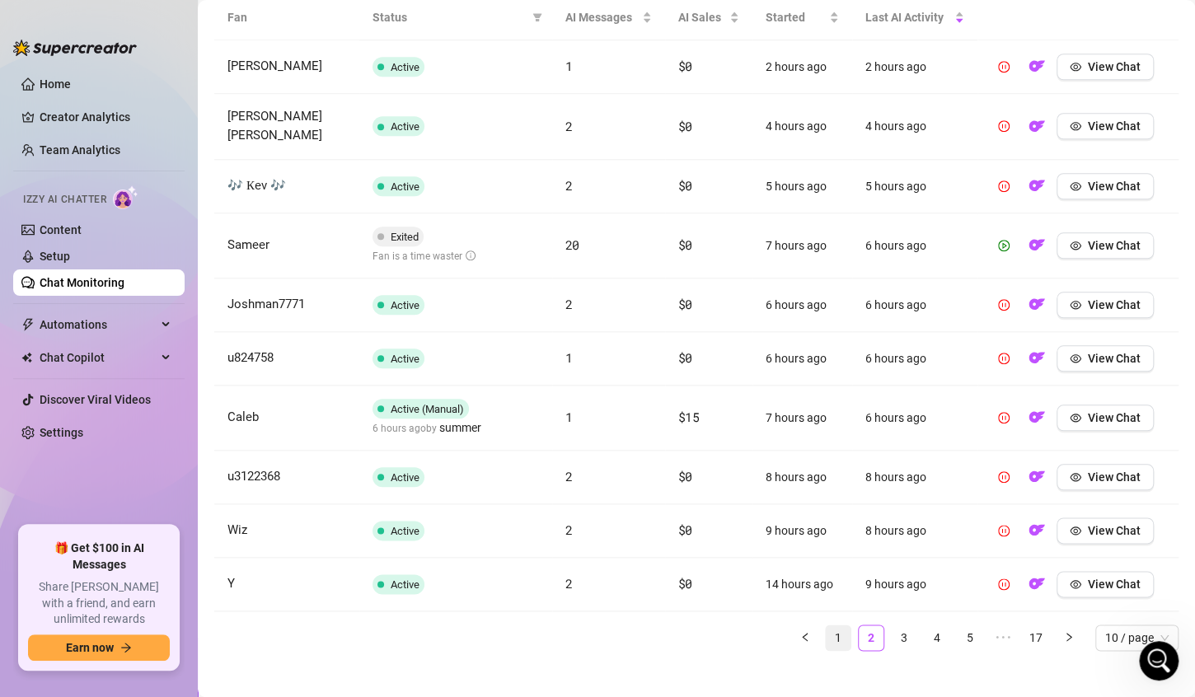
click at [827, 626] on link "1" at bounding box center [838, 638] width 25 height 25
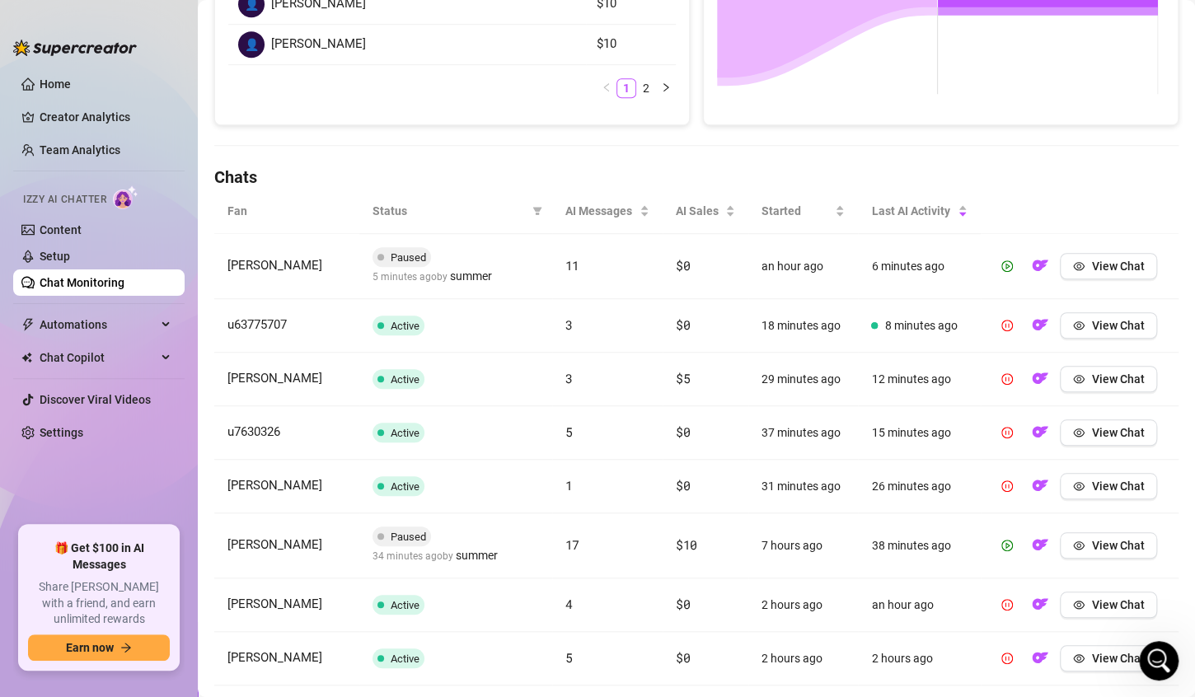
scroll to position [424, 0]
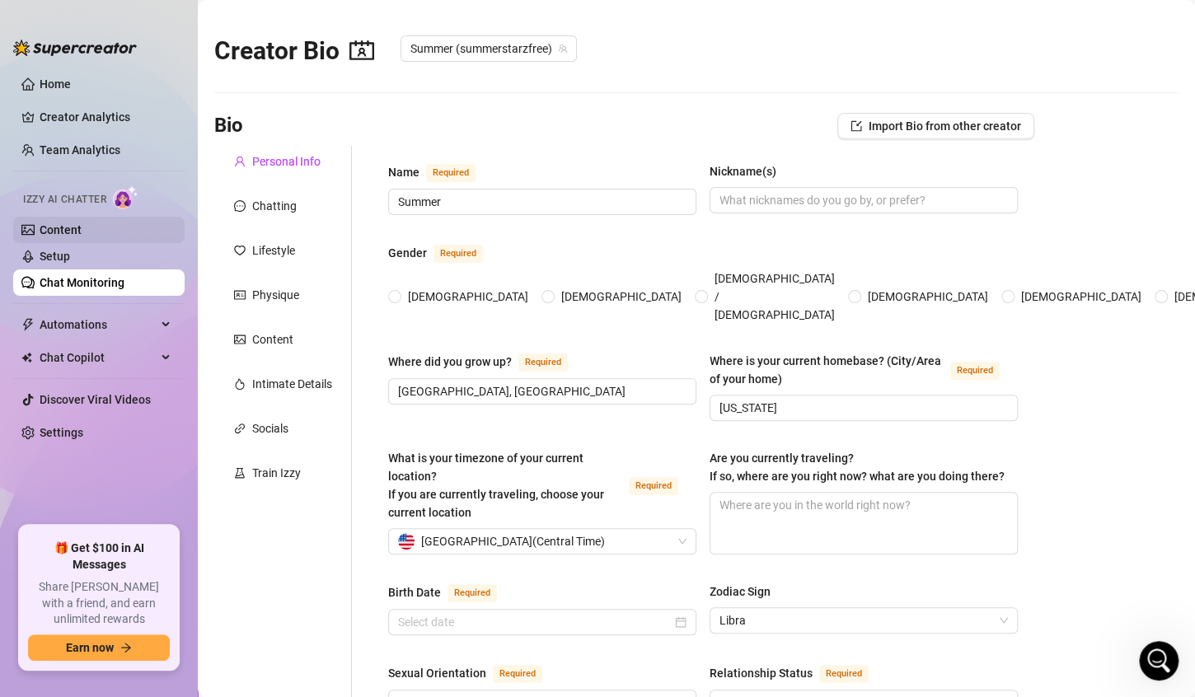
radio input "true"
type input "[DATE]"
click at [62, 261] on link "Setup" at bounding box center [55, 256] width 30 height 13
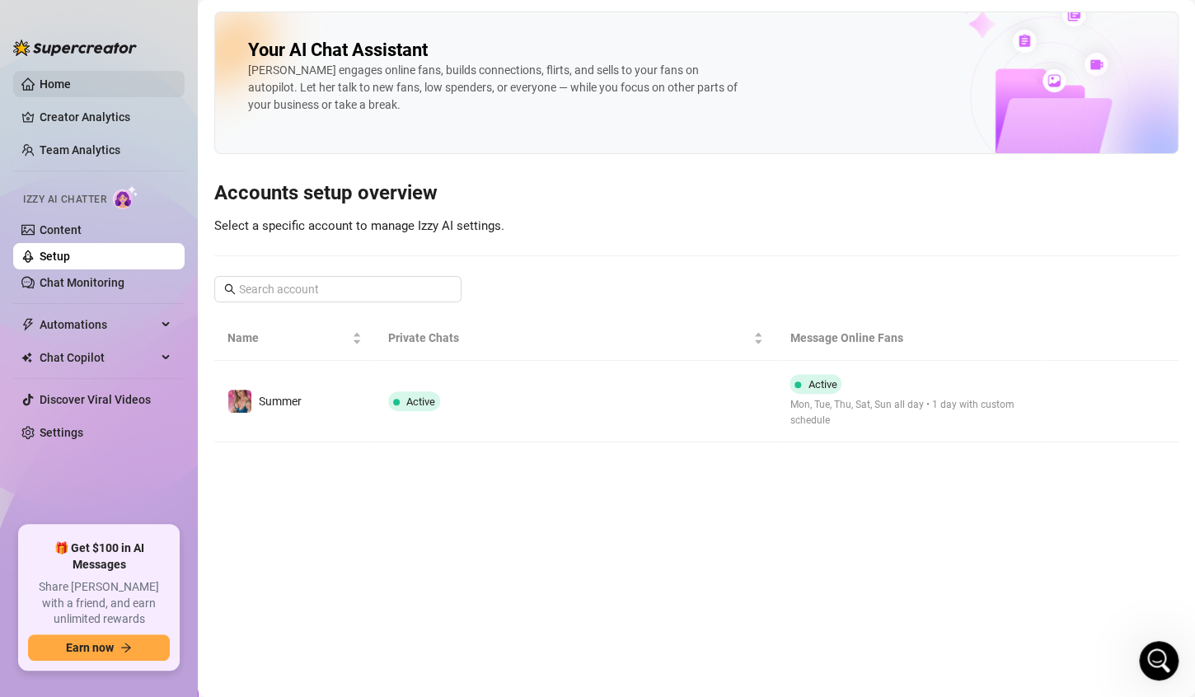
click at [61, 77] on link "Home" at bounding box center [55, 83] width 31 height 13
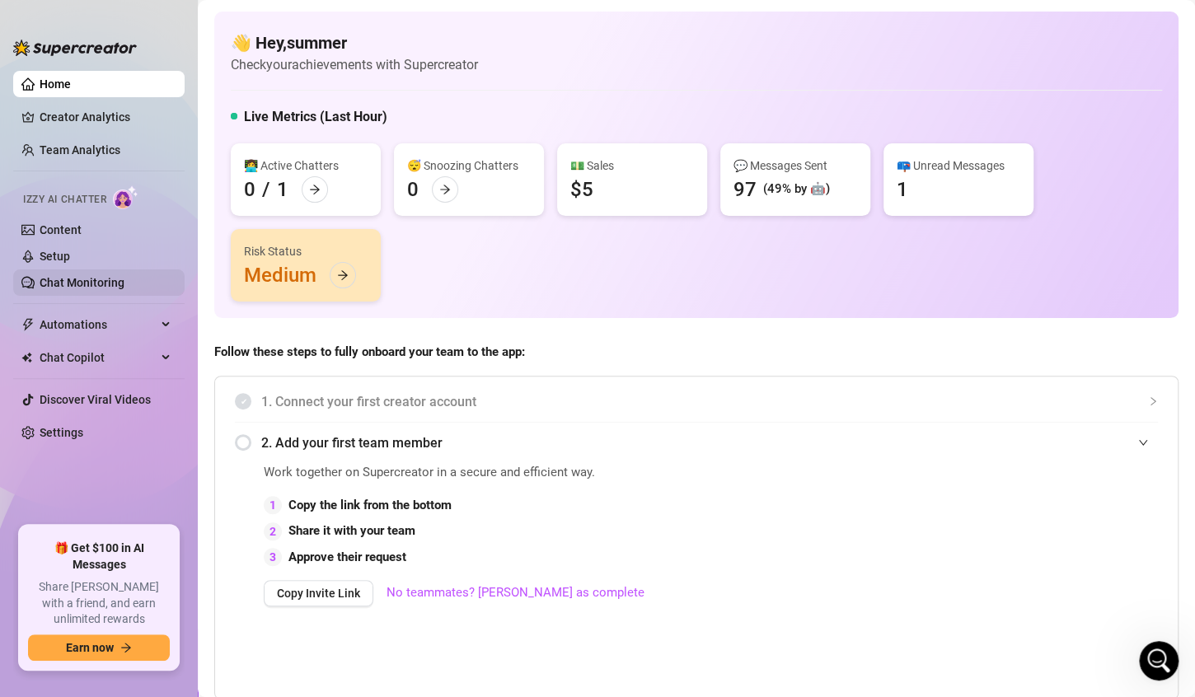
click at [93, 280] on link "Chat Monitoring" at bounding box center [82, 282] width 85 height 13
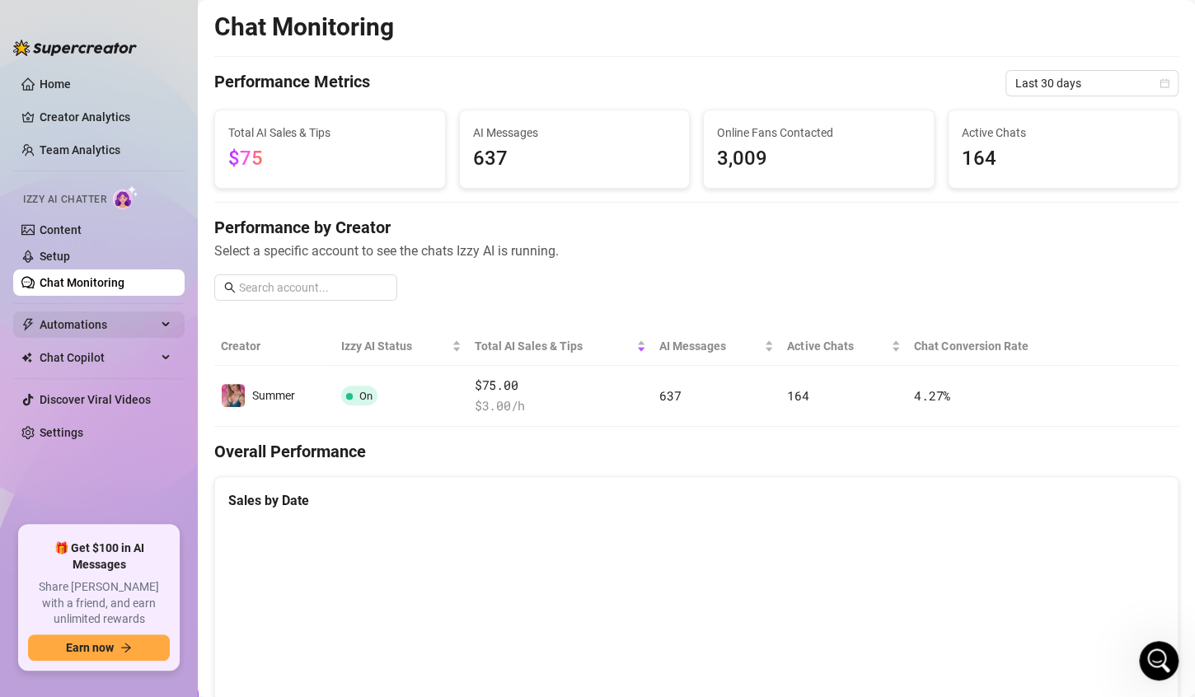
click at [75, 328] on span "Automations" at bounding box center [98, 325] width 117 height 26
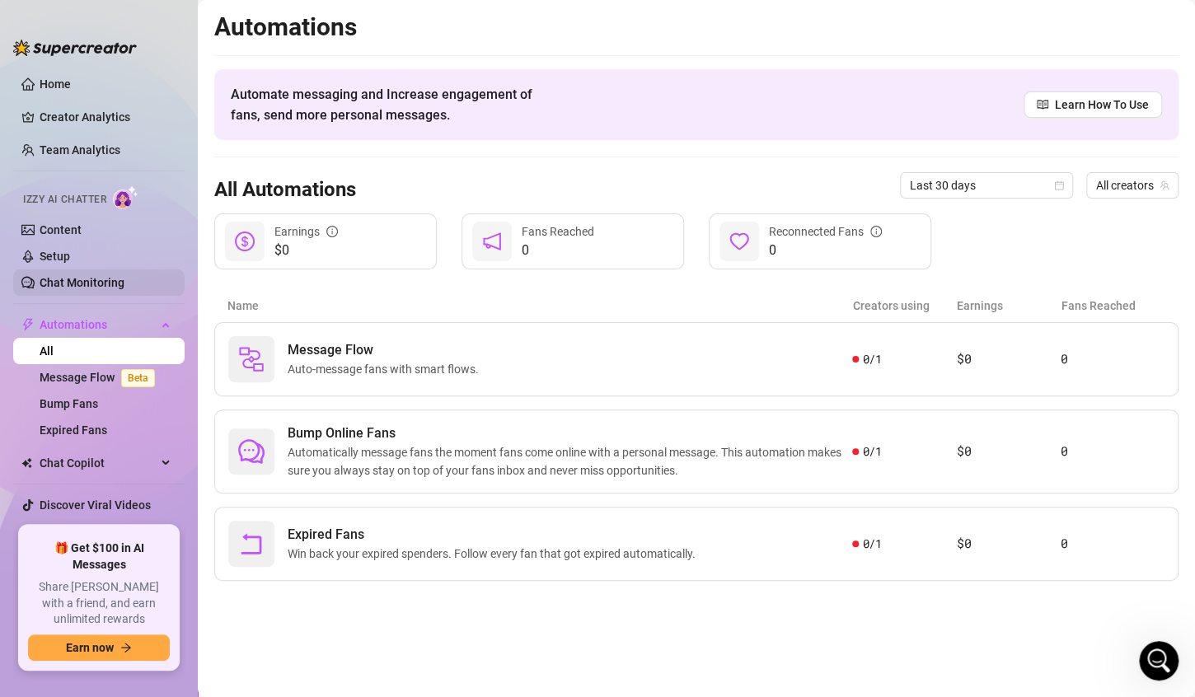
click at [65, 288] on link "Chat Monitoring" at bounding box center [82, 282] width 85 height 13
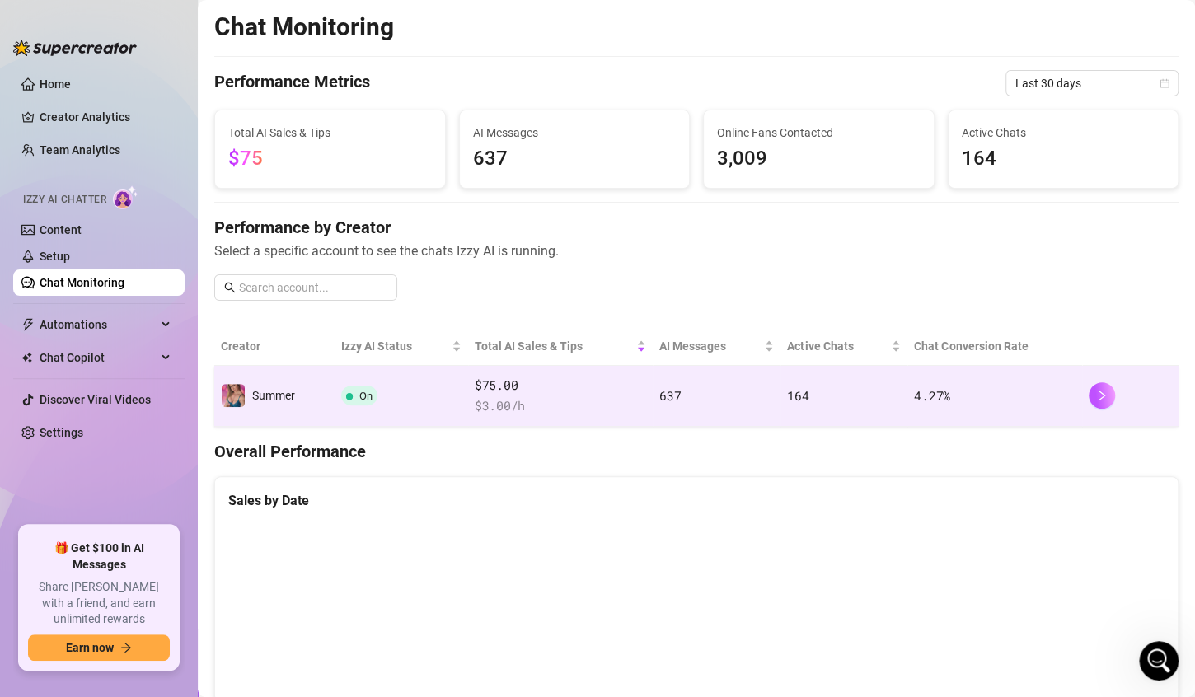
click at [405, 382] on td "On" at bounding box center [402, 396] width 134 height 61
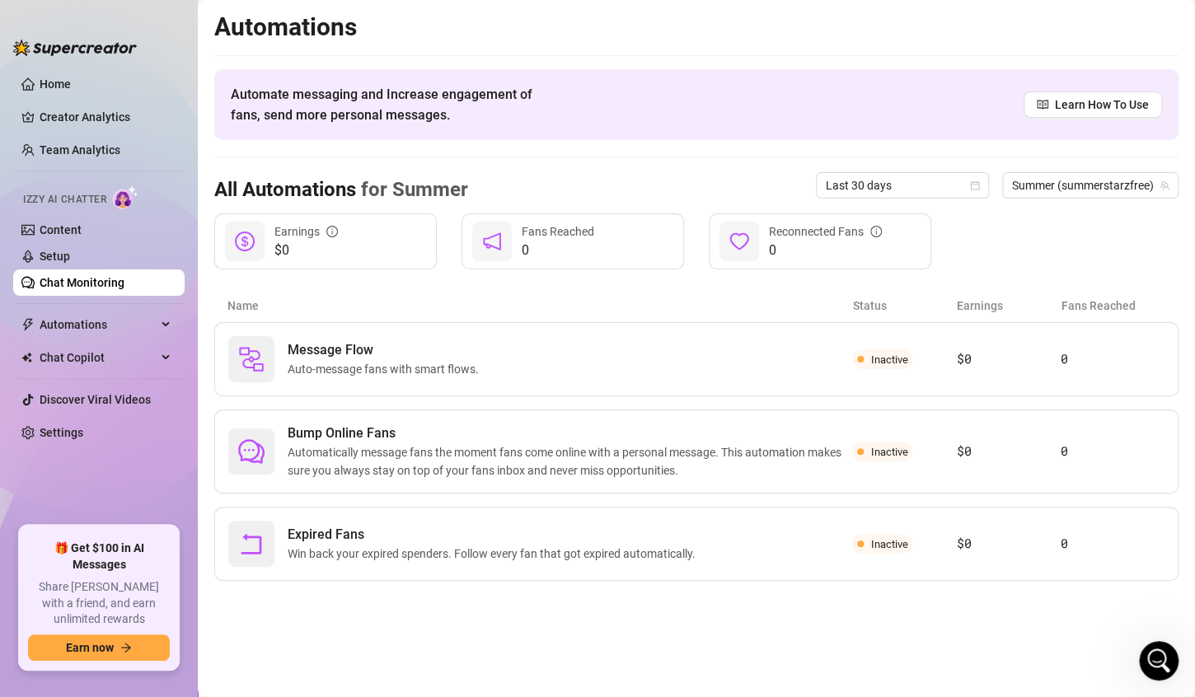
click at [103, 287] on link "Chat Monitoring" at bounding box center [82, 282] width 85 height 13
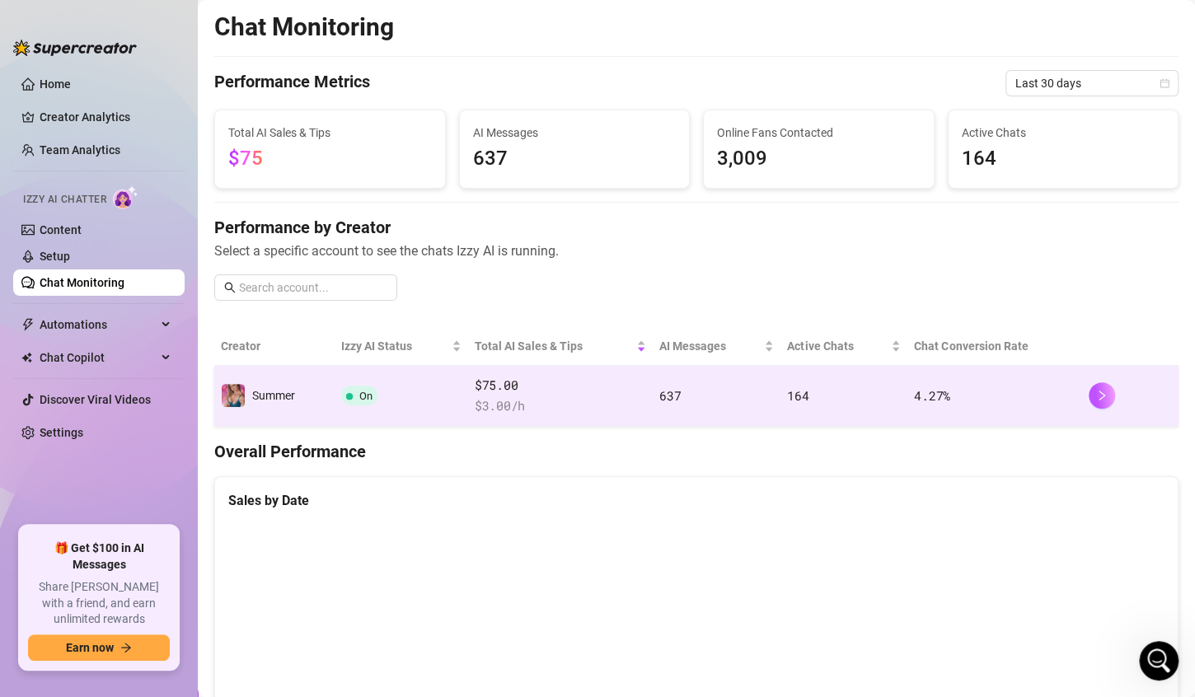
click at [458, 397] on td "On" at bounding box center [402, 396] width 134 height 61
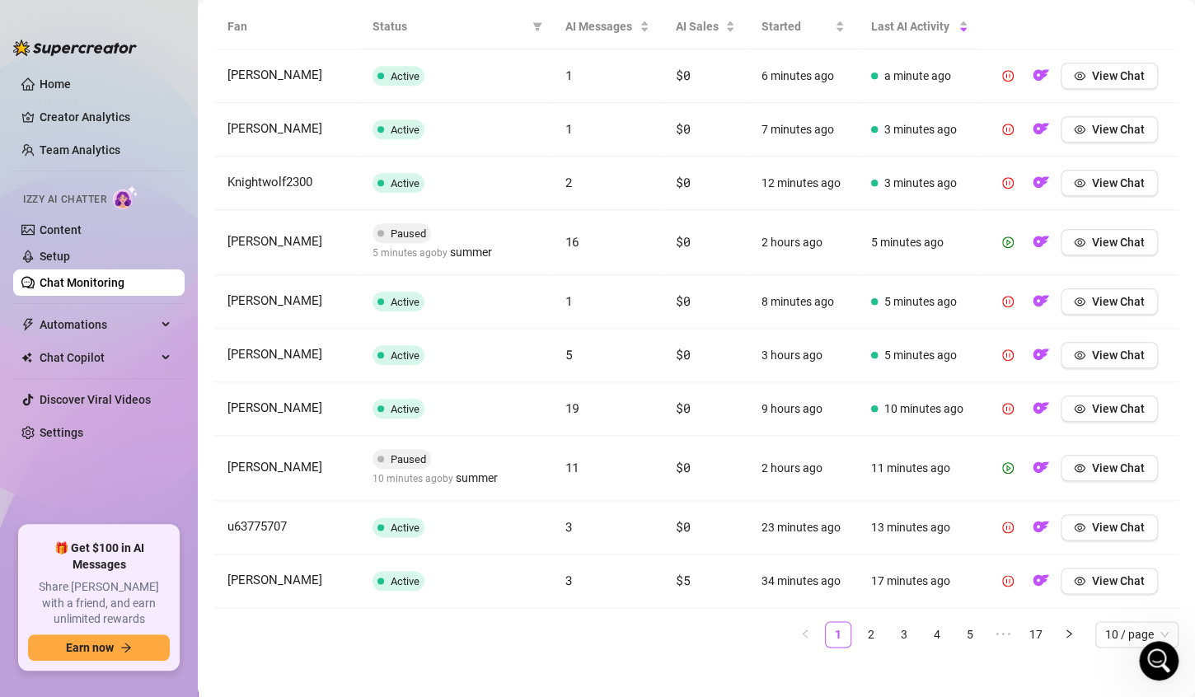
scroll to position [619, 0]
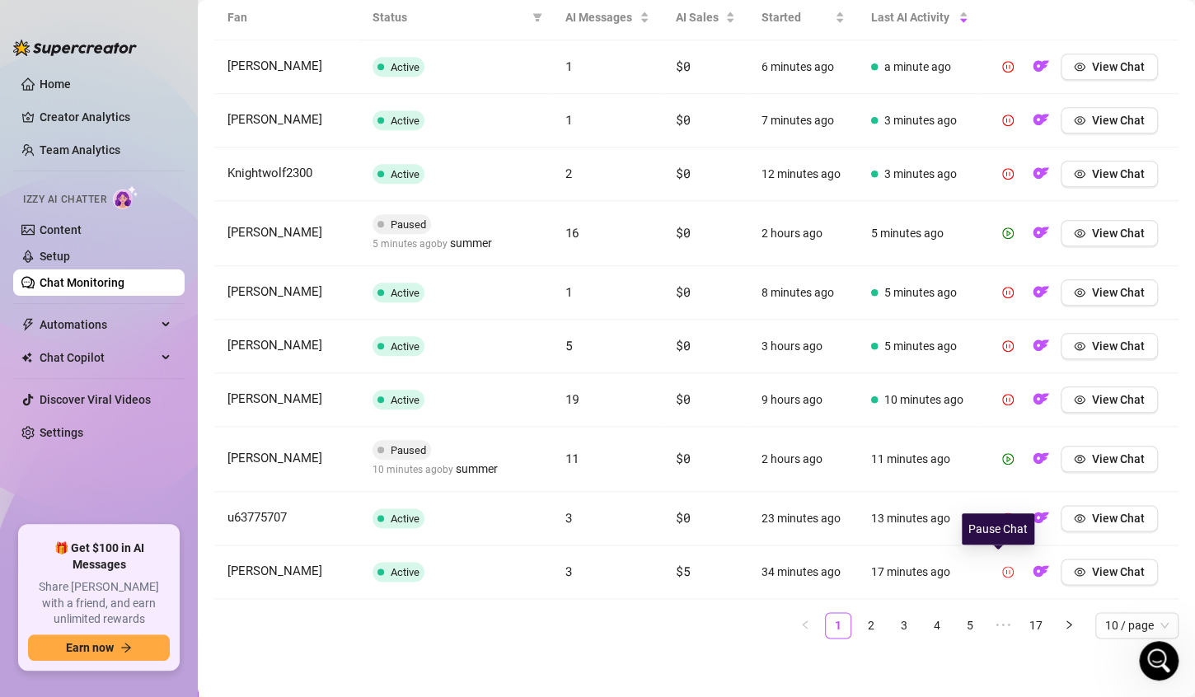
click at [1002, 569] on icon "pause-circle" at bounding box center [1008, 572] width 12 height 12
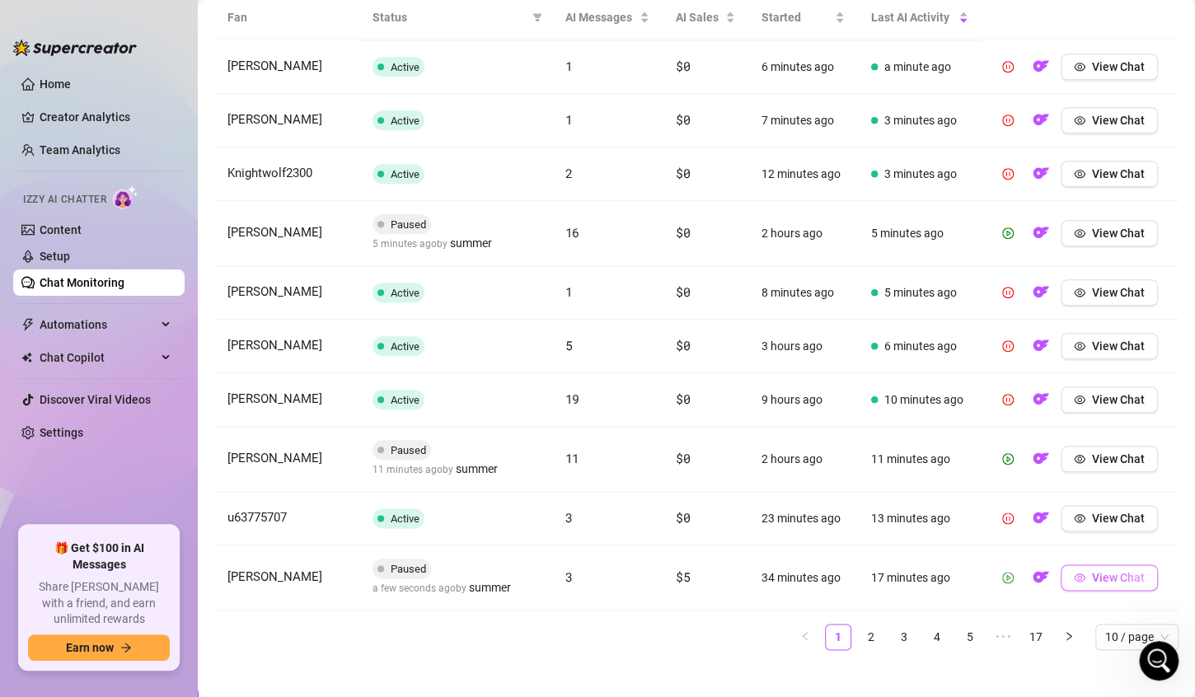
click at [1084, 581] on button "View Chat" at bounding box center [1109, 578] width 97 height 26
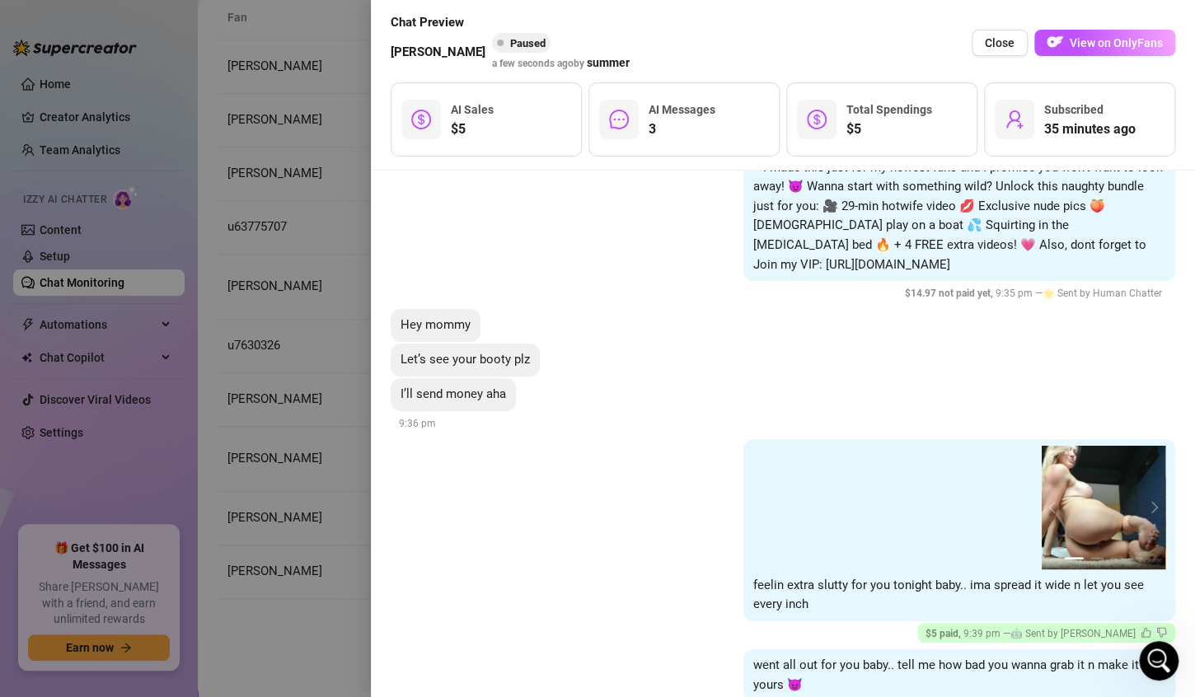
scroll to position [250, 0]
click at [996, 49] on span "Close" at bounding box center [1000, 42] width 30 height 13
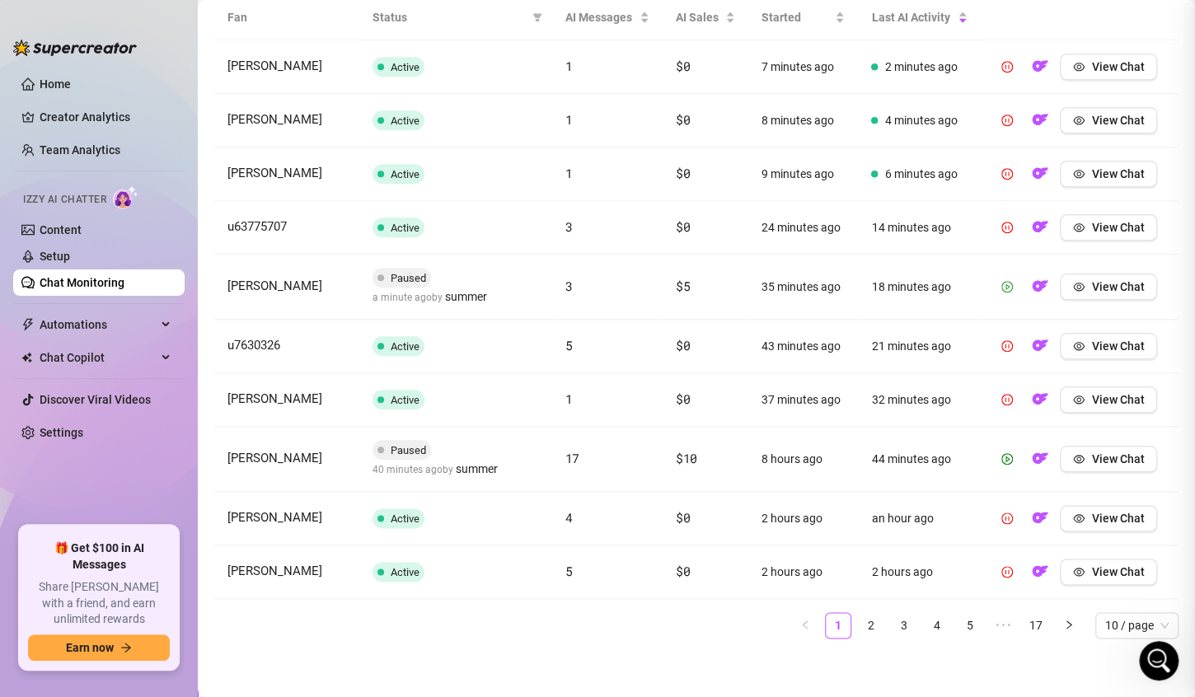
scroll to position [0, 0]
click at [50, 254] on link "Setup" at bounding box center [55, 256] width 30 height 13
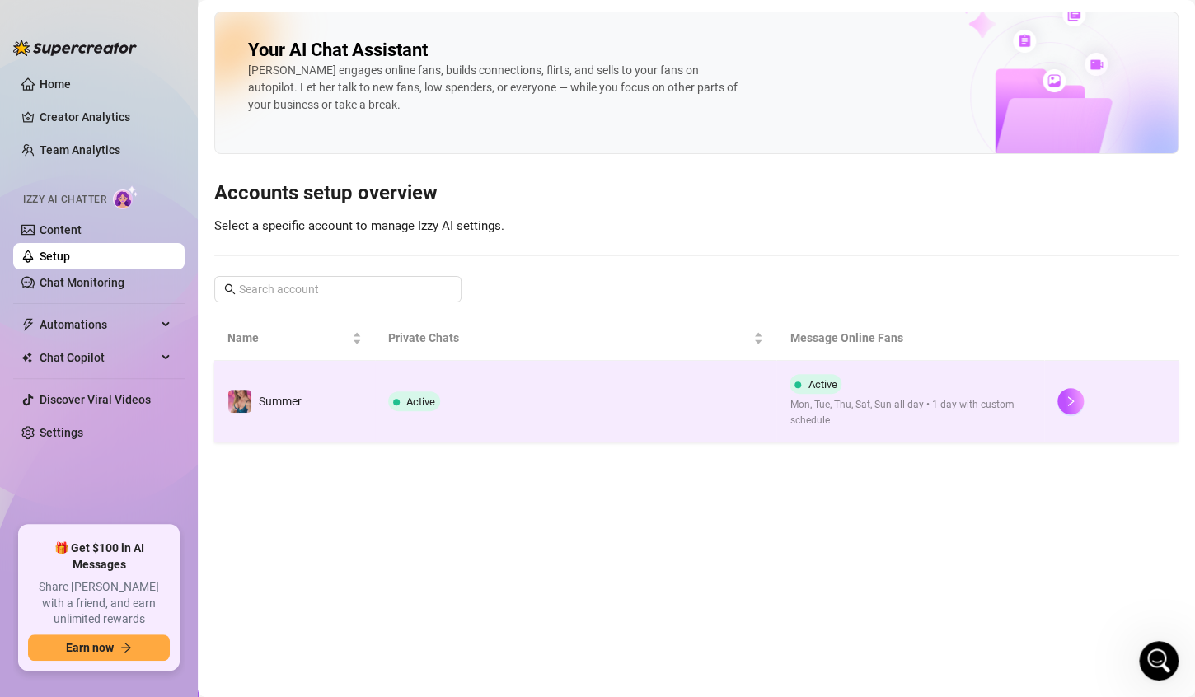
click at [504, 405] on td "Active" at bounding box center [576, 402] width 402 height 82
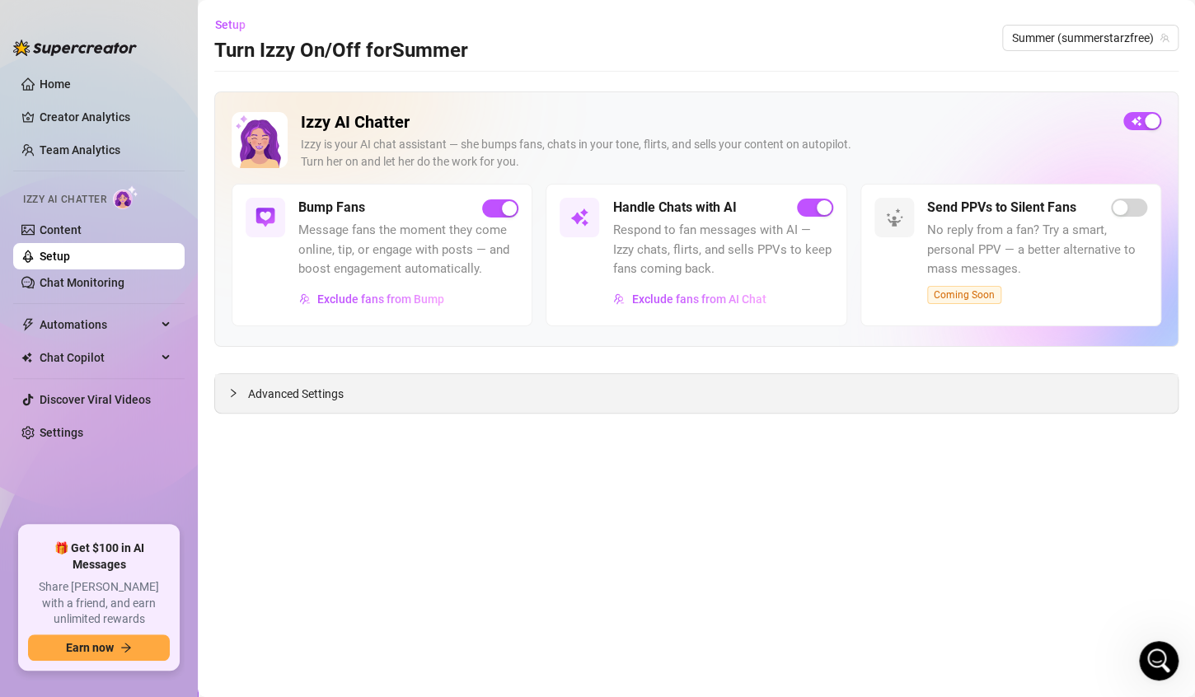
click at [327, 391] on span "Advanced Settings" at bounding box center [296, 394] width 96 height 18
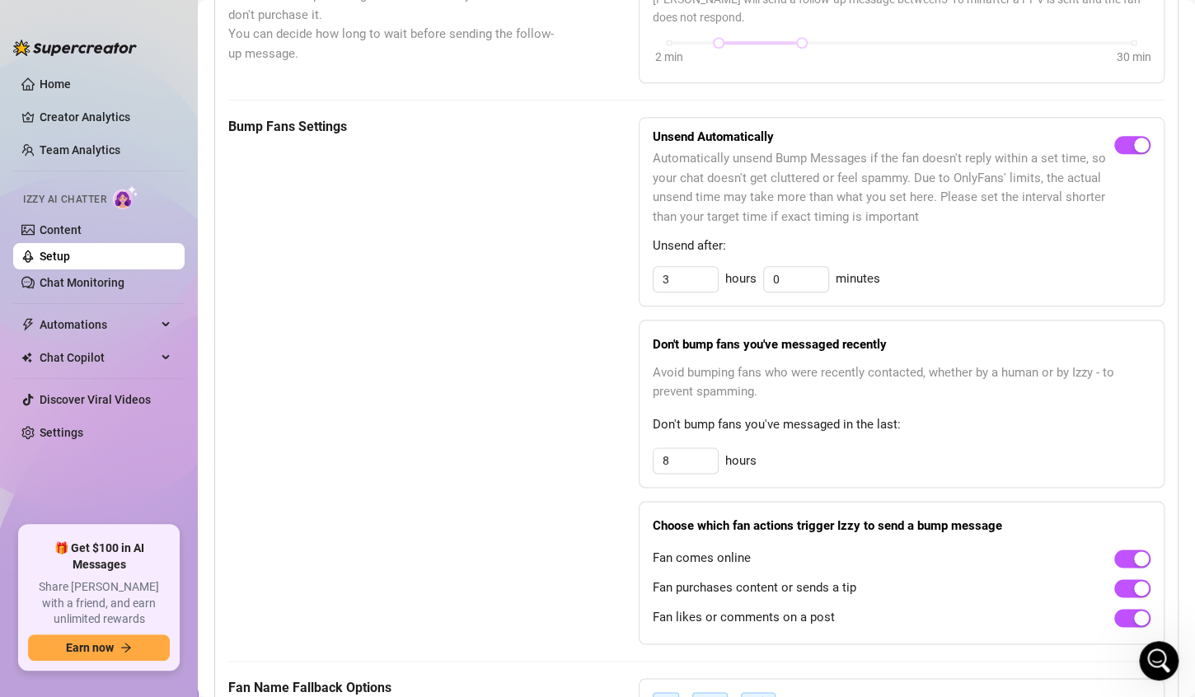
scroll to position [729, 0]
click at [1114, 587] on span "button" at bounding box center [1132, 588] width 36 height 18
click at [1128, 588] on span "button" at bounding box center [1132, 588] width 36 height 18
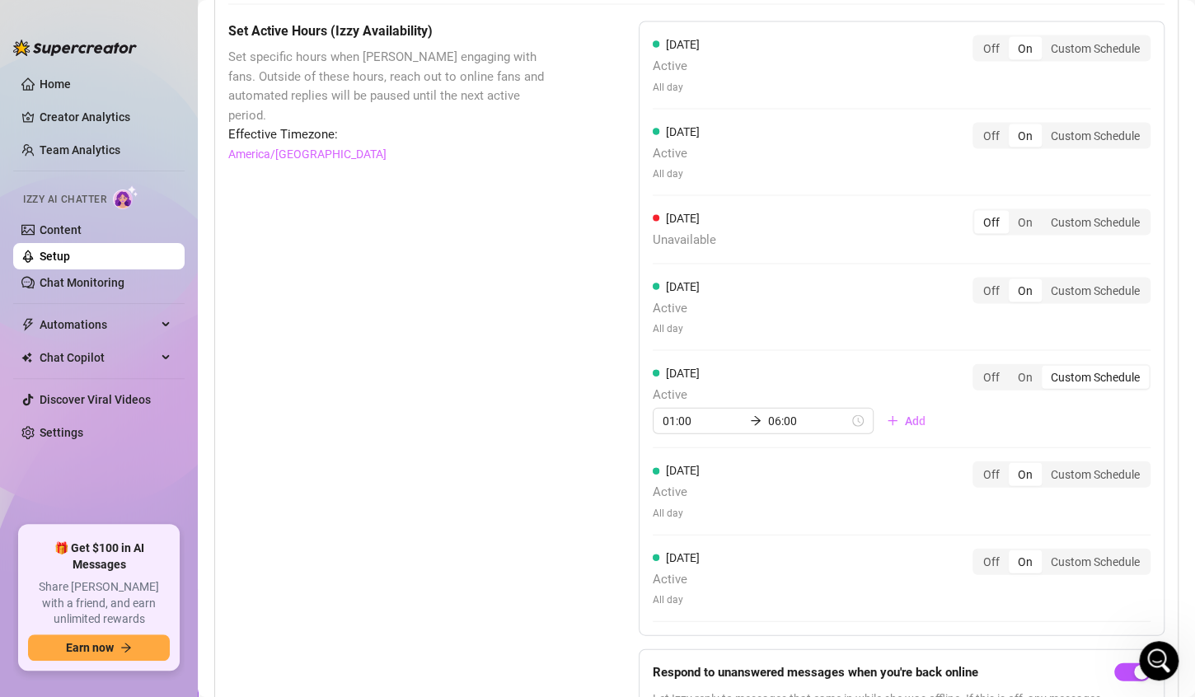
scroll to position [1503, 0]
click at [1009, 373] on div "On" at bounding box center [1025, 378] width 33 height 23
click at [1013, 369] on input "On" at bounding box center [1013, 369] width 0 height 0
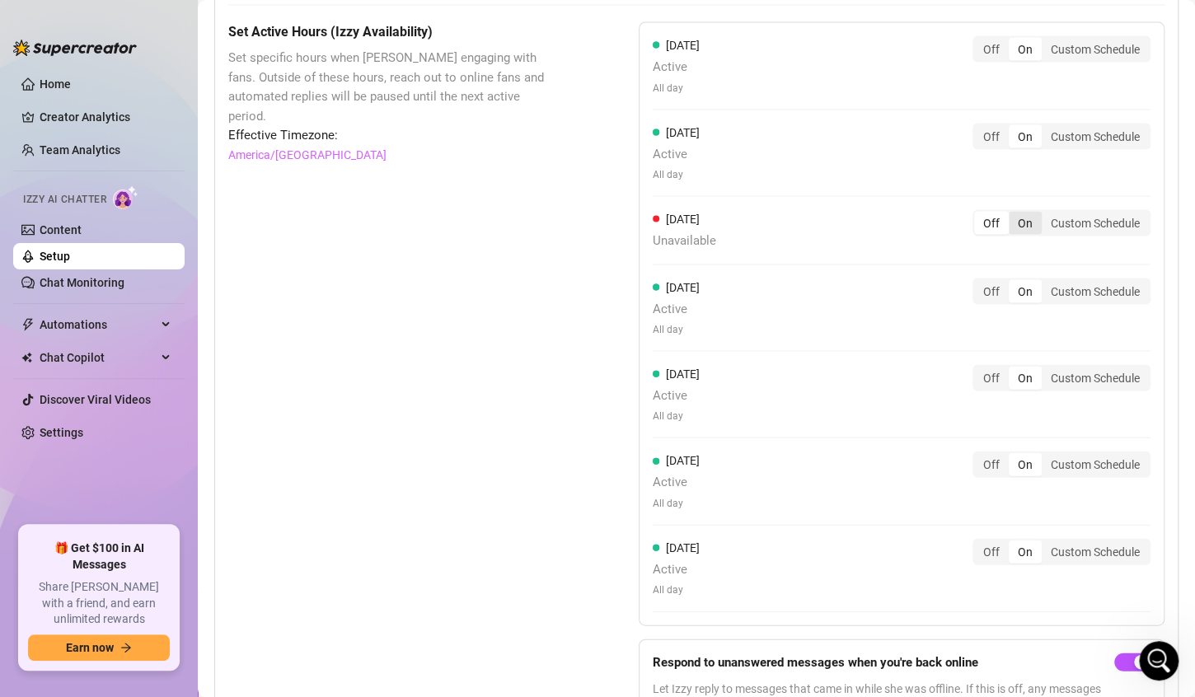
click at [1010, 221] on div "On" at bounding box center [1025, 223] width 33 height 23
click at [1013, 214] on input "On" at bounding box center [1013, 214] width 0 height 0
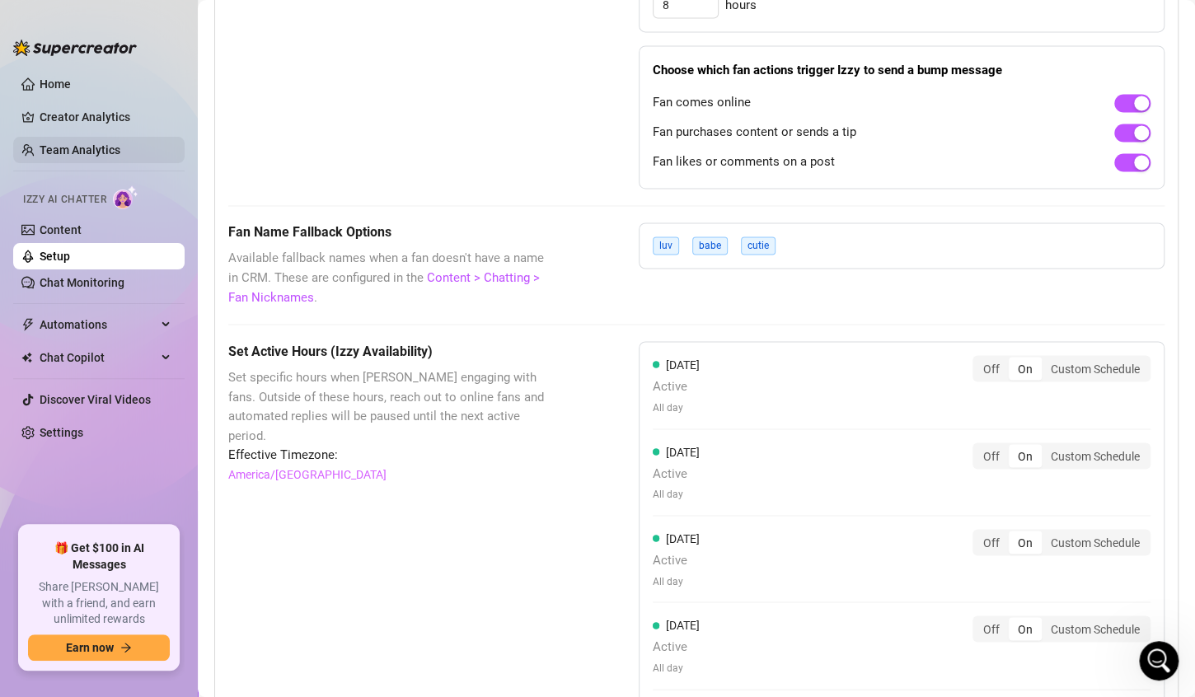
scroll to position [3146, 0]
